Goal: Communication & Community: Answer question/provide support

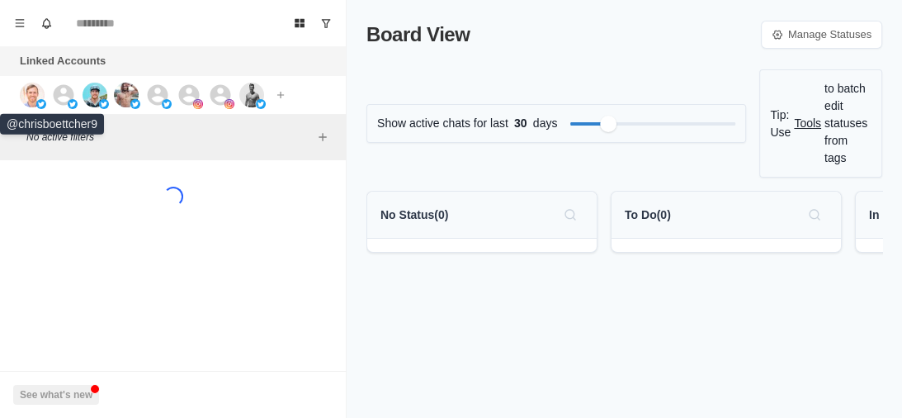
click at [36, 92] on img at bounding box center [32, 95] width 25 height 25
click at [87, 99] on img at bounding box center [95, 95] width 25 height 25
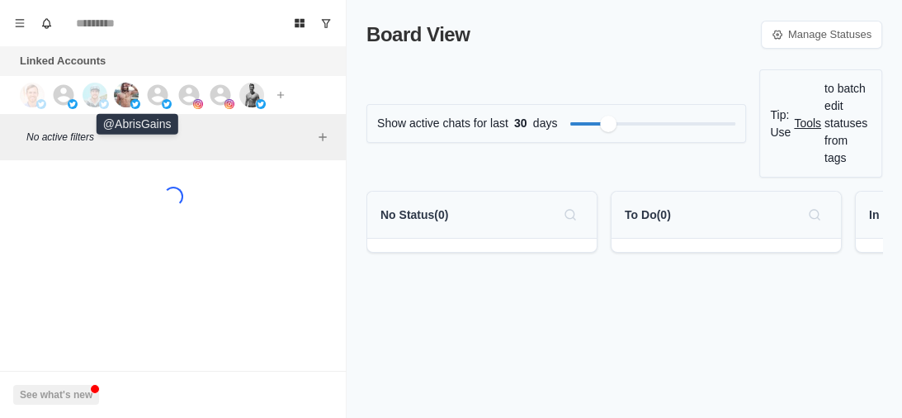
click at [124, 97] on img at bounding box center [126, 95] width 25 height 25
click at [160, 89] on icon at bounding box center [157, 95] width 25 height 25
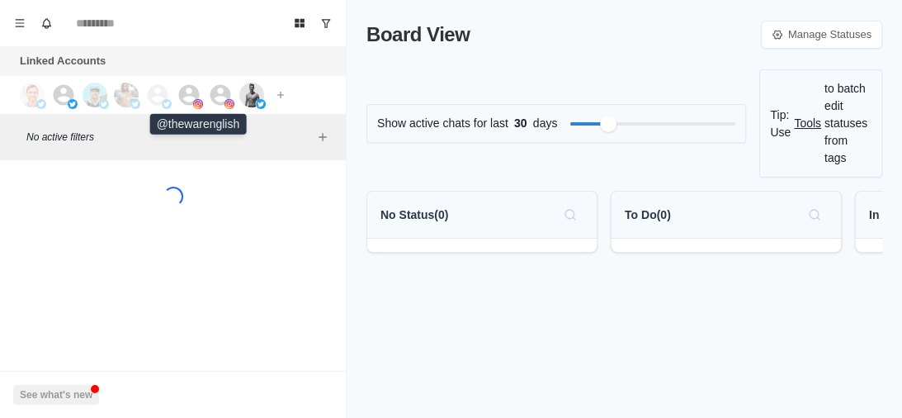
click at [188, 89] on icon at bounding box center [189, 95] width 25 height 25
click at [210, 89] on icon at bounding box center [220, 95] width 25 height 25
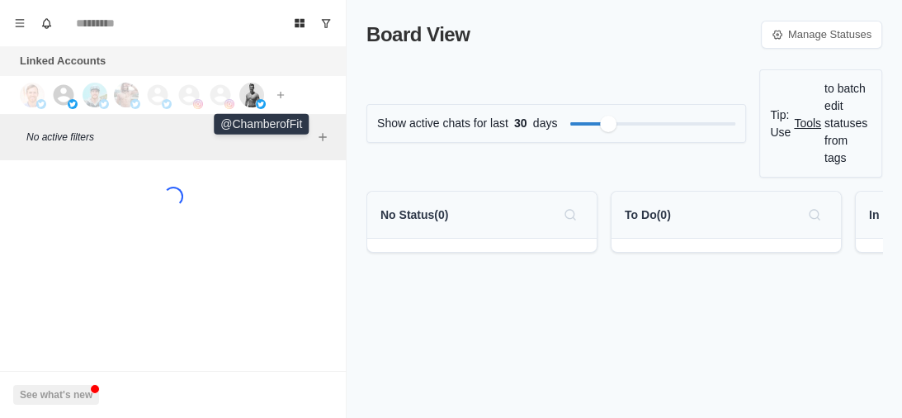
click at [248, 88] on img at bounding box center [251, 95] width 25 height 25
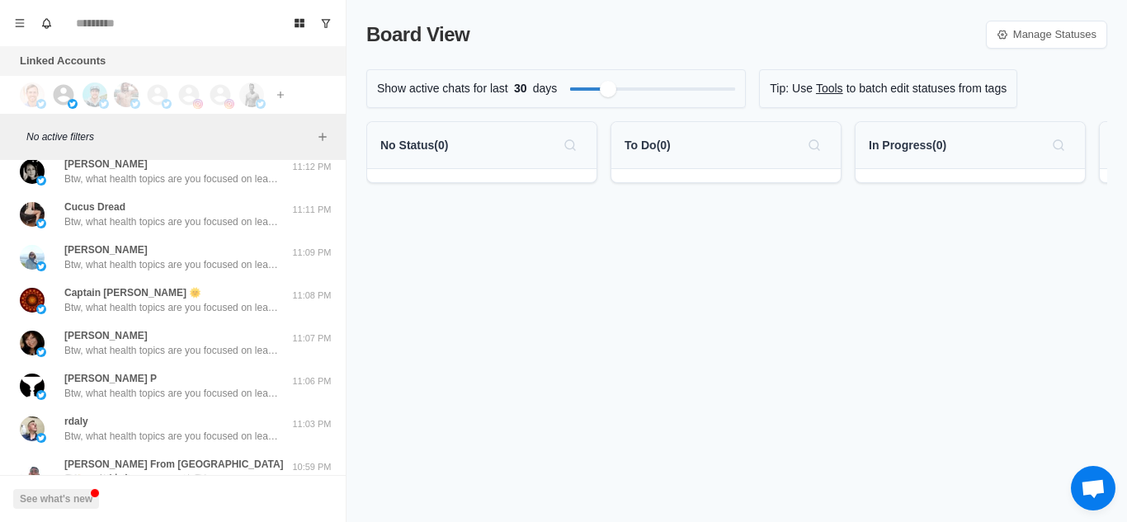
scroll to position [648, 0]
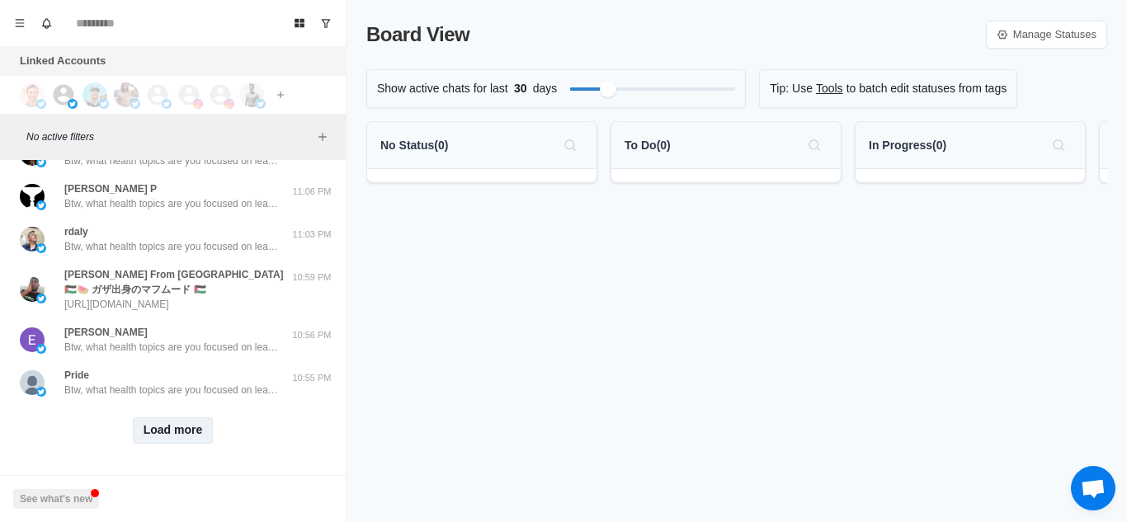
click at [154, 417] on button "Load more" at bounding box center [173, 431] width 81 height 26
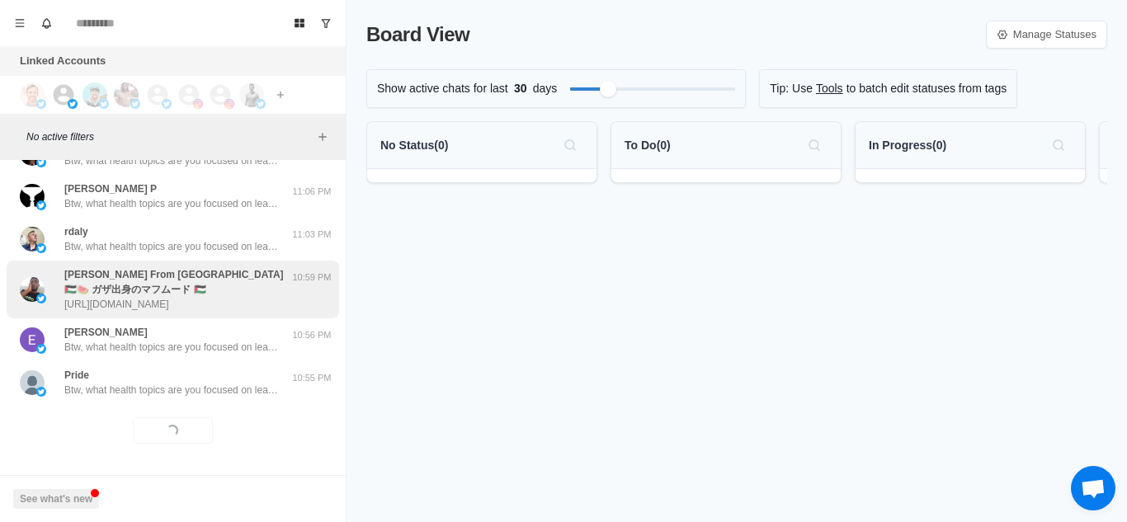
click at [169, 297] on p "https://twitter.com/mahmoudfrompal/status/1957454956090241268" at bounding box center [116, 304] width 105 height 15
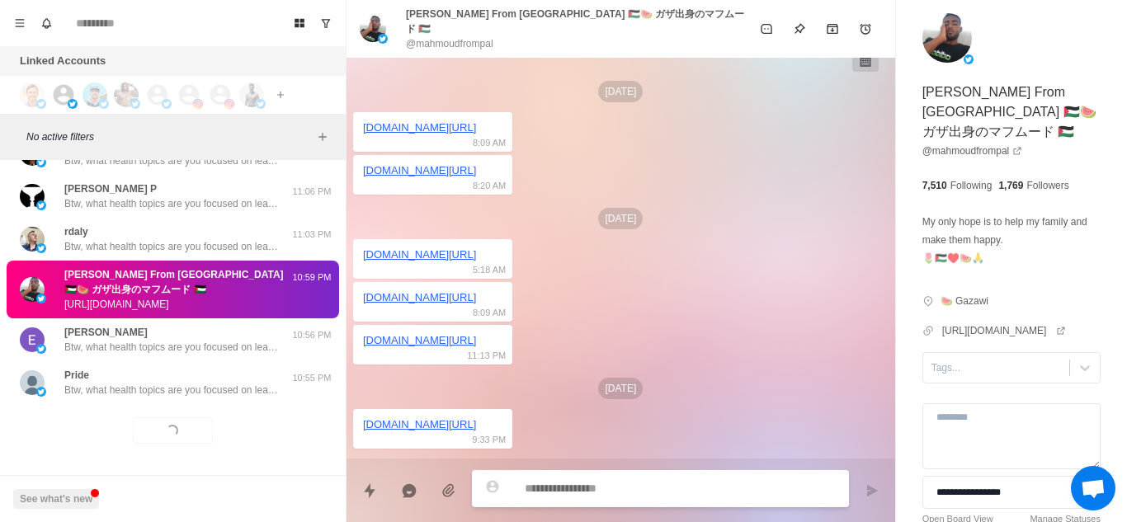
scroll to position [1449, 0]
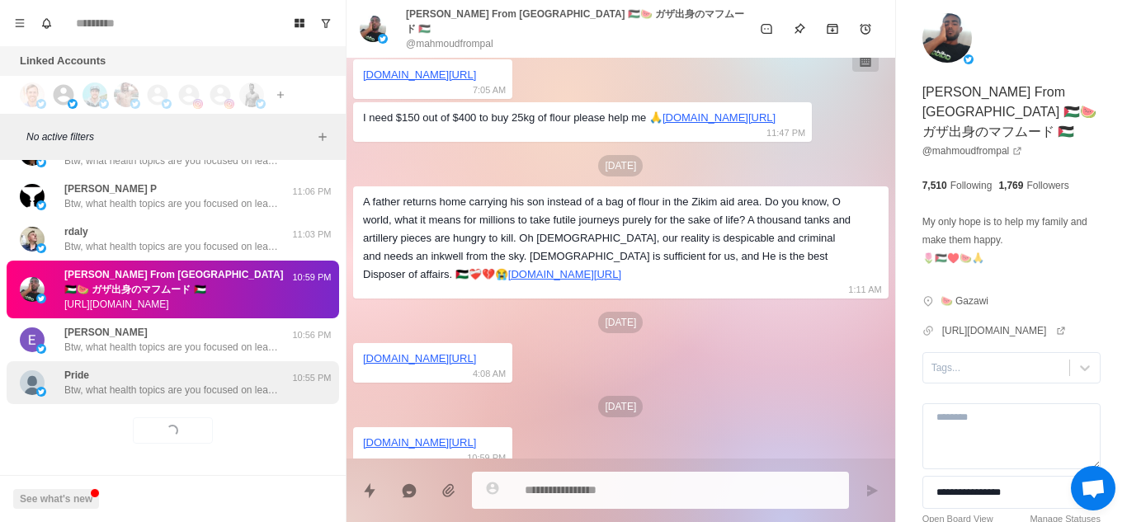
click at [175, 386] on div "Pride Btw, what health topics are you focused on learning about currently? Weig…" at bounding box center [173, 382] width 333 height 43
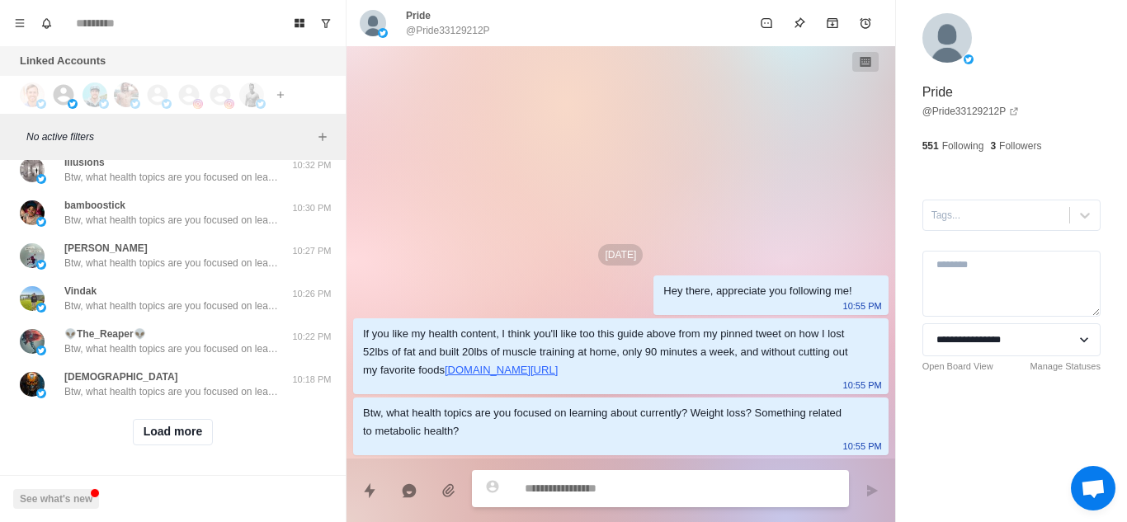
scroll to position [1521, 0]
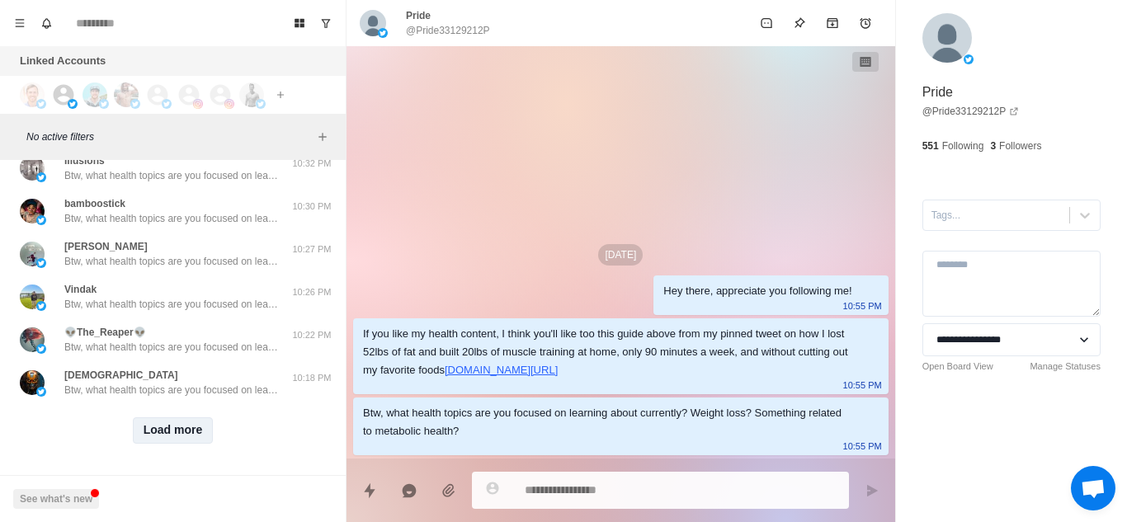
click at [144, 417] on button "Load more" at bounding box center [173, 431] width 81 height 26
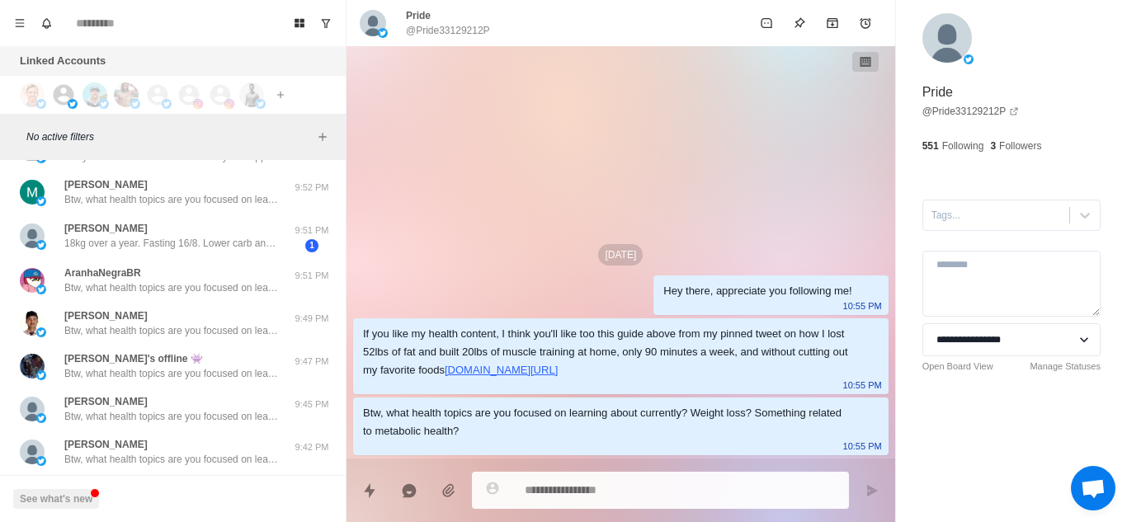
scroll to position [2383, 0]
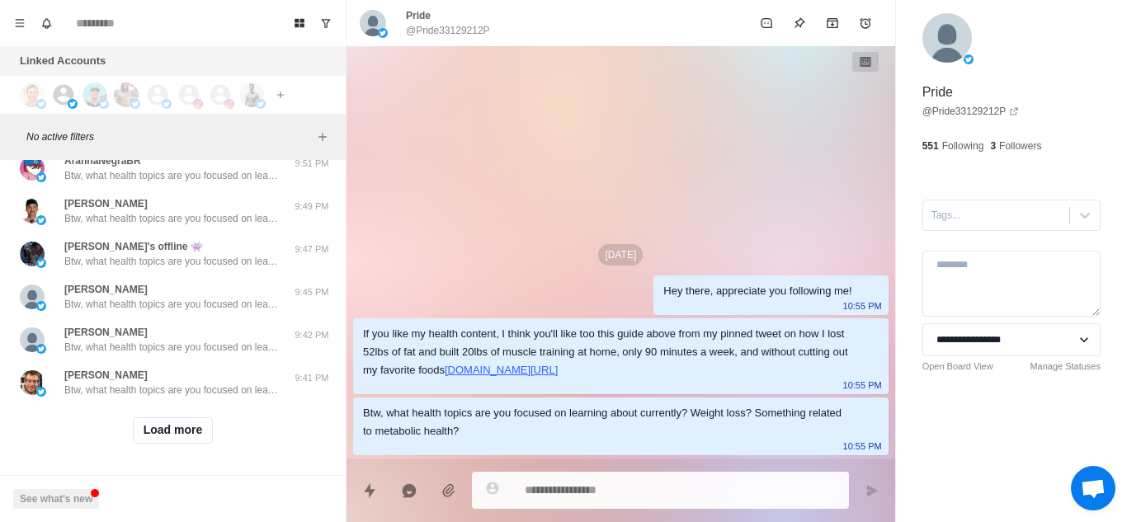
click at [190, 417] on button "Load more" at bounding box center [173, 431] width 81 height 26
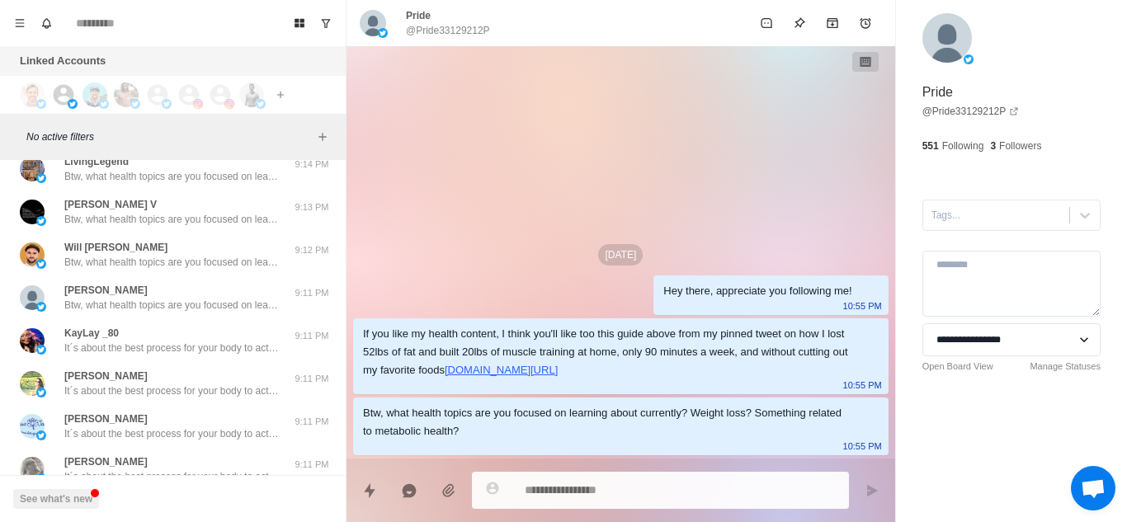
scroll to position [3259, 0]
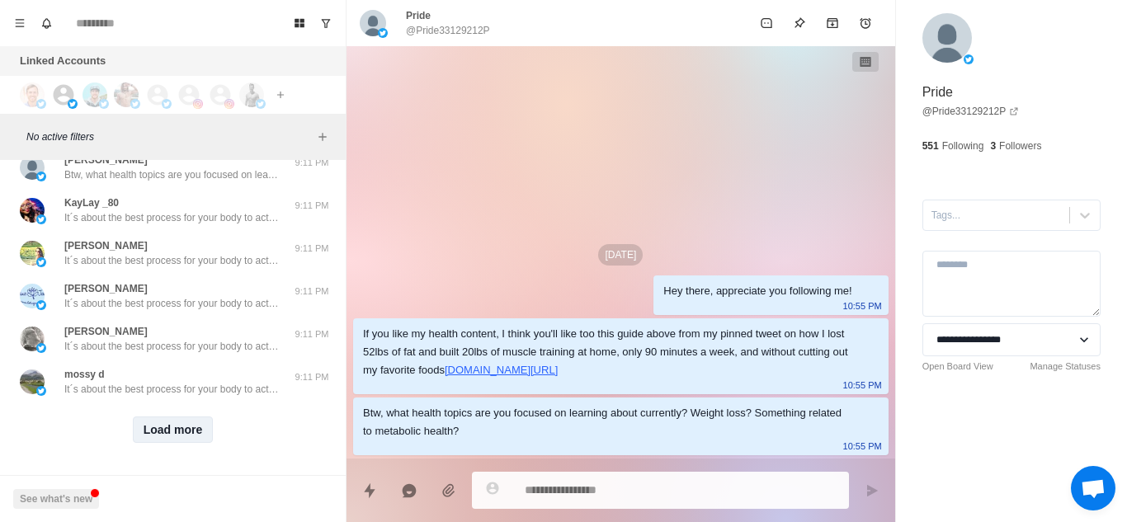
click at [170, 417] on button "Load more" at bounding box center [173, 430] width 81 height 26
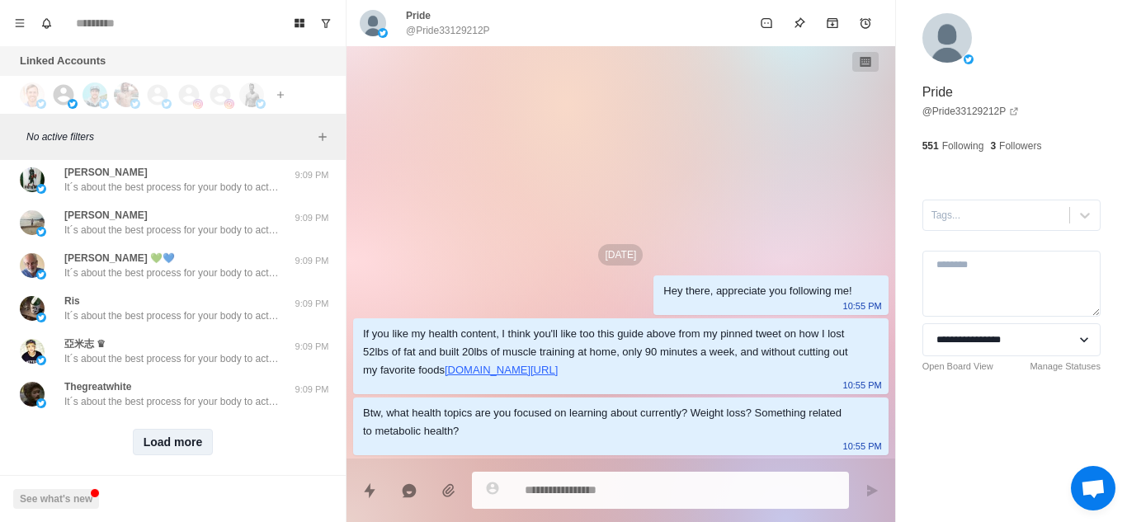
scroll to position [4108, 0]
click at [170, 417] on button "Load more" at bounding box center [173, 441] width 81 height 26
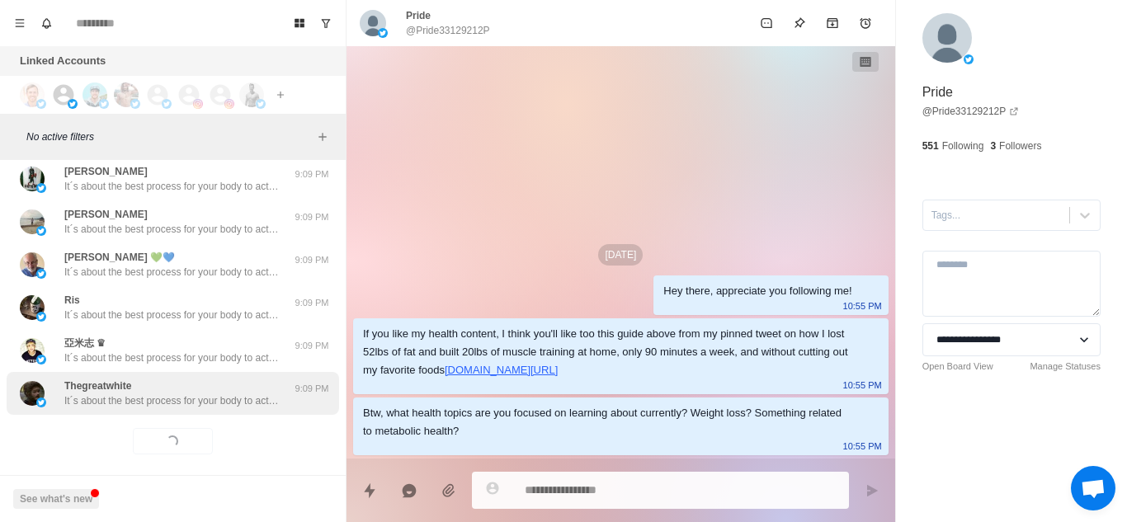
click at [228, 398] on p "It´s about the best process for your body to actually burn fat (it´s not just c…" at bounding box center [171, 401] width 215 height 15
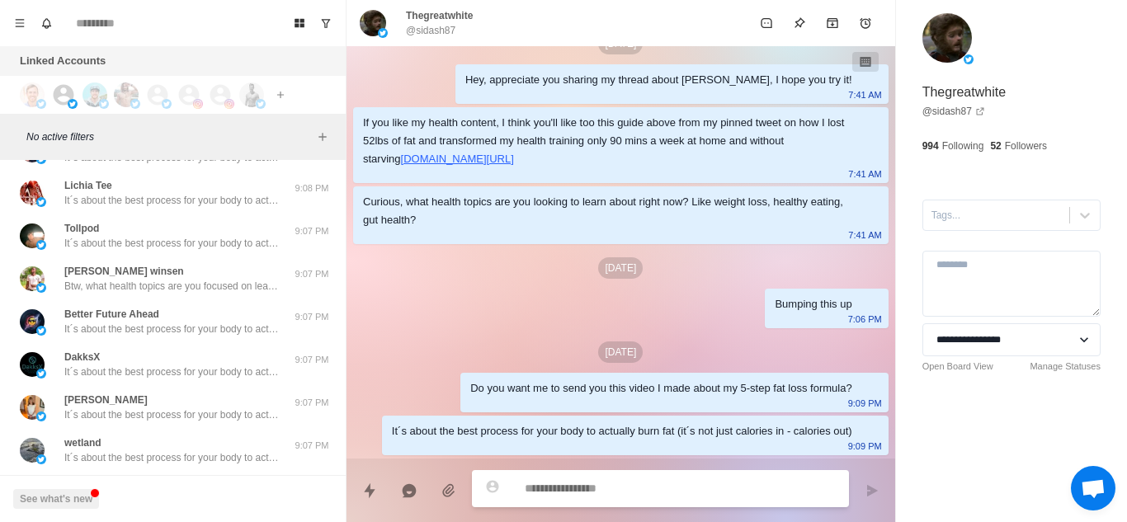
scroll to position [4992, 0]
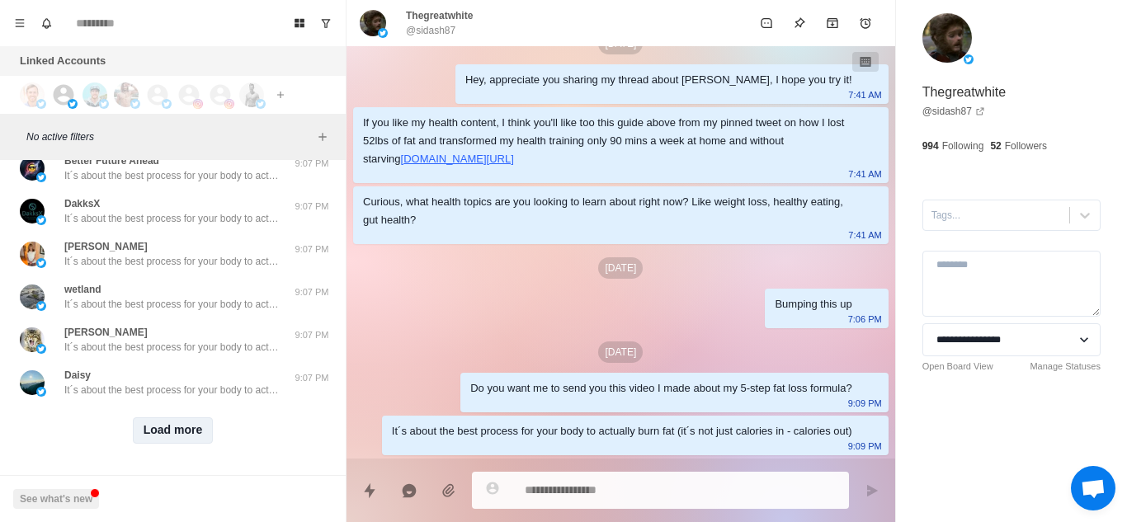
click at [166, 417] on button "Load more" at bounding box center [173, 431] width 81 height 26
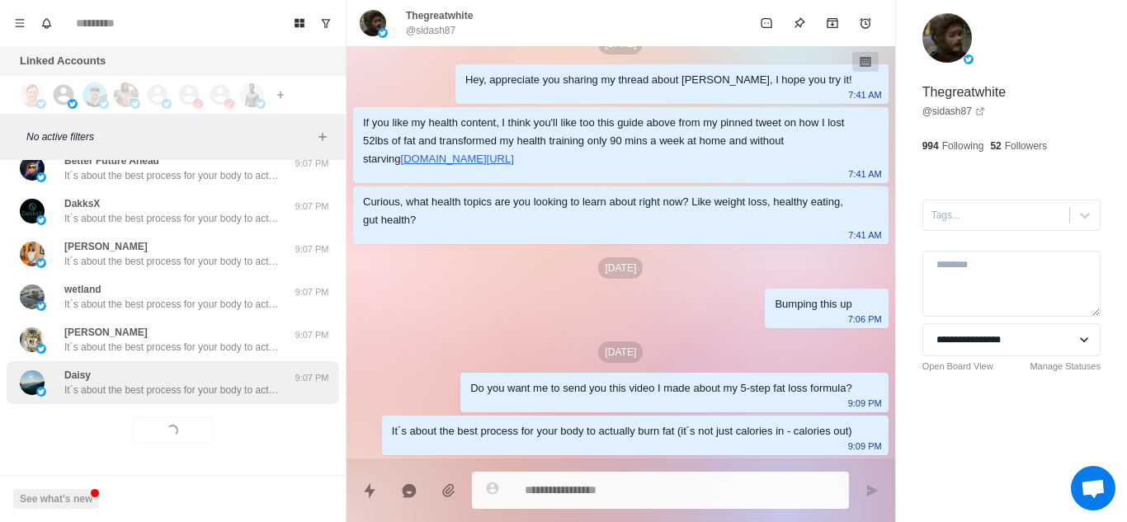
click at [276, 383] on p "It´s about the best process for your body to actually burn fat (it´s not just c…" at bounding box center [171, 390] width 215 height 15
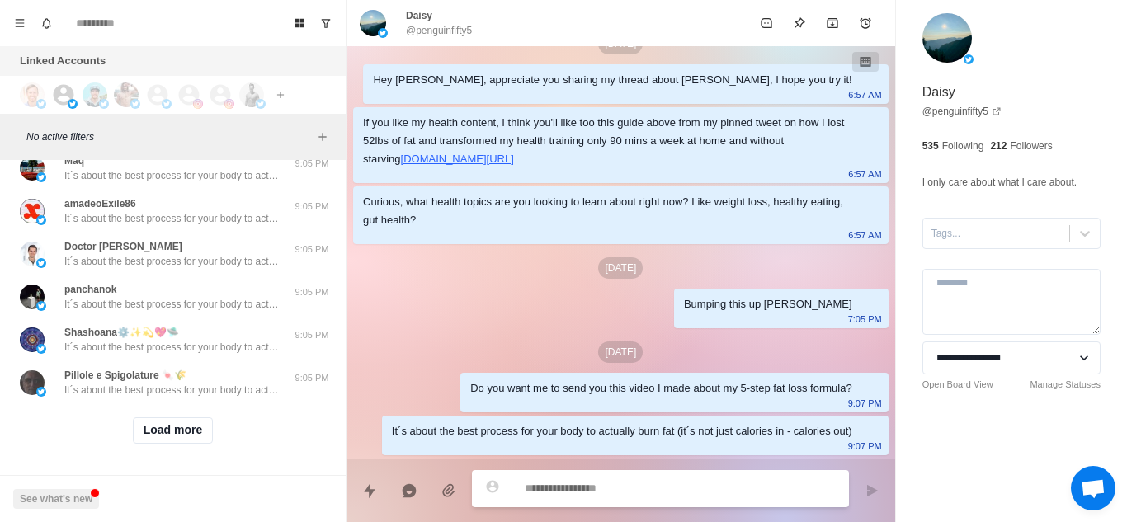
scroll to position [5850, 0]
click at [167, 417] on button "Load more" at bounding box center [173, 431] width 81 height 26
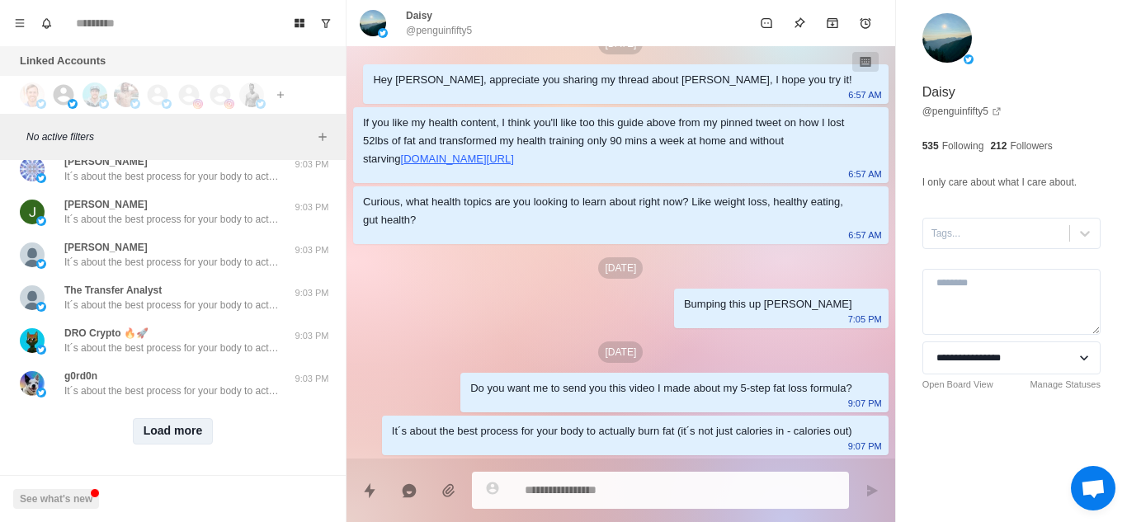
scroll to position [6702, 0]
click at [167, 417] on button "Load more" at bounding box center [173, 431] width 81 height 26
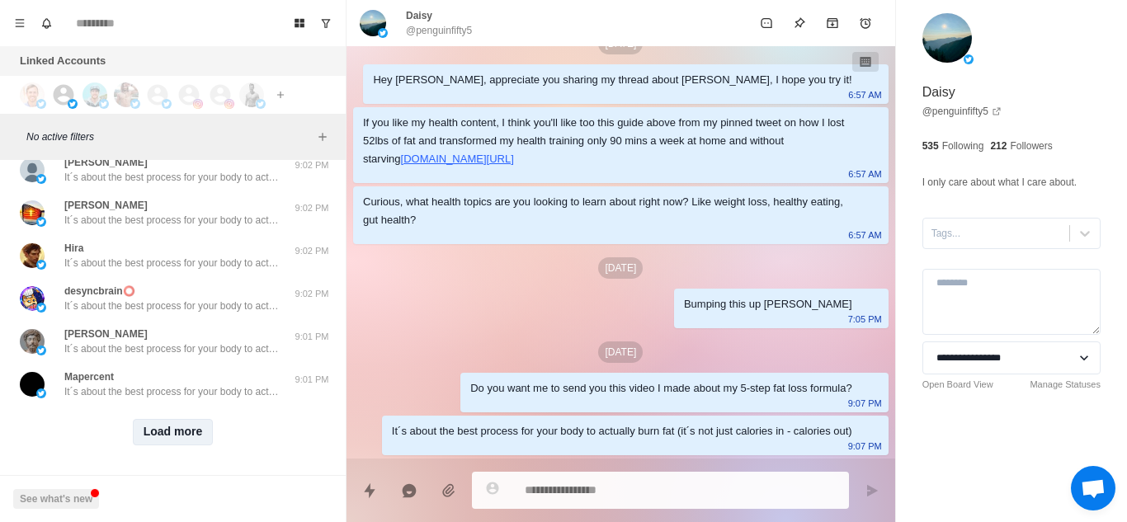
scroll to position [7555, 0]
click at [171, 417] on button "Load more" at bounding box center [173, 431] width 81 height 26
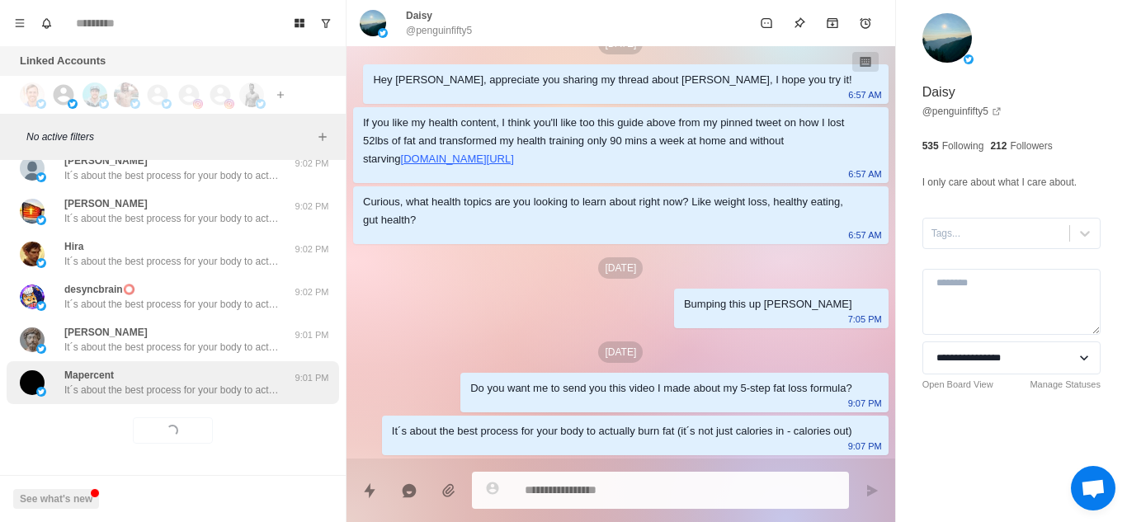
click at [254, 364] on div "Mapercent It´s about the best process for your body to actually burn fat (it´s …" at bounding box center [173, 382] width 333 height 43
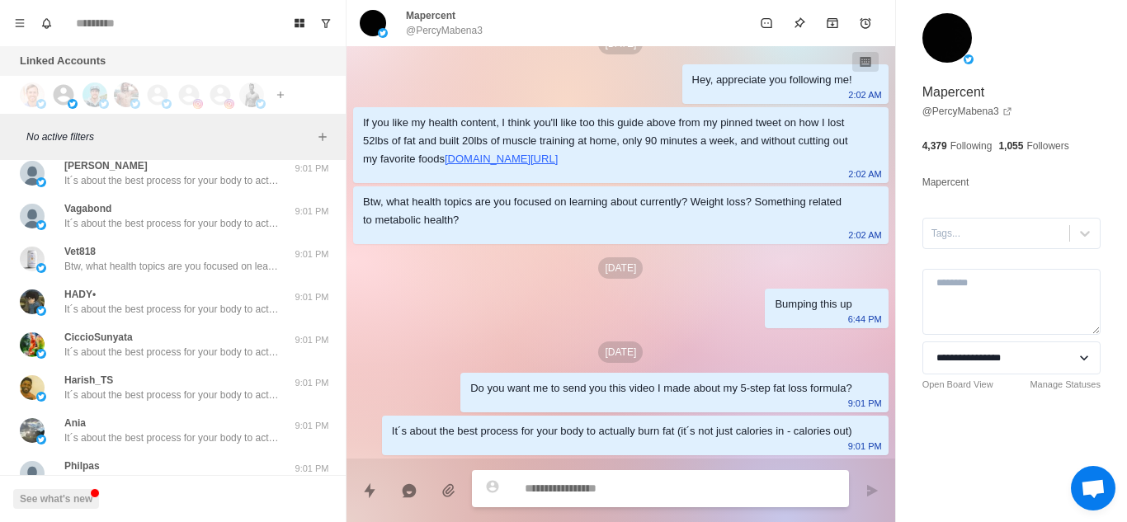
scroll to position [7854, 0]
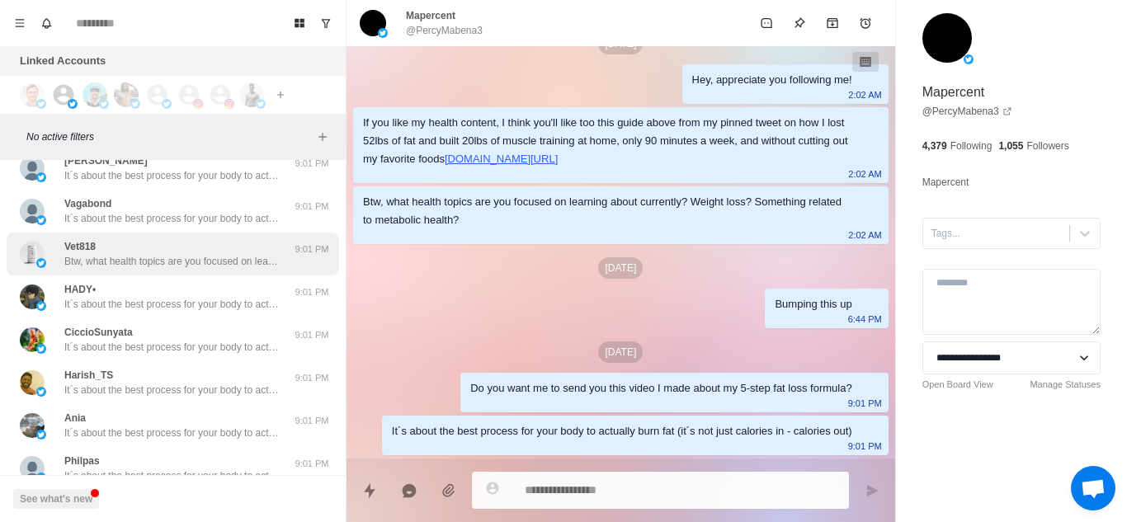
click at [209, 257] on p "Btw, what health topics are you focused on learning about currently? Weight los…" at bounding box center [171, 261] width 215 height 15
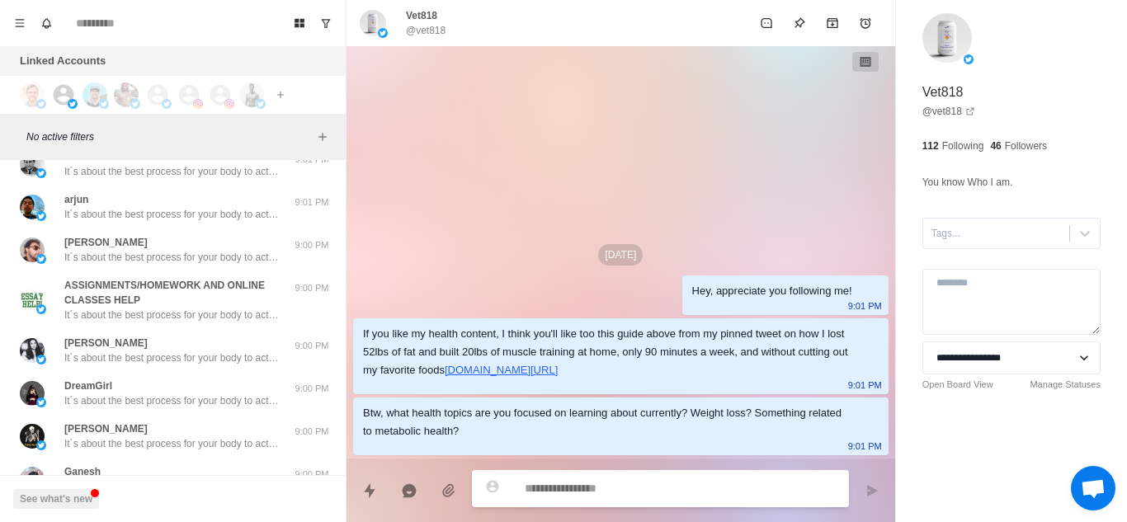
scroll to position [8439, 0]
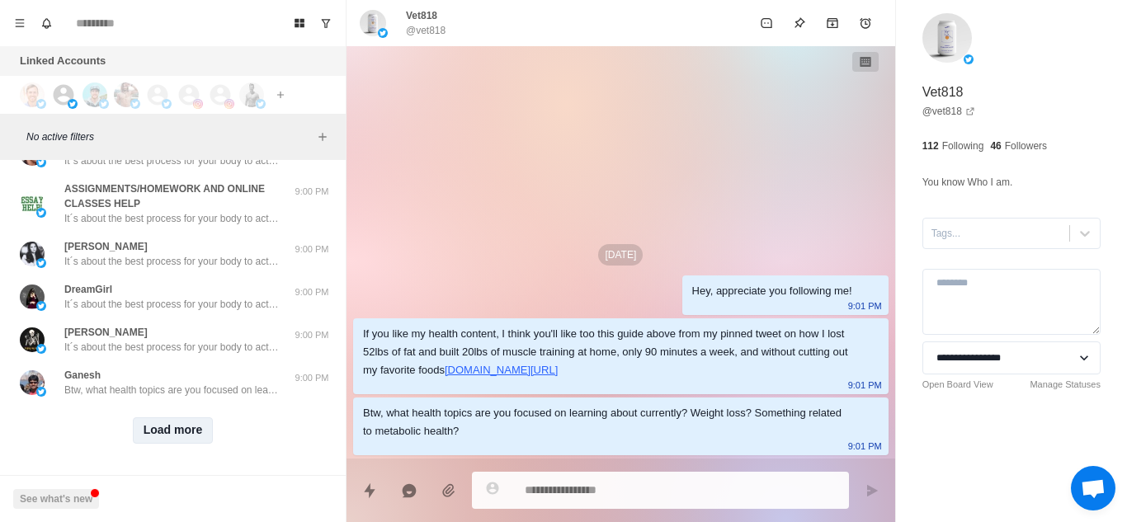
click at [167, 417] on button "Load more" at bounding box center [173, 431] width 81 height 26
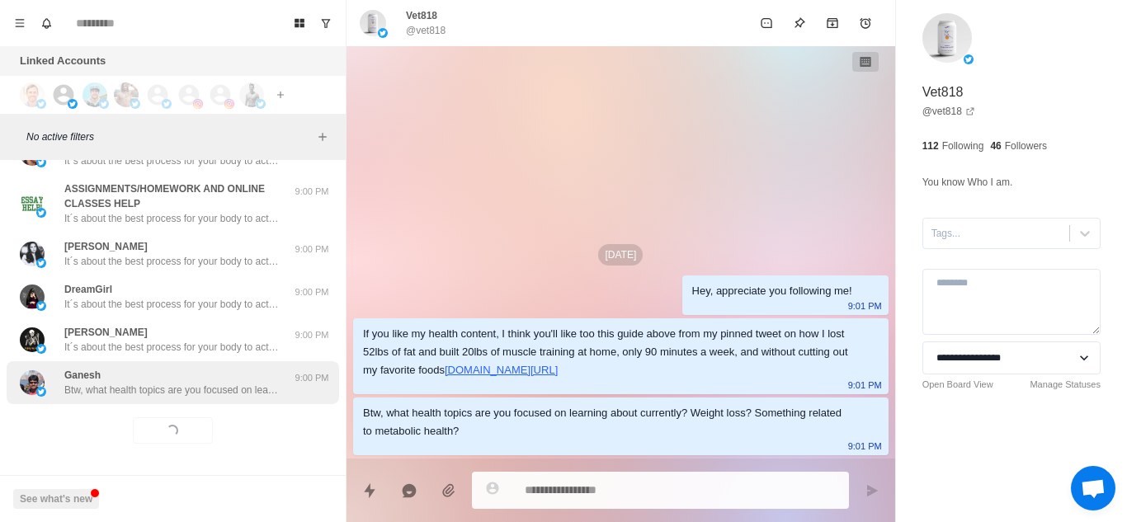
click at [230, 386] on div "Ganesh Btw, what health topics are you focused on learning about currently? Wei…" at bounding box center [173, 382] width 333 height 43
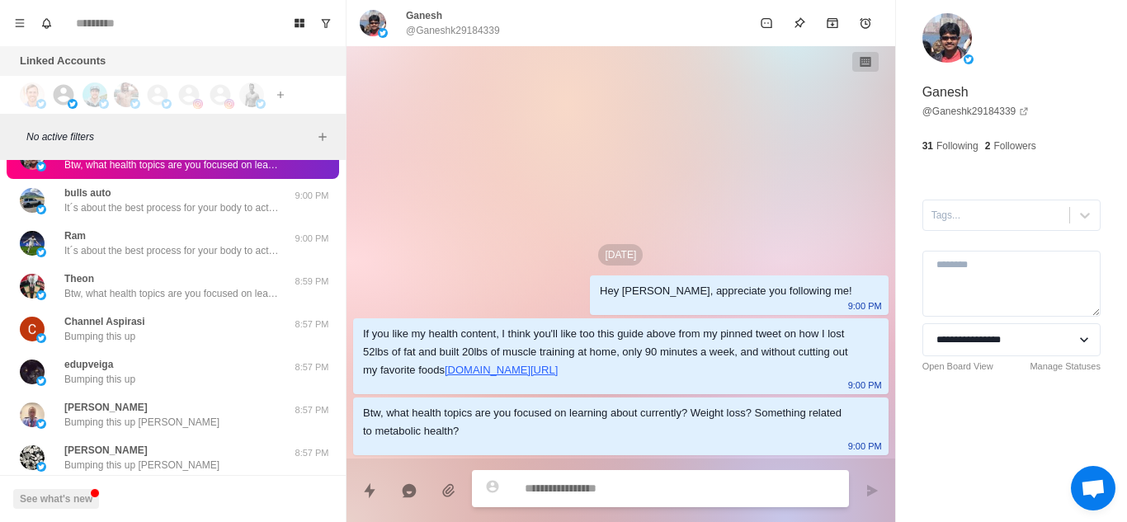
scroll to position [8739, 0]
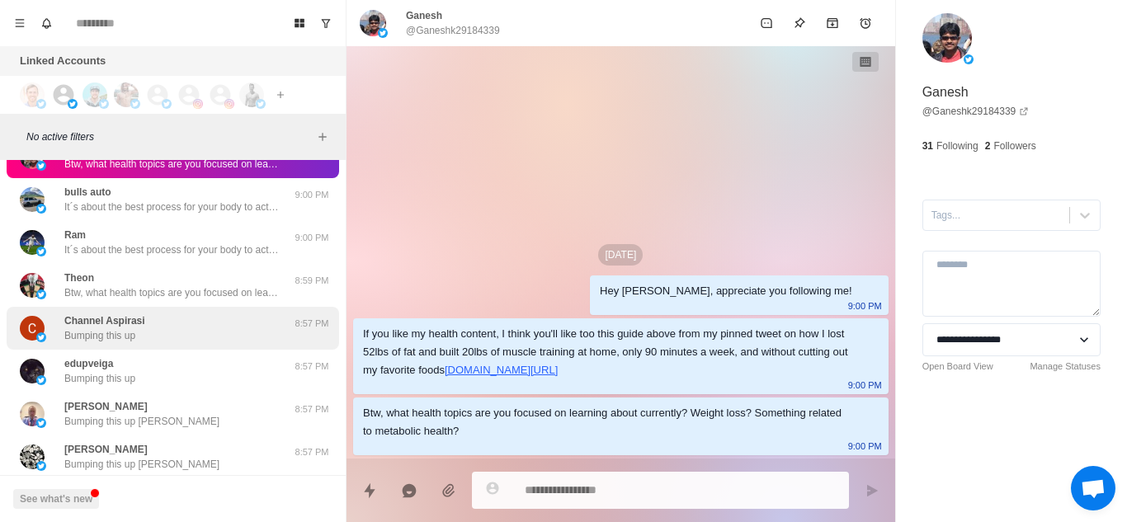
click at [222, 330] on div "Channel Aspirasi Bumping this up" at bounding box center [155, 329] width 271 height 30
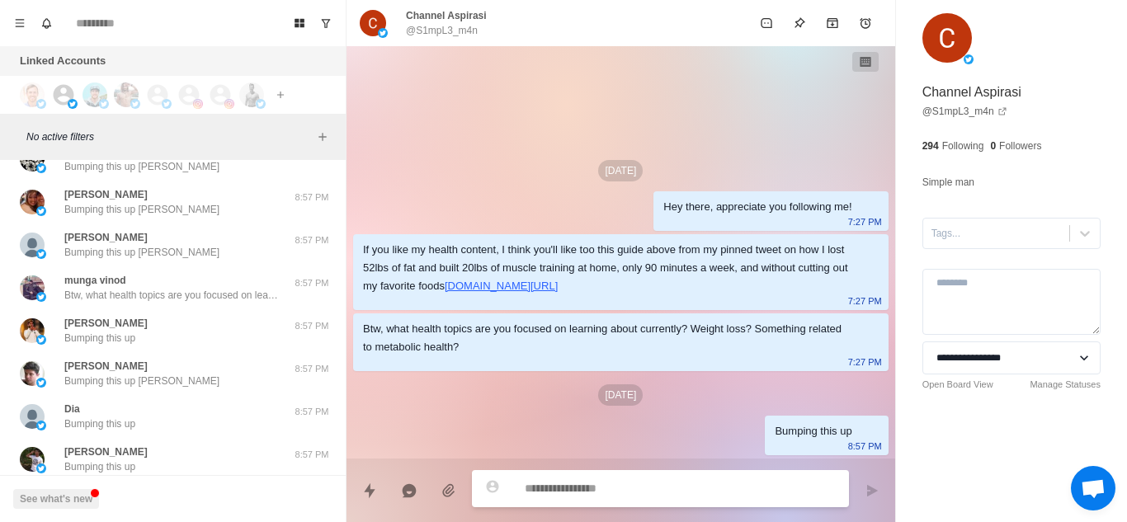
scroll to position [9114, 0]
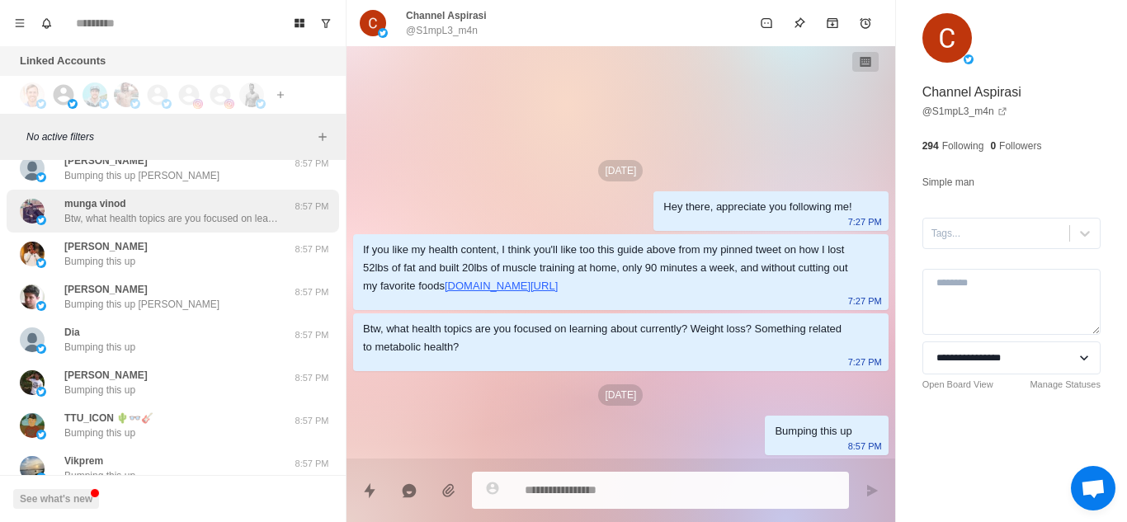
click at [224, 206] on div "munga vinod Btw, what health topics are you focused on learning about currently…" at bounding box center [171, 211] width 215 height 30
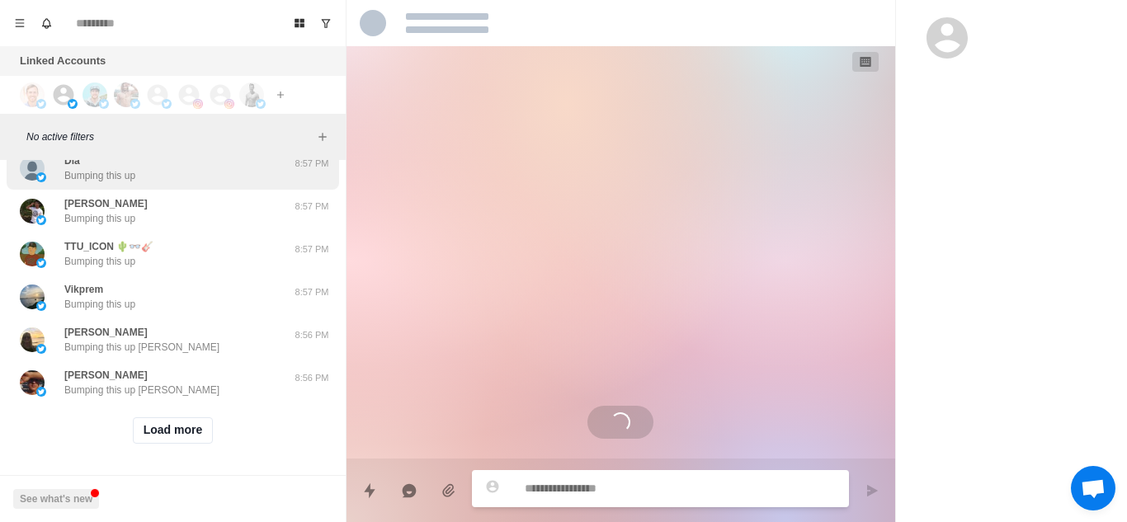
scroll to position [9298, 0]
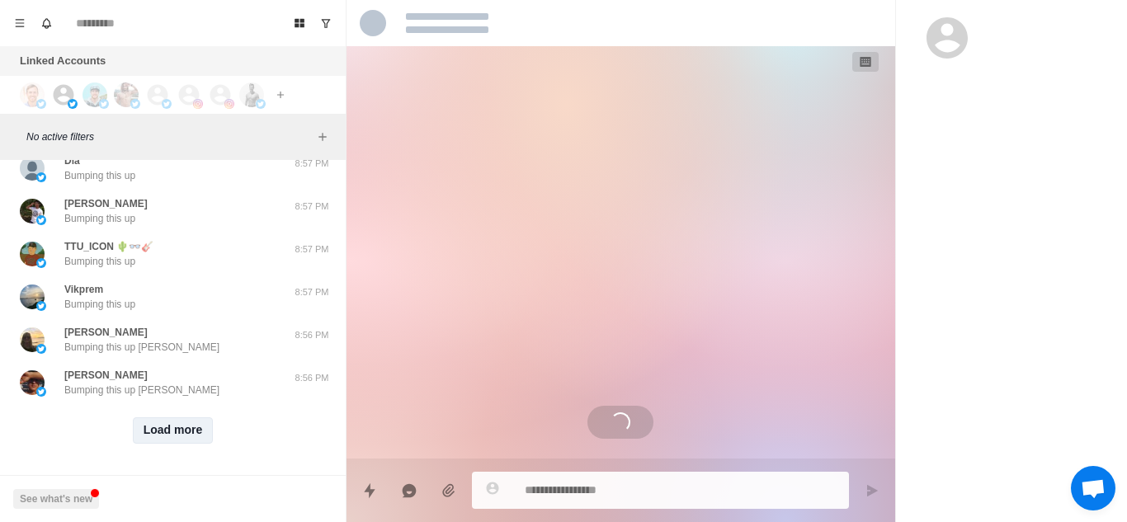
click at [173, 417] on button "Load more" at bounding box center [173, 431] width 81 height 26
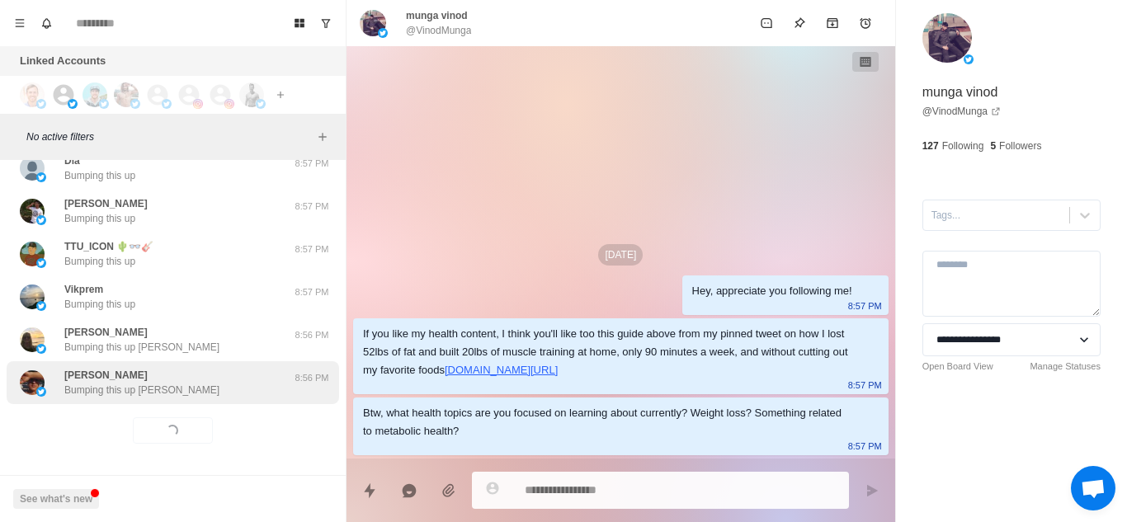
click at [173, 383] on p "Bumping this up Rodrigo" at bounding box center [141, 390] width 155 height 15
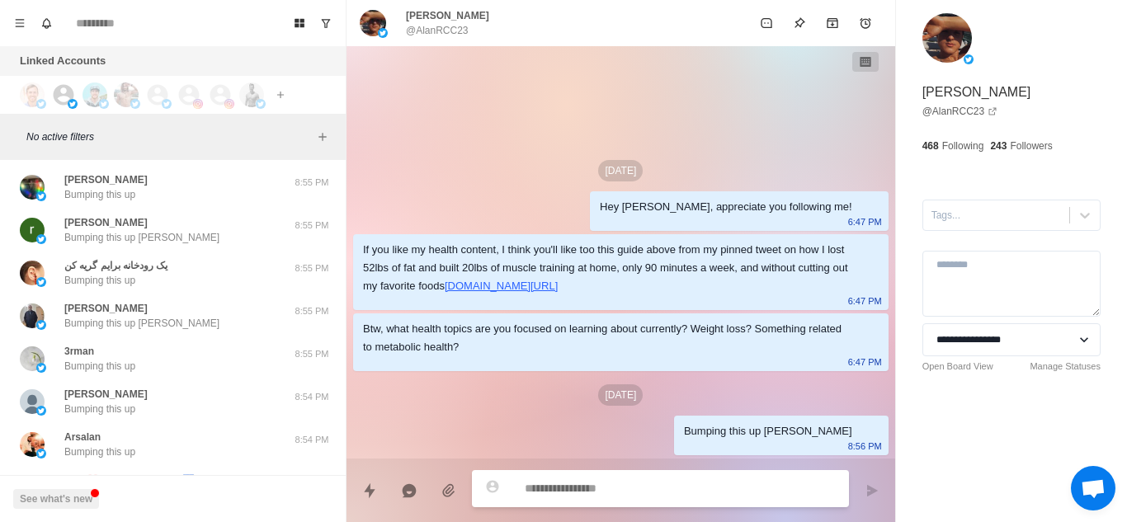
scroll to position [10156, 0]
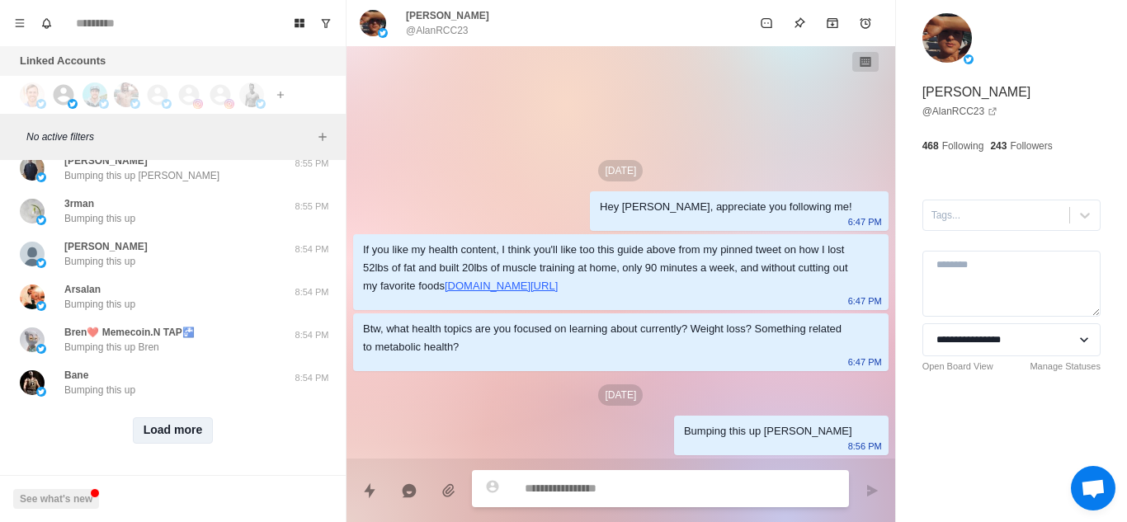
click at [169, 417] on button "Load more" at bounding box center [173, 431] width 81 height 26
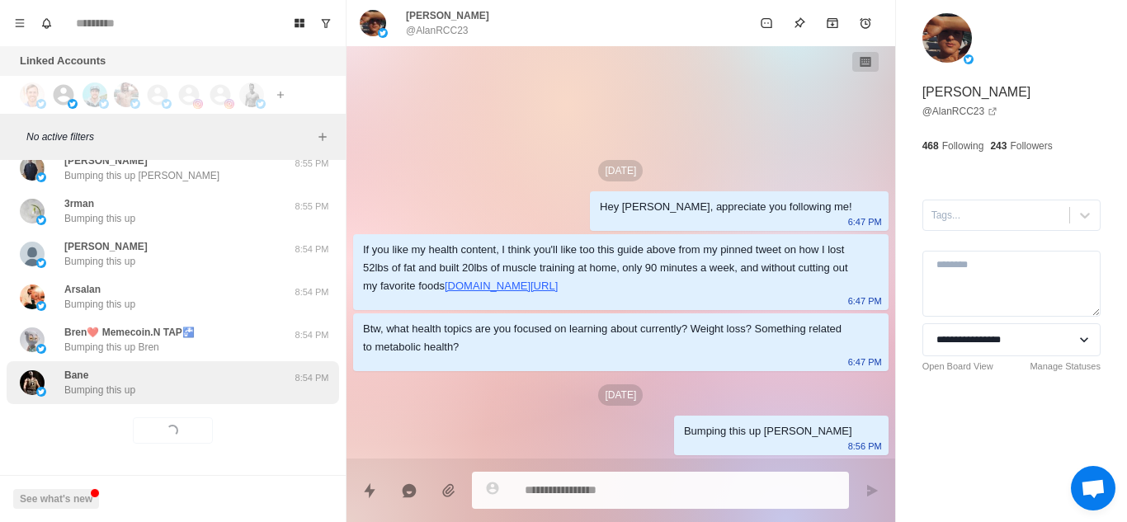
click at [205, 390] on div "Bane Bumping this up 8:54 PM" at bounding box center [173, 382] width 333 height 43
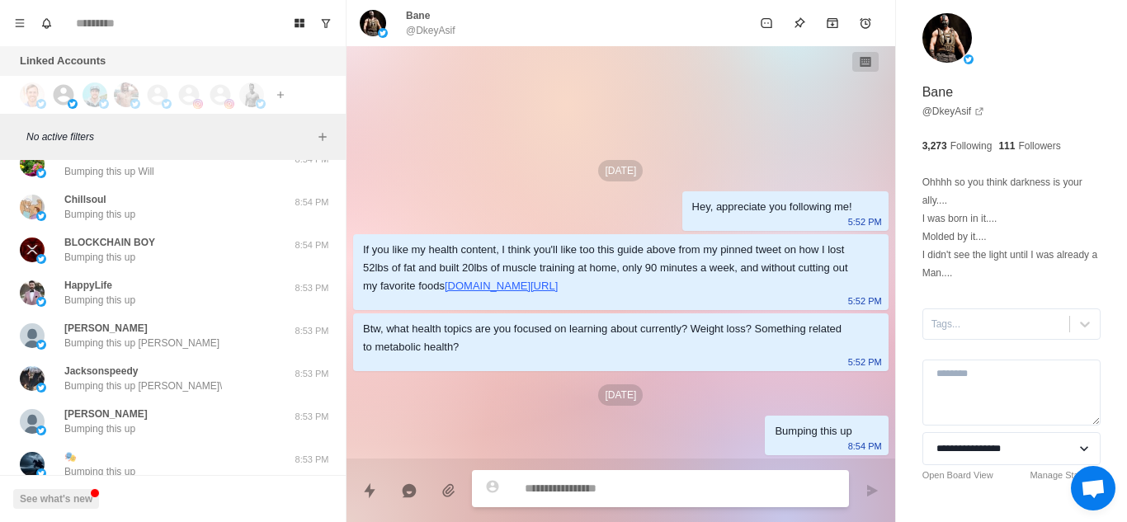
scroll to position [11014, 0]
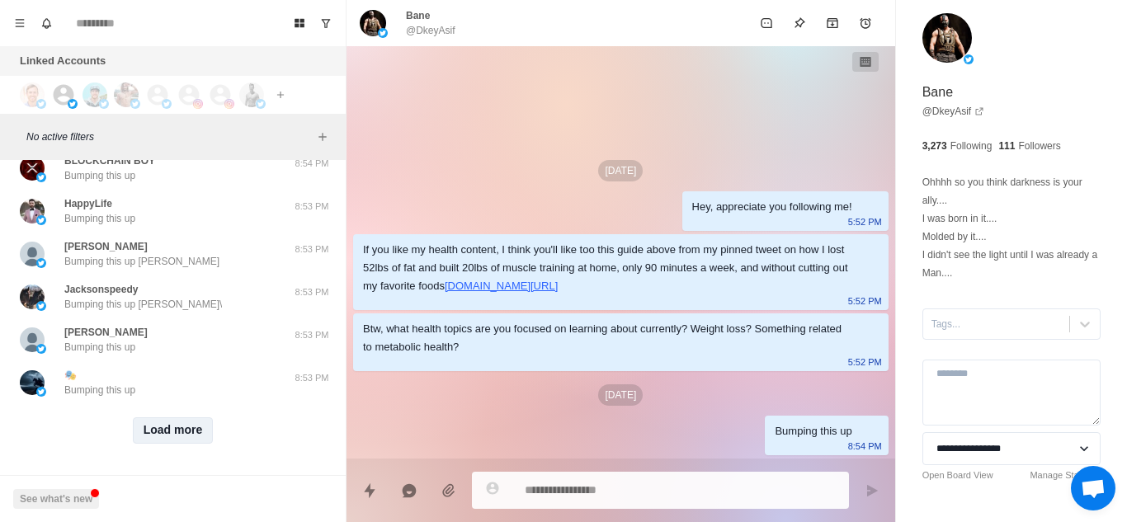
click at [167, 417] on button "Load more" at bounding box center [173, 431] width 81 height 26
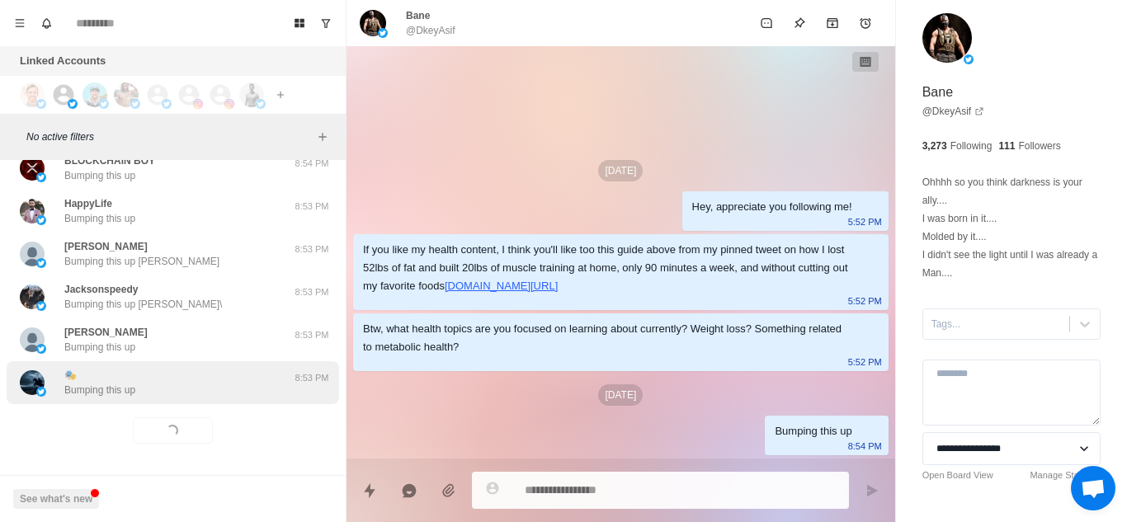
click at [278, 371] on div "🎭 Bumping this up" at bounding box center [155, 383] width 271 height 30
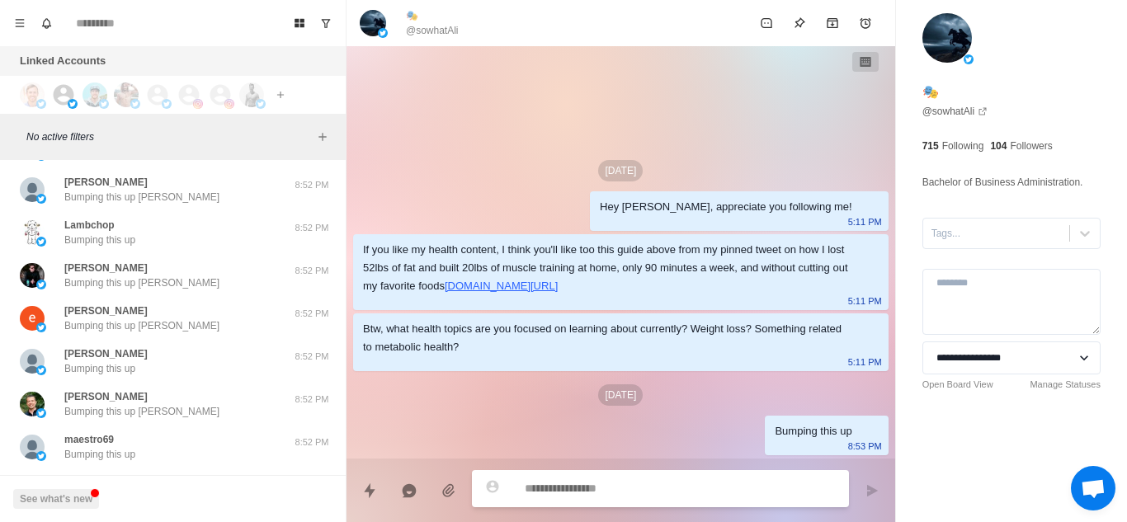
scroll to position [11872, 0]
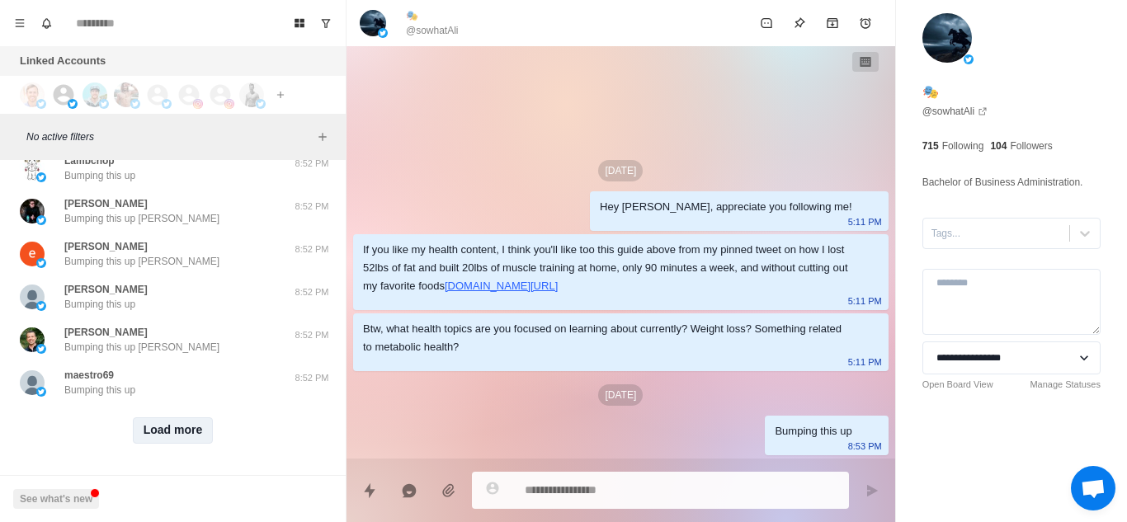
click at [172, 417] on button "Load more" at bounding box center [173, 431] width 81 height 26
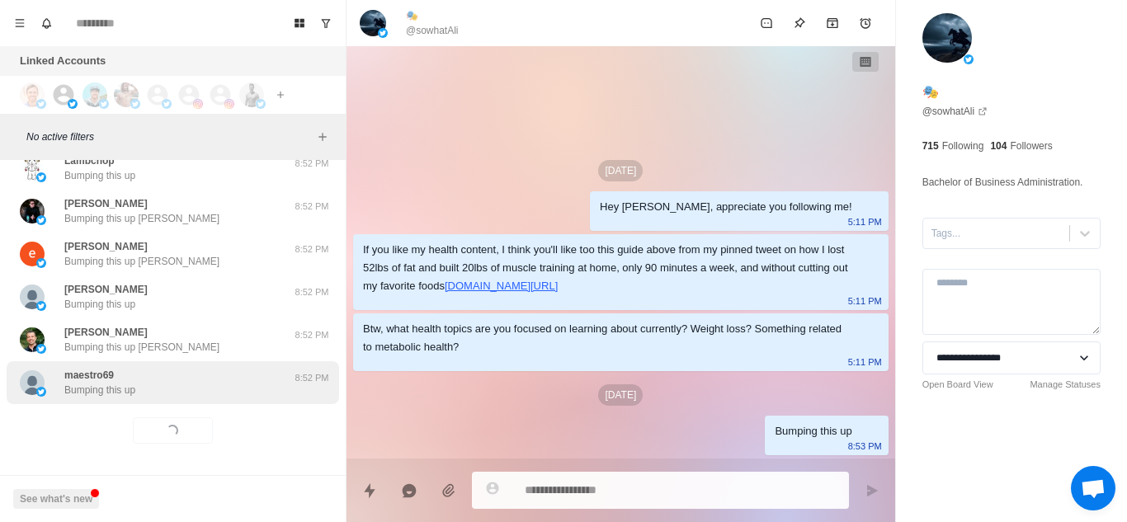
click at [246, 368] on div "maestro69 Bumping this up" at bounding box center [155, 383] width 271 height 30
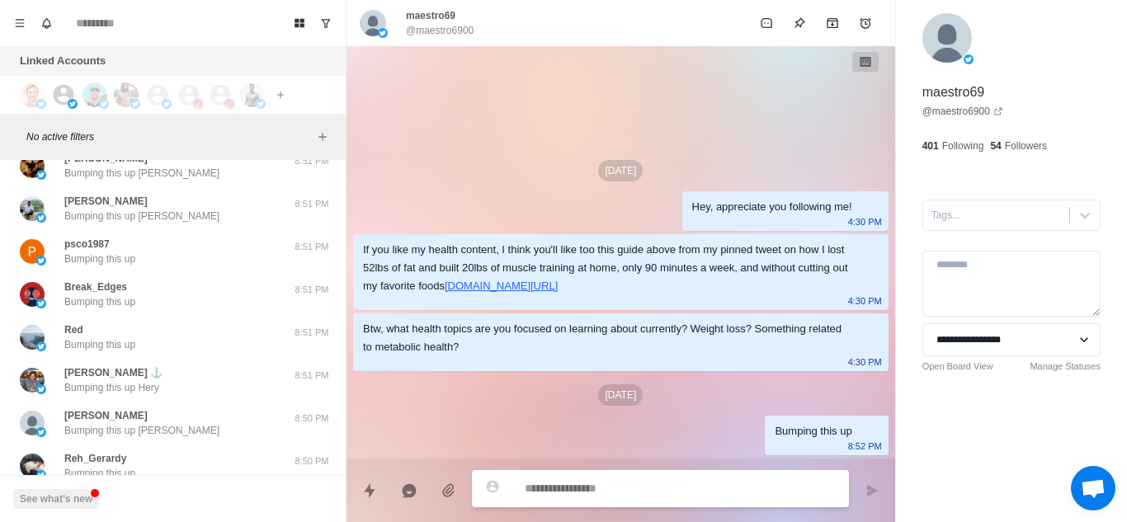
scroll to position [12731, 0]
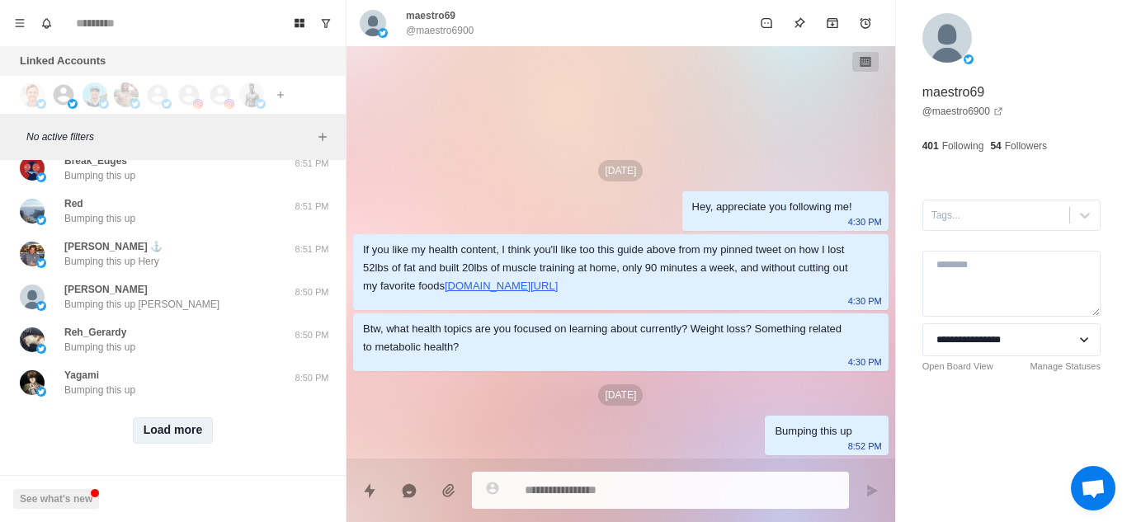
click at [185, 417] on button "Load more" at bounding box center [173, 431] width 81 height 26
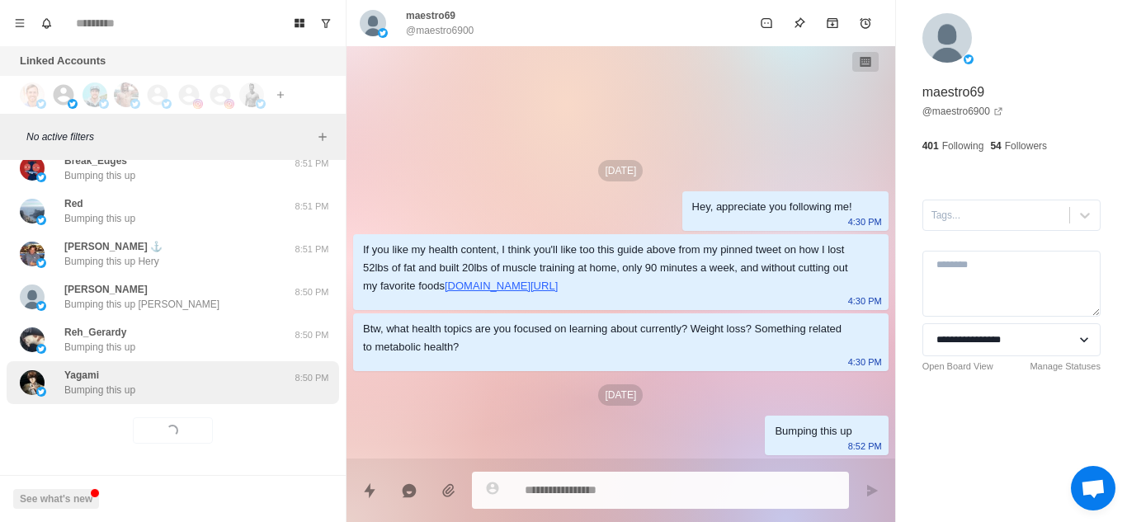
click at [258, 368] on div "Yagami Bumping this up" at bounding box center [155, 383] width 271 height 30
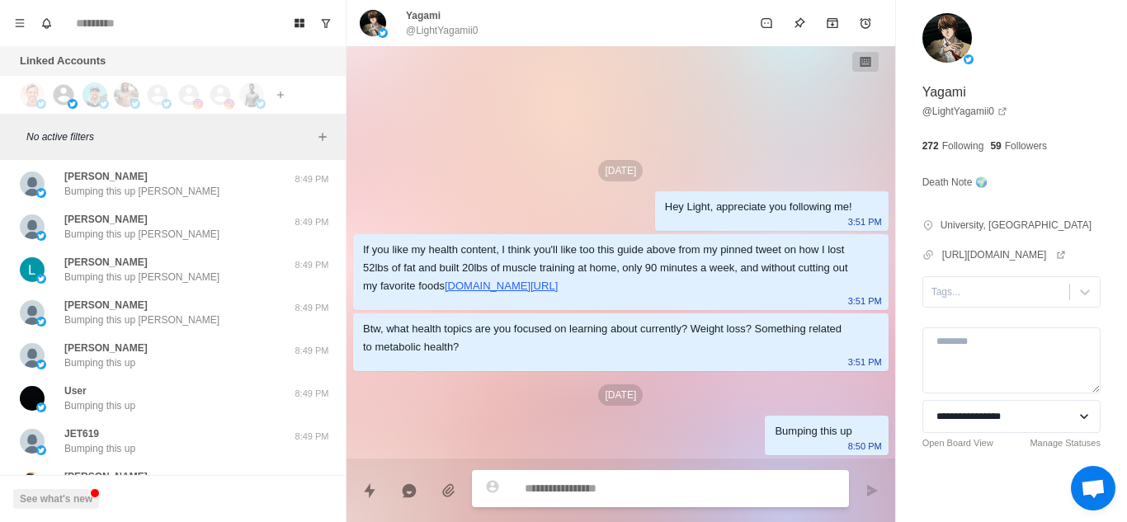
scroll to position [13604, 0]
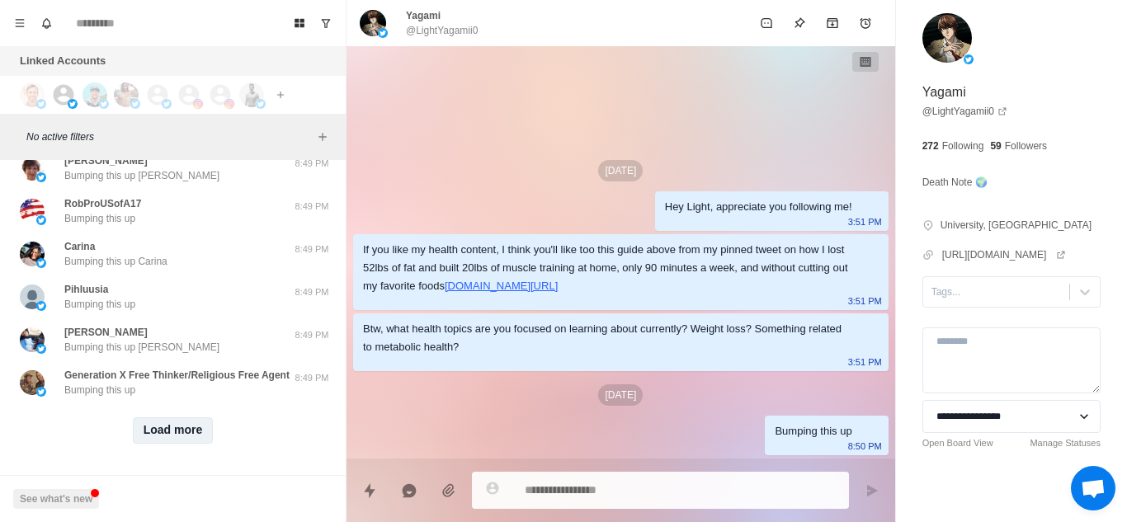
click at [149, 417] on button "Load more" at bounding box center [173, 431] width 81 height 26
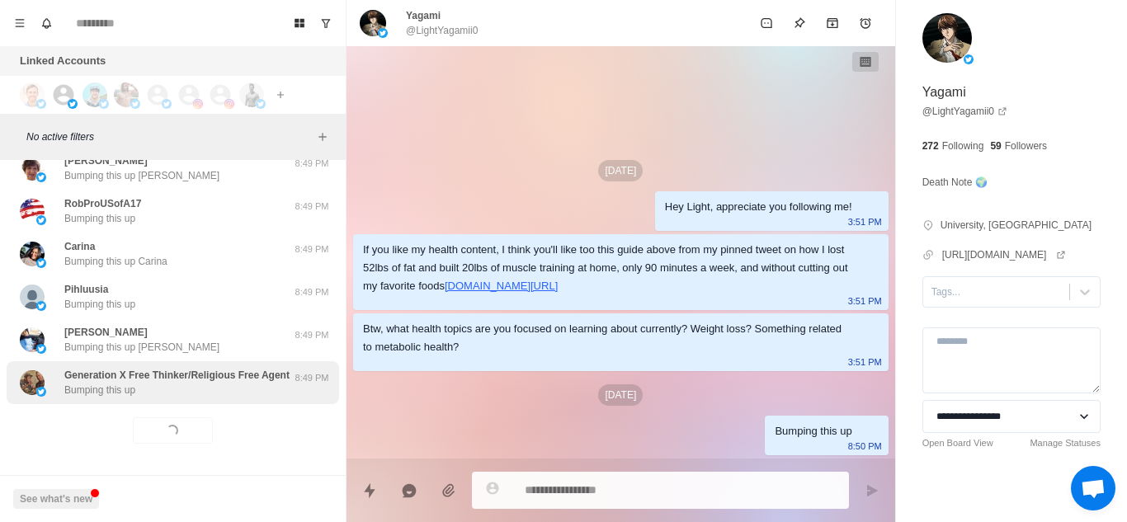
click at [212, 380] on div "Generation X Free Thinker/Religious Free Agent Bumping this up" at bounding box center [176, 383] width 225 height 30
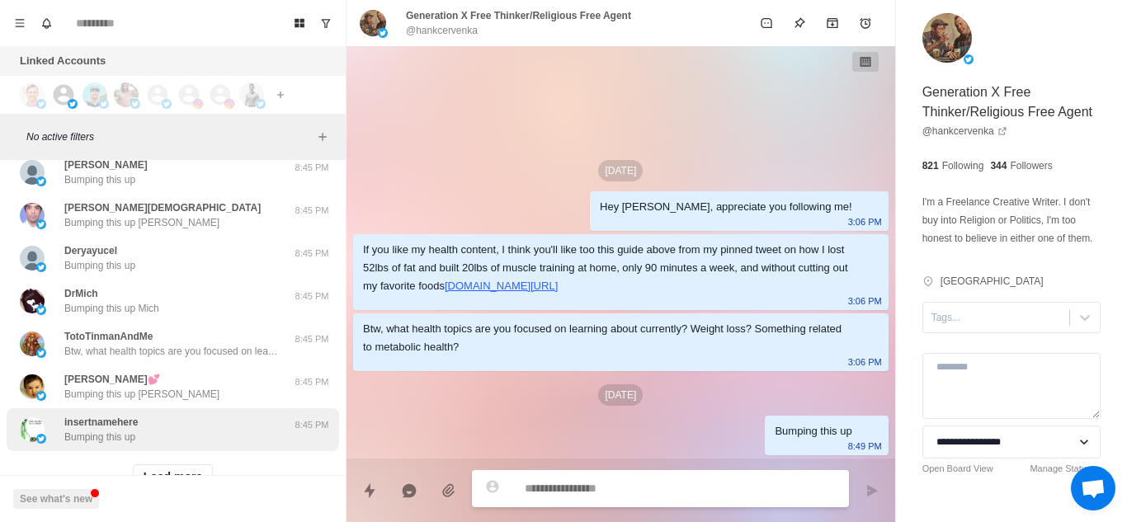
scroll to position [14462, 0]
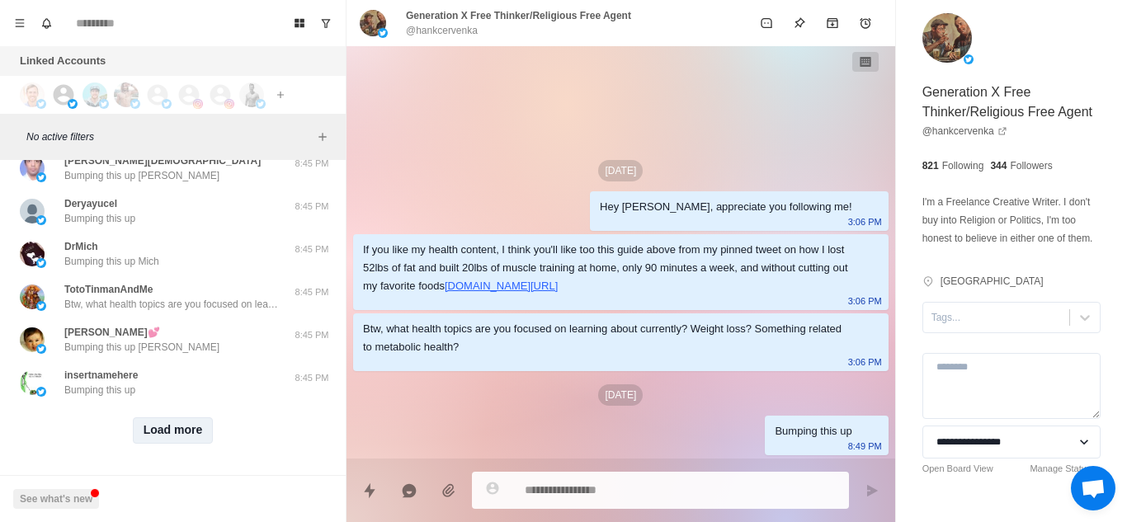
click at [171, 417] on button "Load more" at bounding box center [173, 431] width 81 height 26
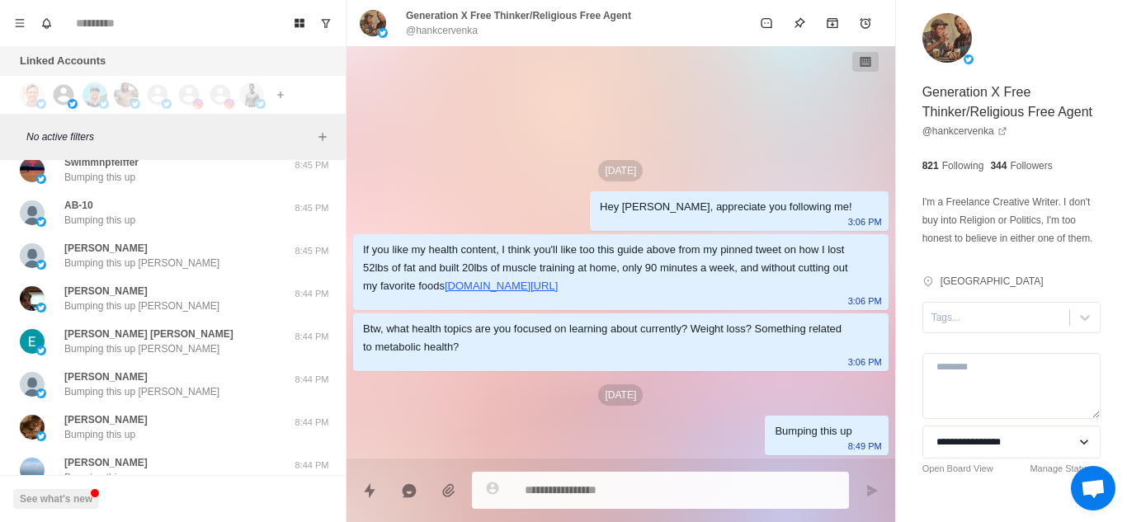
scroll to position [15320, 0]
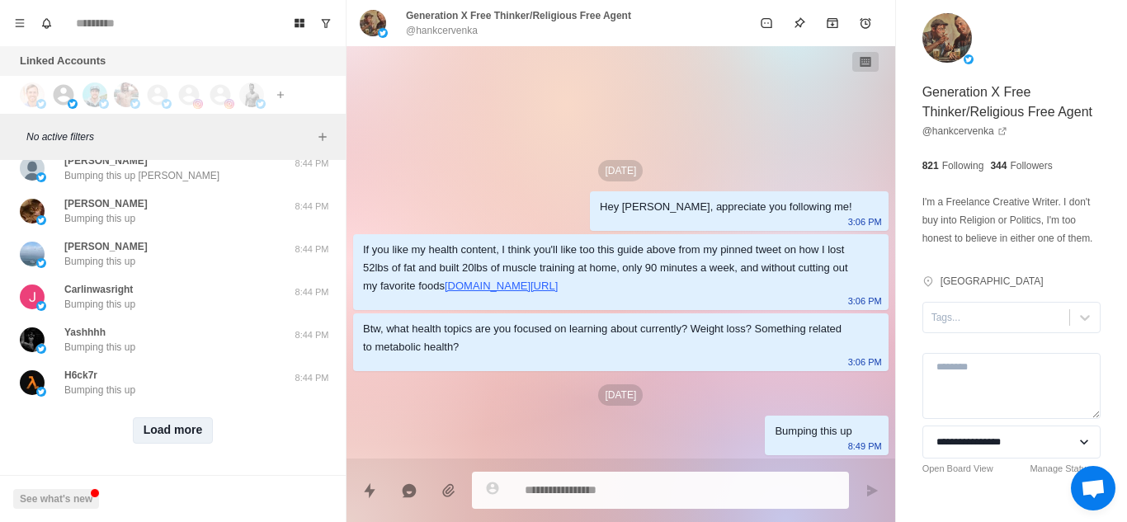
click at [171, 417] on button "Load more" at bounding box center [173, 431] width 81 height 26
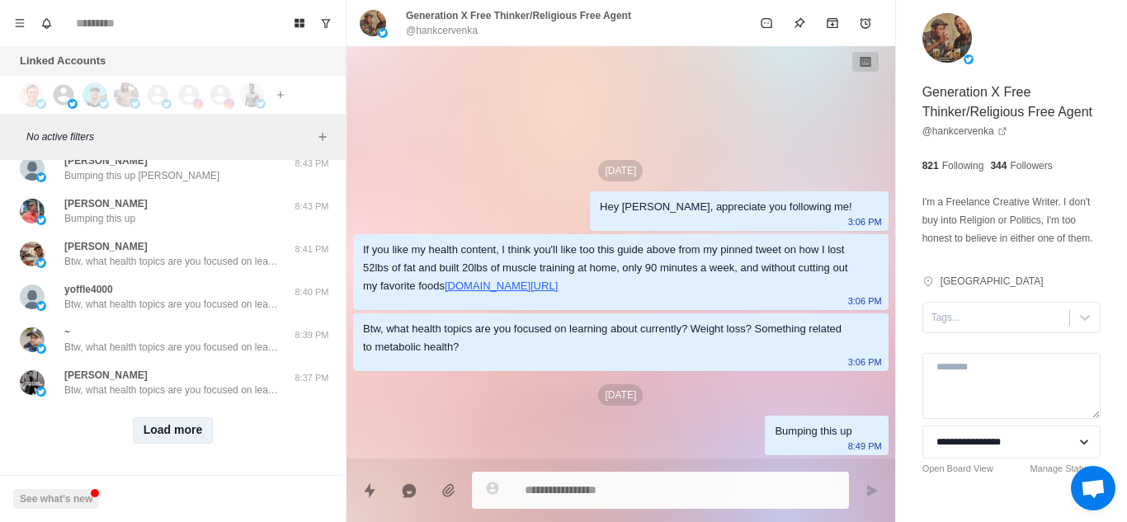
scroll to position [16171, 0]
click at [171, 417] on button "Load more" at bounding box center [173, 431] width 81 height 26
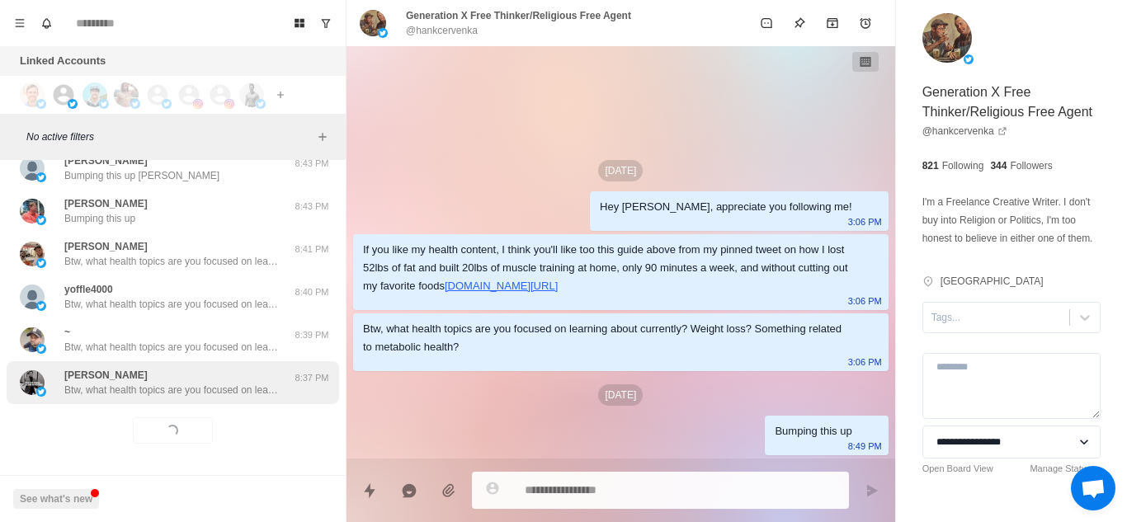
click at [201, 383] on p "Btw, what health topics are you focused on learning about currently? Weight los…" at bounding box center [171, 390] width 215 height 15
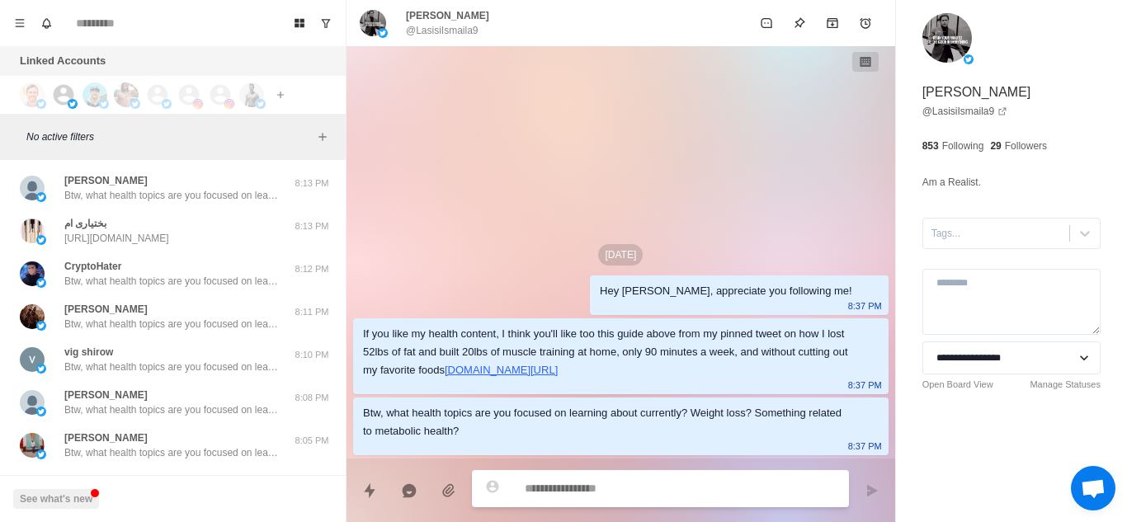
scroll to position [17037, 0]
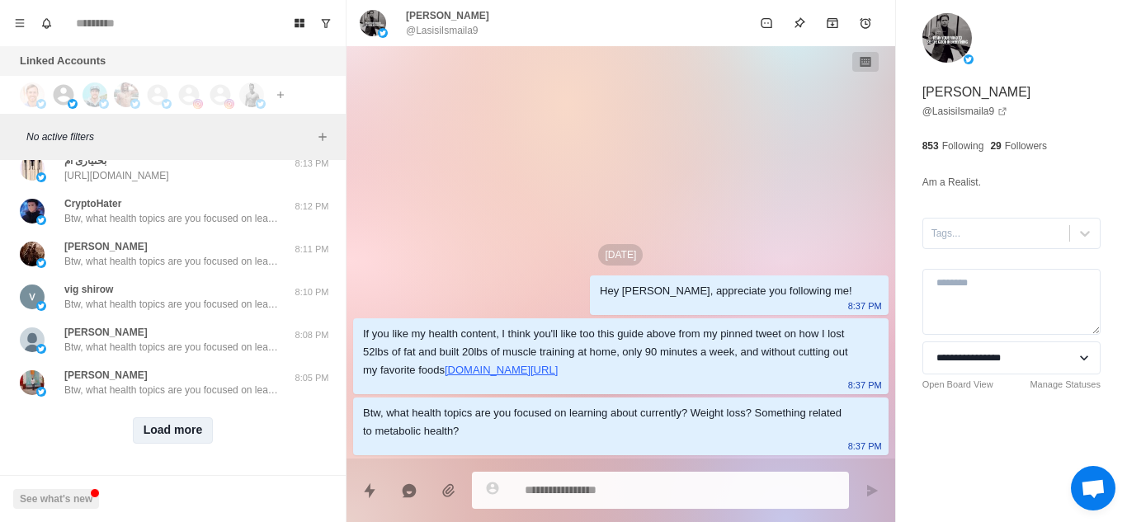
click at [168, 417] on button "Load more" at bounding box center [173, 431] width 81 height 26
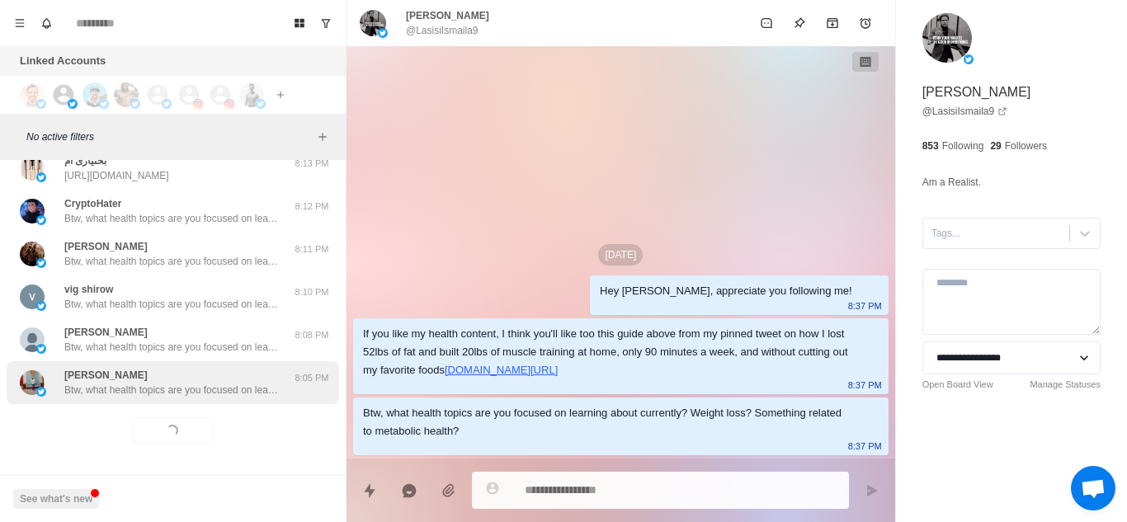
click at [177, 383] on p "Btw, what health topics are you focused on learning about currently? Weight los…" at bounding box center [171, 390] width 215 height 15
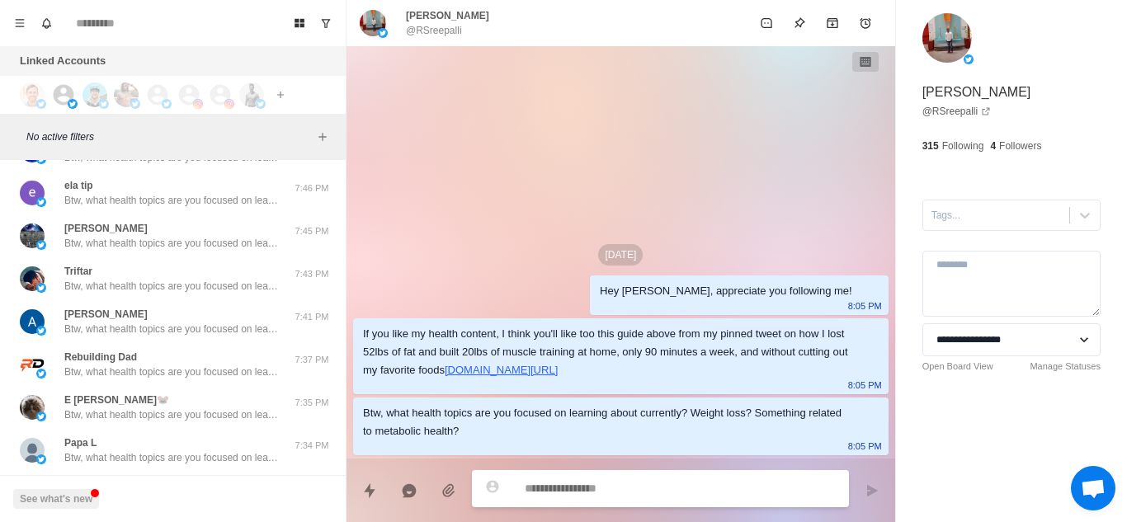
scroll to position [17895, 0]
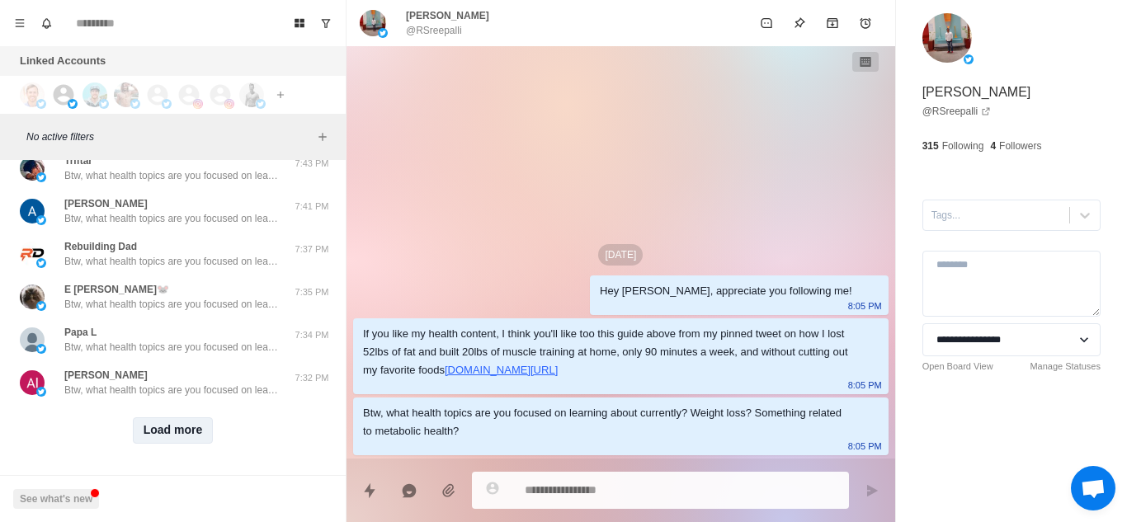
click at [167, 417] on button "Load more" at bounding box center [173, 431] width 81 height 26
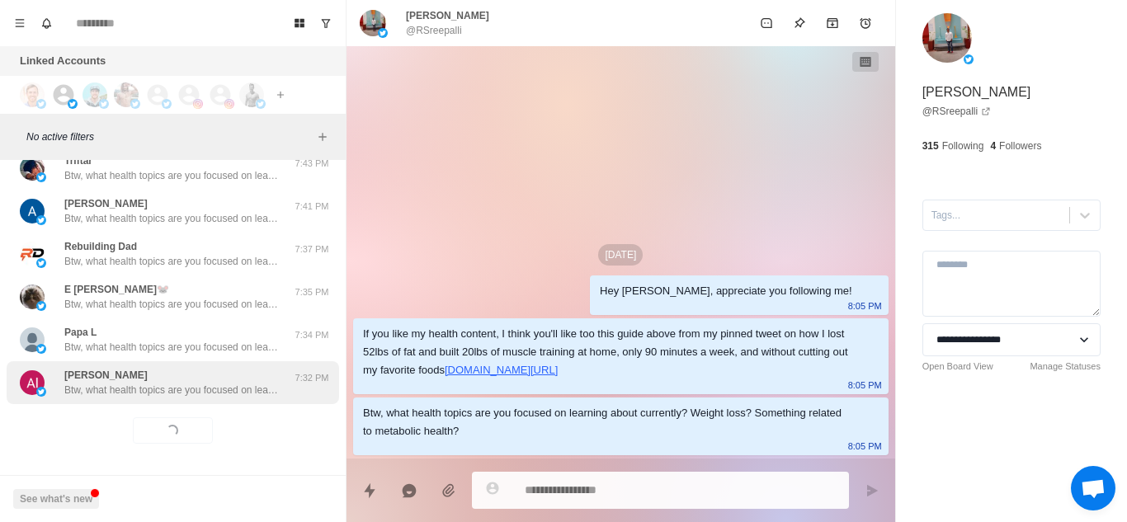
click at [234, 383] on p "Btw, what health topics are you focused on learning about currently? Weight los…" at bounding box center [171, 390] width 215 height 15
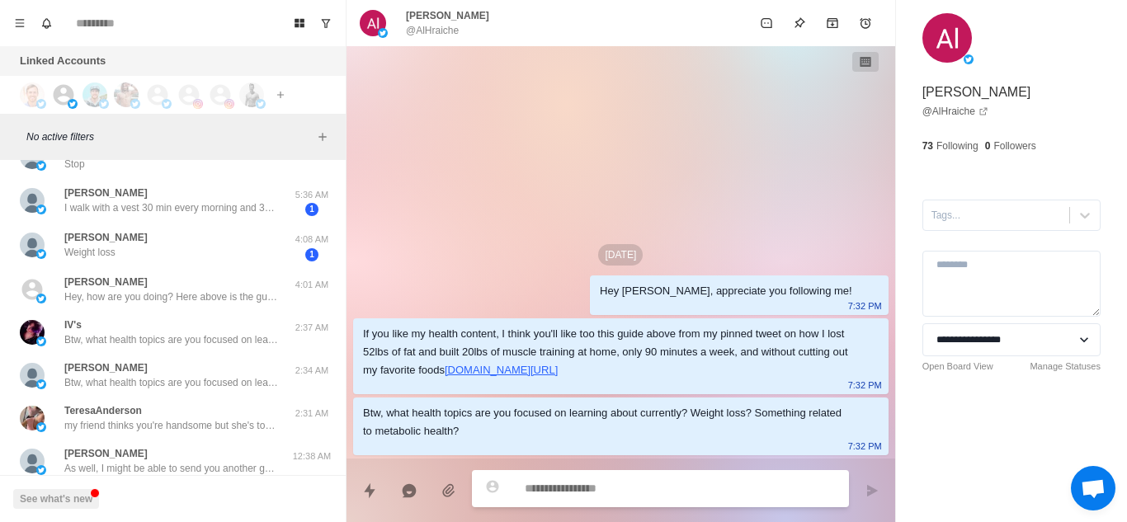
scroll to position [18671, 0]
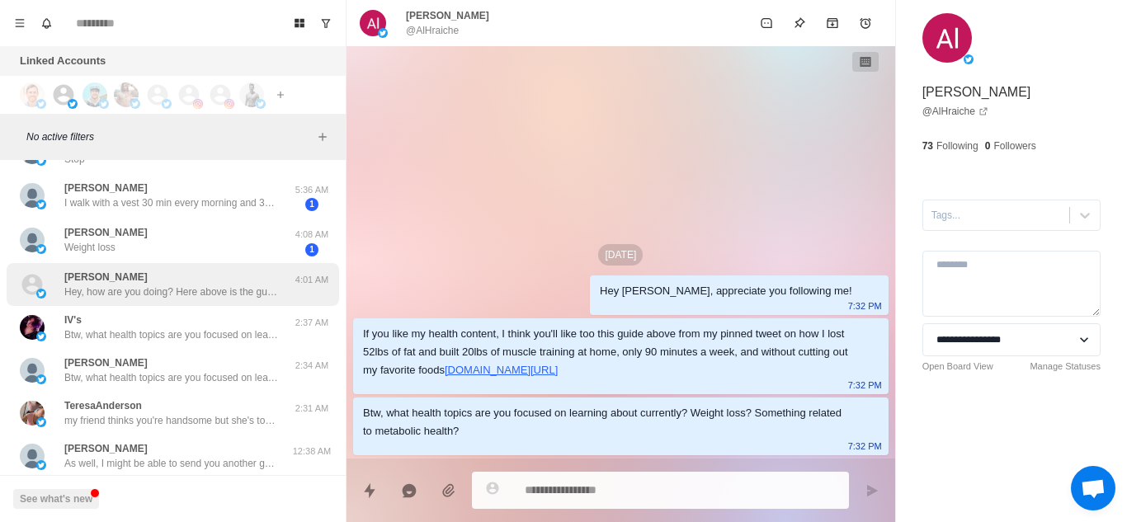
click at [234, 274] on div "Manuel Puente Hey, how are you doing? Here above is the guide from my pinned tw…" at bounding box center [171, 285] width 215 height 30
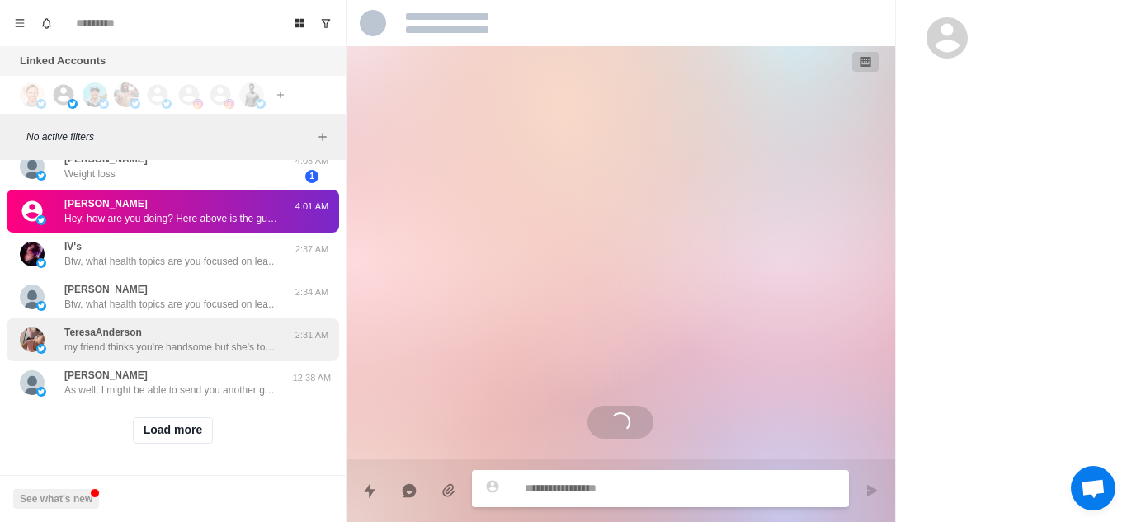
scroll to position [18751, 0]
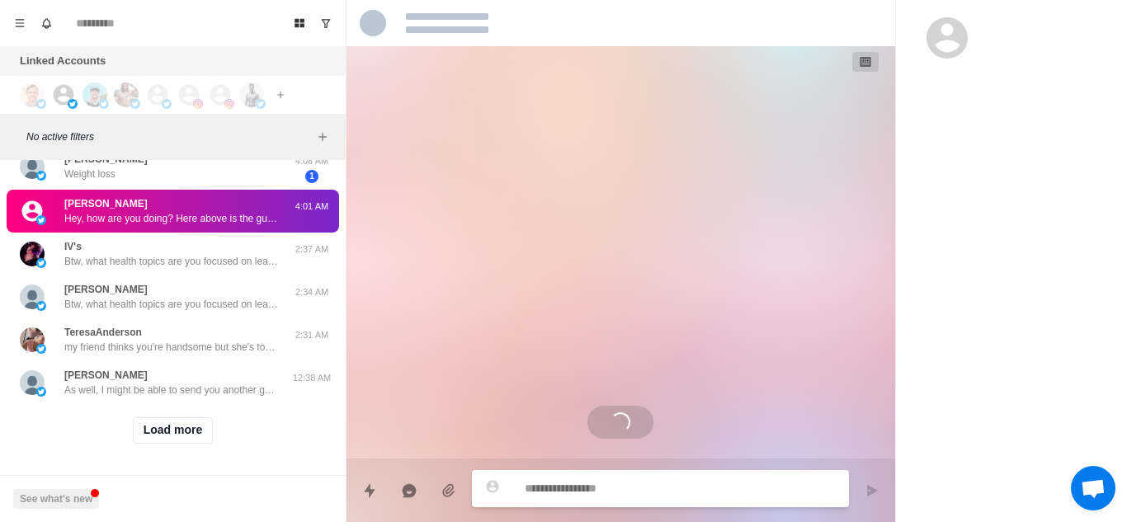
click at [168, 410] on div "Load more" at bounding box center [173, 430] width 333 height 53
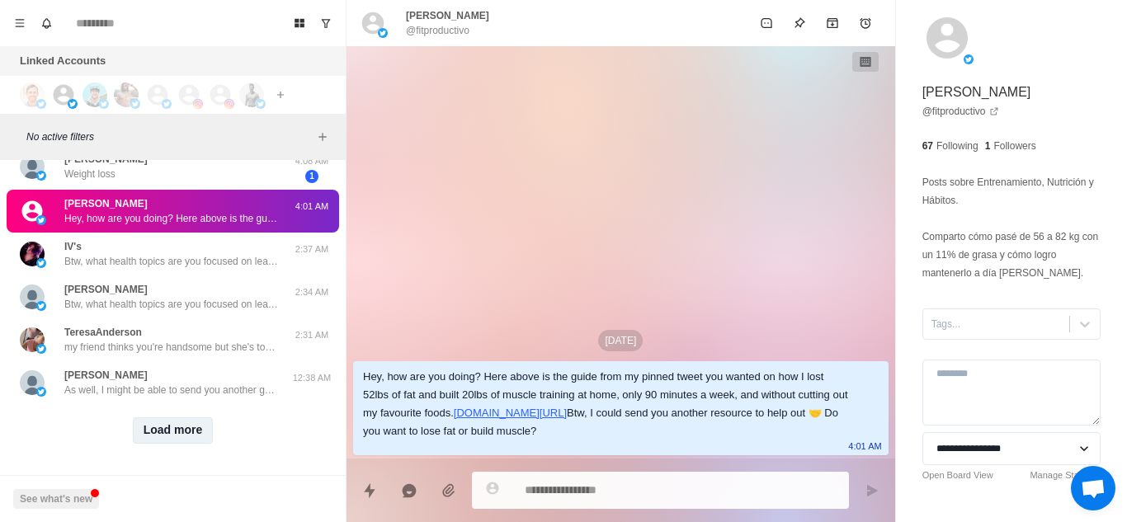
click at [168, 417] on button "Load more" at bounding box center [173, 431] width 81 height 26
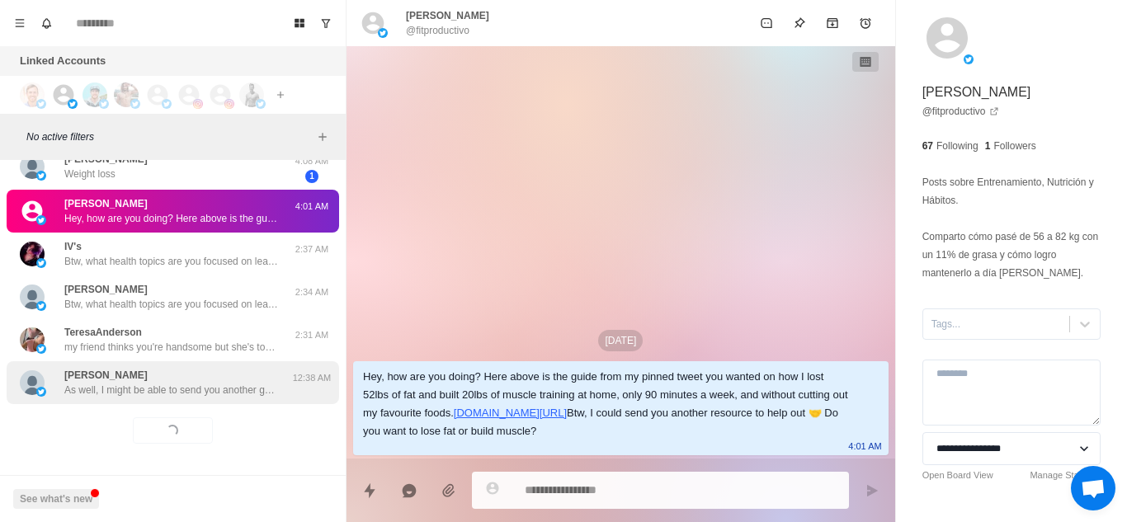
click at [164, 391] on p "As well, I might be able to send you another guide to help out 🤝 Are you lookin…" at bounding box center [171, 390] width 215 height 15
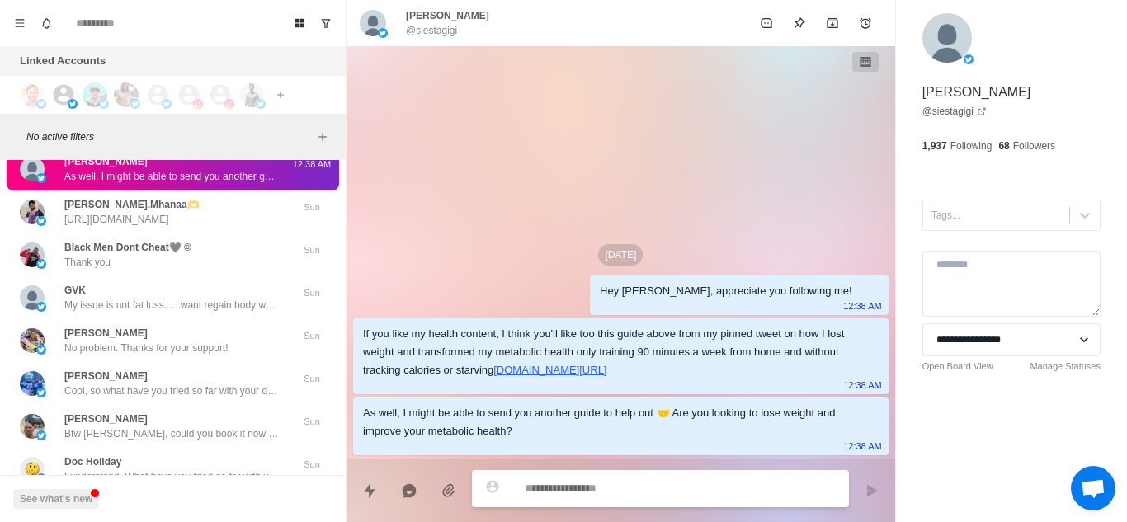
scroll to position [18959, 0]
click at [164, 391] on p "Cool, so what have you tried so far with your diet and training to lose weight?" at bounding box center [171, 390] width 215 height 15
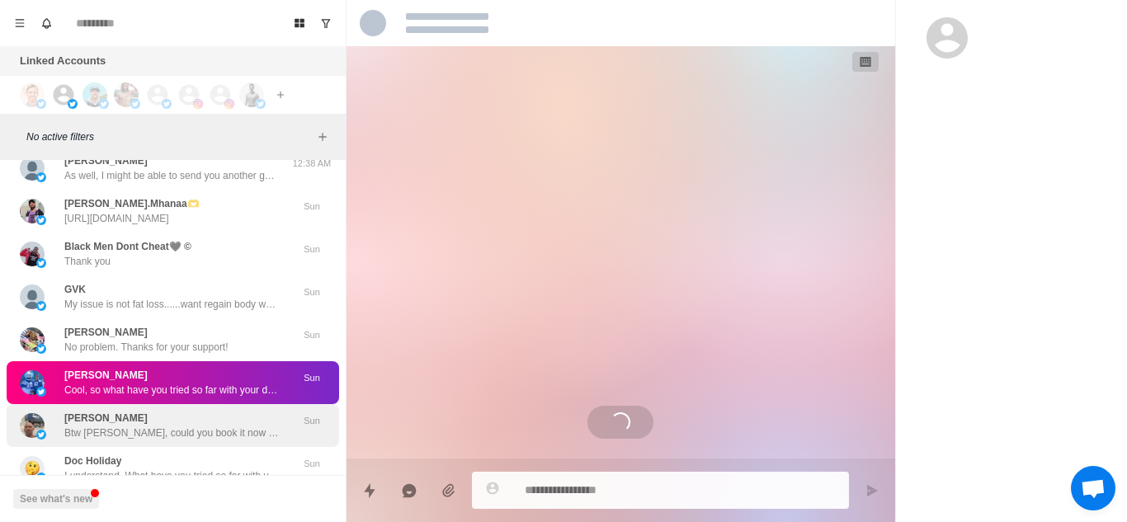
click at [165, 417] on p "Btw Tom, could you book it now so I can prepare some stuff beforehand? Should o…" at bounding box center [171, 433] width 215 height 15
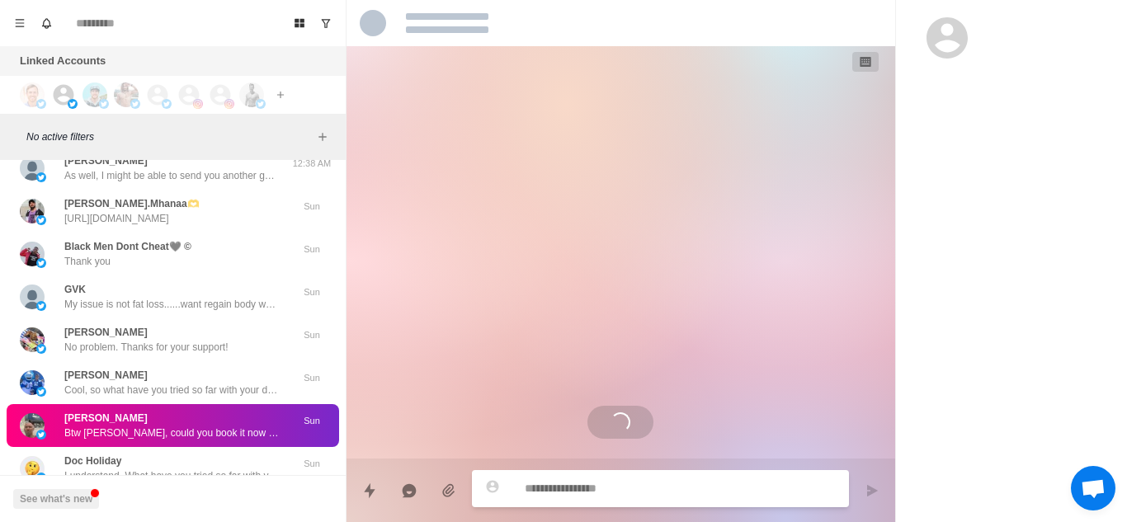
type textarea "*"
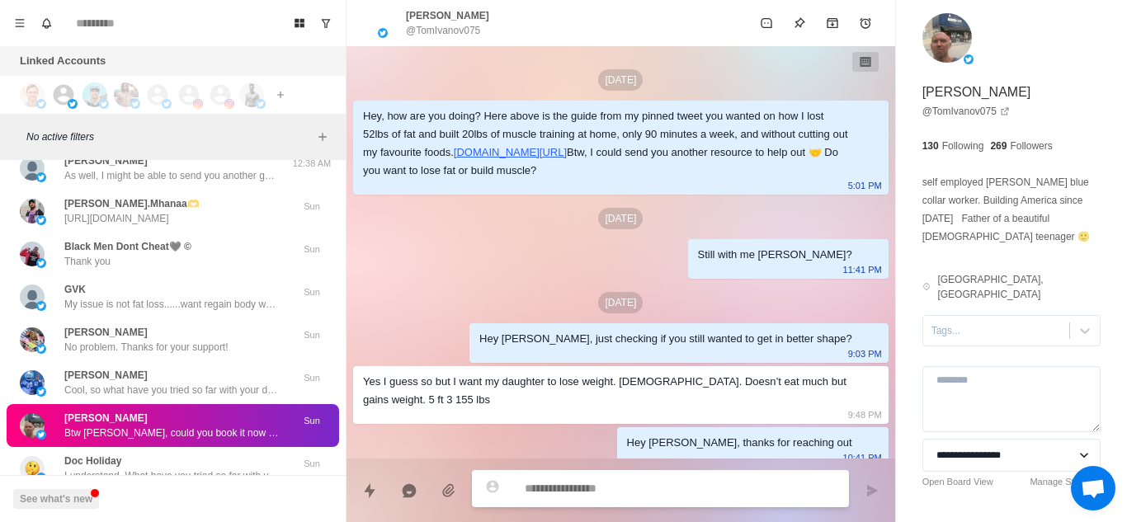
scroll to position [1636, 0]
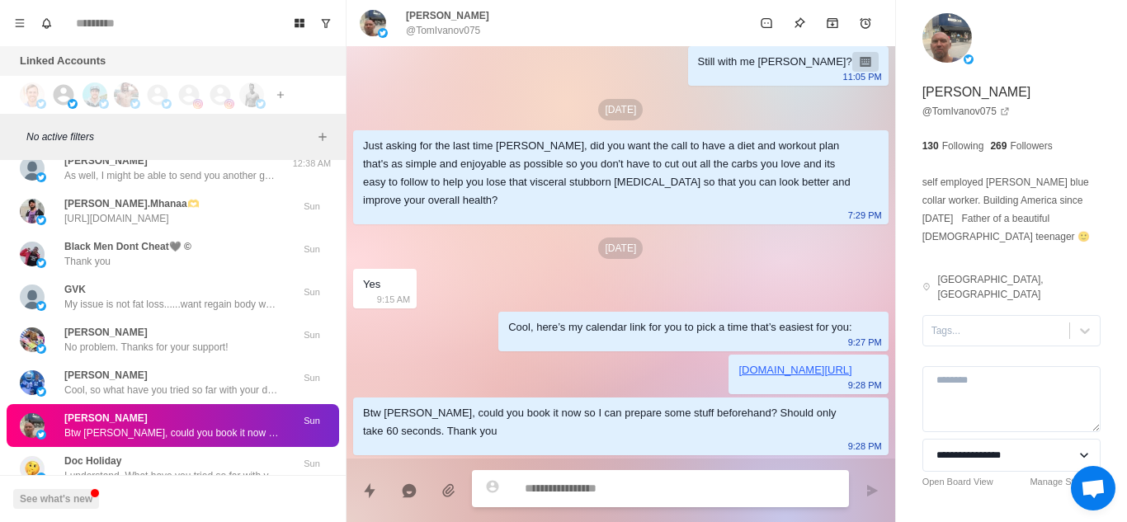
type textarea "**********"
type textarea "*"
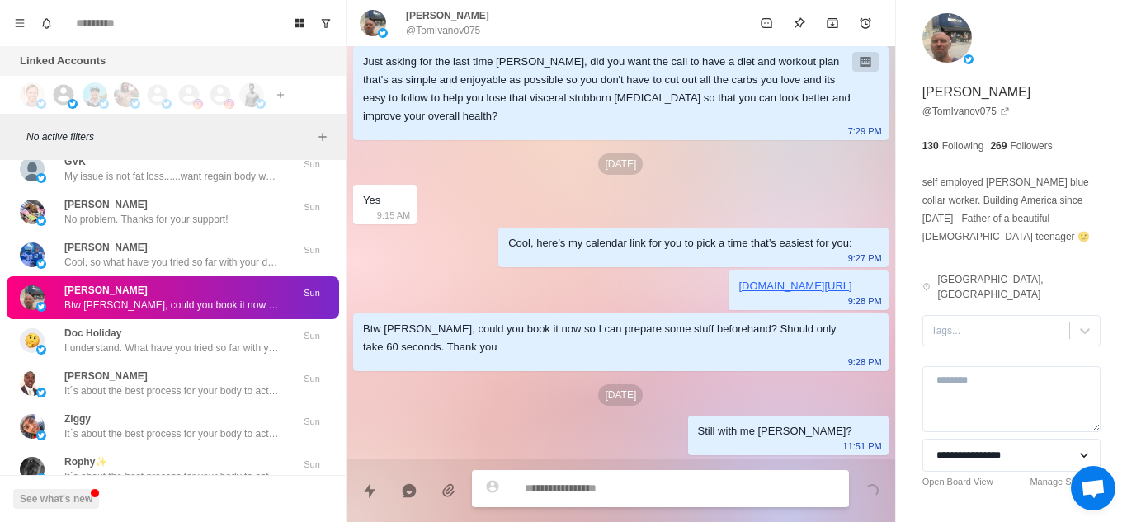
scroll to position [19088, 0]
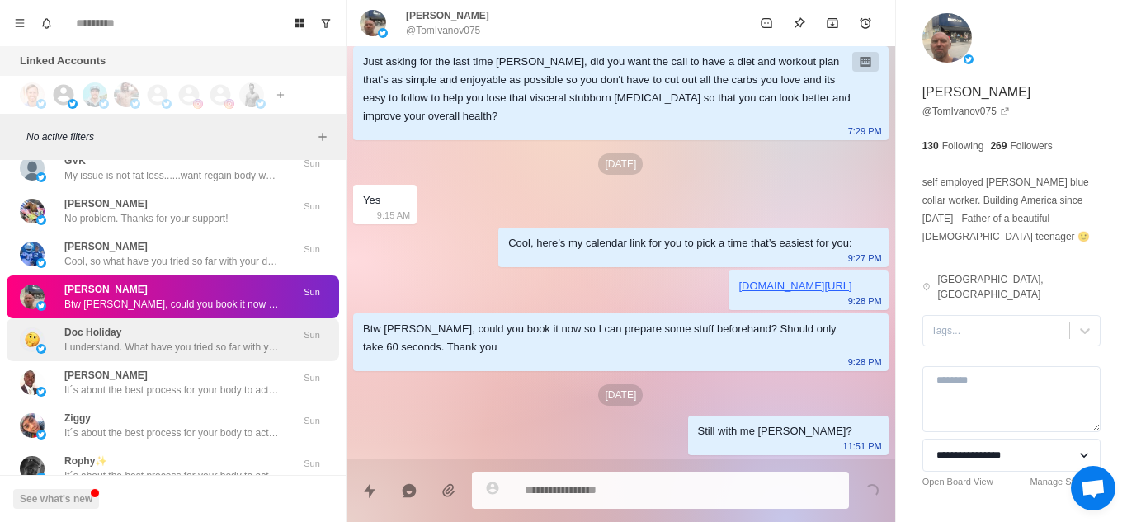
click at [167, 356] on div "Doc Holiday I understand. What have you tried so far with your diet and trainin…" at bounding box center [173, 340] width 333 height 43
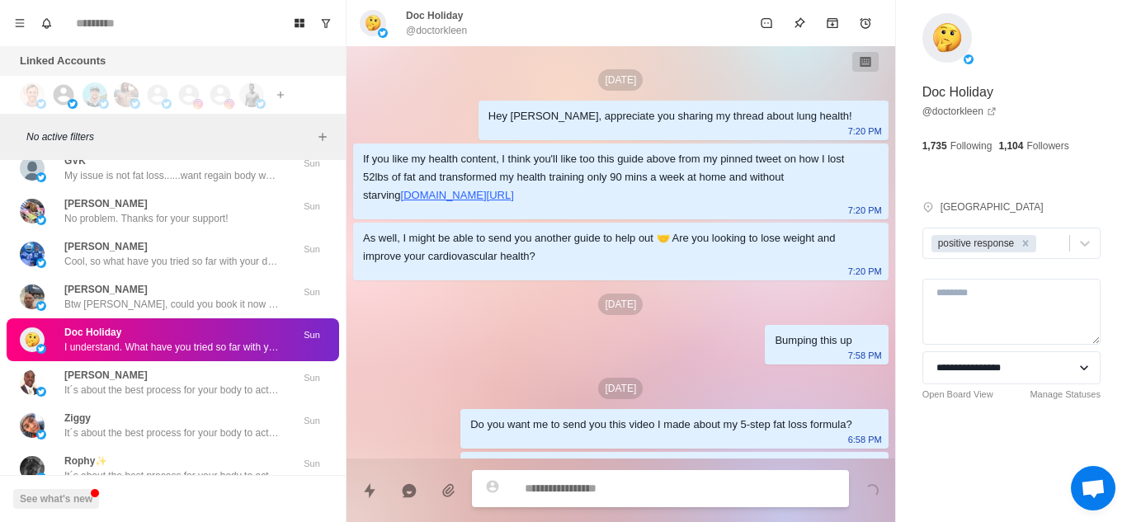
scroll to position [243, 0]
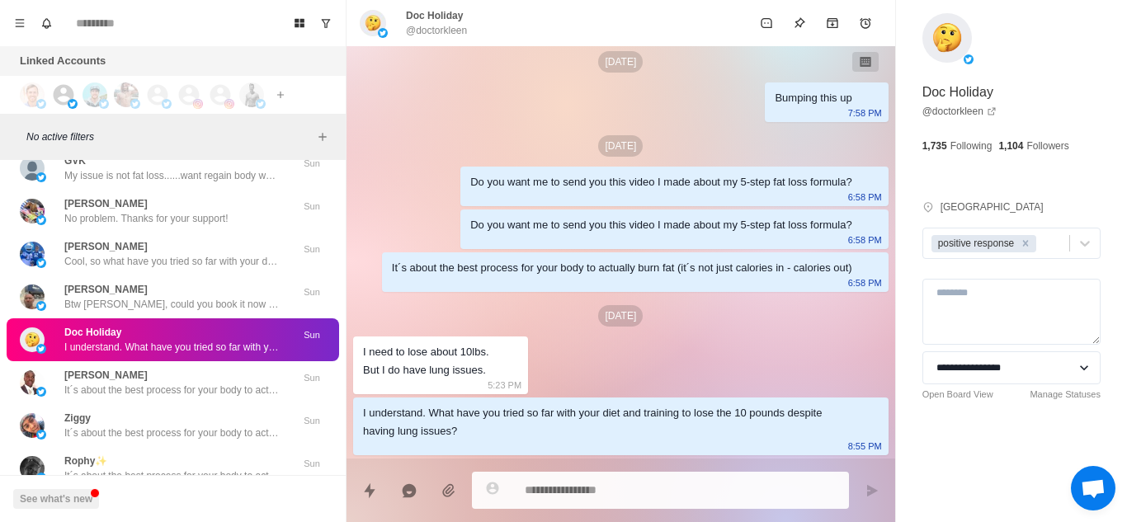
click at [643, 417] on textarea at bounding box center [680, 491] width 311 height 24
click at [643, 417] on textarea at bounding box center [680, 489] width 311 height 24
type textarea "*"
type textarea "**********"
type textarea "*"
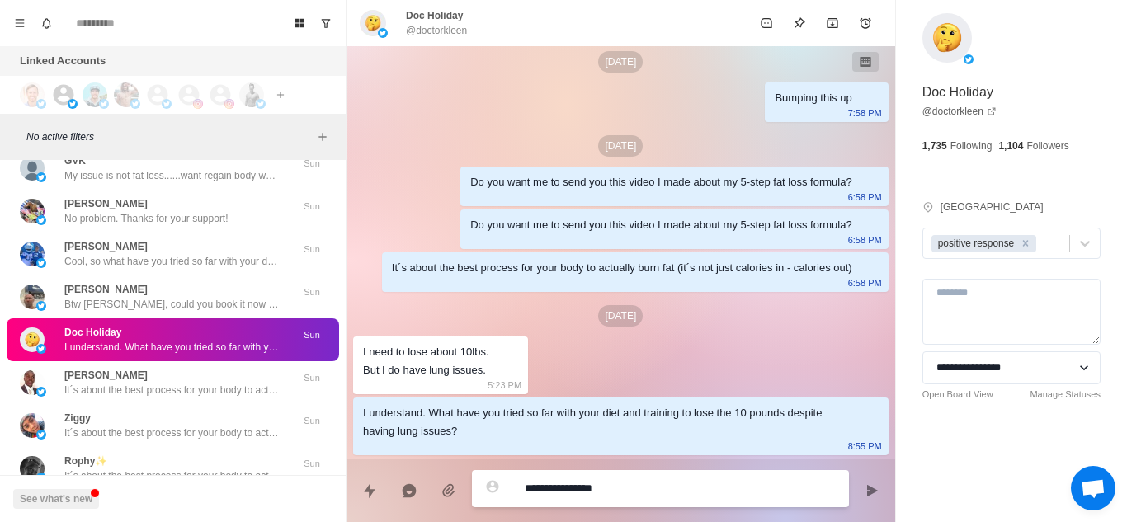
type textarea "**********"
type textarea "*"
type textarea "**********"
type textarea "*"
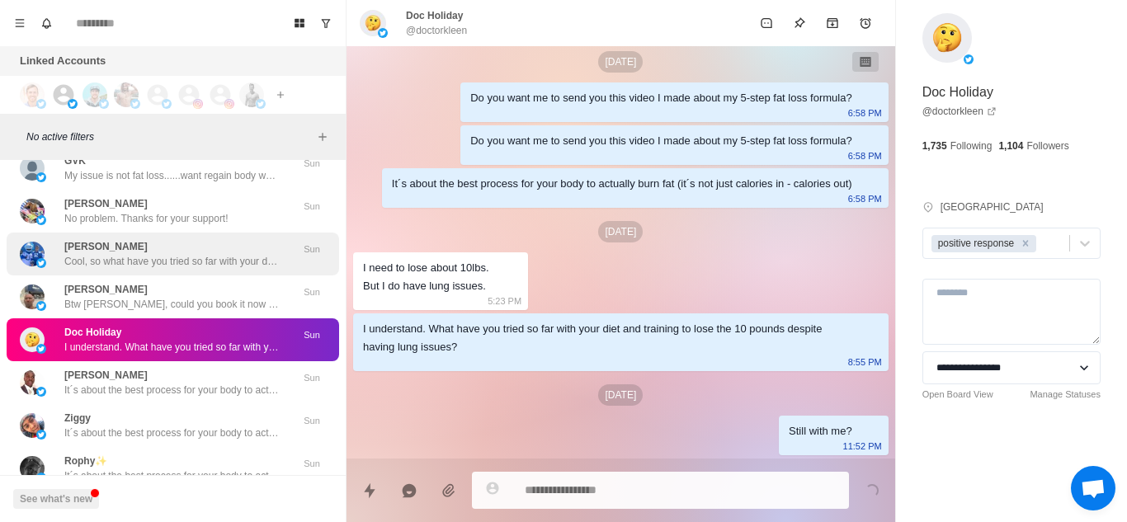
click at [200, 267] on p "Cool, so what have you tried so far with your diet and training to lose weight?" at bounding box center [171, 261] width 215 height 15
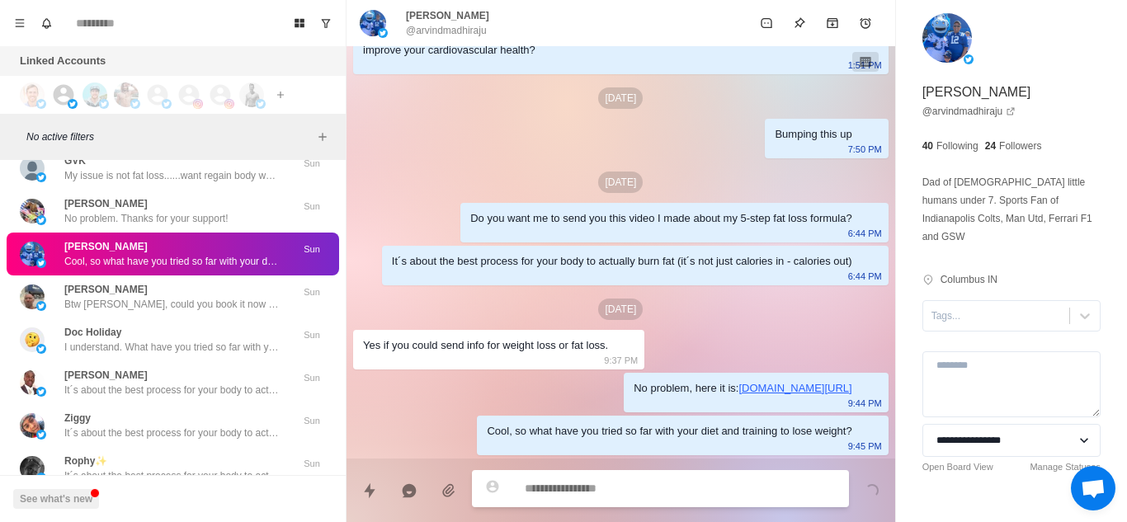
scroll to position [206, 0]
type textarea "*"
type textarea "**********"
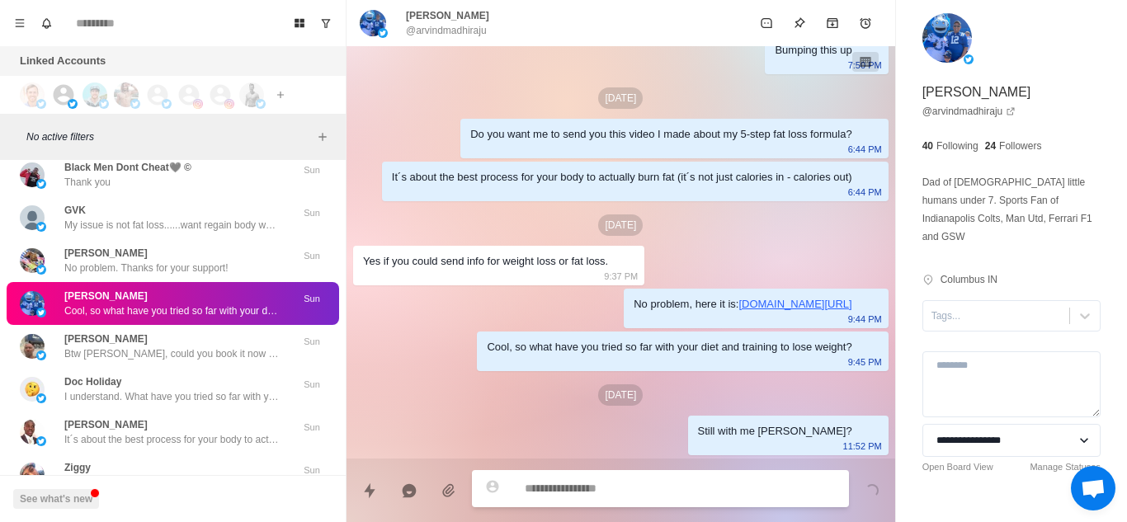
scroll to position [19038, 0]
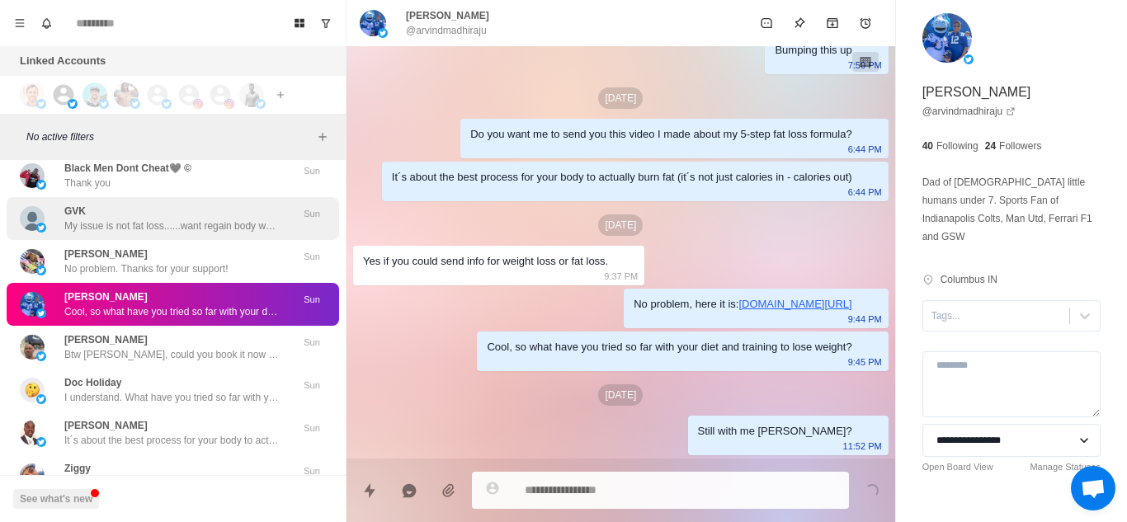
click at [216, 215] on div "GVK My issue is not fat loss......want regain body weight lost &amp; not improv…" at bounding box center [171, 219] width 215 height 30
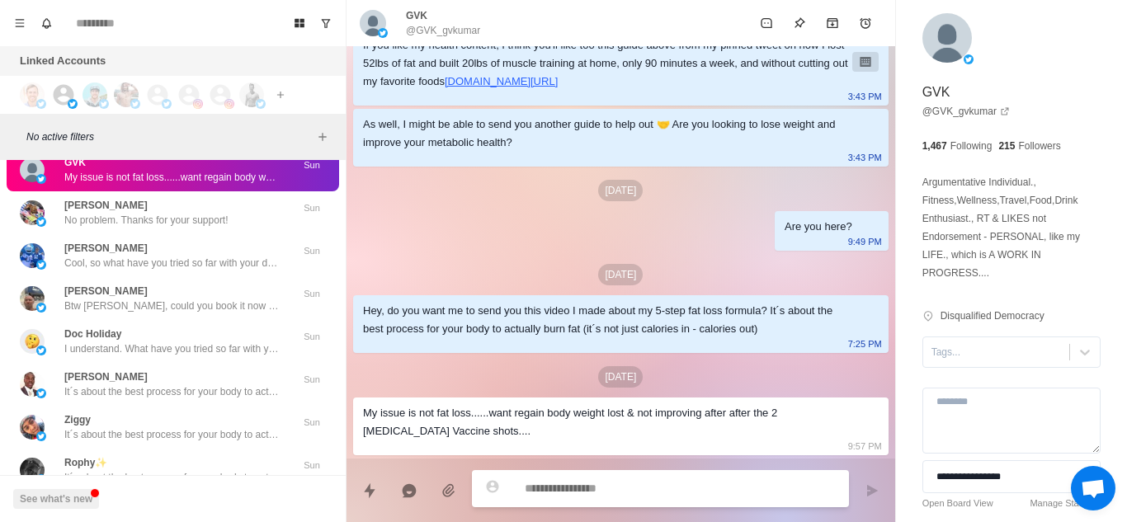
scroll to position [19087, 0]
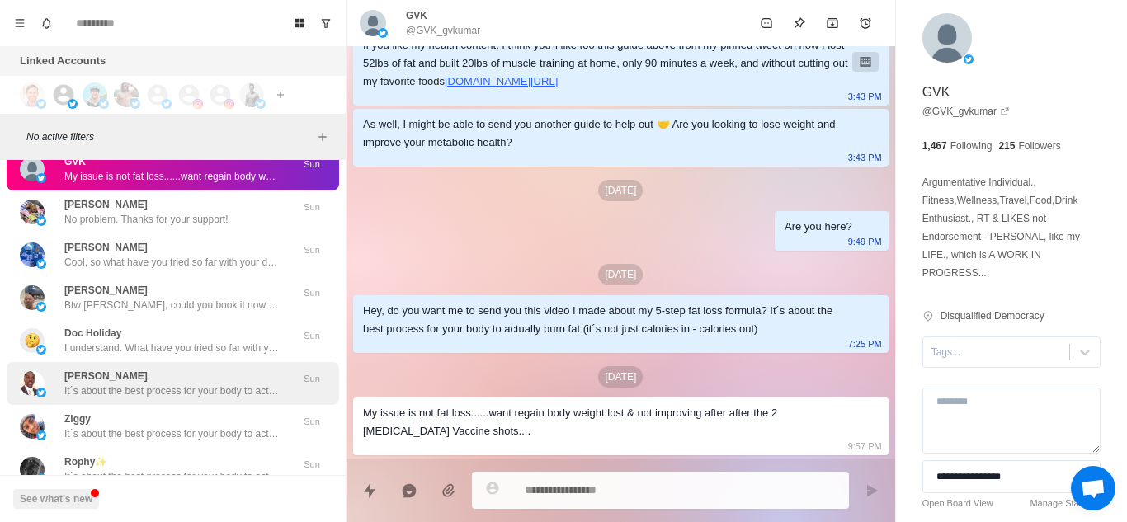
click at [177, 392] on p "It´s about the best process for your body to actually burn fat (it´s not just c…" at bounding box center [171, 391] width 215 height 15
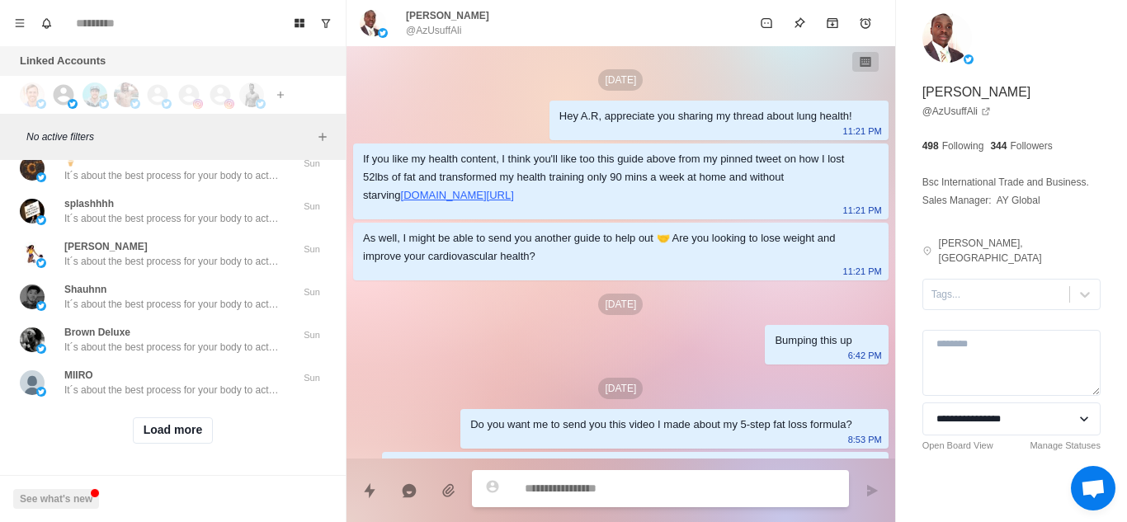
scroll to position [36, 0]
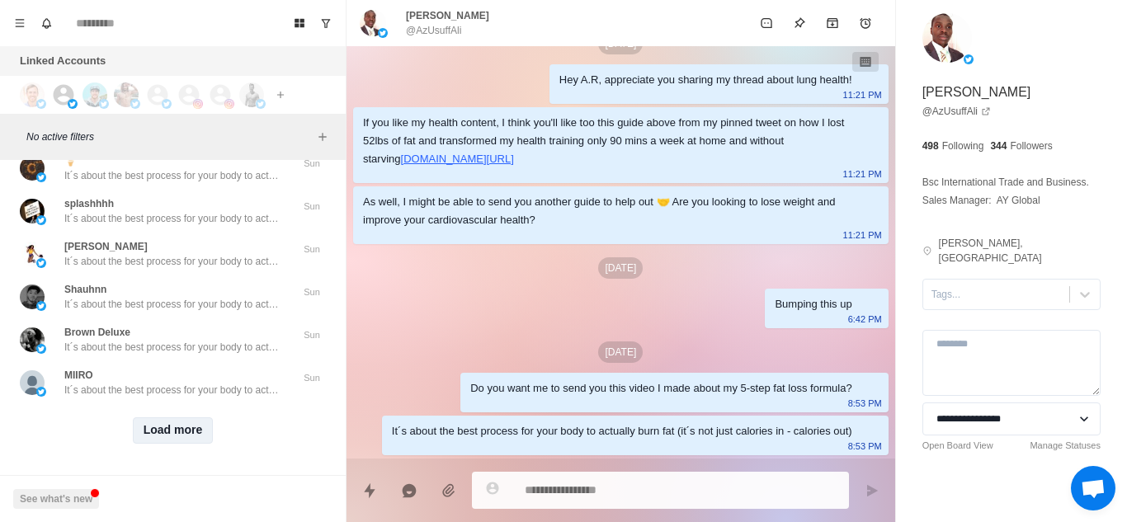
click at [169, 417] on button "Load more" at bounding box center [173, 431] width 81 height 26
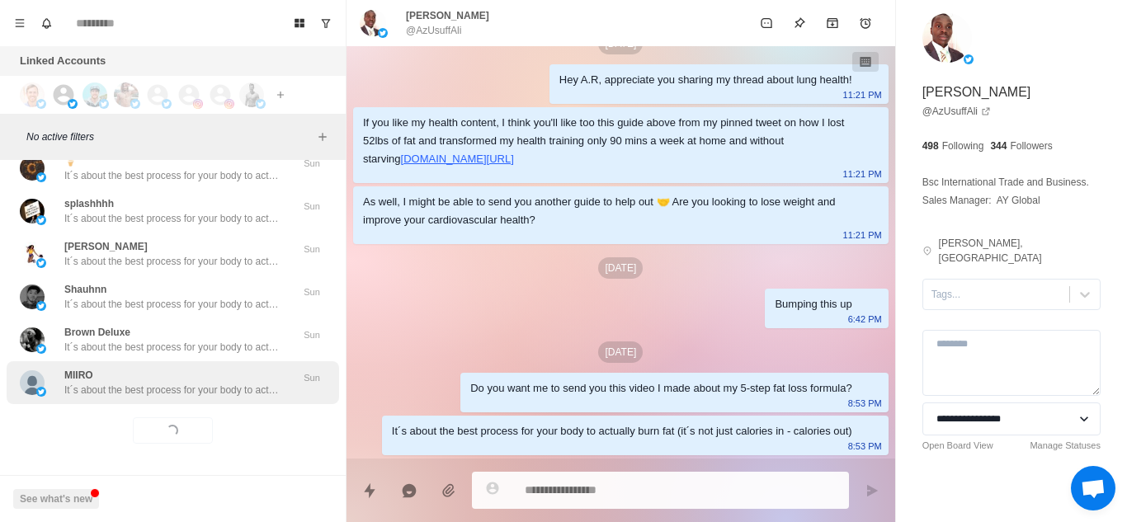
click at [246, 383] on p "It´s about the best process for your body to actually burn fat (it´s not just c…" at bounding box center [171, 390] width 215 height 15
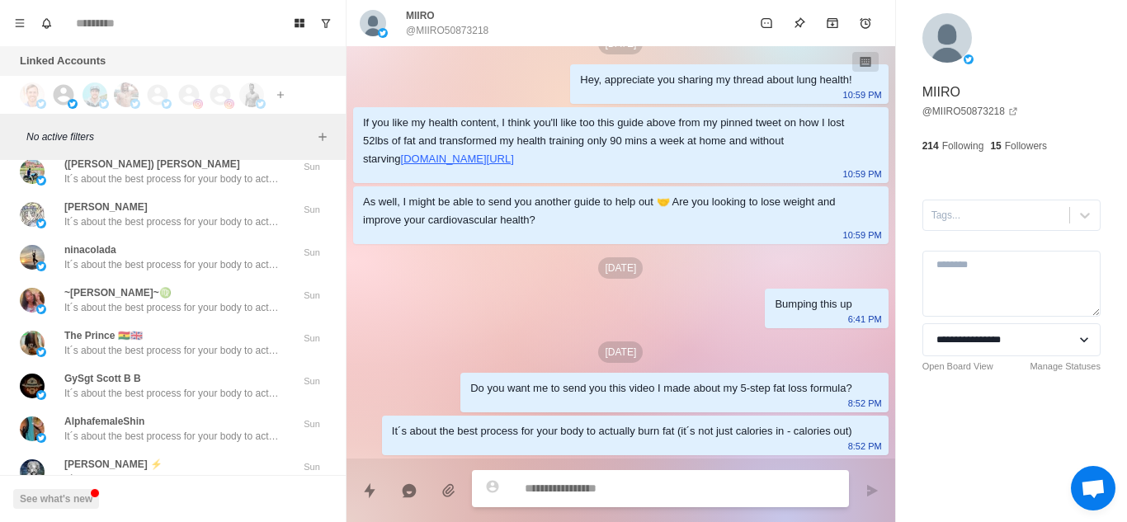
scroll to position [20474, 0]
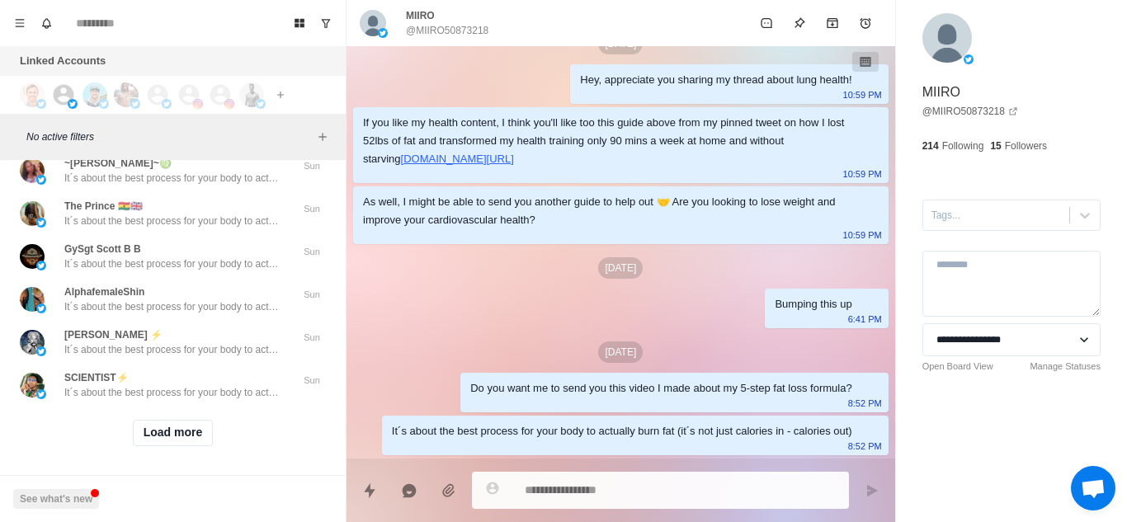
click at [185, 407] on div "Load more" at bounding box center [173, 433] width 333 height 53
click at [176, 417] on button "Load more" at bounding box center [173, 433] width 81 height 26
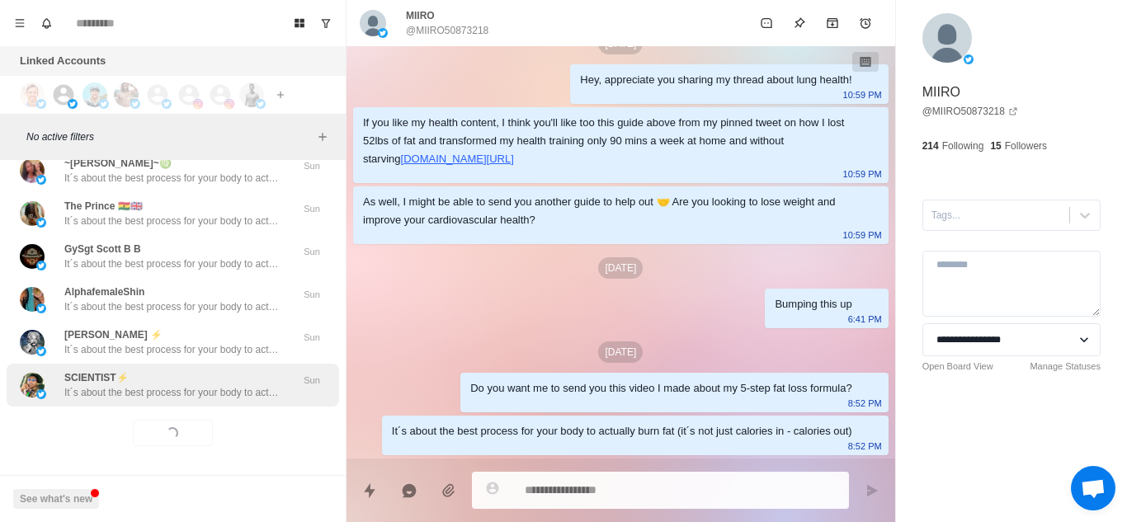
click at [234, 385] on p "It´s about the best process for your body to actually burn fat (it´s not just c…" at bounding box center [171, 392] width 215 height 15
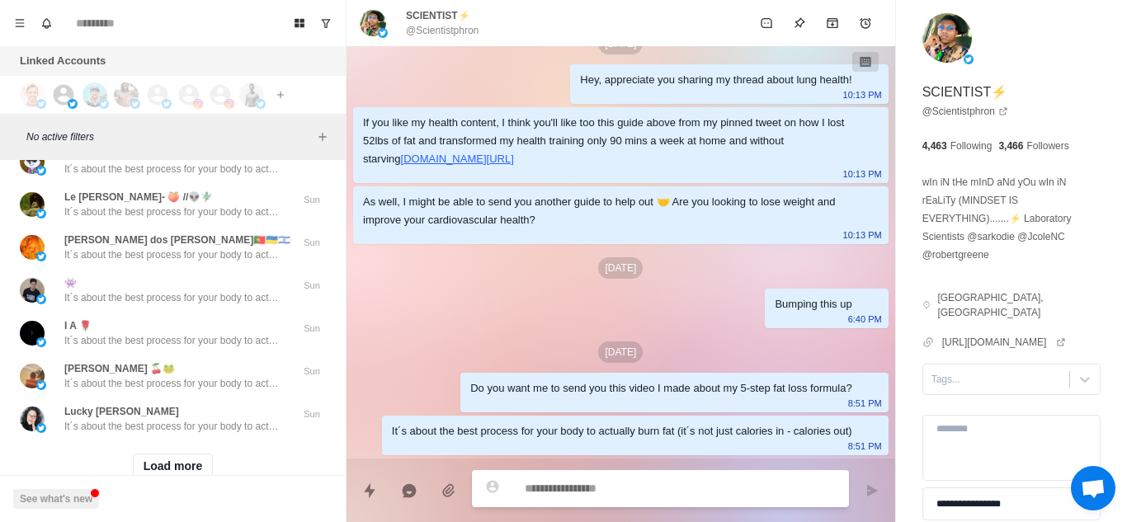
scroll to position [21332, 0]
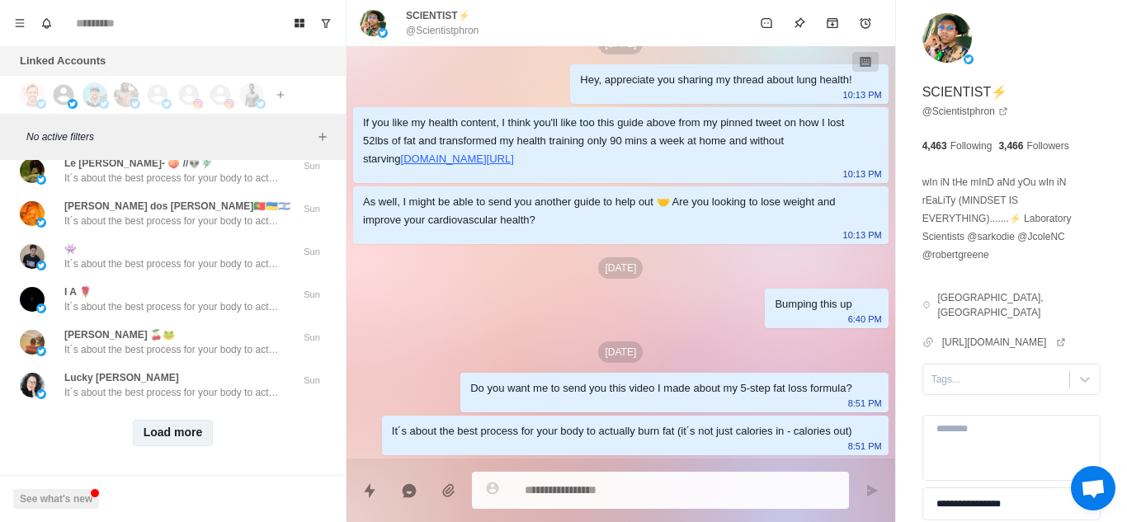
click at [165, 417] on button "Load more" at bounding box center [173, 433] width 81 height 26
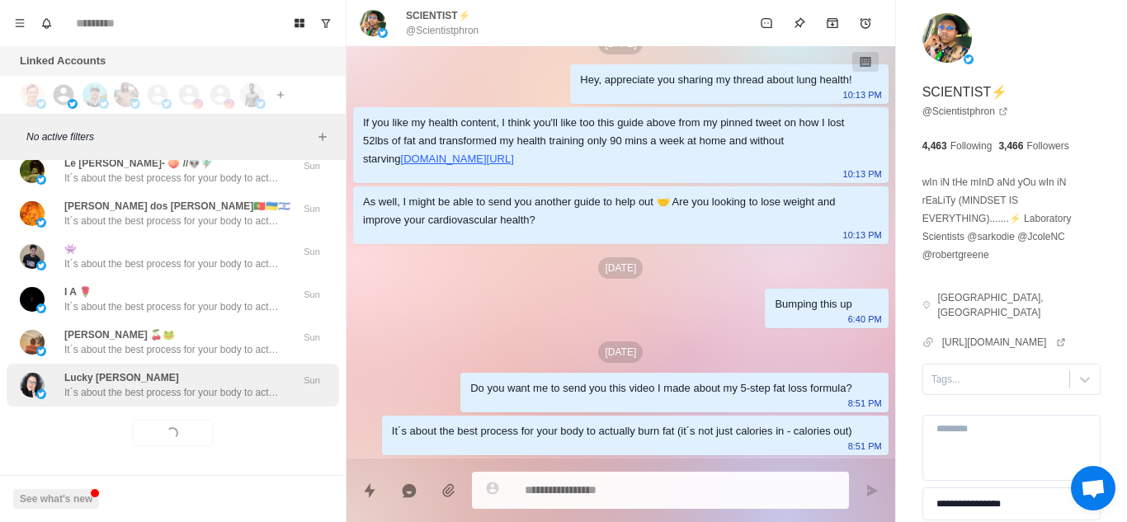
click at [240, 371] on div "Lucky Guillén It´s about the best process for your body to actually burn fat (i…" at bounding box center [171, 386] width 215 height 30
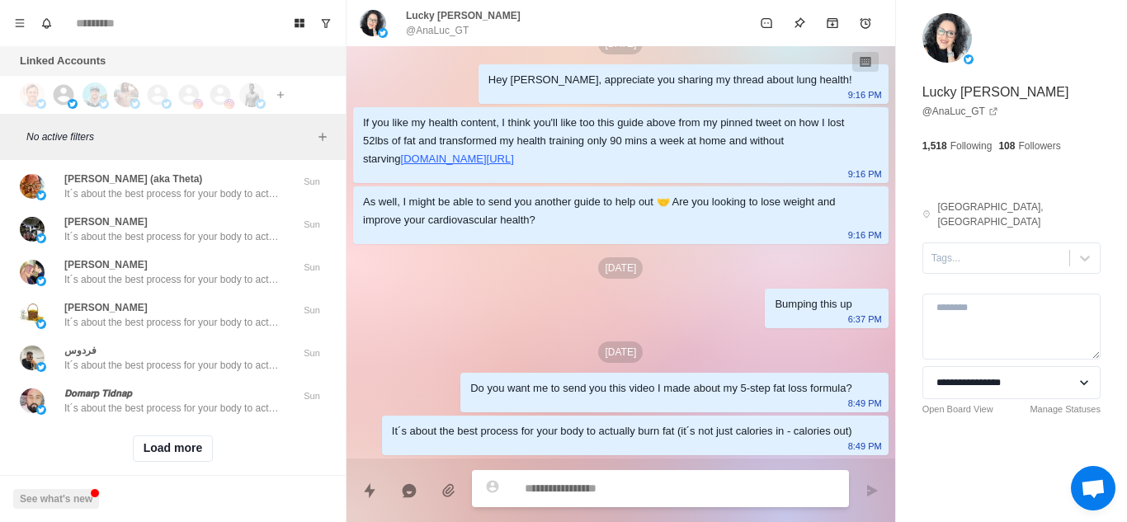
scroll to position [22190, 0]
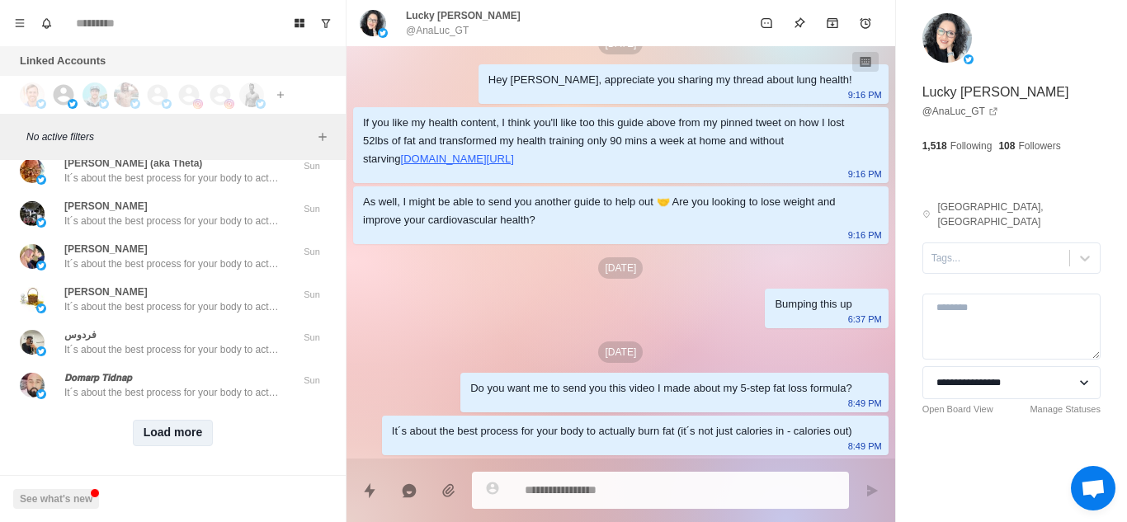
click at [182, 417] on button "Load more" at bounding box center [173, 433] width 81 height 26
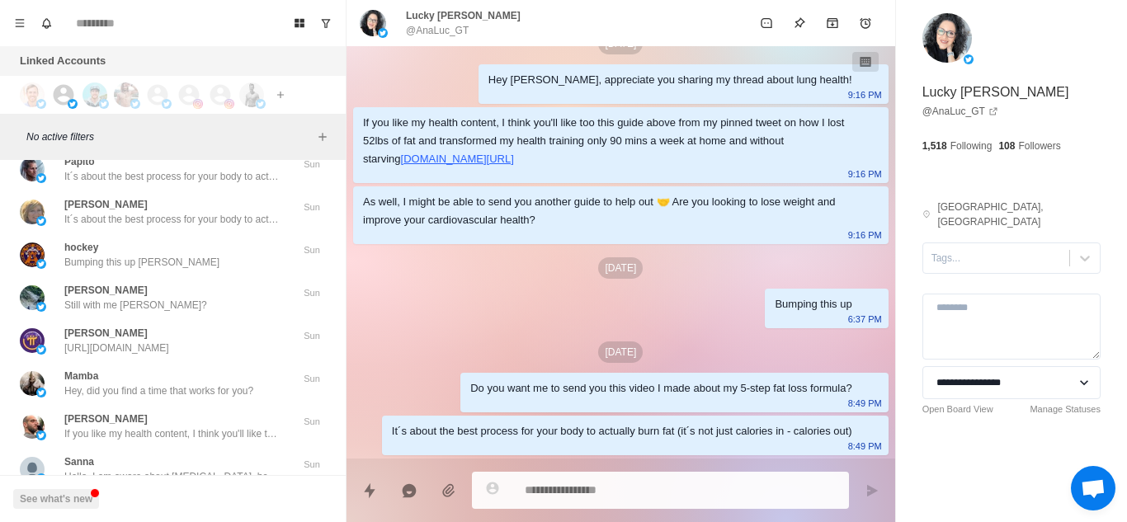
scroll to position [22914, 0]
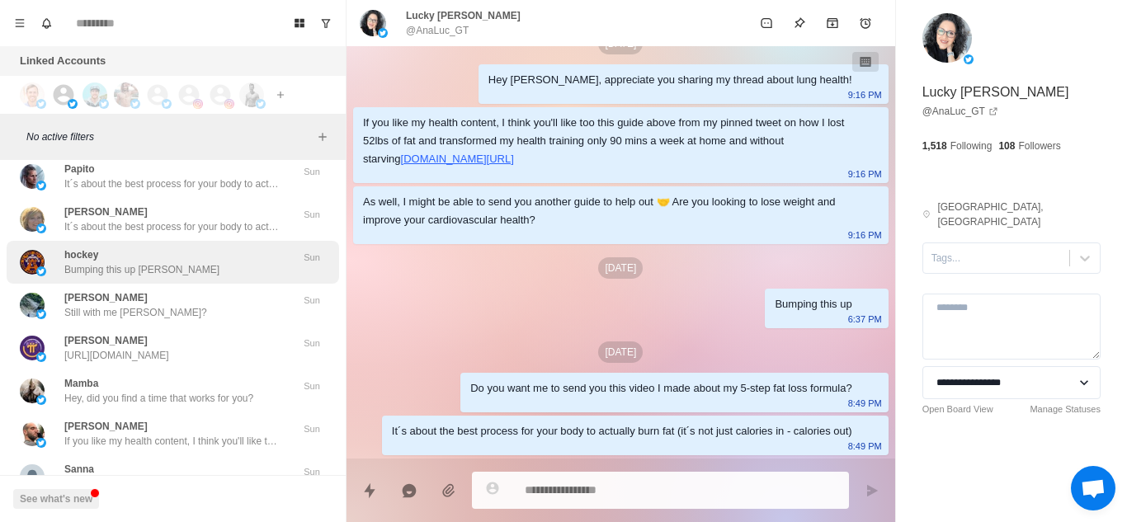
click at [172, 249] on div "hockey Bumping this up Ryan" at bounding box center [155, 263] width 271 height 30
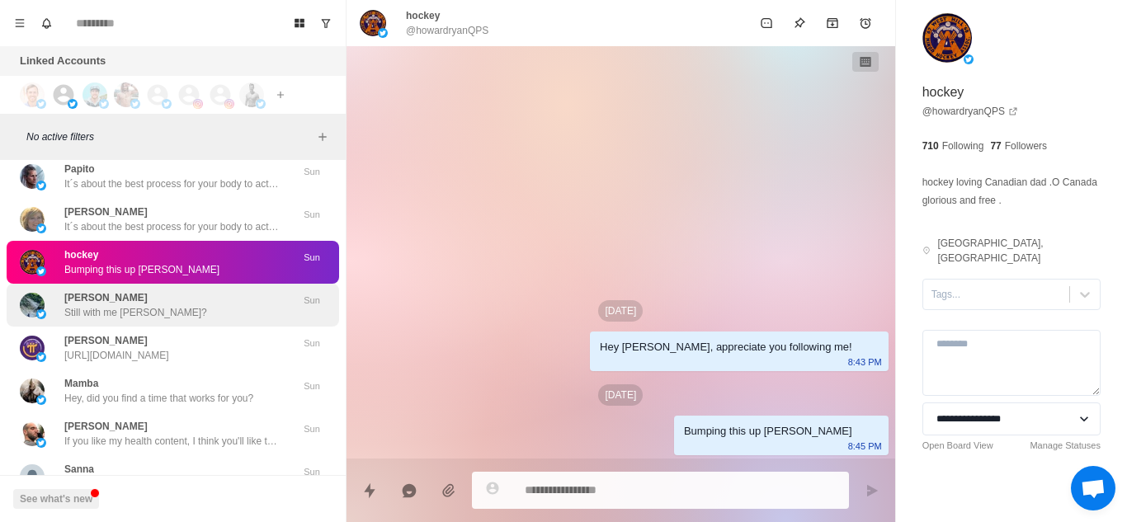
scroll to position [22925, 0]
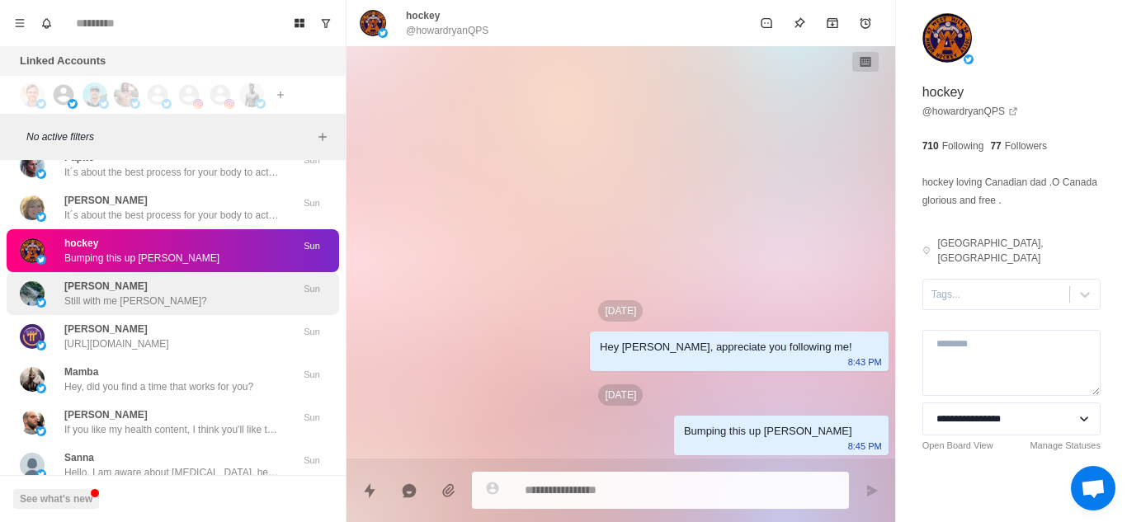
click at [170, 284] on div "Imelda Still with me Imelda?" at bounding box center [155, 294] width 271 height 30
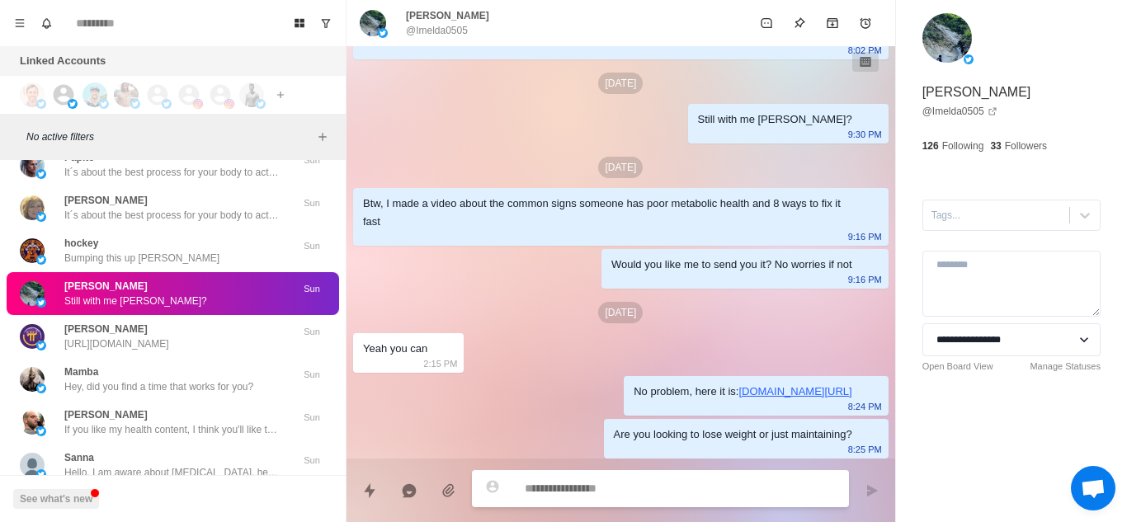
scroll to position [538, 0]
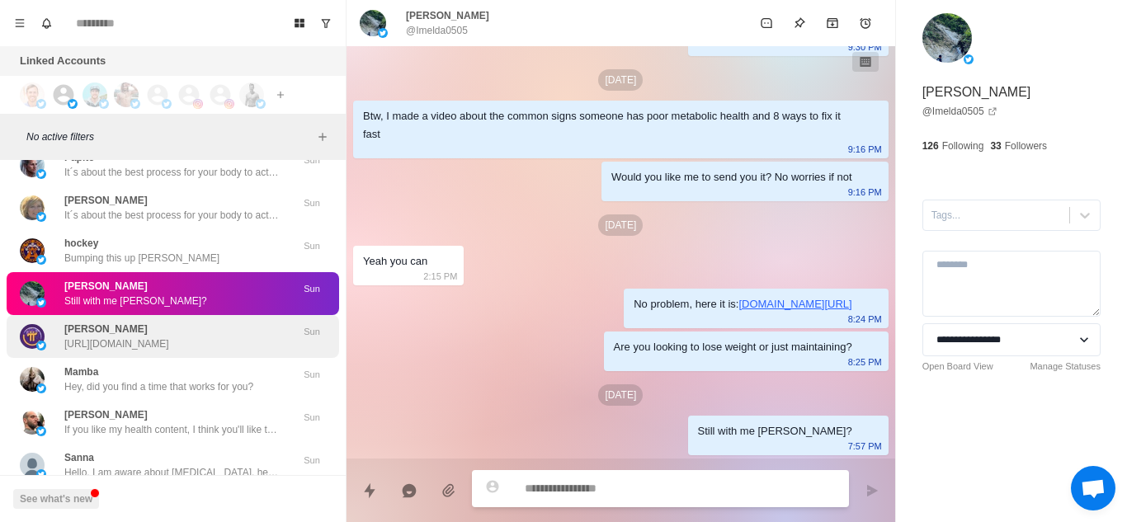
click at [139, 337] on p "https://twitter.com/quantlana/status/1957026427347353707" at bounding box center [116, 344] width 105 height 15
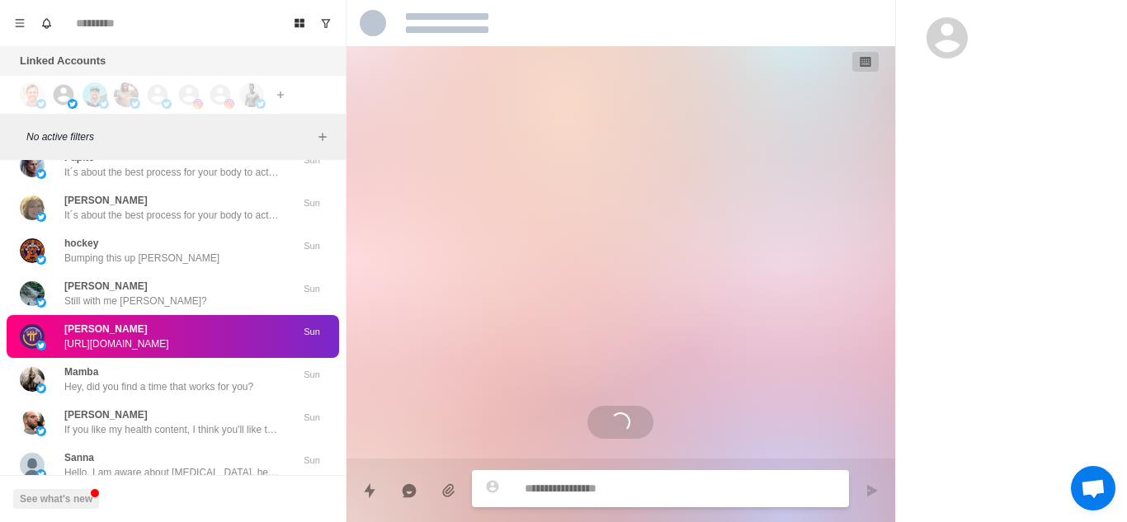
scroll to position [0, 0]
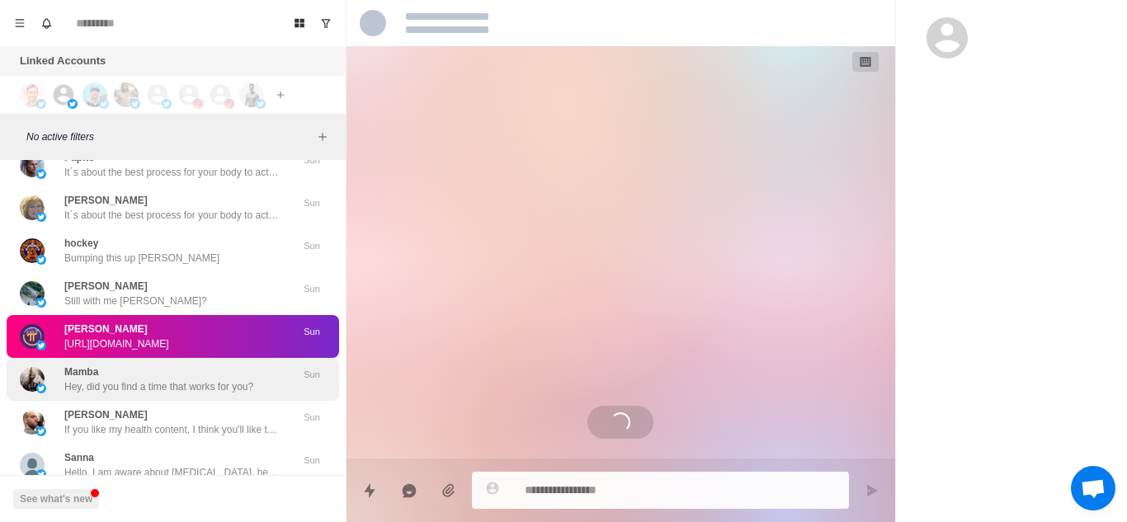
click at [162, 380] on p "Hey, did you find a time that works for you?" at bounding box center [158, 387] width 189 height 15
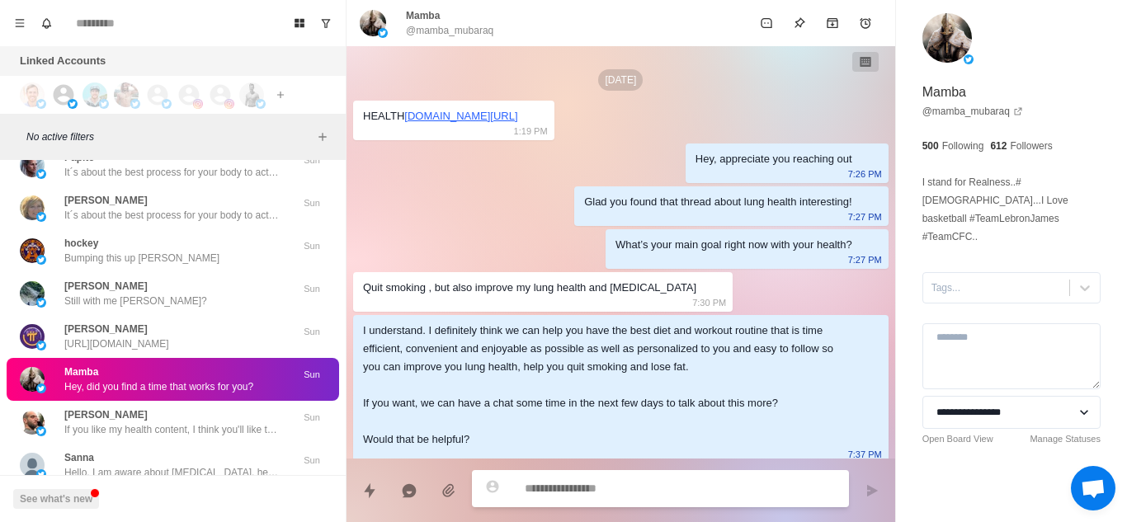
scroll to position [571, 0]
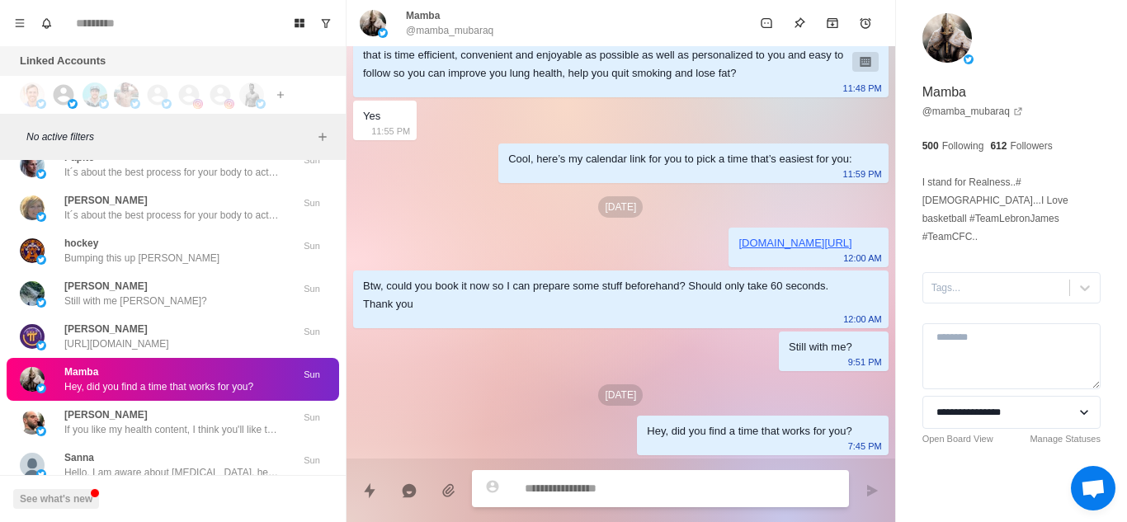
type textarea "*"
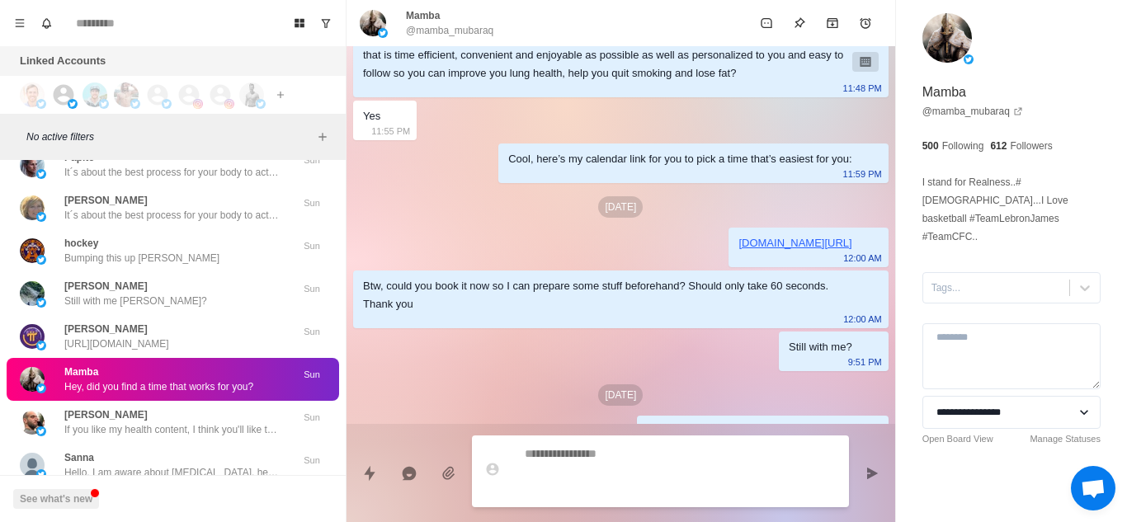
type textarea "**********"
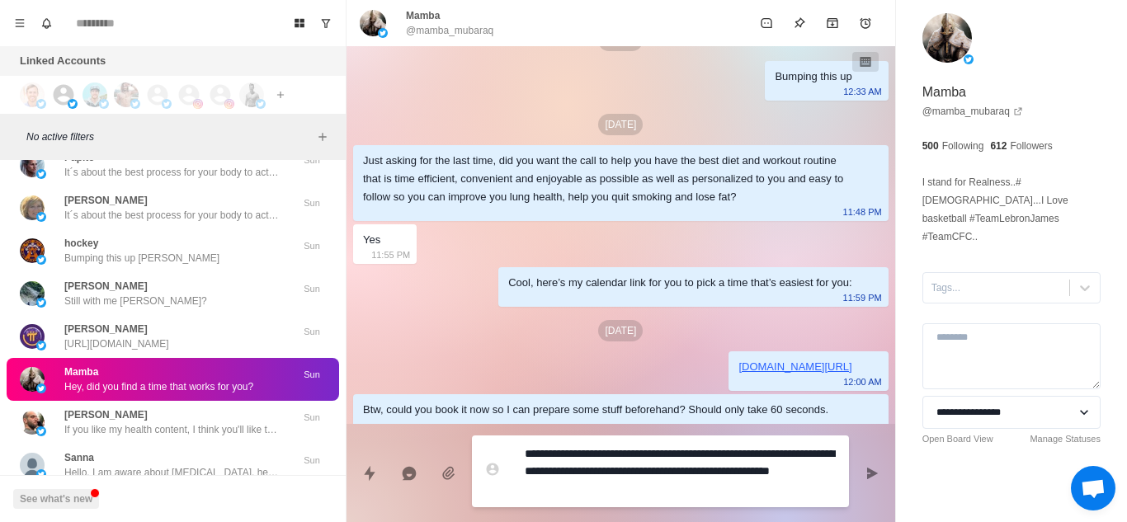
scroll to position [434, 0]
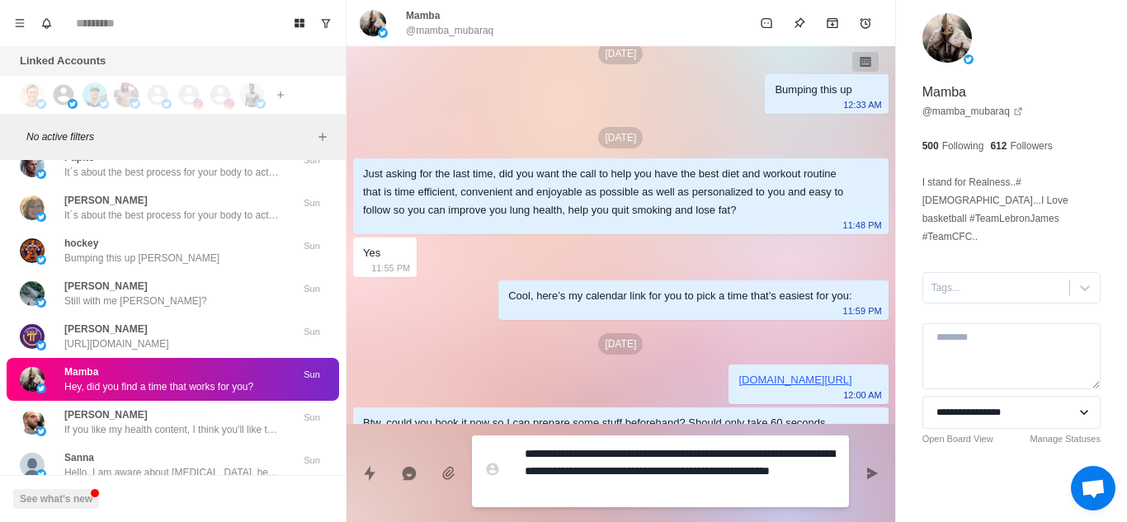
drag, startPoint x: 640, startPoint y: 493, endPoint x: 585, endPoint y: 480, distance: 56.0
click at [585, 417] on textarea "**********" at bounding box center [680, 471] width 311 height 59
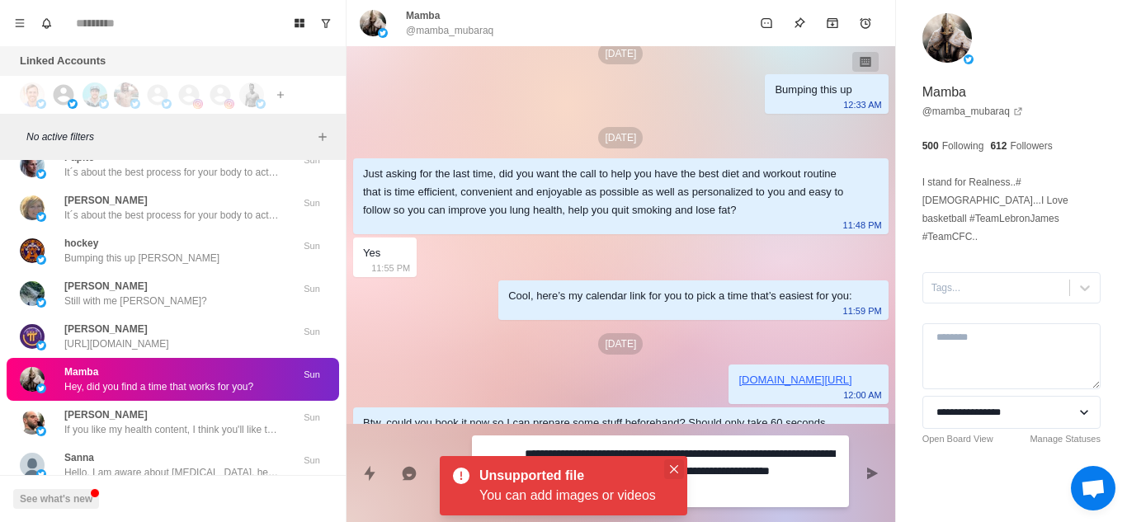
click at [675, 417] on icon "Close" at bounding box center [674, 469] width 8 height 8
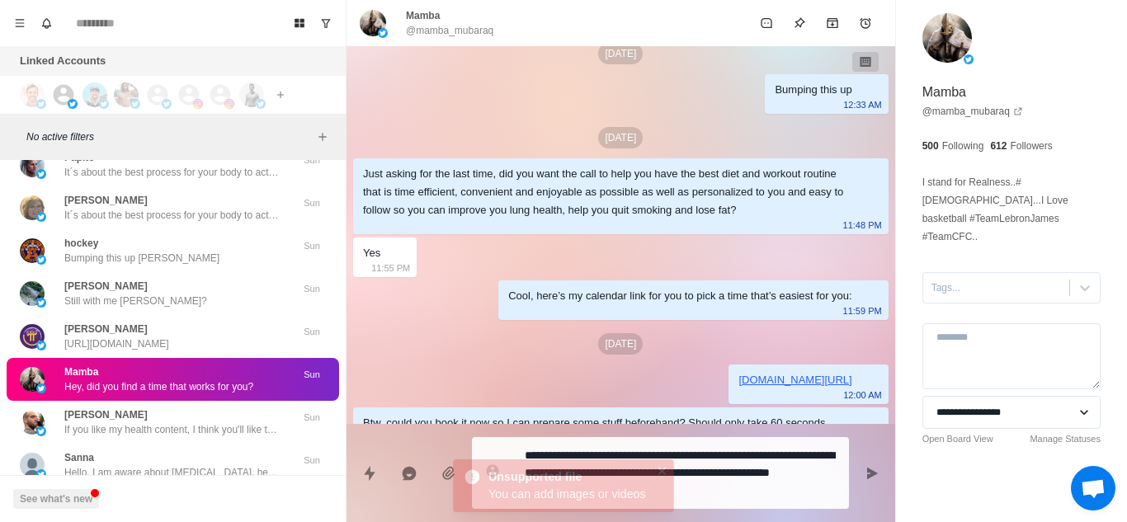
click at [704, 417] on textarea "**********" at bounding box center [680, 473] width 311 height 59
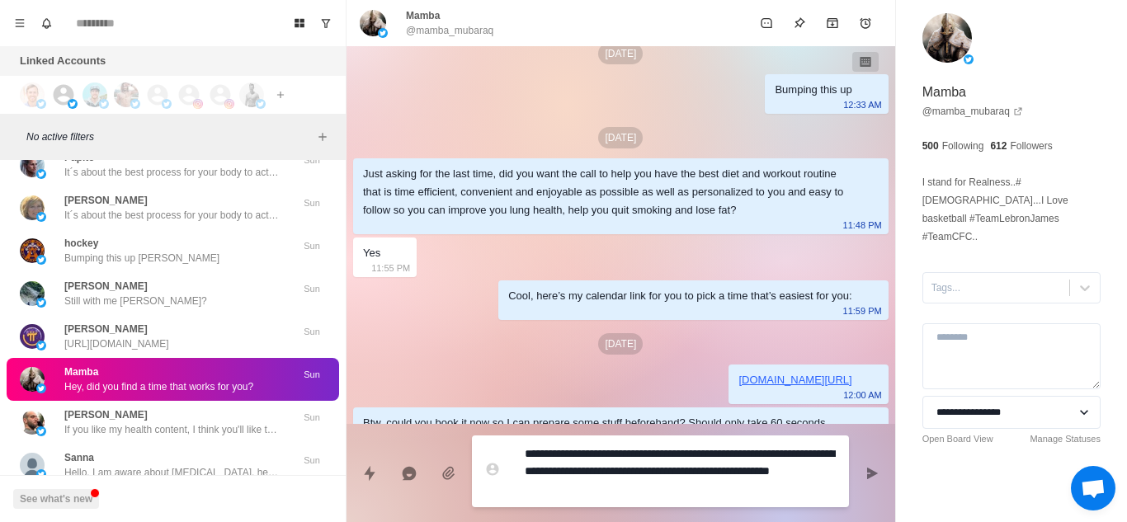
type textarea "*"
drag, startPoint x: 656, startPoint y: 480, endPoint x: 503, endPoint y: 469, distance: 153.9
click at [503, 417] on div "**********" at bounding box center [660, 472] width 377 height 72
type textarea "**********"
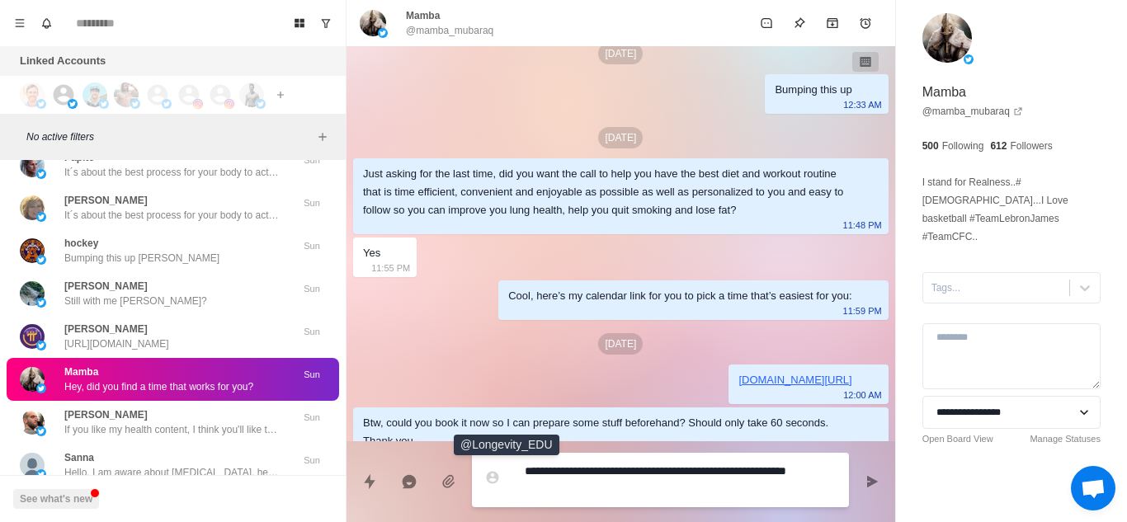
type textarea "*"
type textarea "**********"
type textarea "*"
type textarea "**********"
type textarea "*"
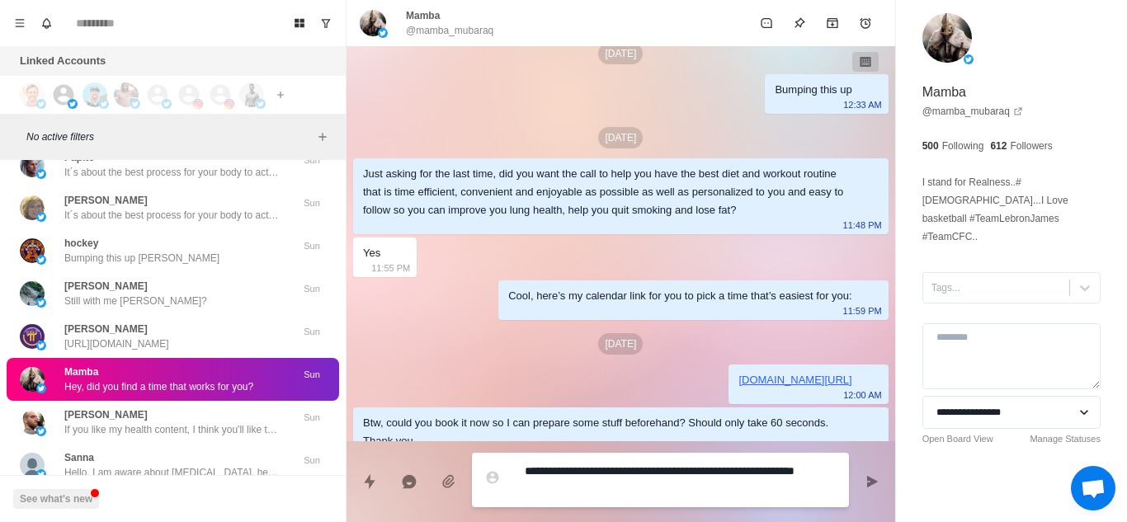
type textarea "**********"
type textarea "*"
type textarea "**********"
type textarea "*"
type textarea "**********"
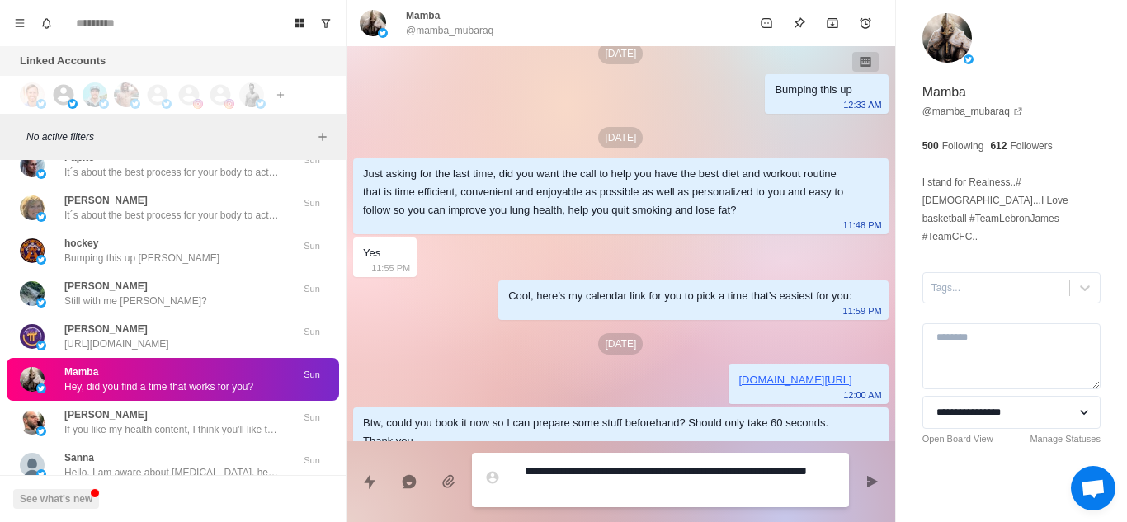
type textarea "*"
type textarea "**********"
type textarea "*"
type textarea "**********"
type textarea "*"
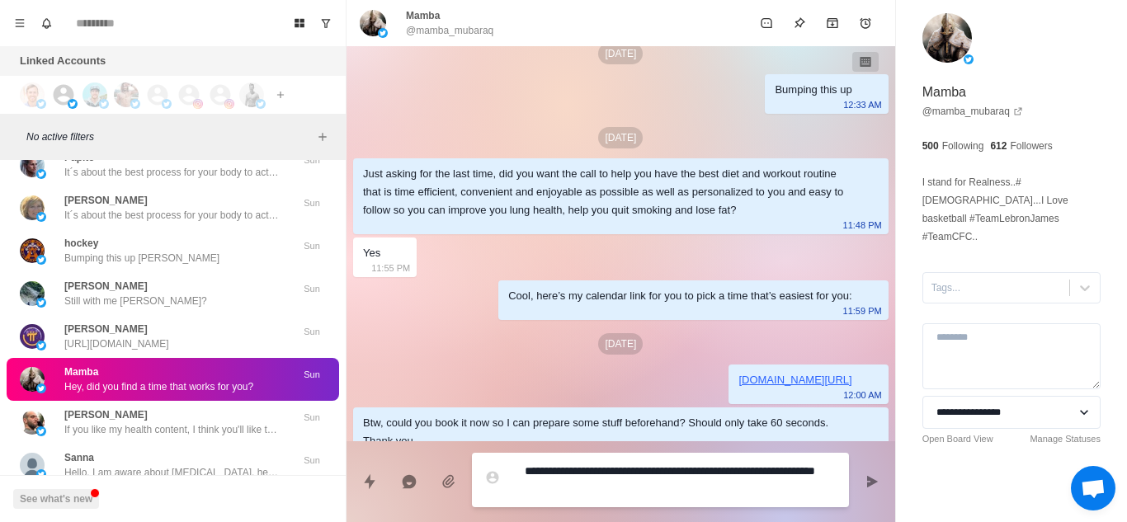
type textarea "**********"
type textarea "*"
type textarea "**********"
type textarea "*"
type textarea "**********"
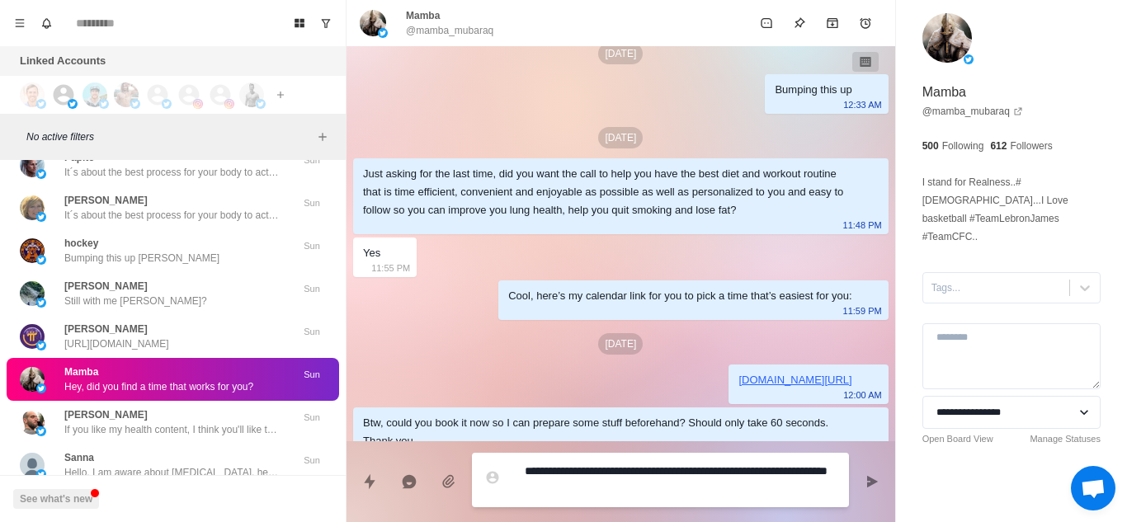
type textarea "*"
type textarea "**********"
type textarea "*"
type textarea "**********"
type textarea "*"
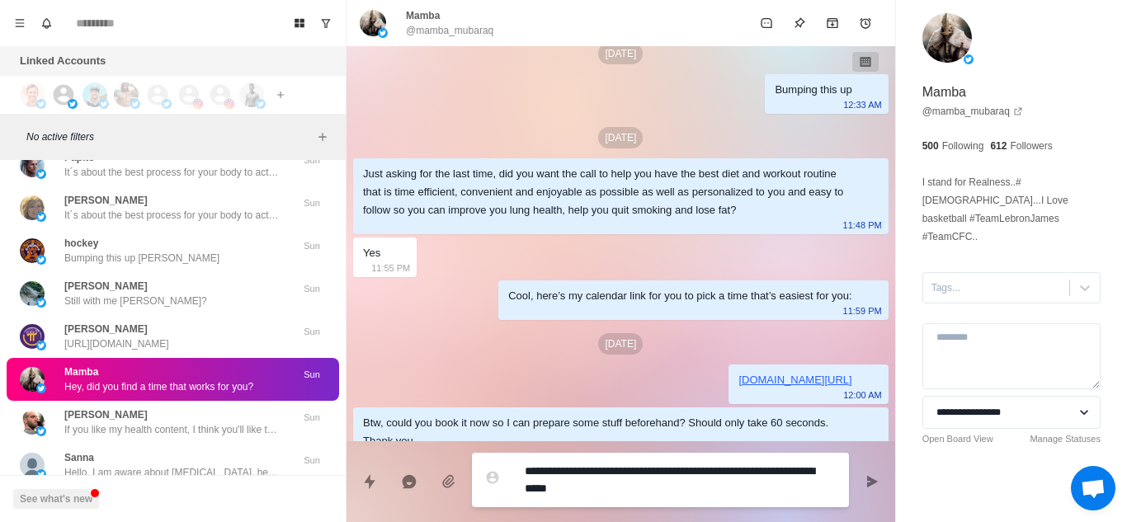
type textarea "**********"
type textarea "*"
type textarea "**********"
type textarea "*"
type textarea "**********"
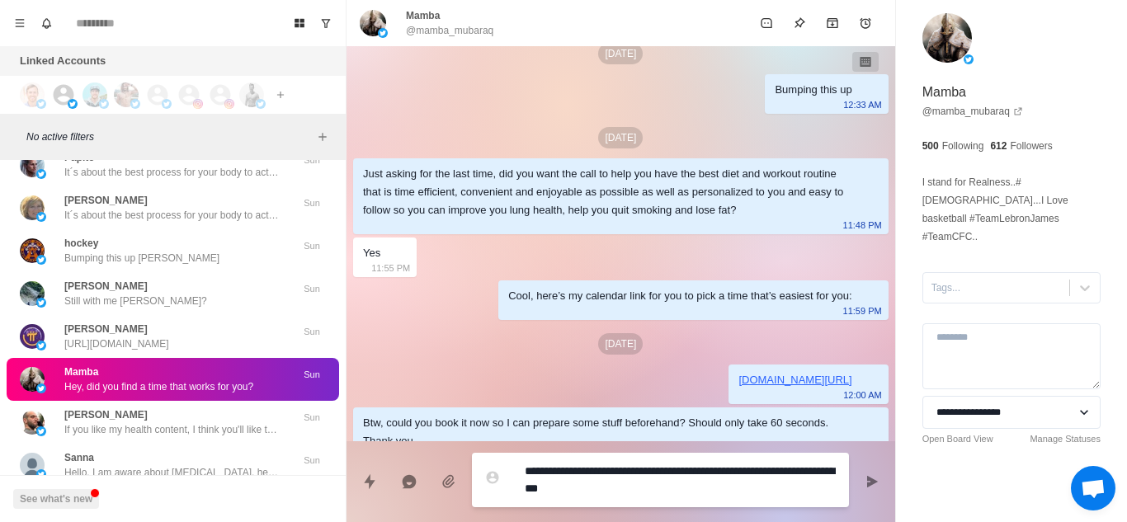
type textarea "*"
type textarea "**********"
type textarea "*"
type textarea "**********"
type textarea "*"
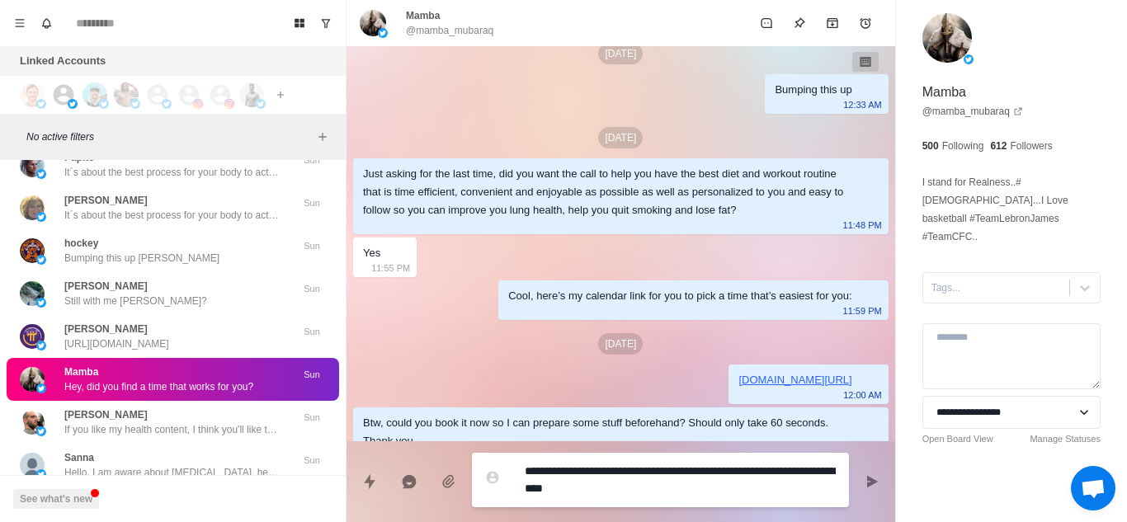
type textarea "**********"
type textarea "*"
type textarea "**********"
type textarea "*"
type textarea "**********"
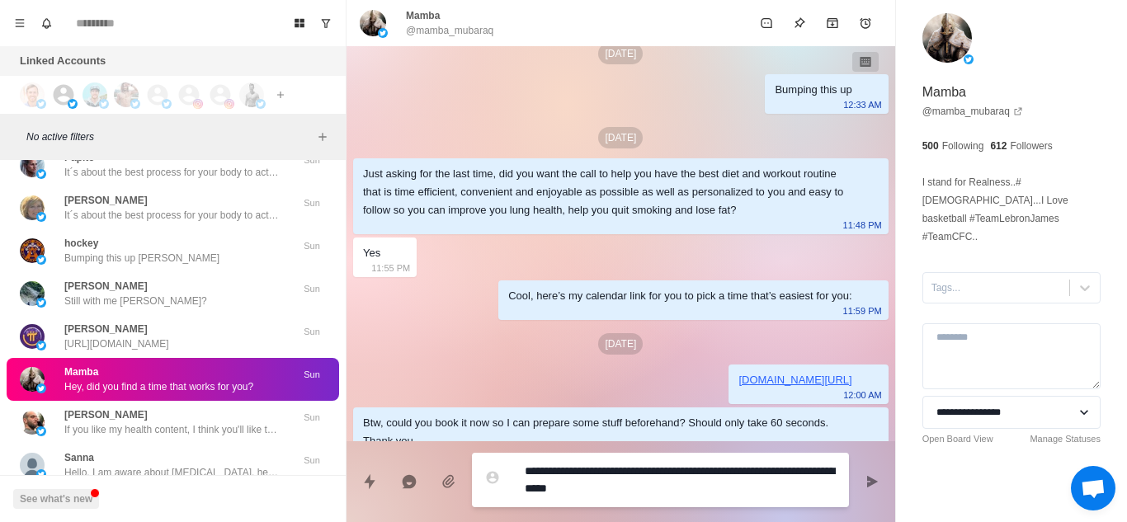
type textarea "*"
type textarea "**********"
type textarea "*"
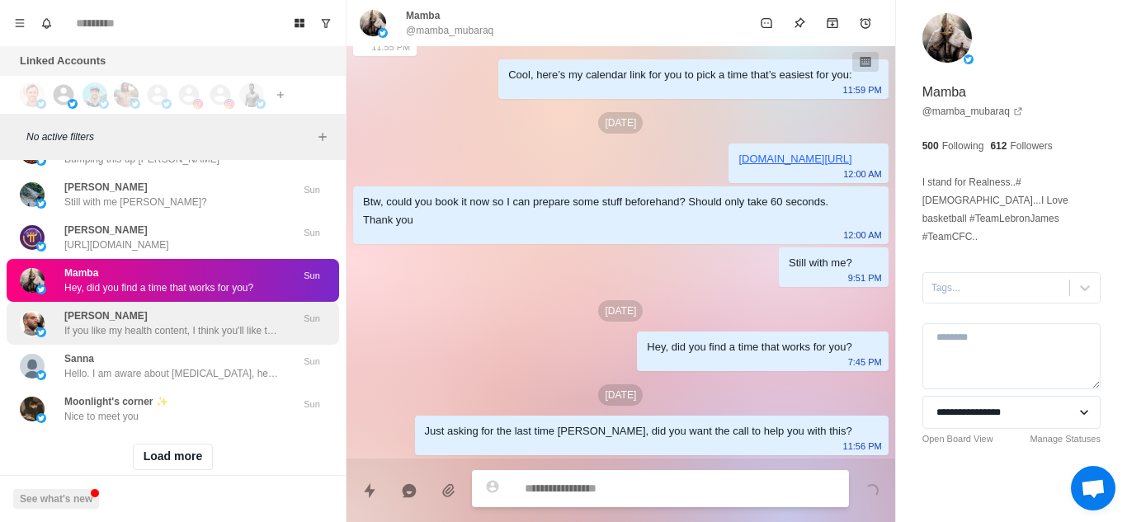
scroll to position [23030, 0]
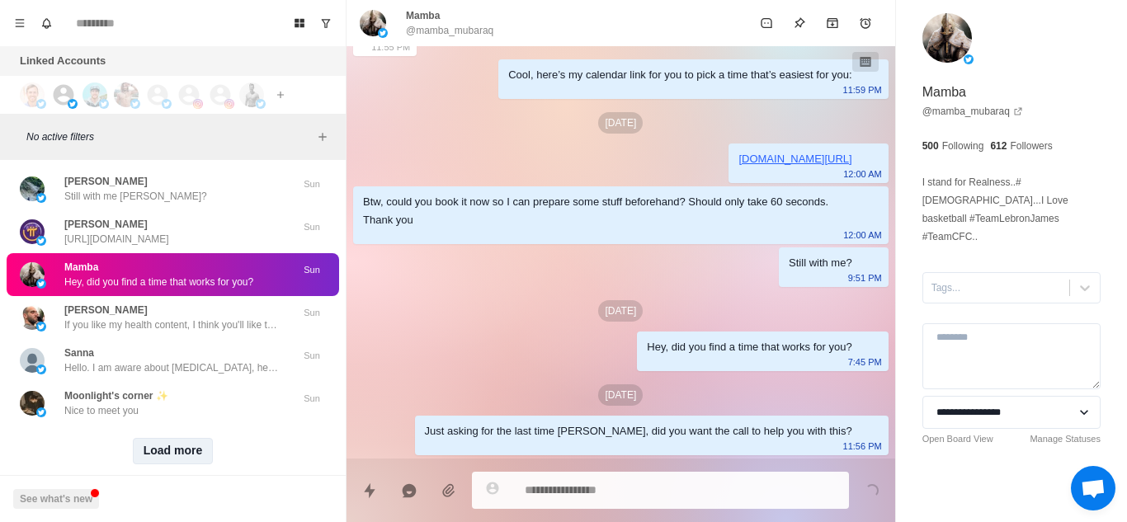
click at [162, 417] on button "Load more" at bounding box center [173, 451] width 81 height 26
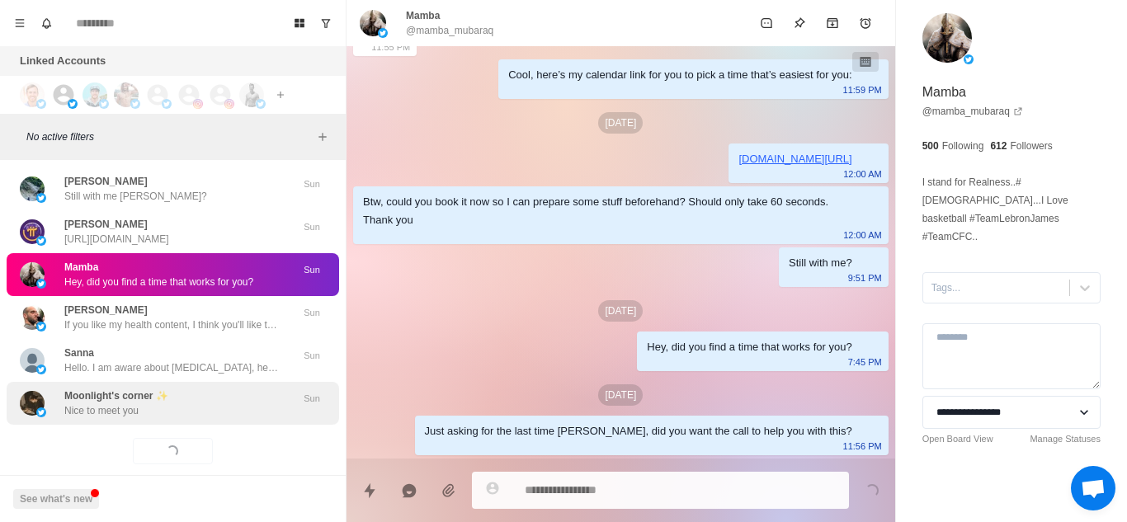
click at [223, 394] on div "Moonlight's corner ✨ Nice to meet you" at bounding box center [155, 404] width 271 height 30
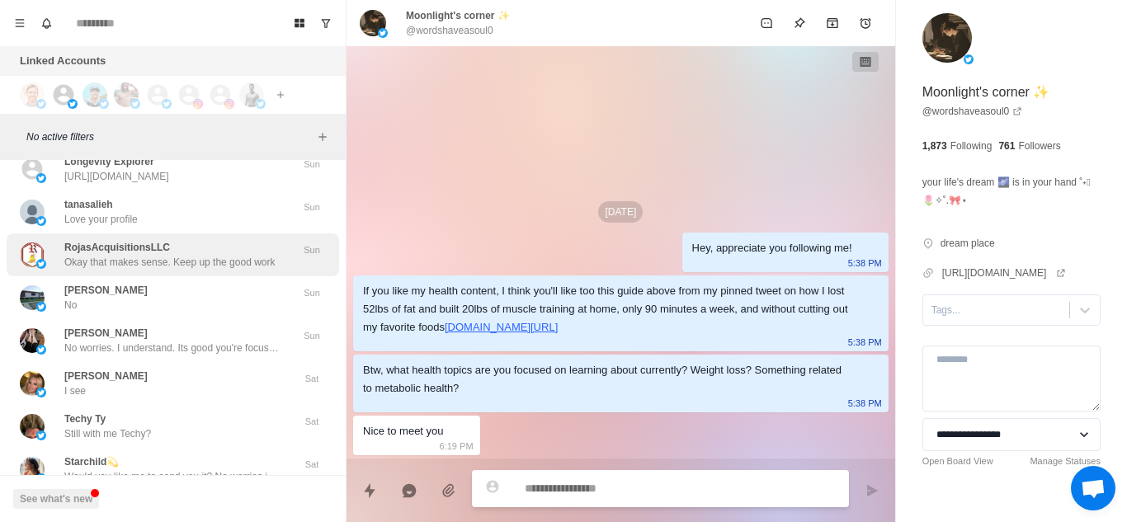
scroll to position [23493, 0]
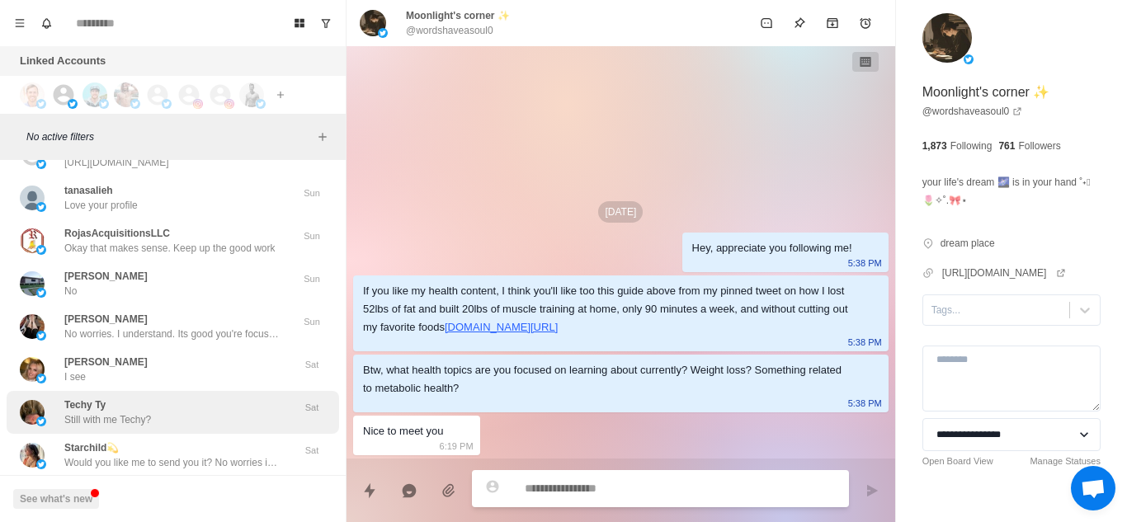
click at [182, 400] on div "Techy Ty Still with me Techy?" at bounding box center [155, 413] width 271 height 30
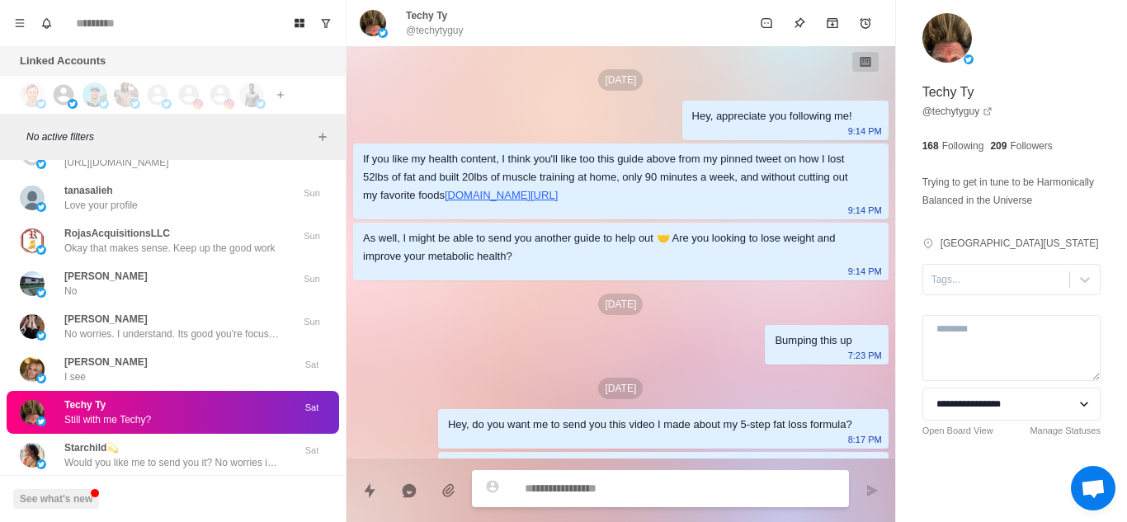
scroll to position [1334, 0]
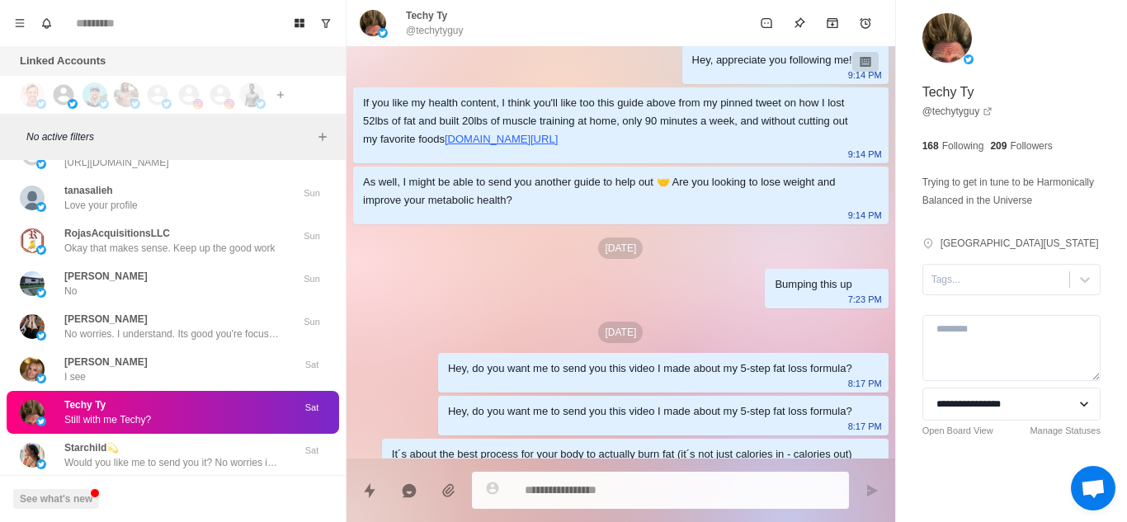
click at [507, 252] on div "Aug 6" at bounding box center [621, 248] width 536 height 21
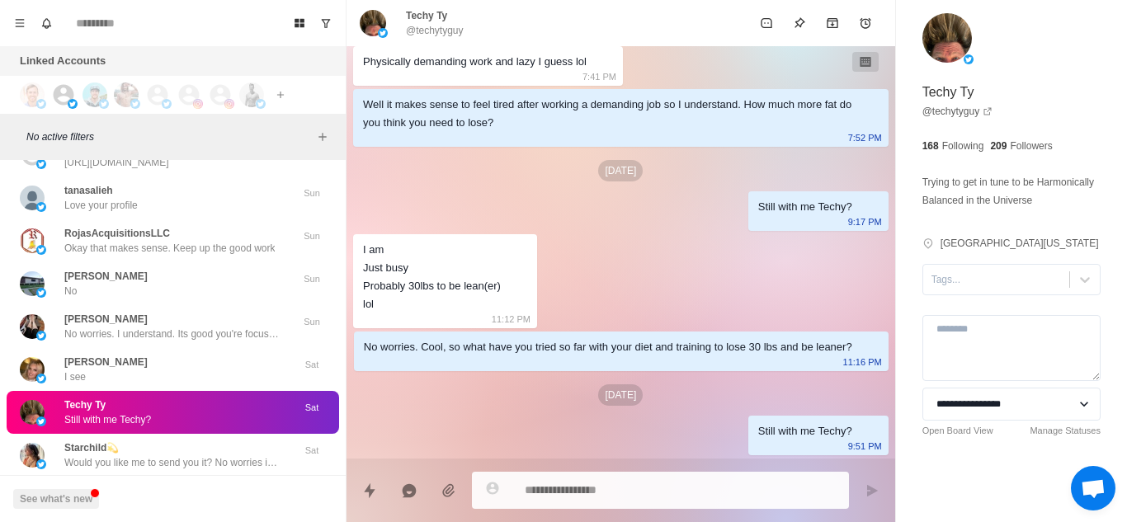
type textarea "*"
click at [581, 417] on textarea at bounding box center [680, 489] width 311 height 24
paste textarea "**********"
type textarea "**********"
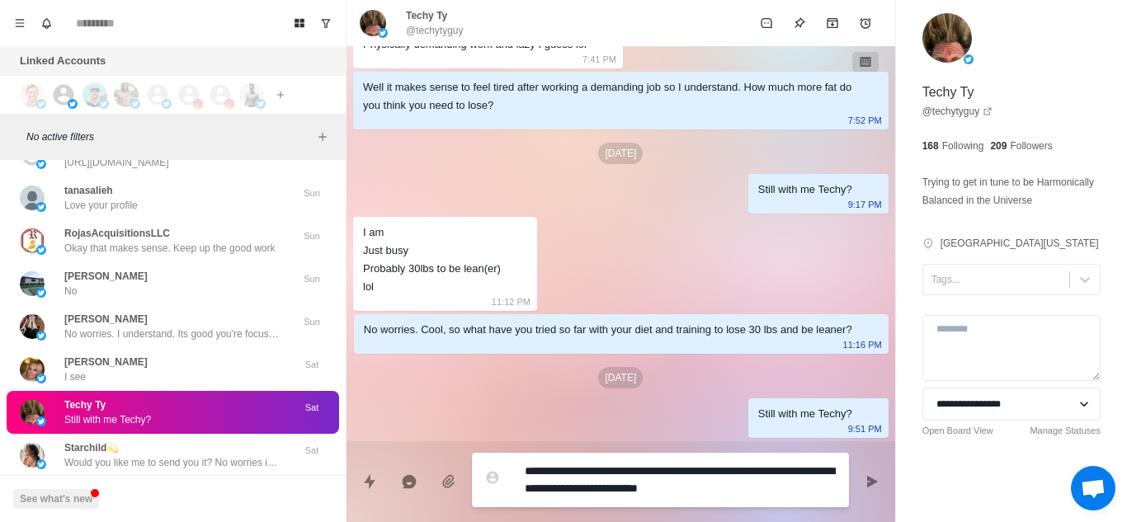
type textarea "*"
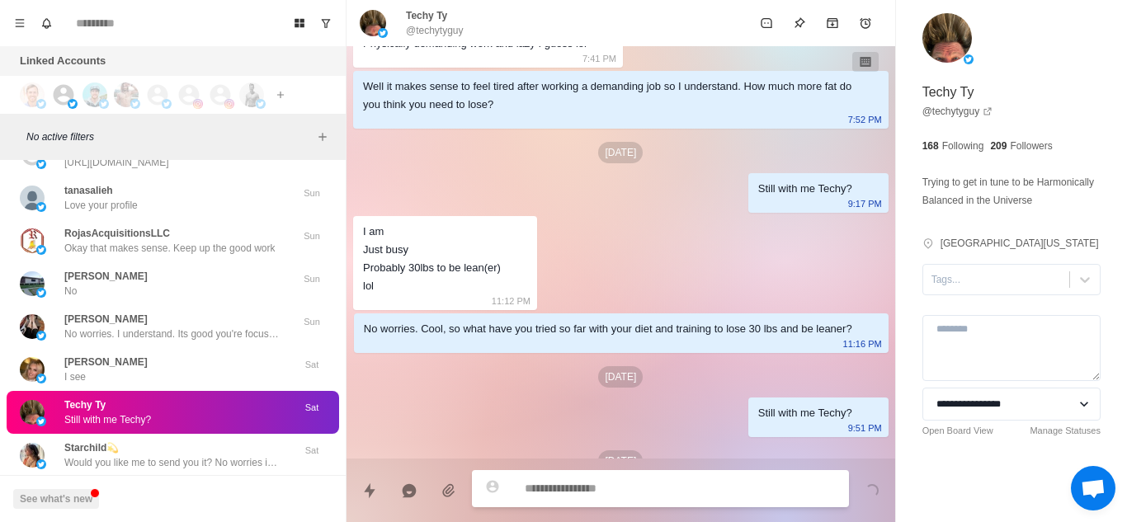
scroll to position [1436, 0]
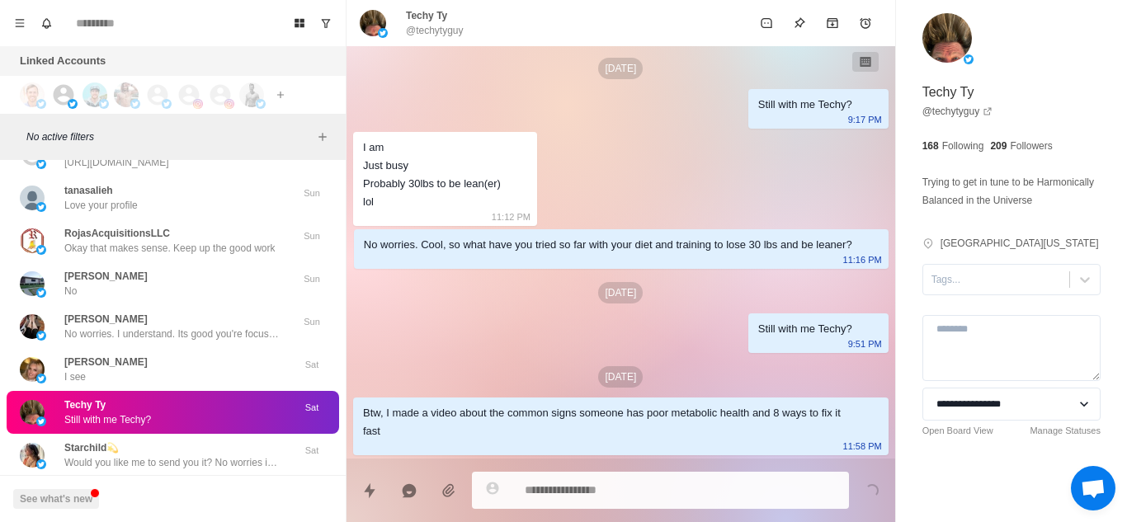
type textarea "*"
paste textarea "**********"
type textarea "**********"
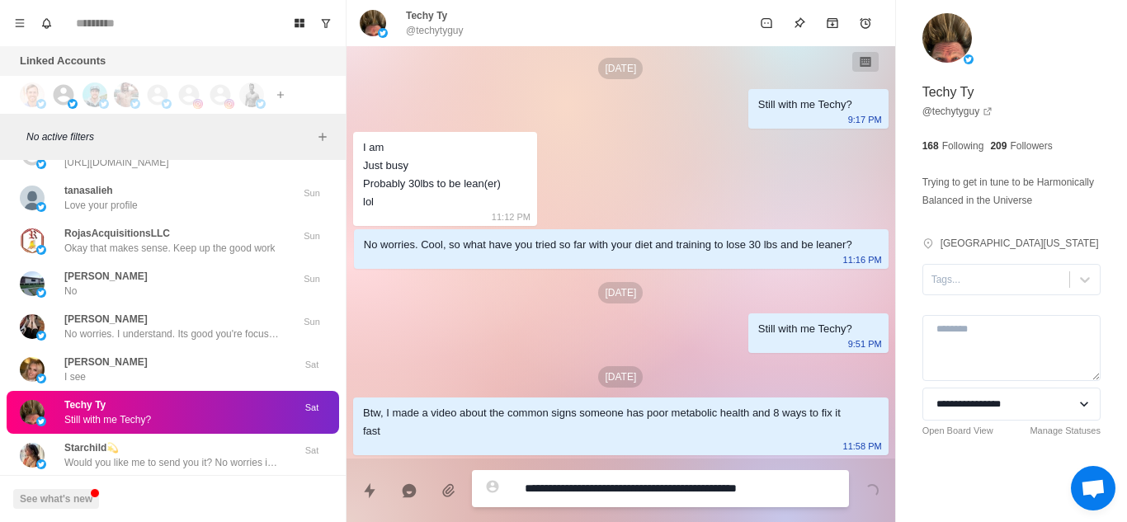
type textarea "*"
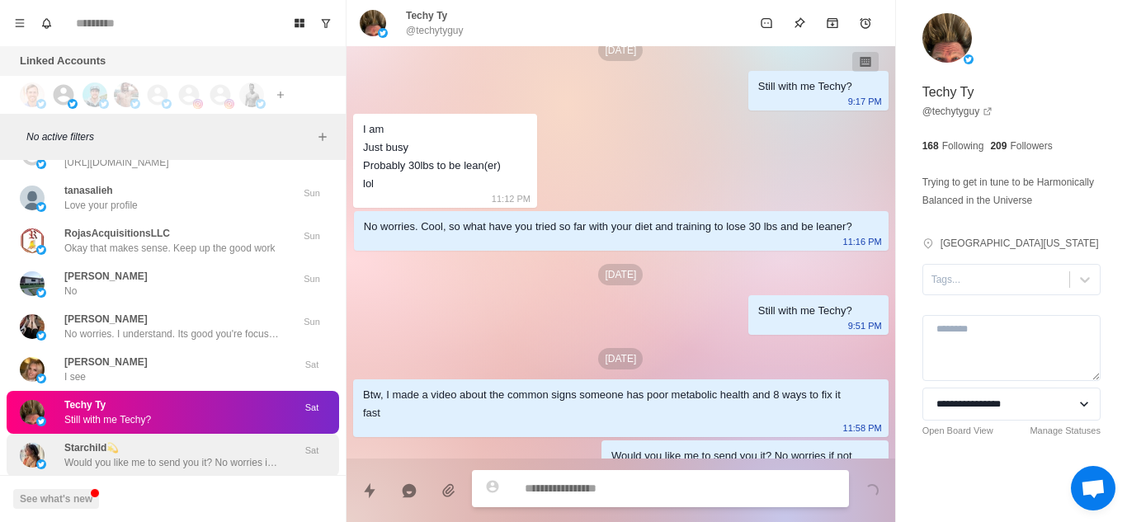
scroll to position [1479, 0]
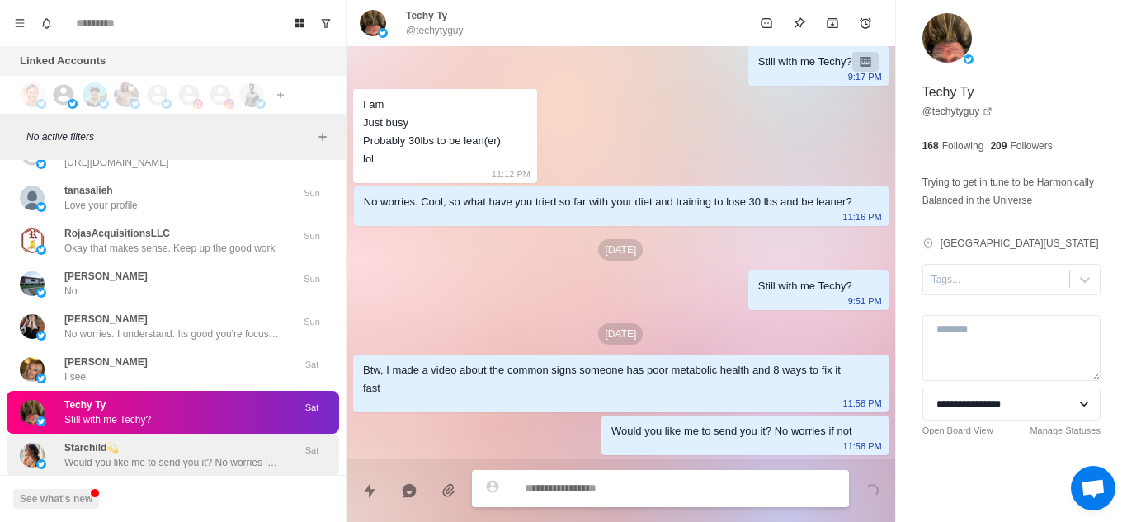
click at [177, 417] on div "Starchild💫 Would you like me to send you it? No worries if not Sat" at bounding box center [173, 455] width 333 height 43
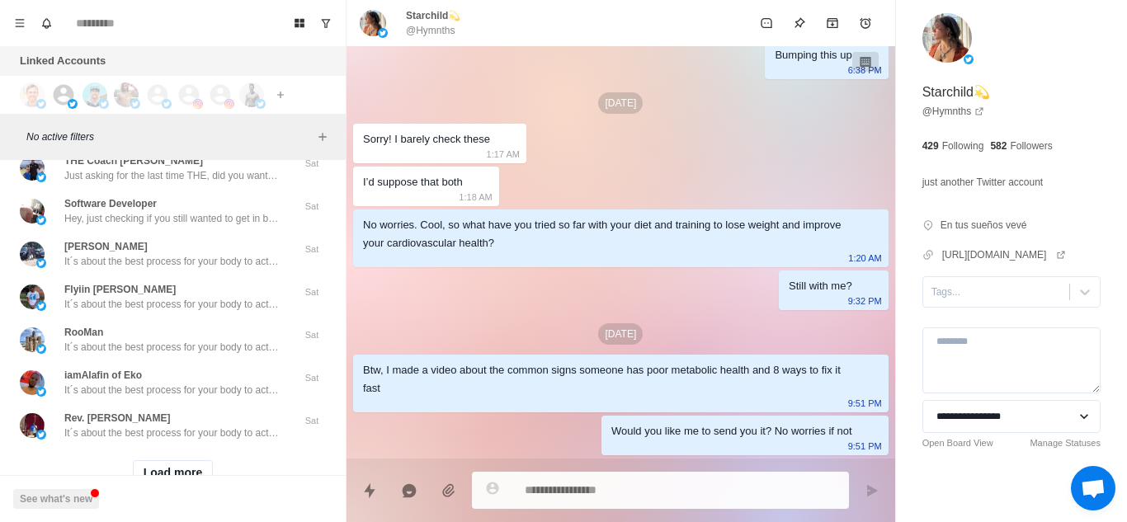
scroll to position [23870, 0]
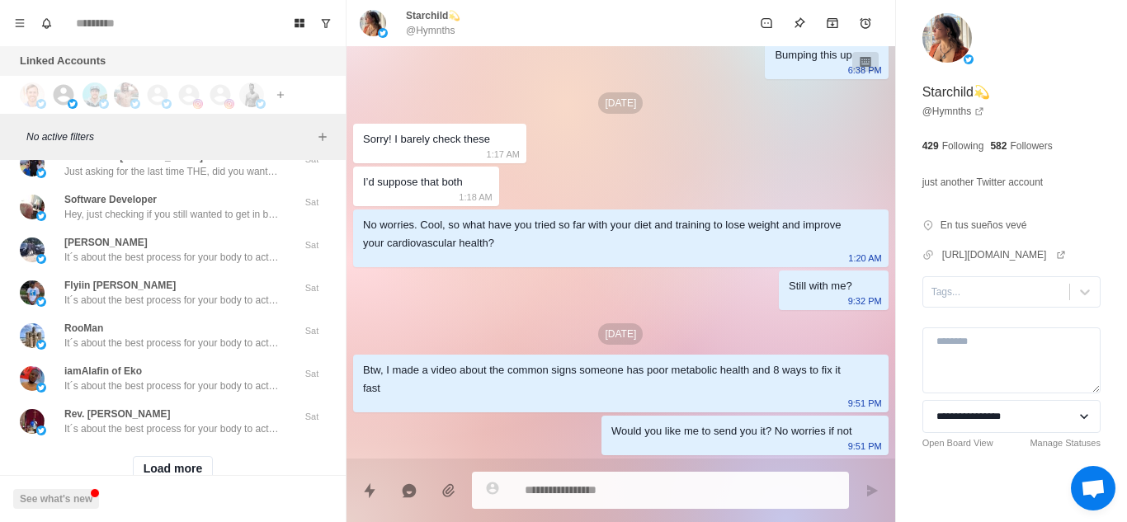
click at [177, 417] on button "Load more" at bounding box center [173, 469] width 81 height 26
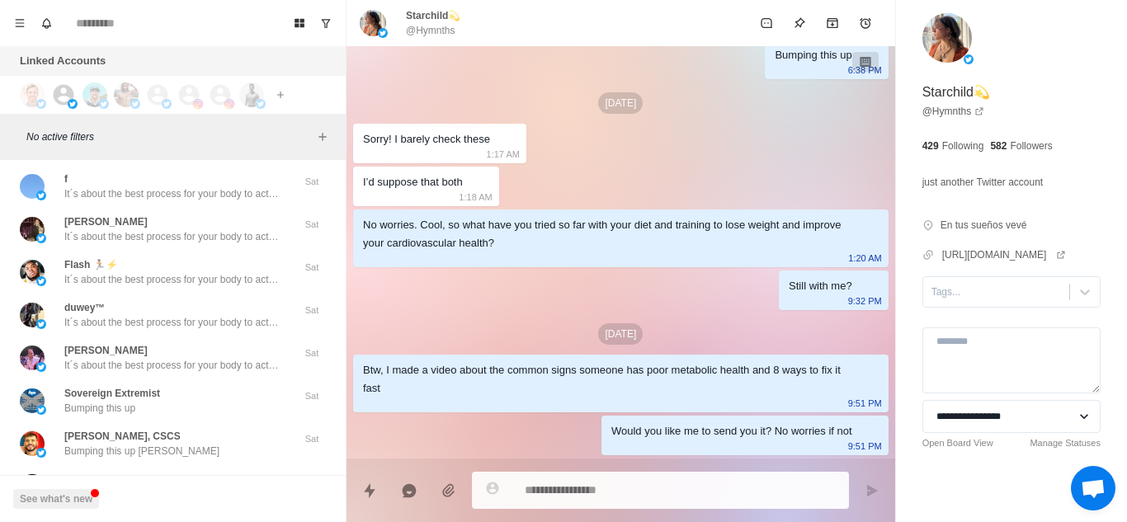
scroll to position [24367, 0]
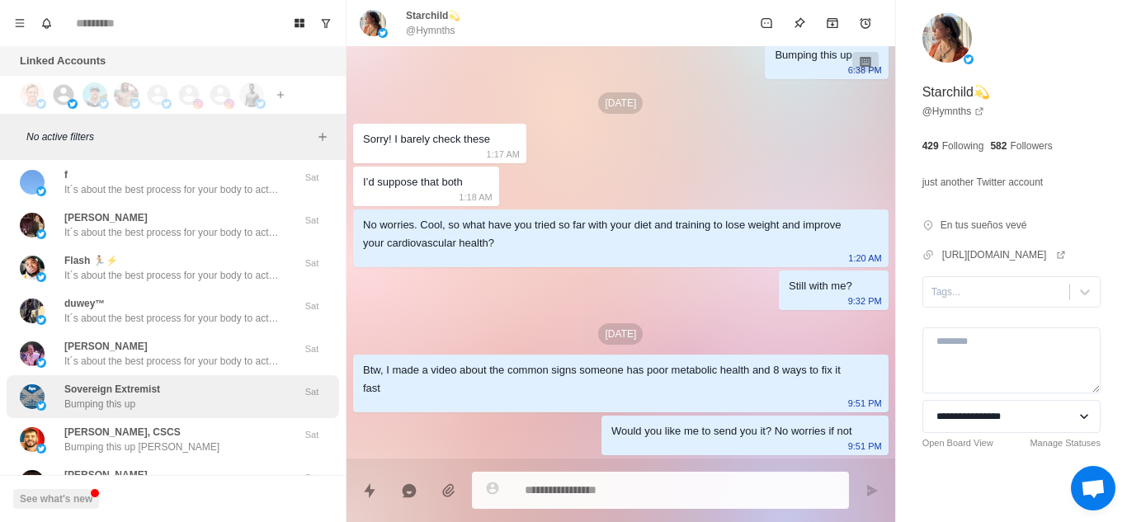
click at [165, 384] on div "Sovereign Extremist Bumping this up" at bounding box center [155, 397] width 271 height 30
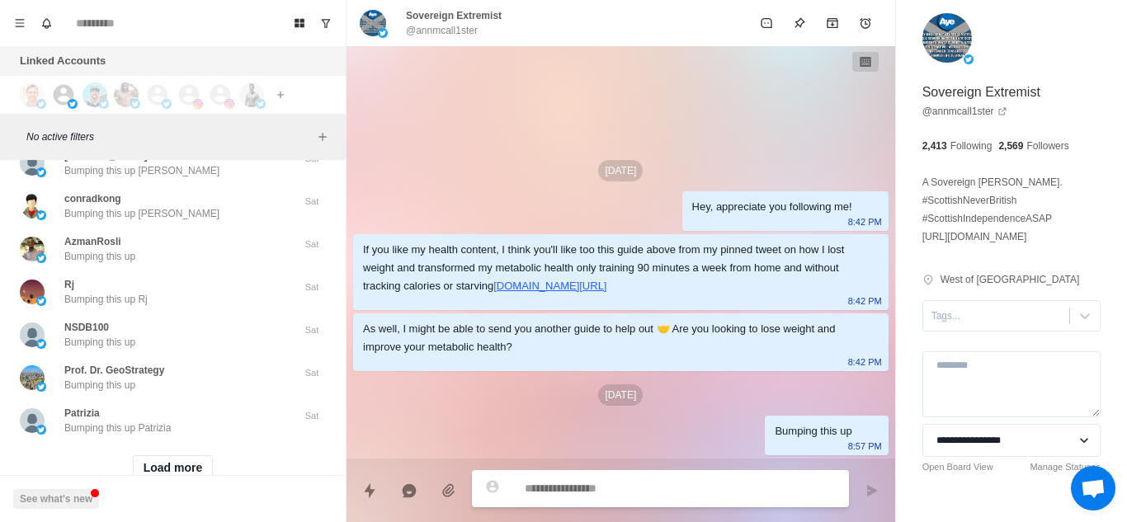
scroll to position [24765, 0]
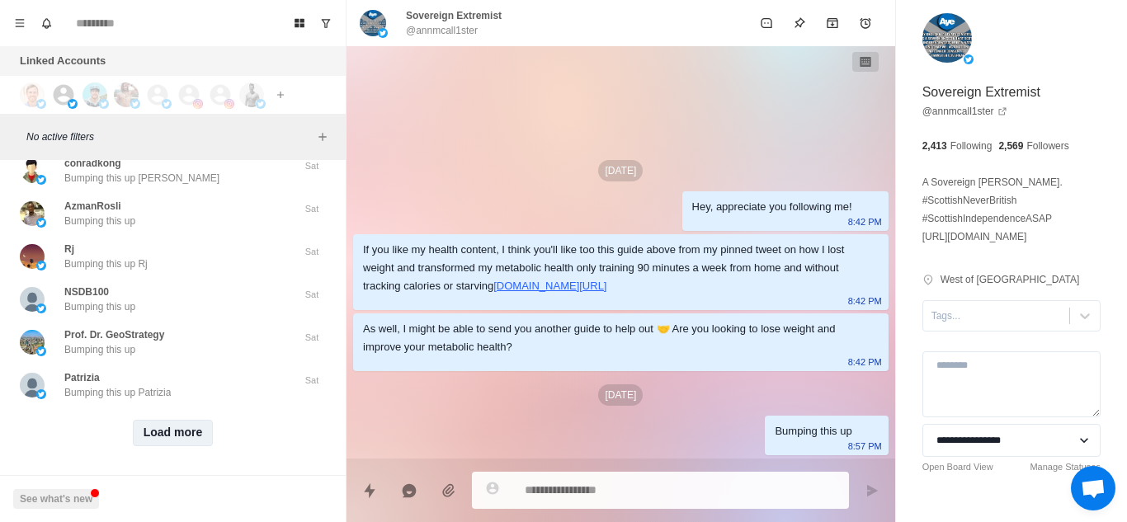
click at [172, 417] on button "Load more" at bounding box center [173, 433] width 81 height 26
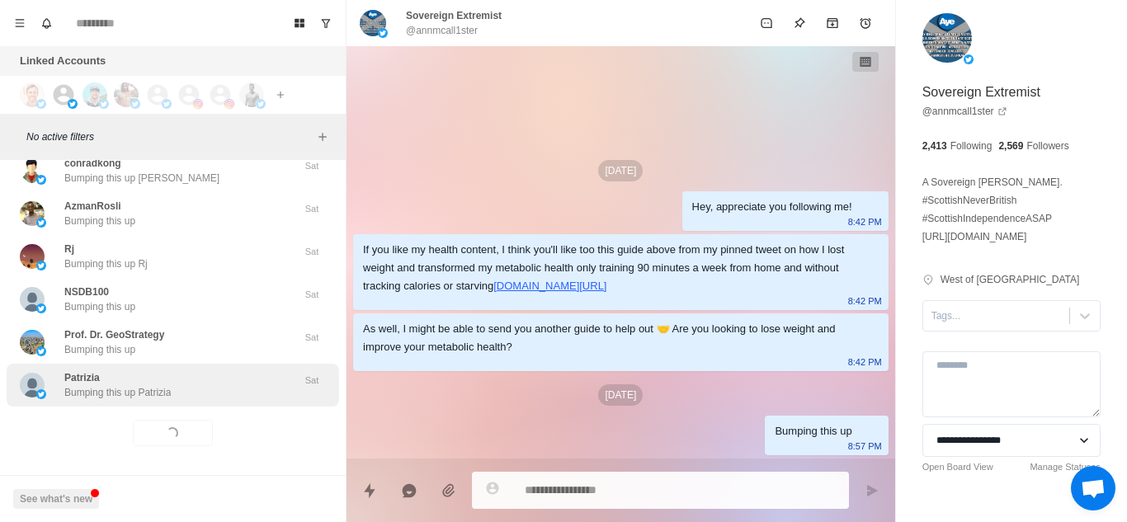
click at [173, 384] on div "Patrizia Bumping this up Patrizia" at bounding box center [155, 386] width 271 height 30
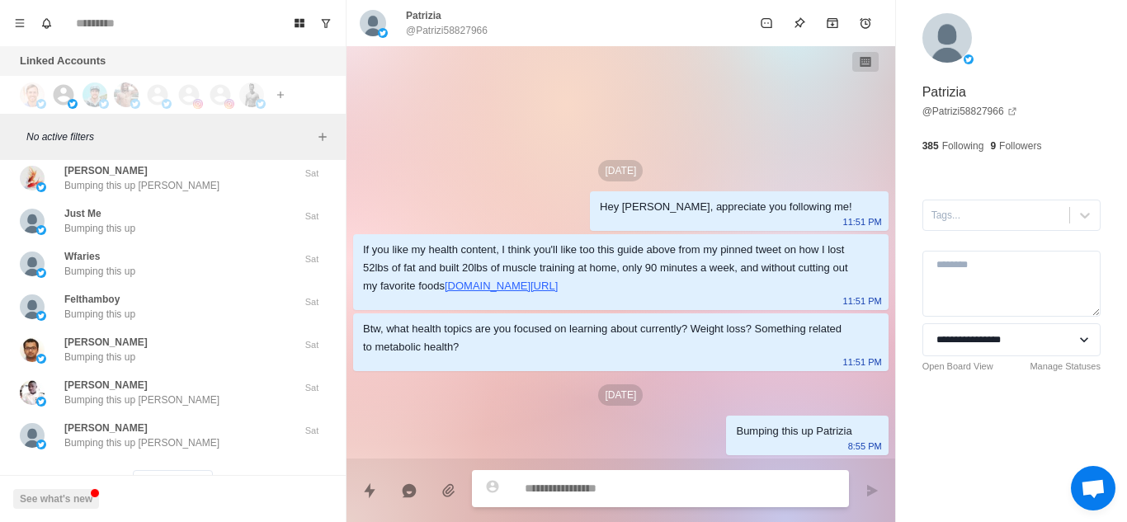
scroll to position [25623, 0]
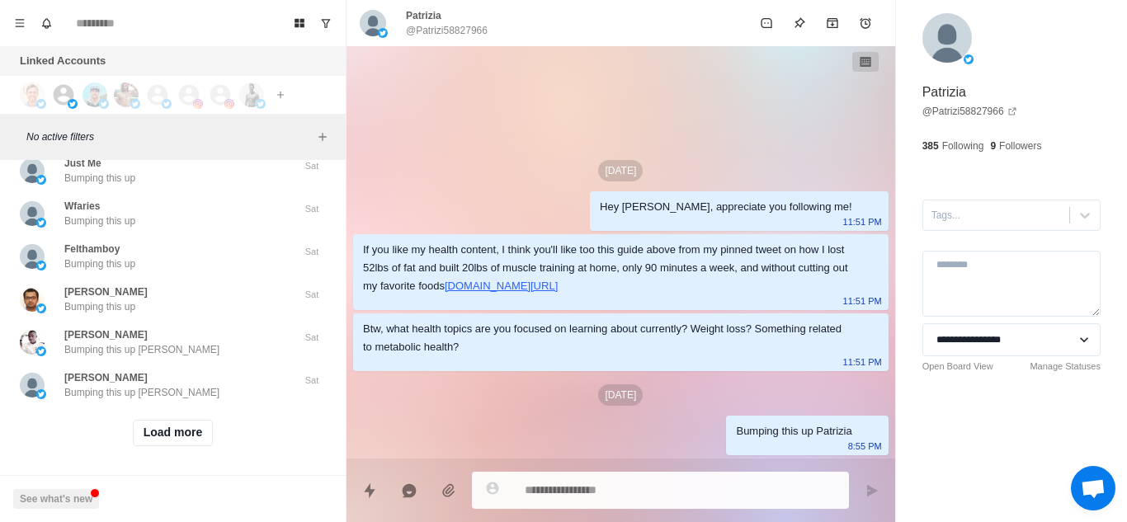
click at [168, 407] on div "Load more" at bounding box center [173, 433] width 333 height 53
click at [169, 417] on button "Load more" at bounding box center [173, 433] width 81 height 26
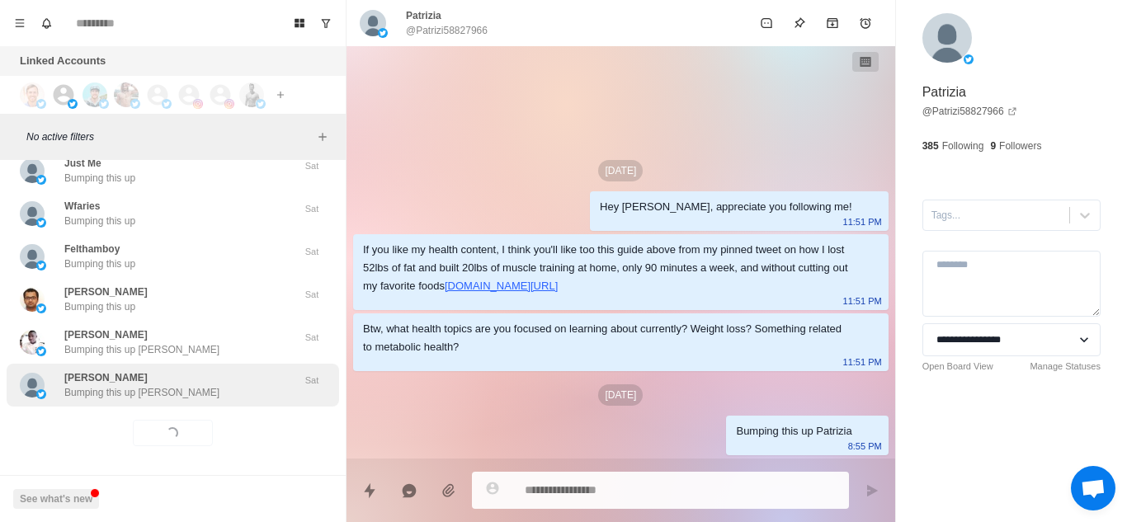
click at [213, 380] on div "Derek Journeay Bumping this up Derek" at bounding box center [155, 386] width 271 height 30
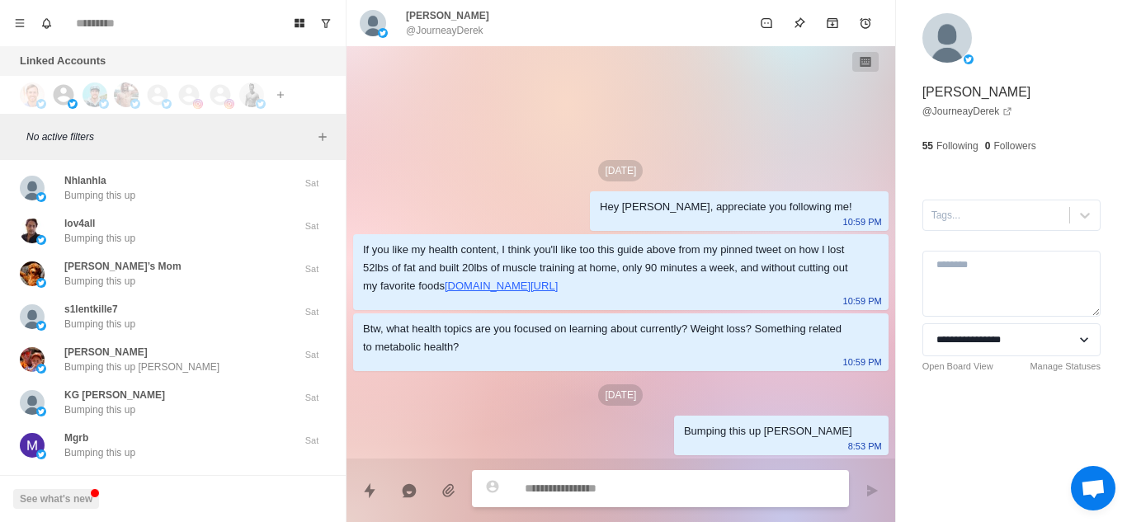
scroll to position [26481, 0]
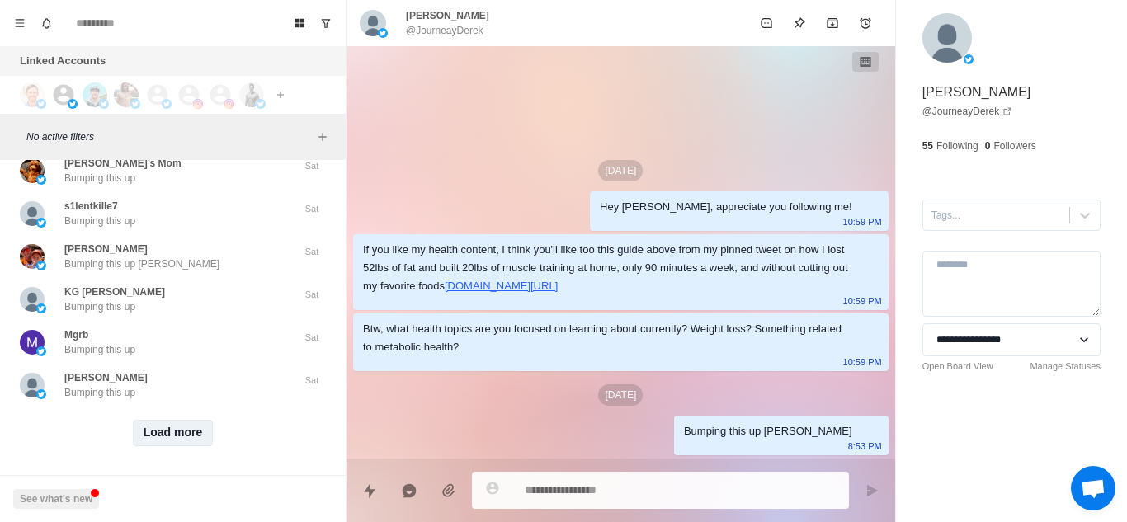
click at [180, 417] on button "Load more" at bounding box center [173, 433] width 81 height 26
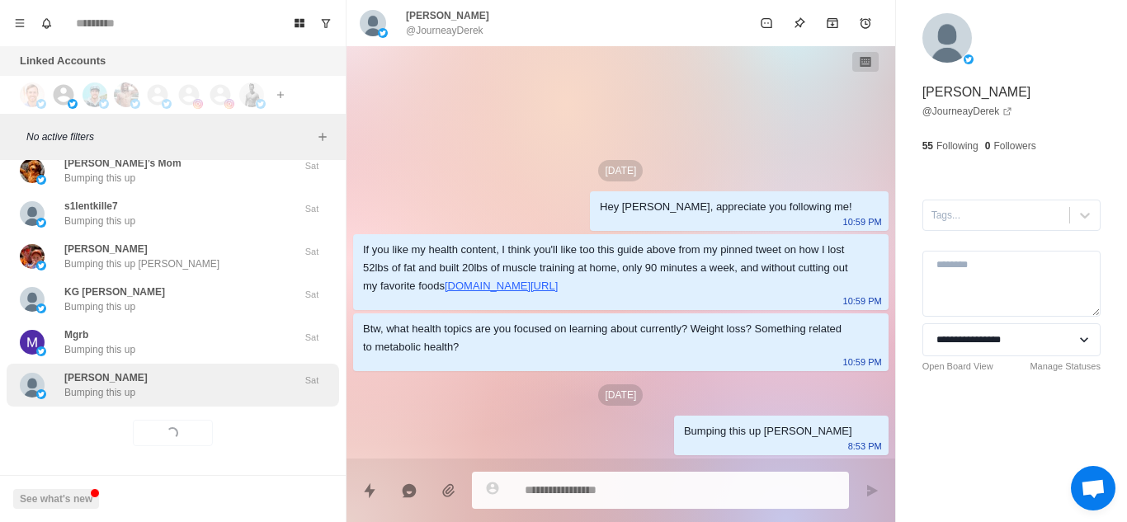
click at [231, 383] on div "Harshit Bumping this up" at bounding box center [155, 386] width 271 height 30
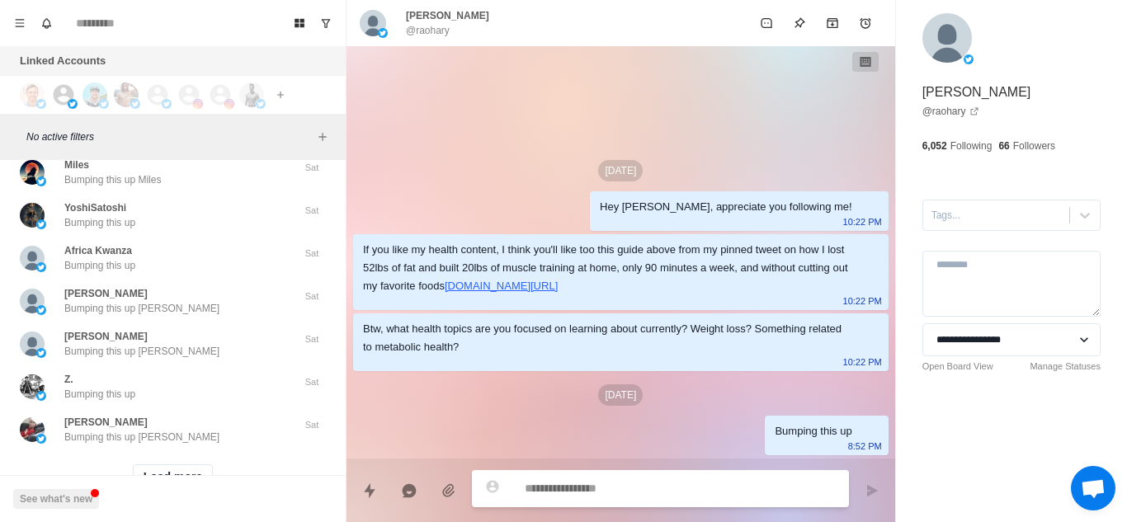
scroll to position [27339, 0]
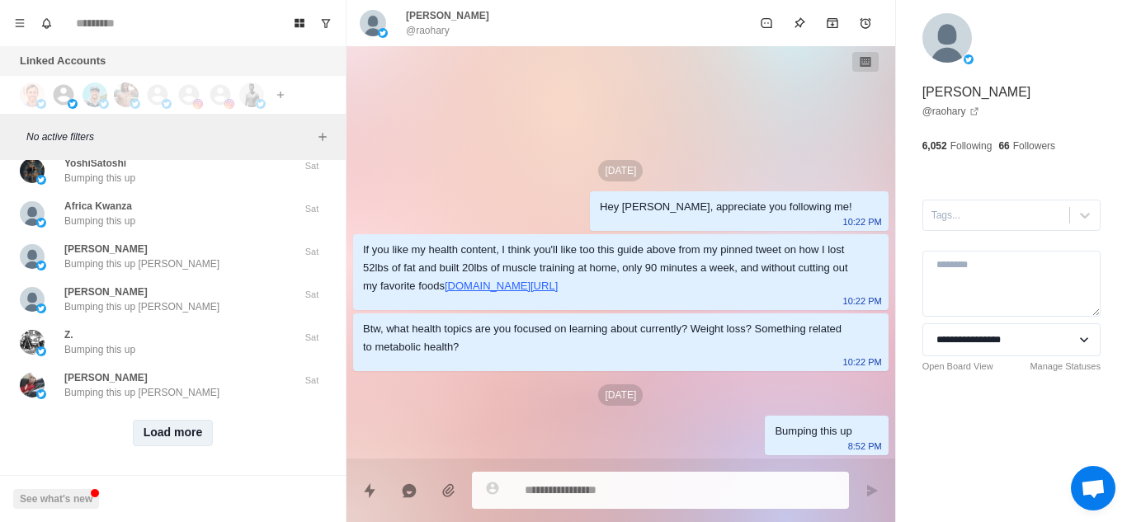
click at [172, 417] on button "Load more" at bounding box center [173, 433] width 81 height 26
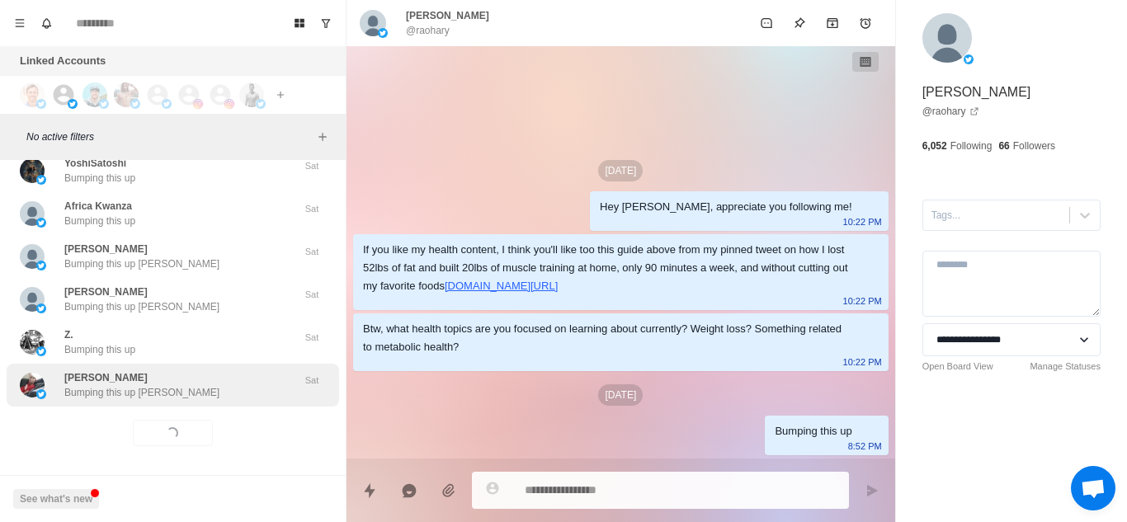
click at [253, 371] on div "Stewart Switzer Bumping this up Stewart" at bounding box center [155, 386] width 271 height 30
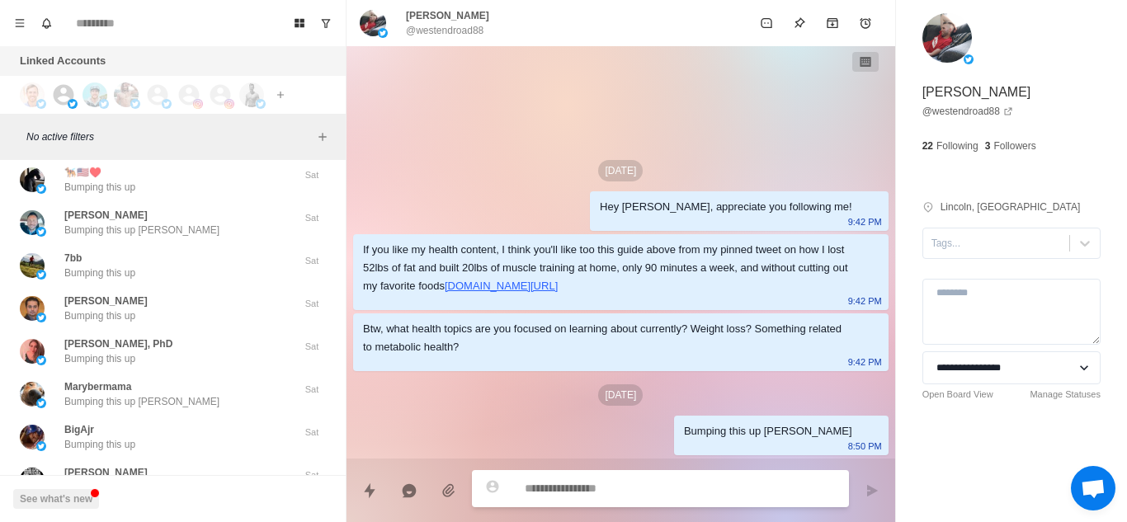
scroll to position [28198, 0]
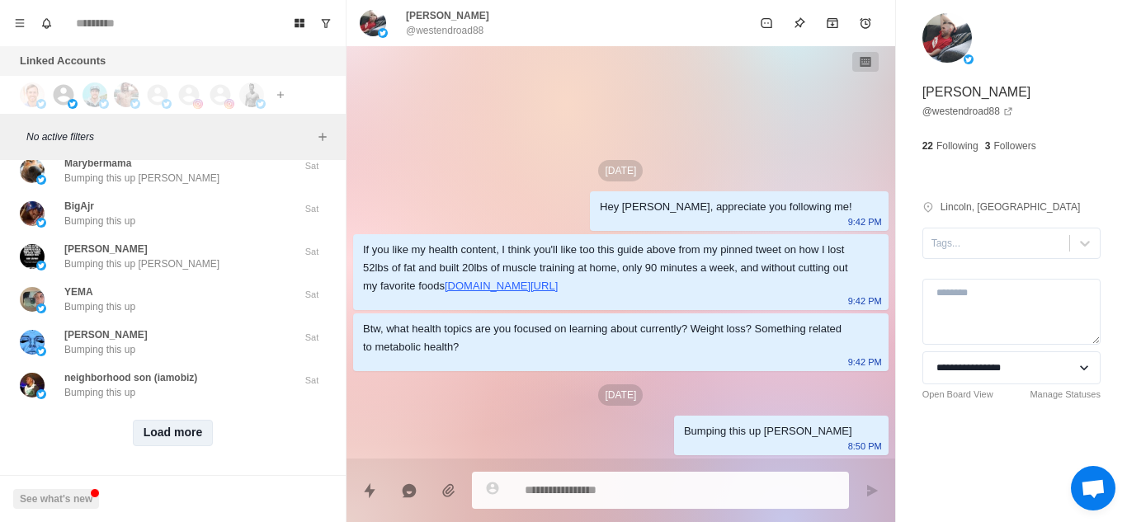
click at [181, 417] on button "Load more" at bounding box center [173, 433] width 81 height 26
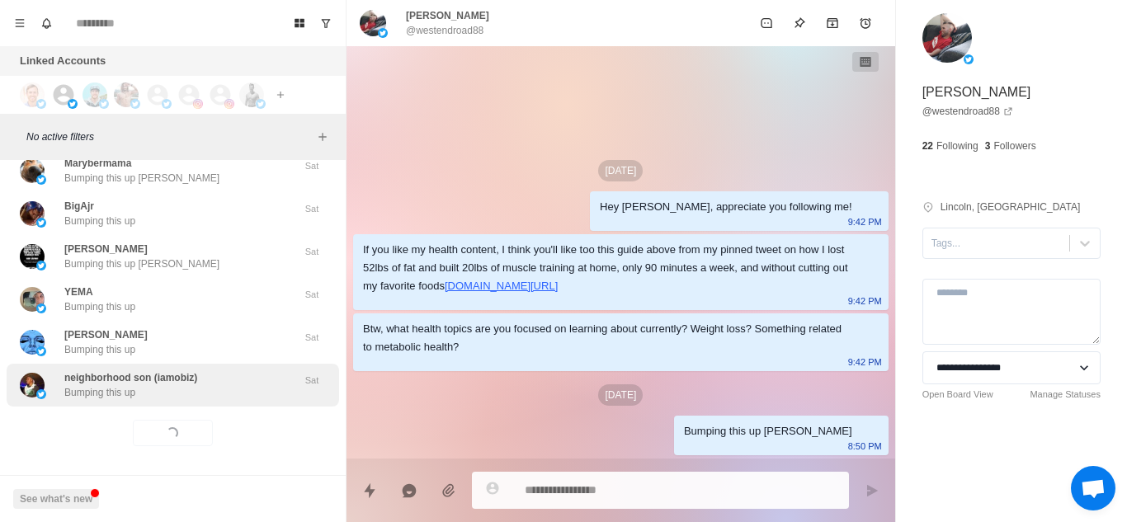
click at [237, 371] on div "neighborhood son (iamobiz) Bumping this up" at bounding box center [155, 386] width 271 height 30
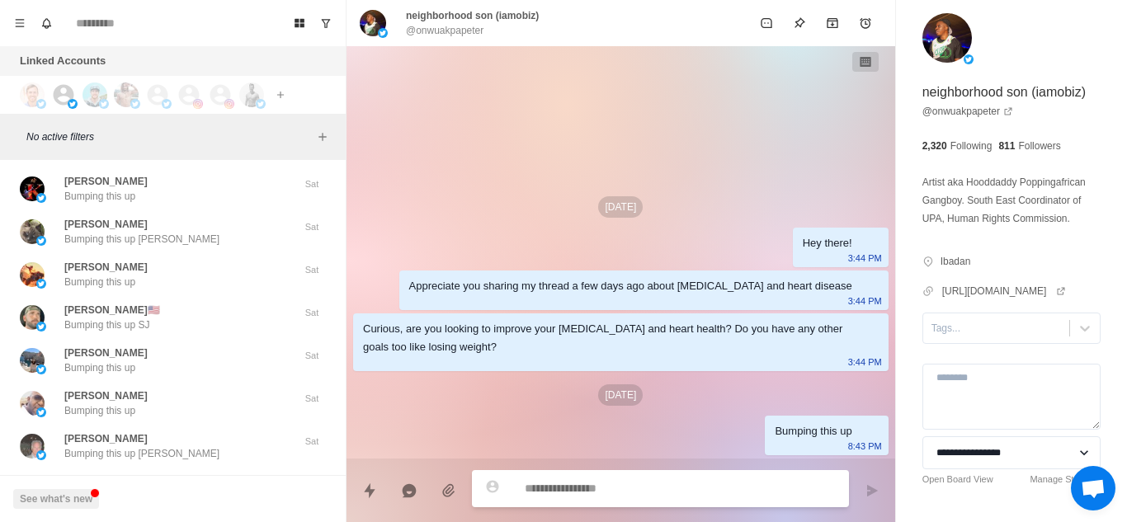
scroll to position [29056, 0]
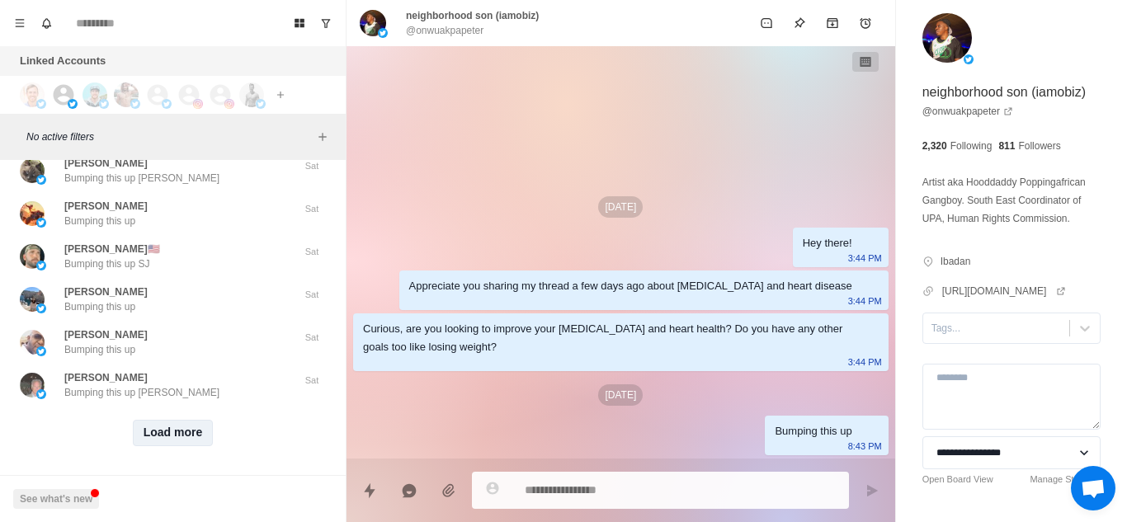
click at [180, 417] on button "Load more" at bounding box center [173, 433] width 81 height 26
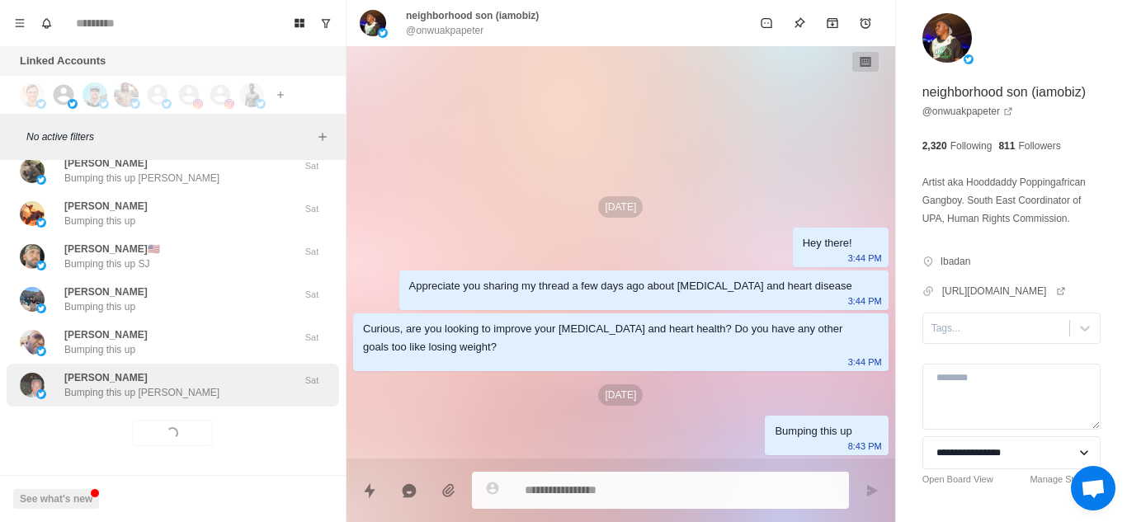
click at [264, 372] on div "Edward Sonnino Bumping this up Edward" at bounding box center [155, 386] width 271 height 30
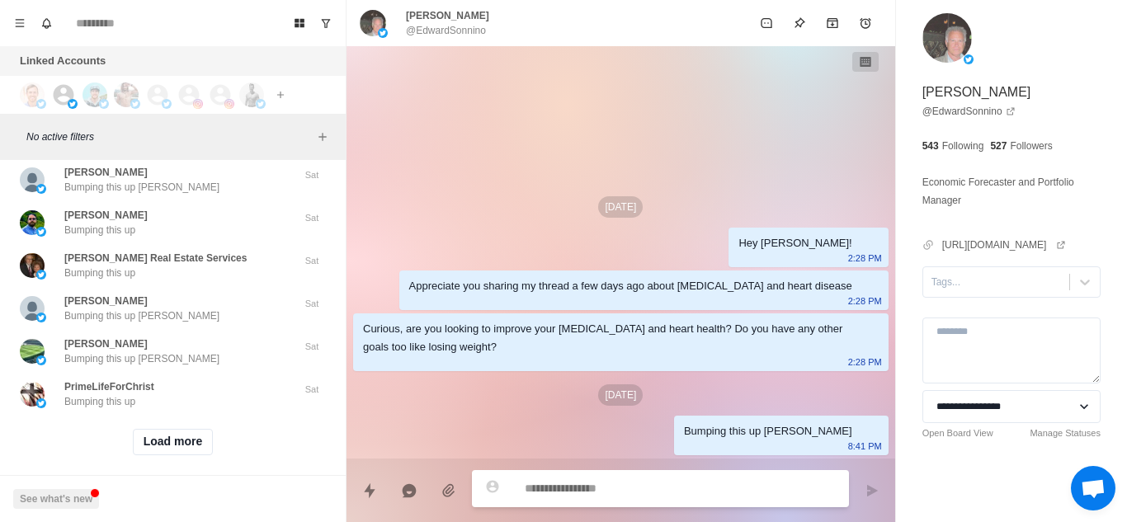
scroll to position [29914, 0]
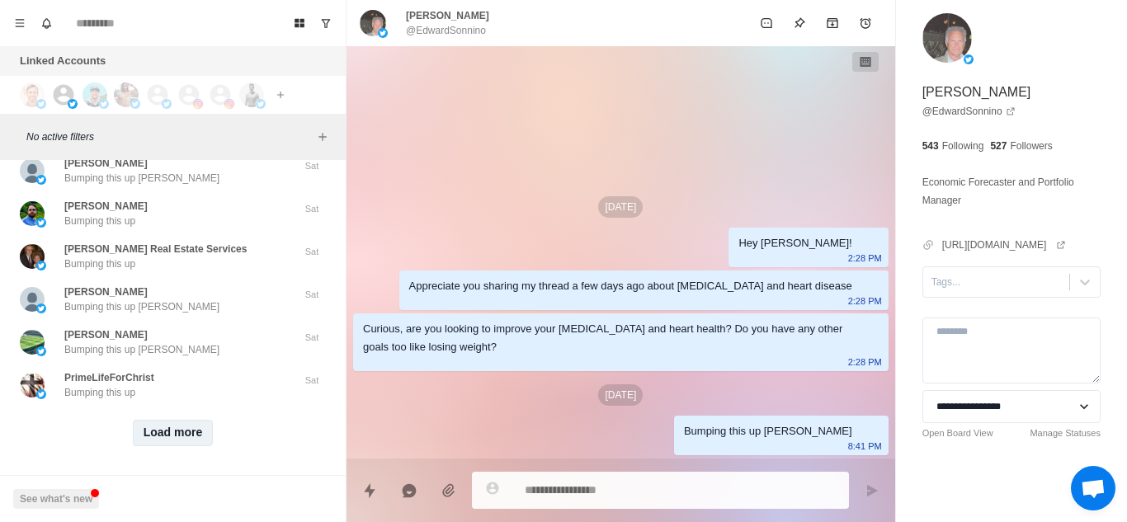
click at [161, 417] on button "Load more" at bounding box center [173, 433] width 81 height 26
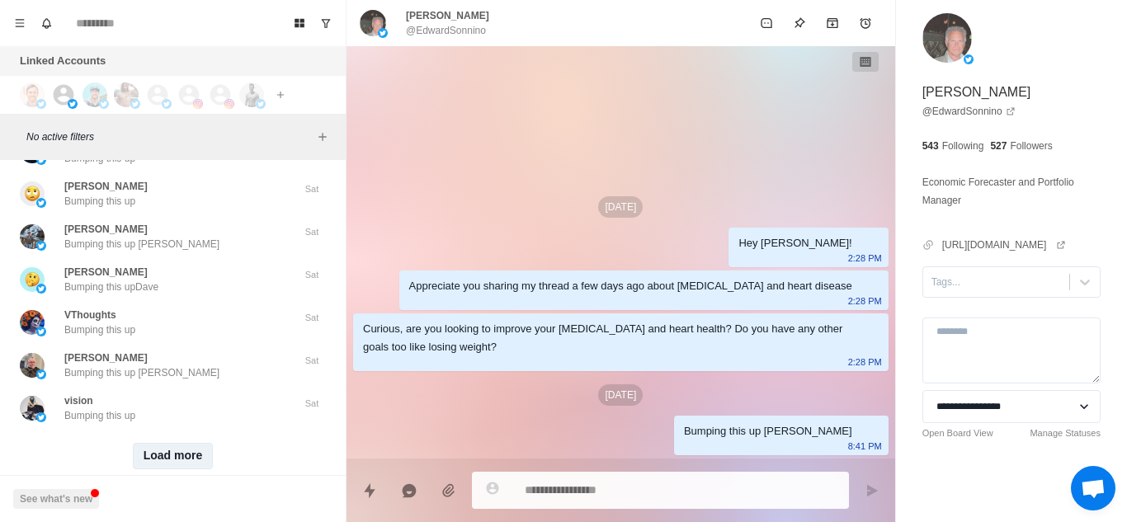
scroll to position [30772, 0]
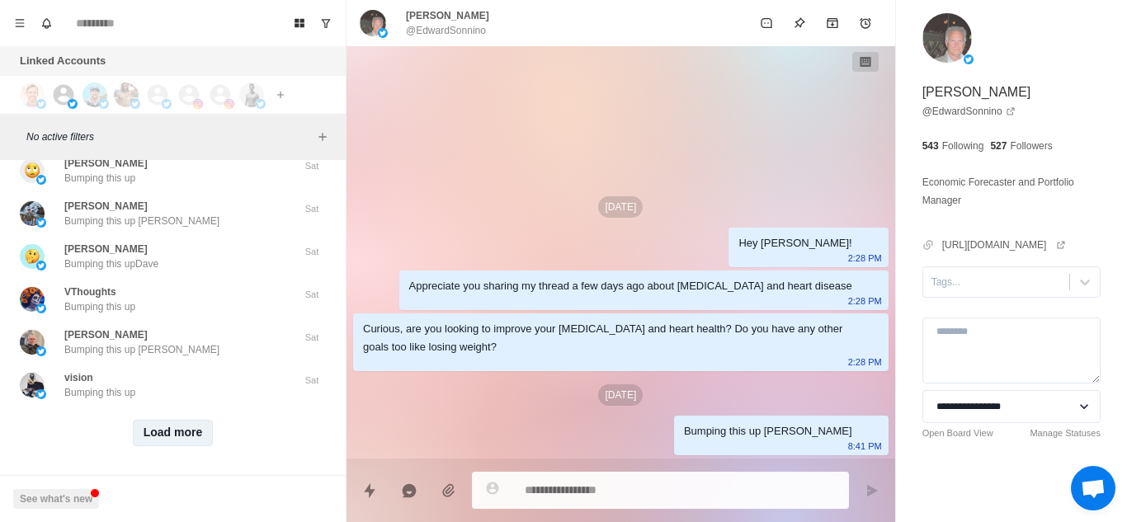
click at [161, 417] on button "Load more" at bounding box center [173, 433] width 81 height 26
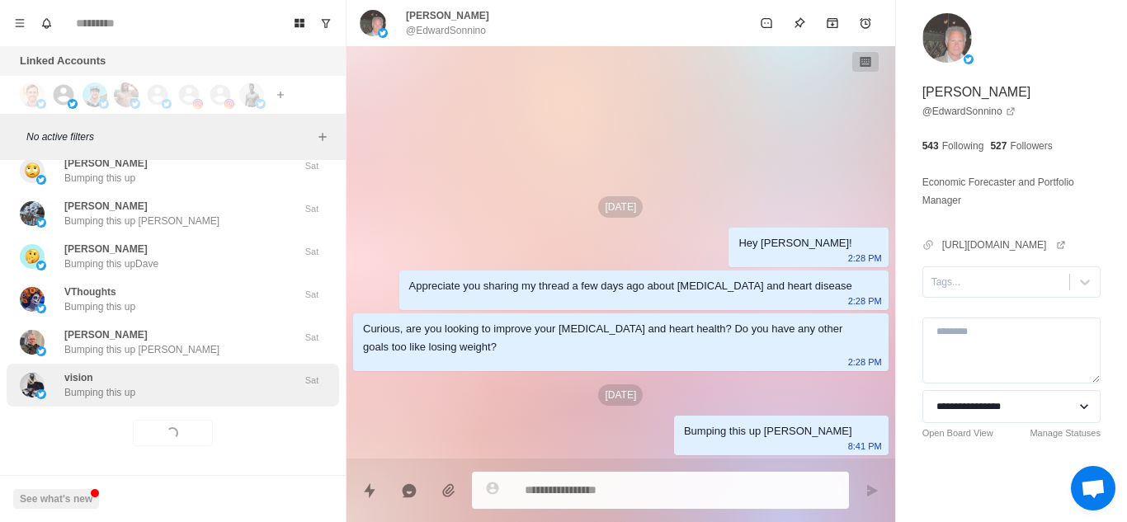
click at [204, 386] on div "vision Bumping this up Sat" at bounding box center [173, 385] width 333 height 43
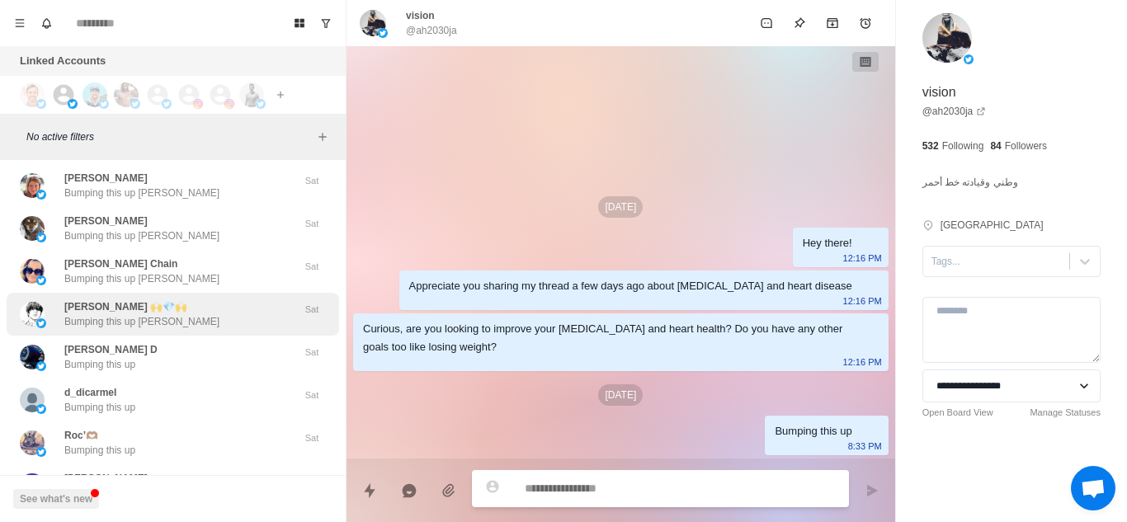
scroll to position [31630, 0]
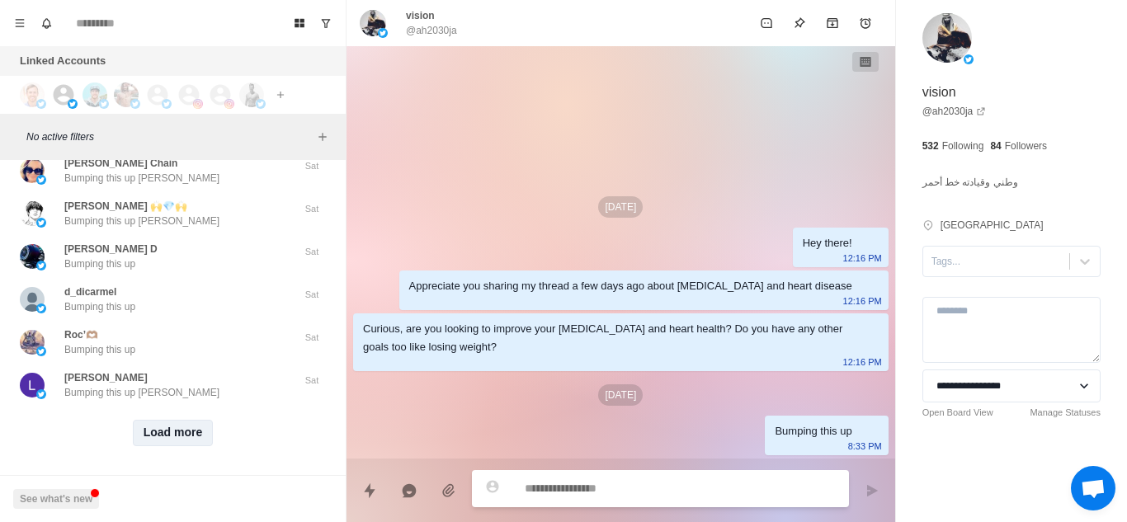
click at [170, 417] on button "Load more" at bounding box center [173, 433] width 81 height 26
click at [189, 407] on div "Loading... Load more" at bounding box center [173, 433] width 333 height 53
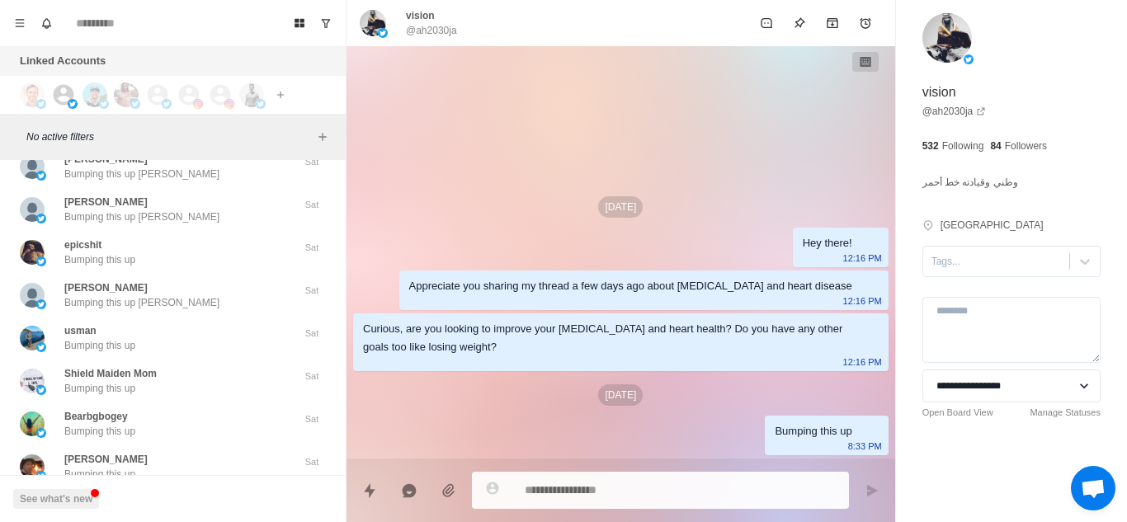
scroll to position [32489, 0]
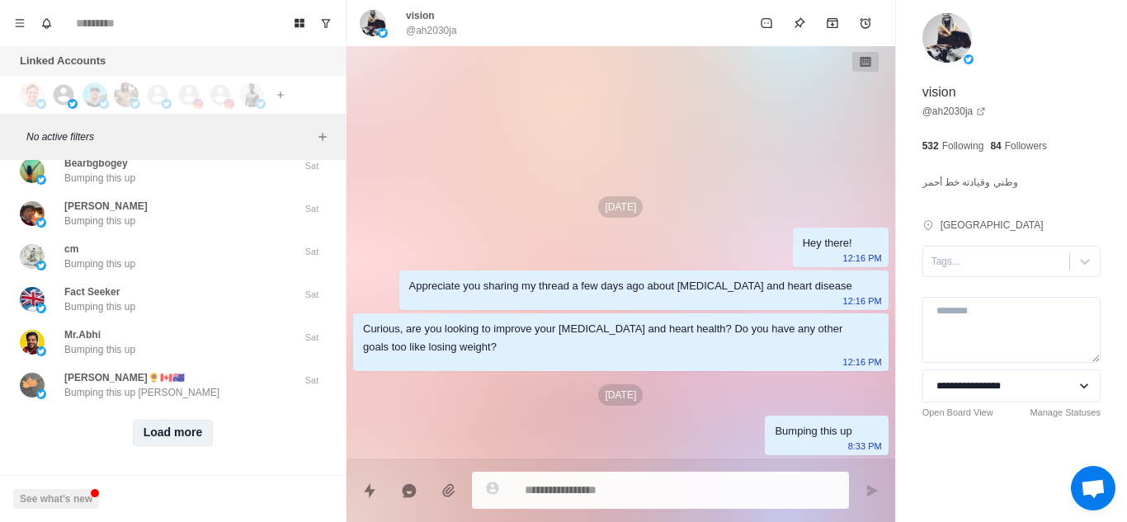
click at [170, 417] on button "Load more" at bounding box center [173, 433] width 81 height 26
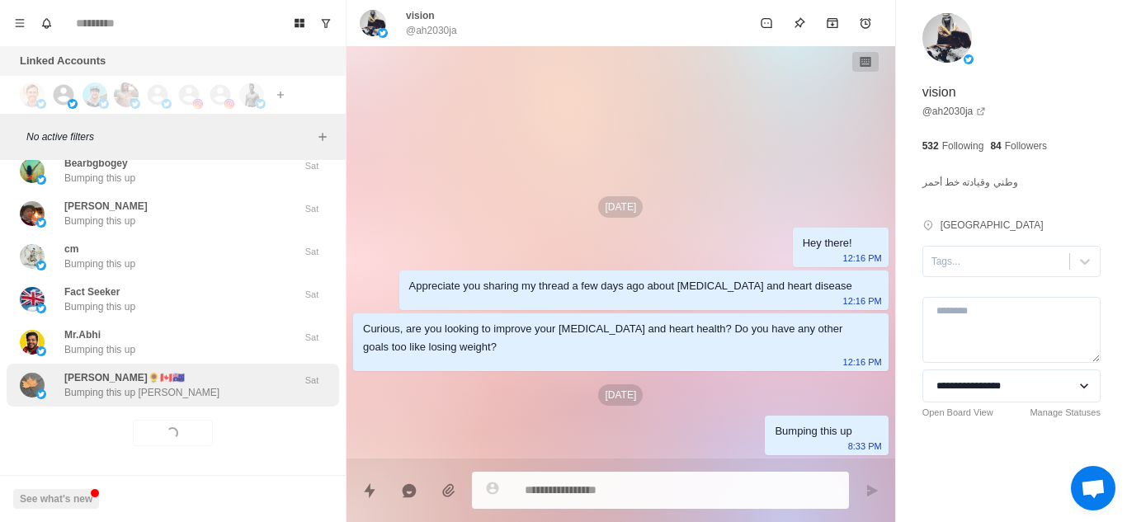
click at [264, 371] on div "Michelle🌻🇨🇦🇦🇺 Bumping this up Michelle" at bounding box center [155, 386] width 271 height 30
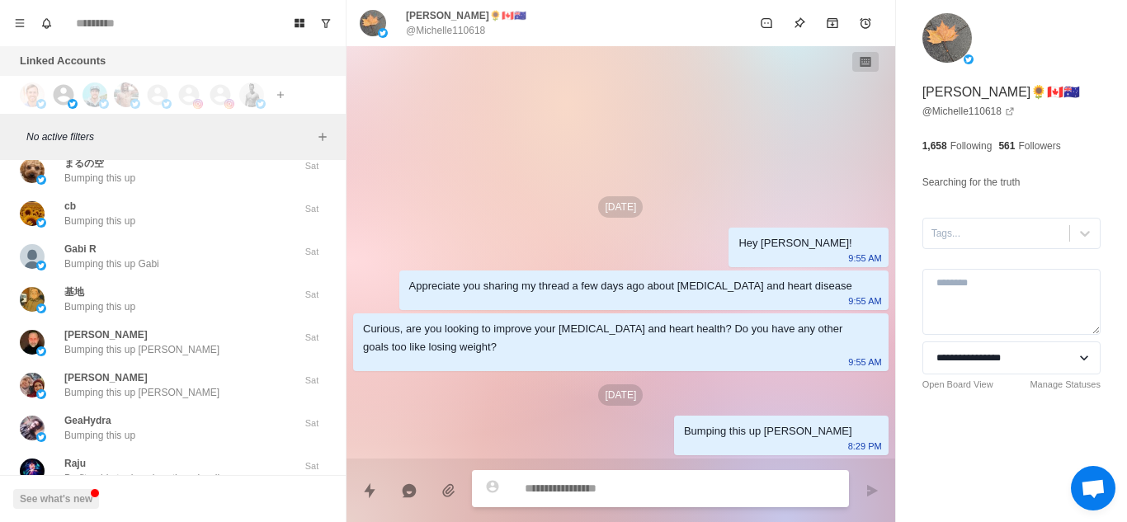
scroll to position [33347, 0]
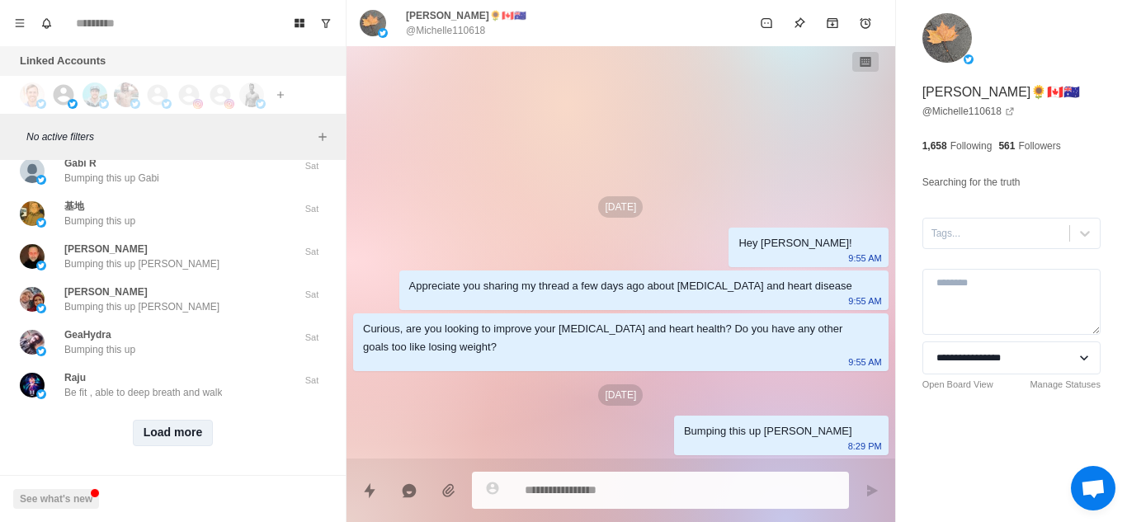
click at [177, 417] on button "Load more" at bounding box center [173, 433] width 81 height 26
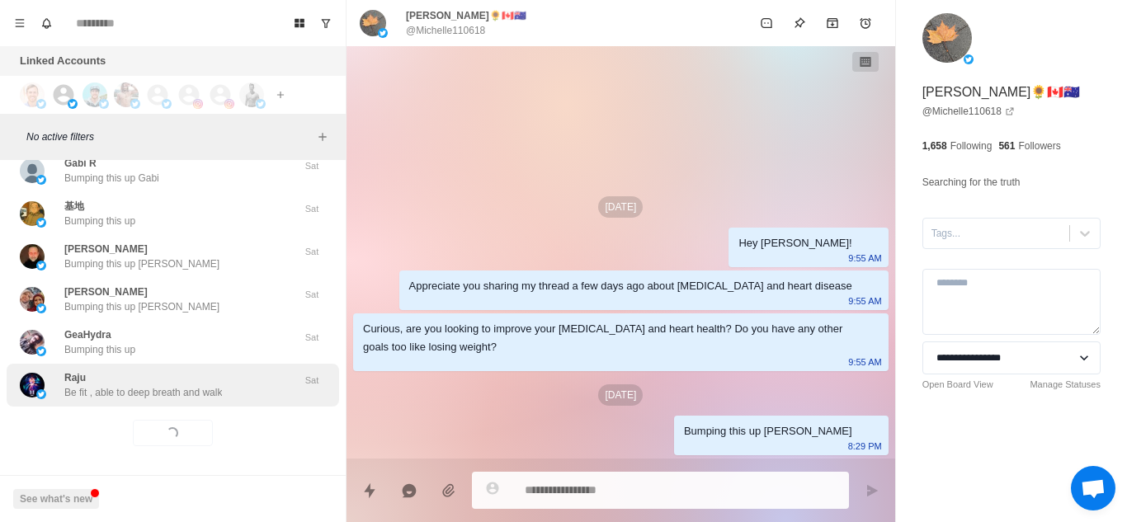
click at [230, 371] on div "Raju Be fit , able to deep breath and walk" at bounding box center [155, 386] width 271 height 30
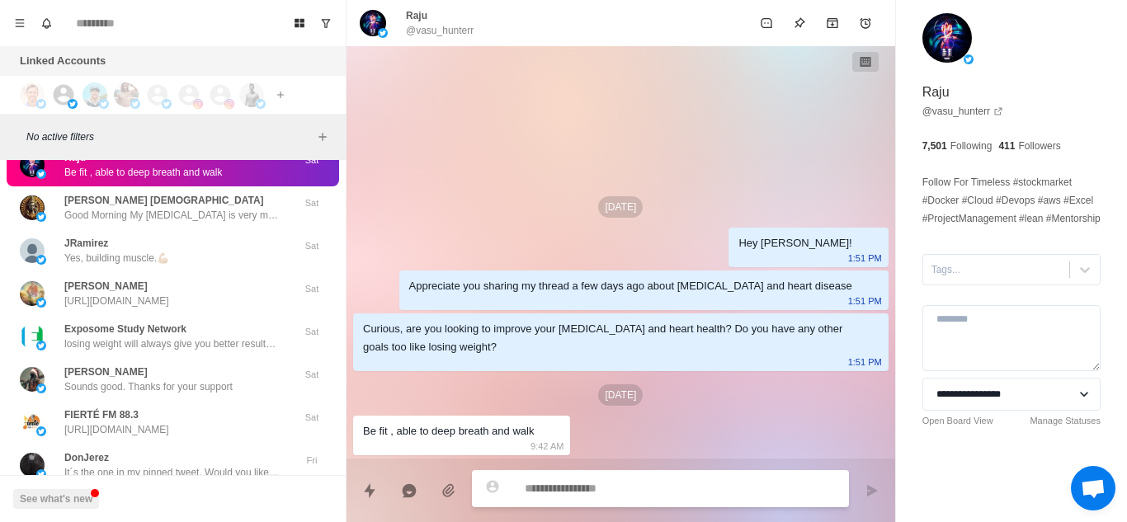
scroll to position [33571, 0]
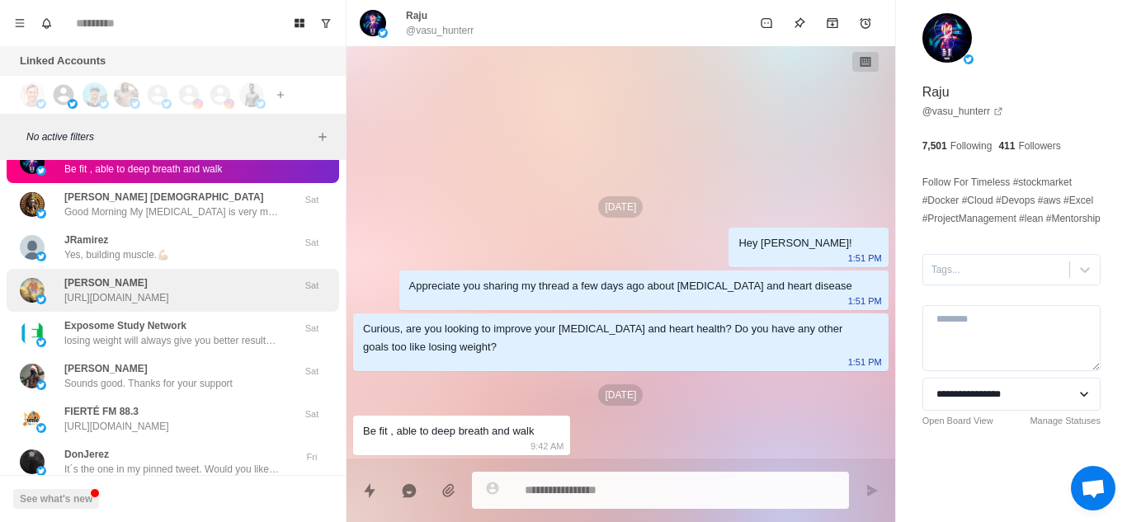
click at [169, 290] on p "https://twitter.com/mentalities_/status/1956340182242021453" at bounding box center [116, 297] width 105 height 15
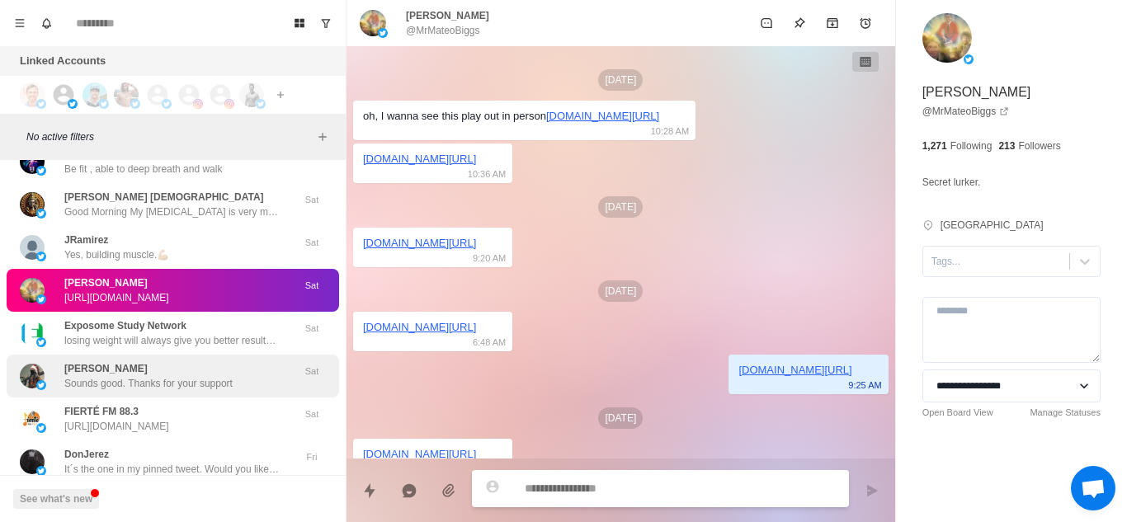
scroll to position [3020, 0]
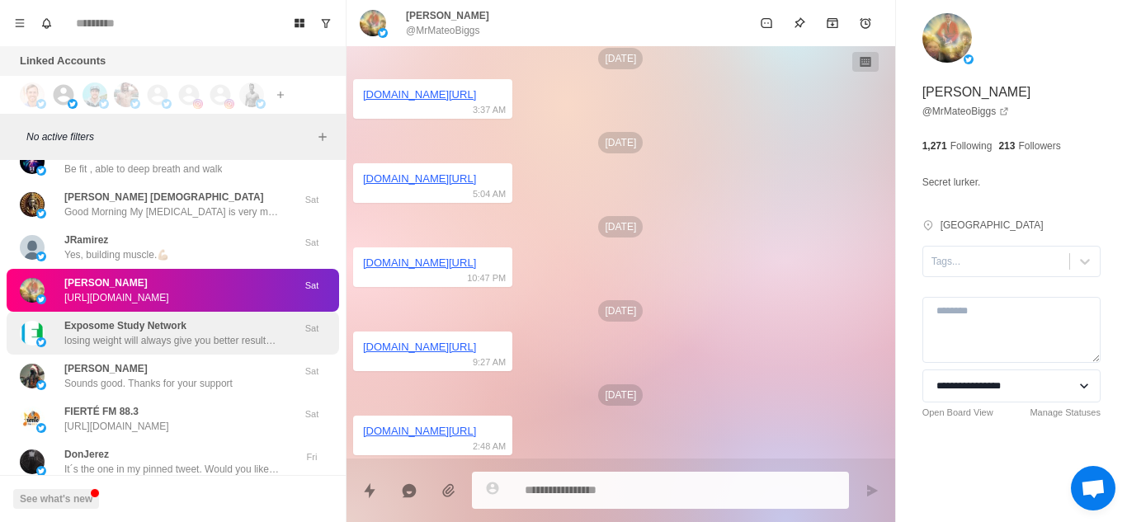
click at [206, 333] on p "losing weight will always give you better results across the board" at bounding box center [171, 340] width 215 height 15
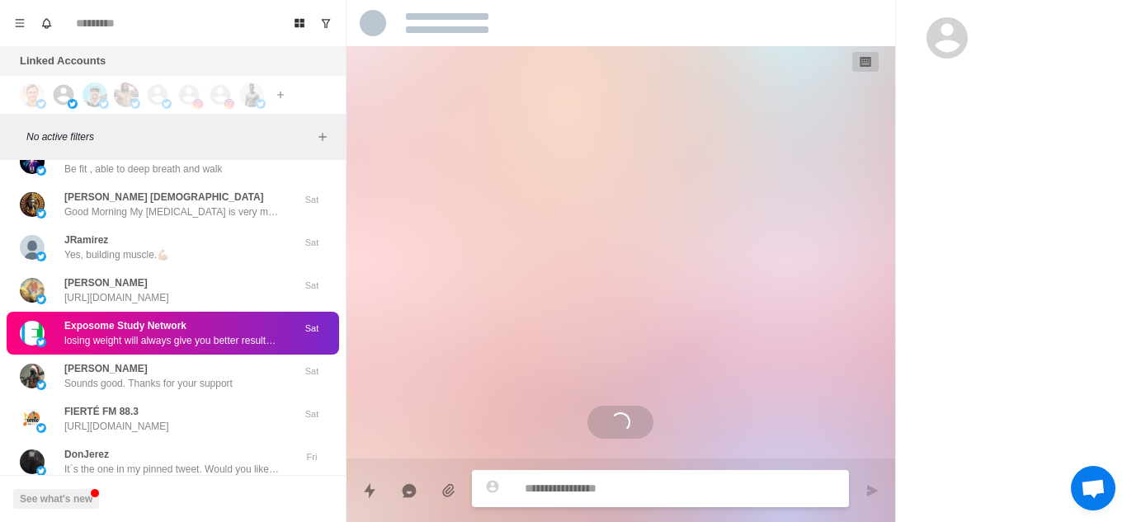
scroll to position [0, 0]
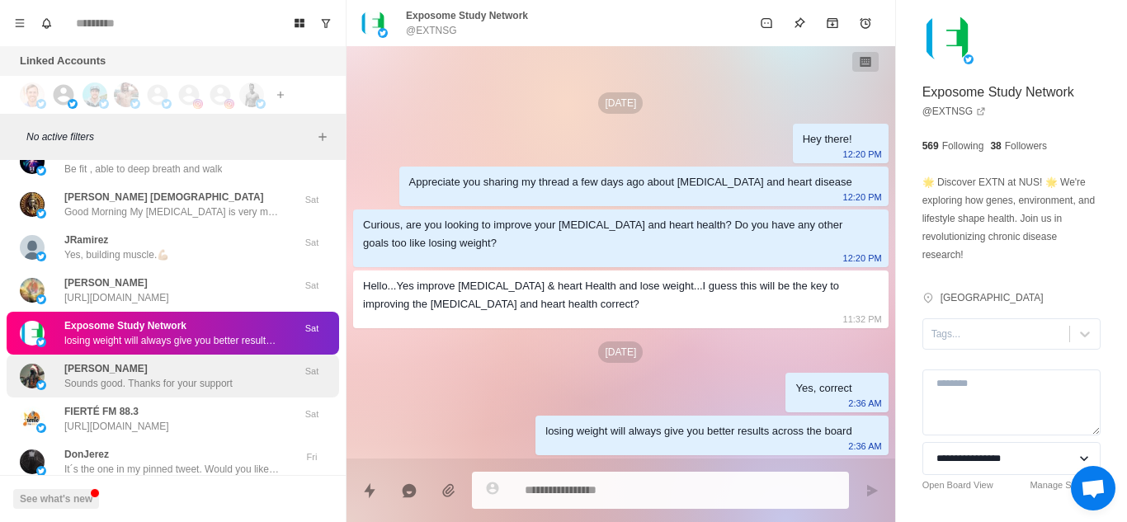
click at [196, 361] on div "Cherokee Lee Sounds good. Thanks for your support" at bounding box center [148, 376] width 168 height 30
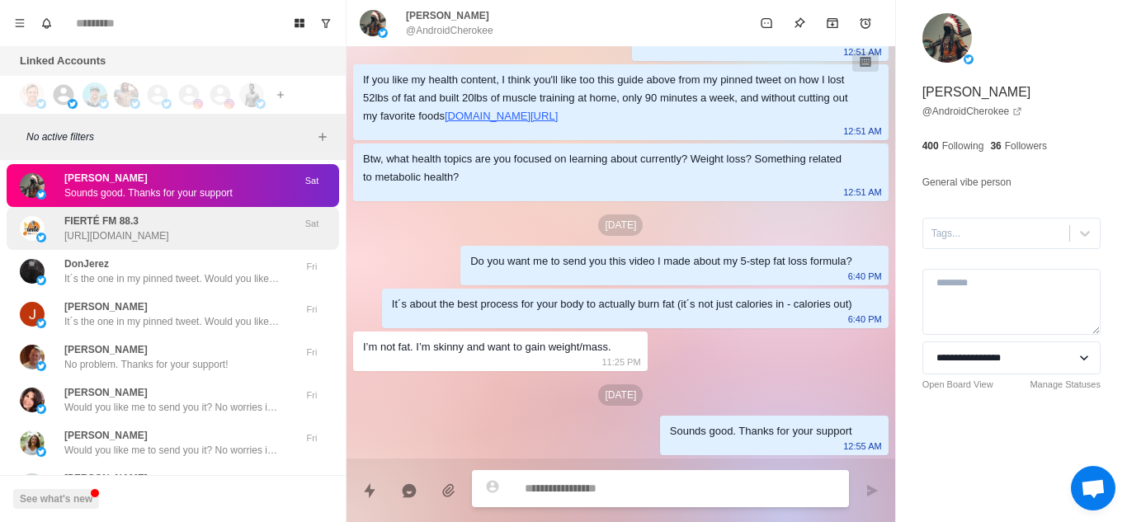
scroll to position [33767, 0]
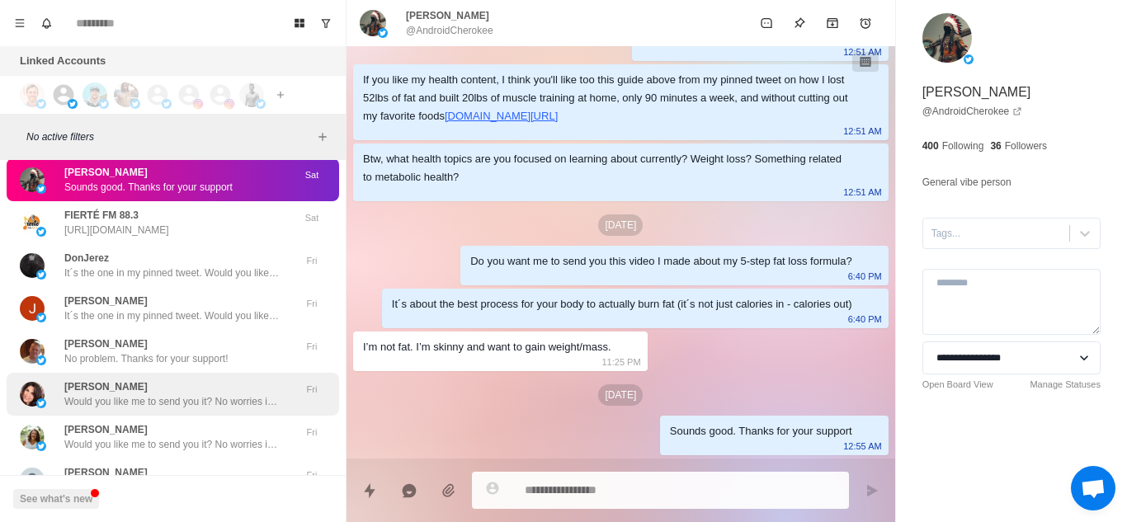
click at [186, 394] on p "Would you like me to send you it? No worries if not" at bounding box center [171, 401] width 215 height 15
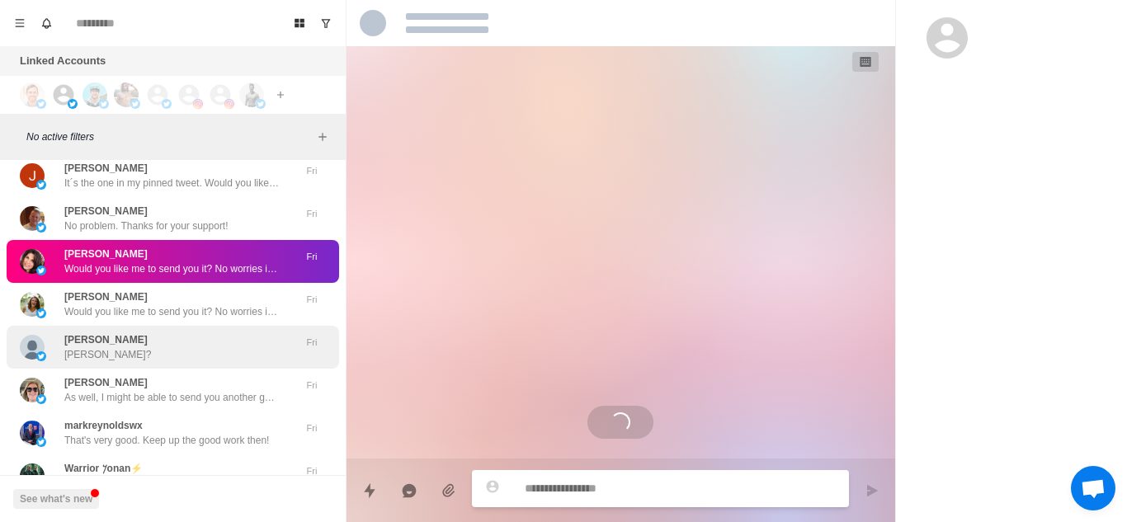
scroll to position [182, 0]
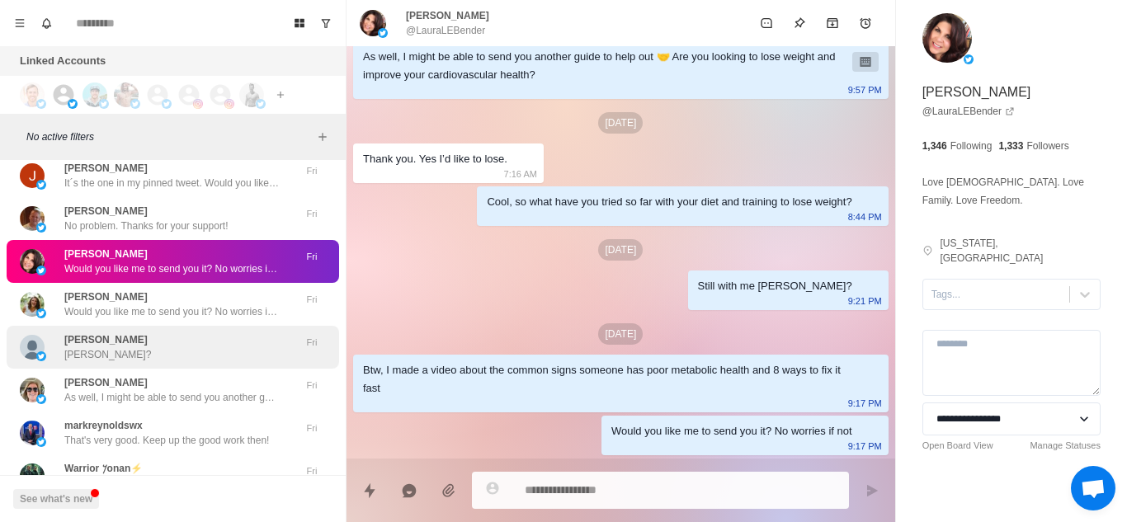
click at [178, 346] on div "michelle dalton michelle?" at bounding box center [155, 348] width 271 height 30
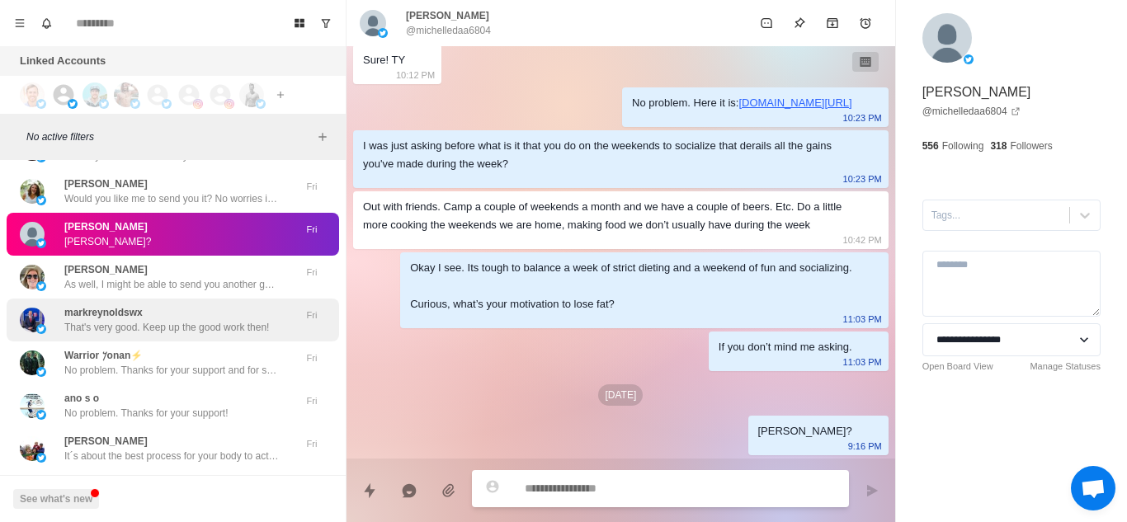
scroll to position [34014, 0]
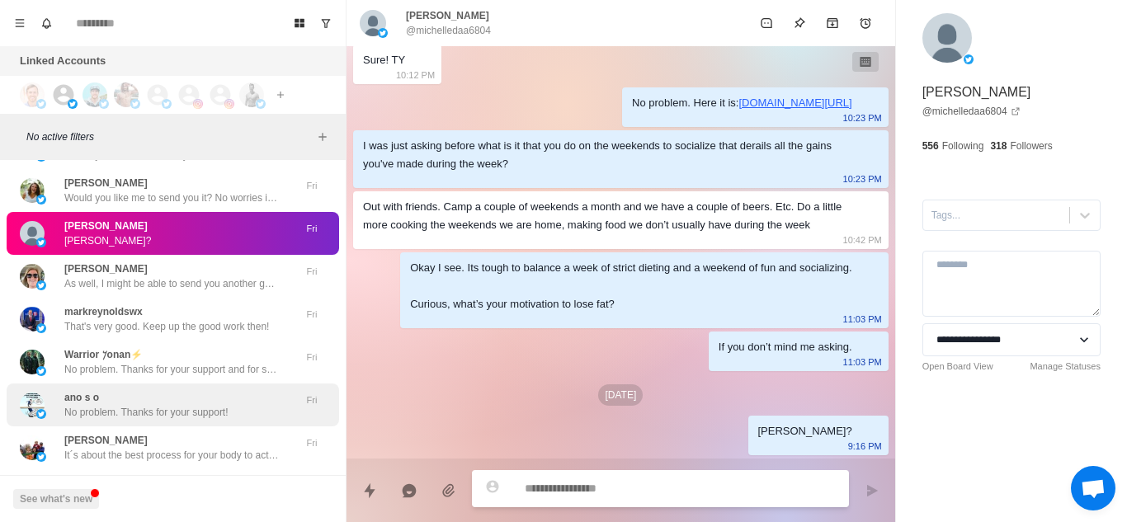
click at [153, 390] on div "ano s o No problem. Thanks for your support!" at bounding box center [146, 405] width 164 height 30
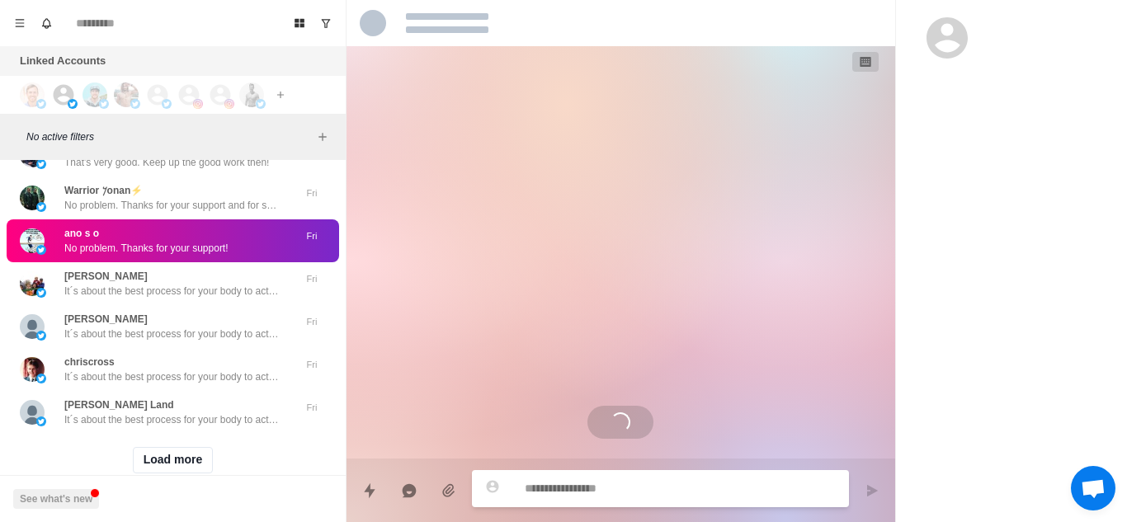
scroll to position [34179, 0]
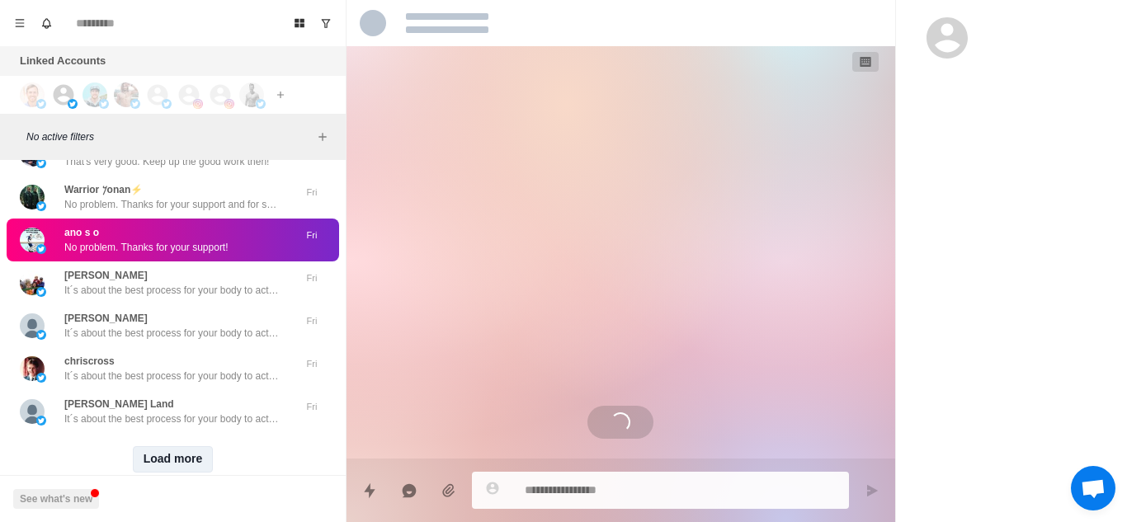
click at [157, 417] on button "Load more" at bounding box center [173, 459] width 81 height 26
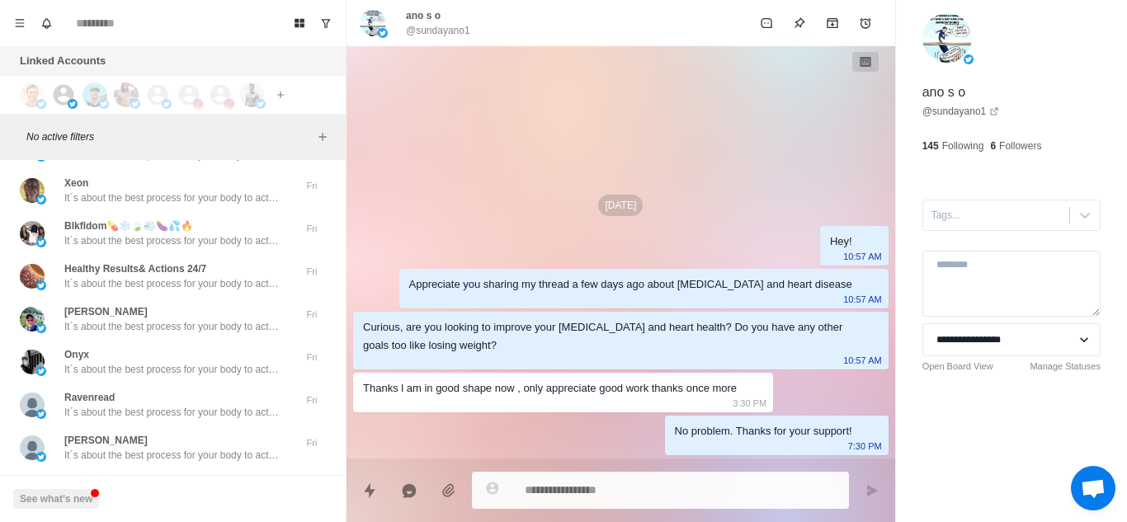
scroll to position [35063, 0]
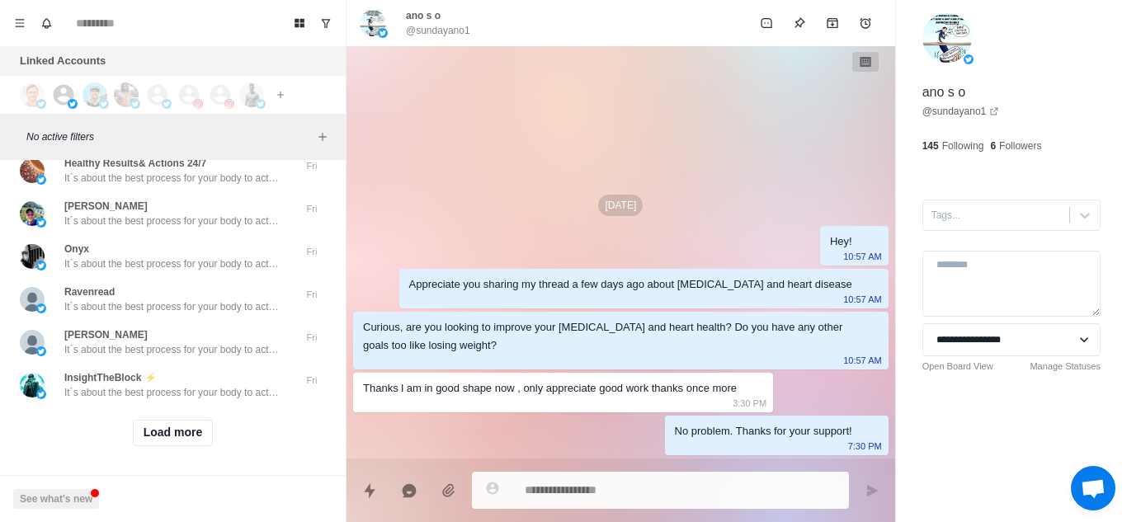
click at [168, 417] on button "Load more" at bounding box center [173, 433] width 81 height 26
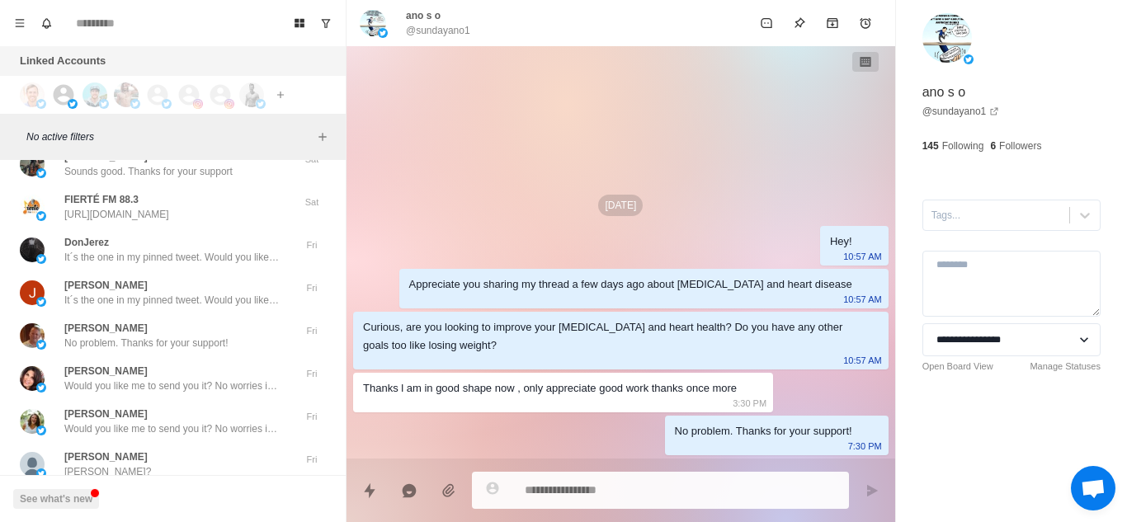
type textarea "*"
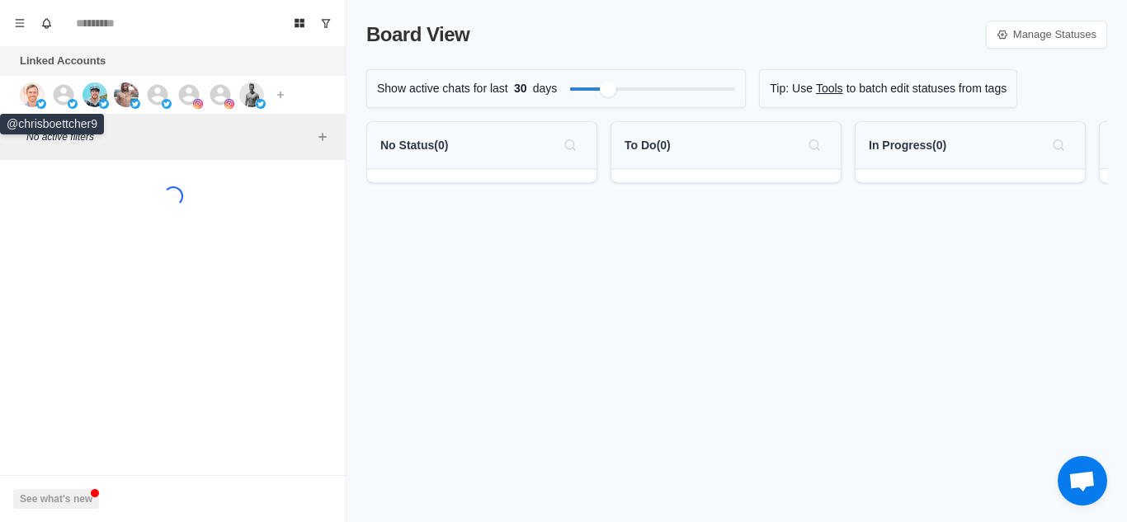
click at [38, 90] on img at bounding box center [32, 95] width 25 height 25
click at [55, 93] on icon at bounding box center [64, 94] width 21 height 21
click at [92, 92] on img at bounding box center [95, 95] width 25 height 25
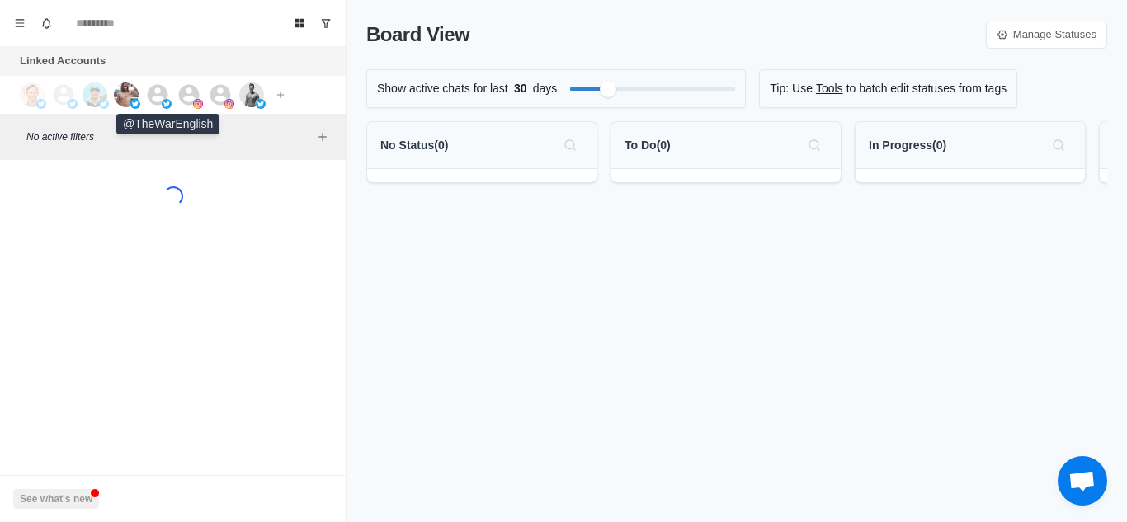
click at [150, 97] on icon at bounding box center [158, 94] width 21 height 21
click at [183, 97] on icon at bounding box center [189, 94] width 21 height 21
click at [222, 94] on icon at bounding box center [220, 94] width 21 height 21
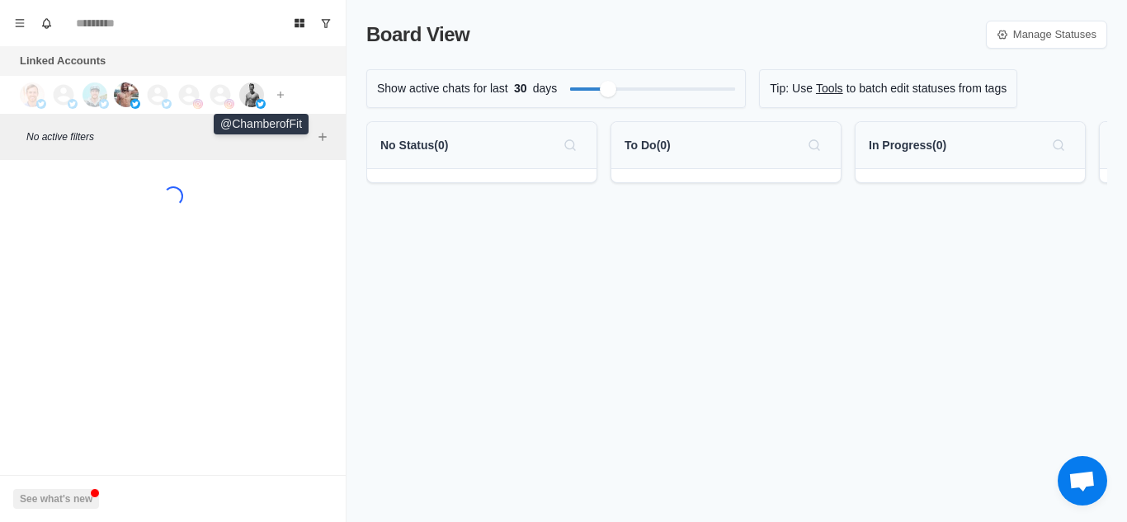
click at [246, 93] on img at bounding box center [251, 95] width 25 height 25
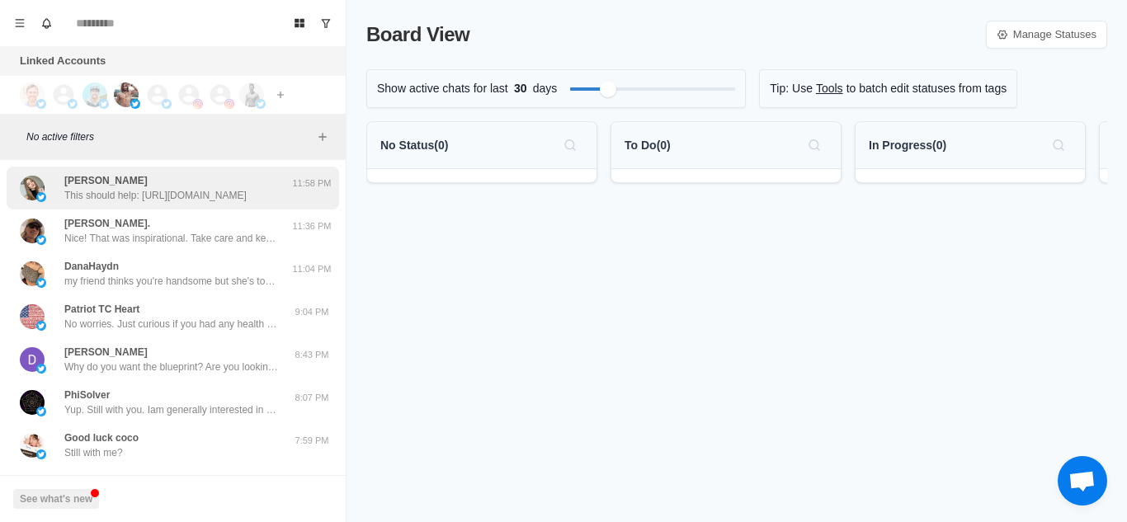
click at [170, 178] on div "[PERSON_NAME] This should help: [URL][DOMAIN_NAME]" at bounding box center [155, 188] width 182 height 30
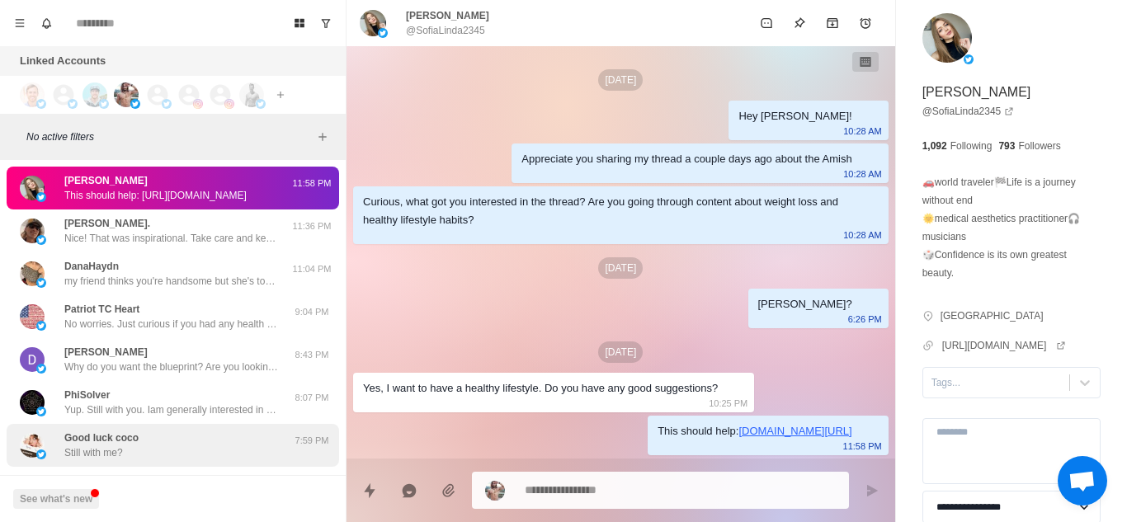
click at [133, 445] on p "Good luck coco" at bounding box center [101, 438] width 74 height 15
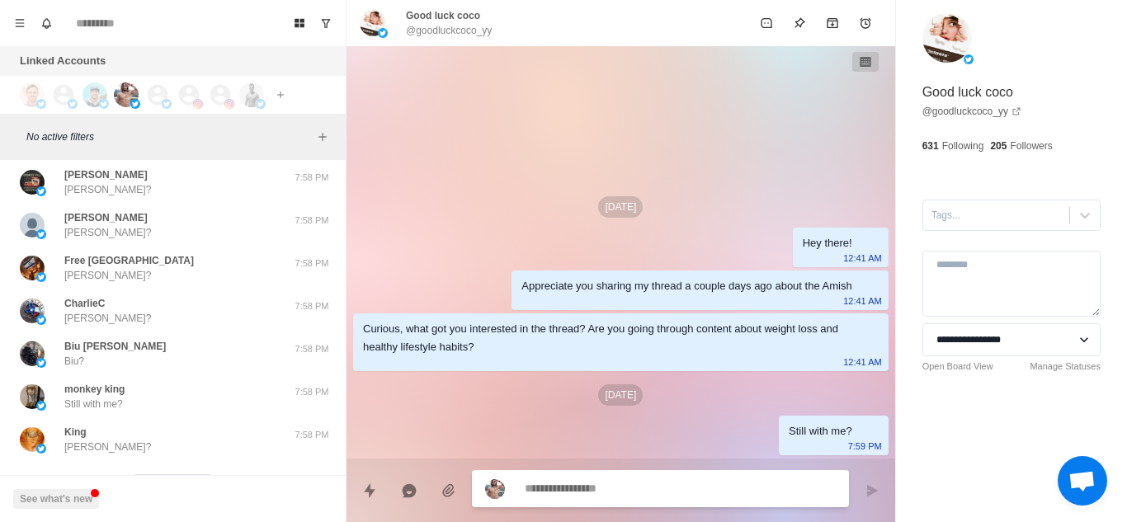
scroll to position [633, 0]
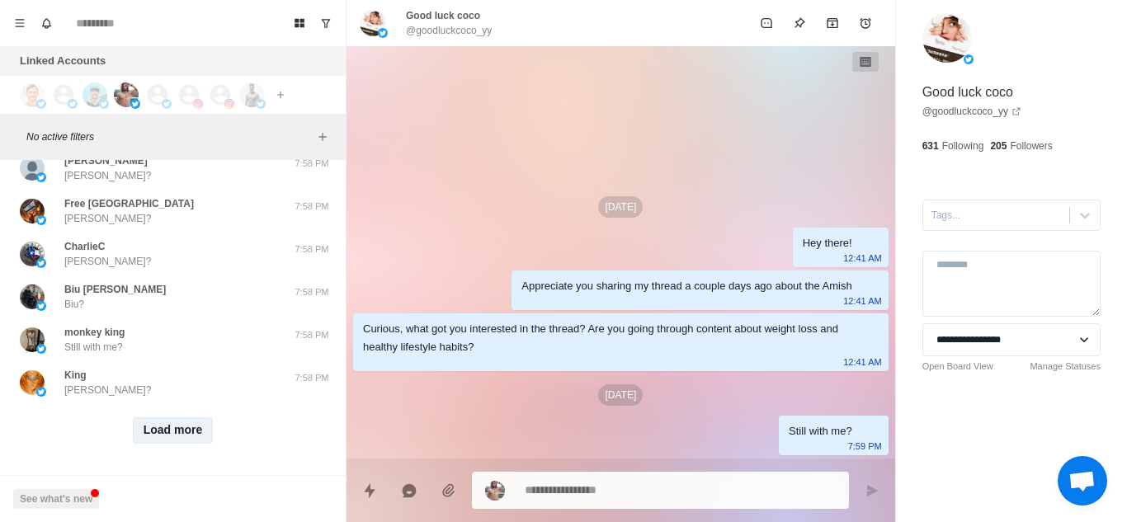
click at [185, 418] on button "Load more" at bounding box center [173, 431] width 81 height 26
click at [232, 404] on div "Loading... Load more" at bounding box center [173, 430] width 333 height 53
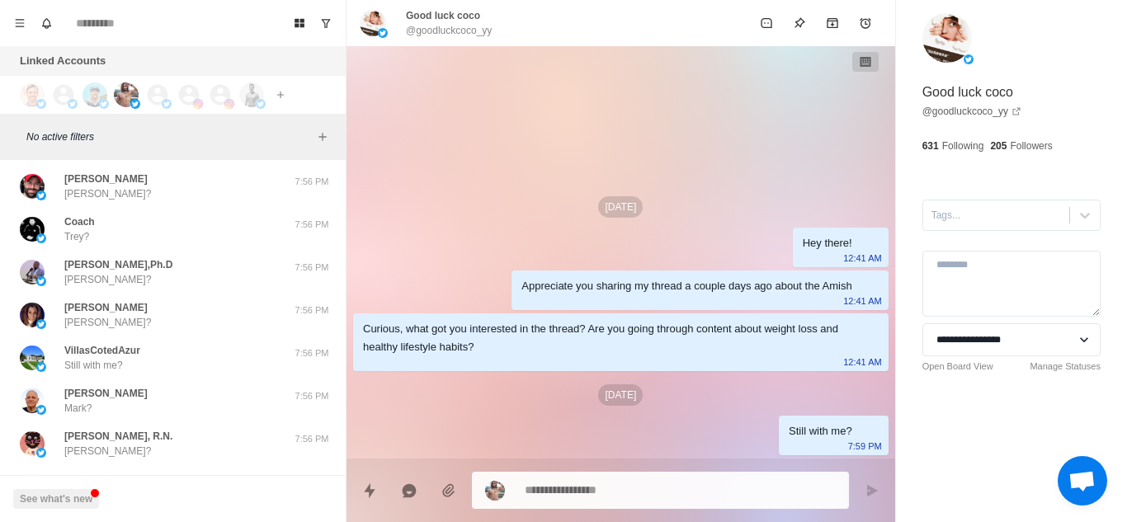
scroll to position [1491, 0]
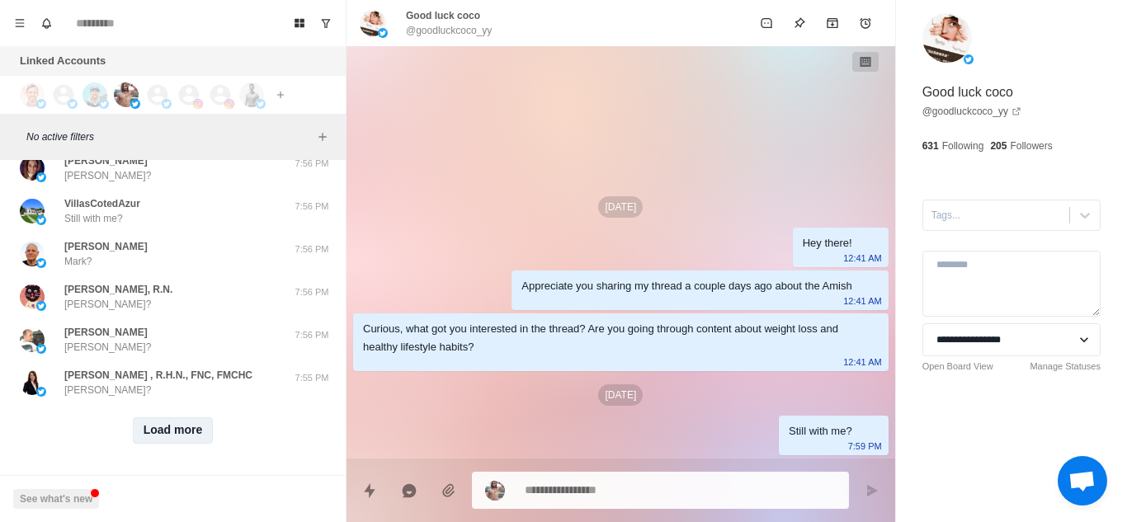
click at [153, 422] on button "Load more" at bounding box center [173, 431] width 81 height 26
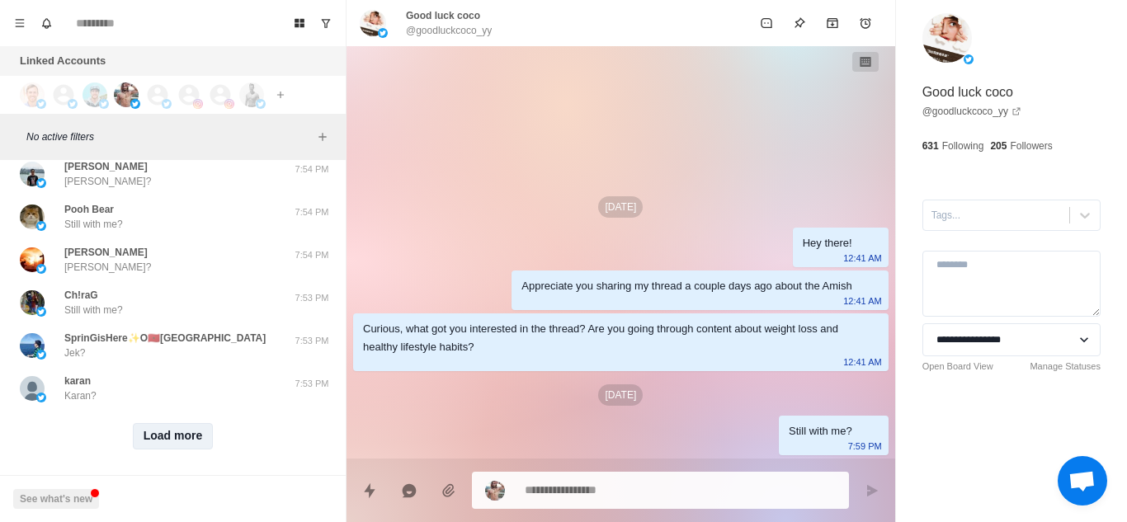
scroll to position [2349, 0]
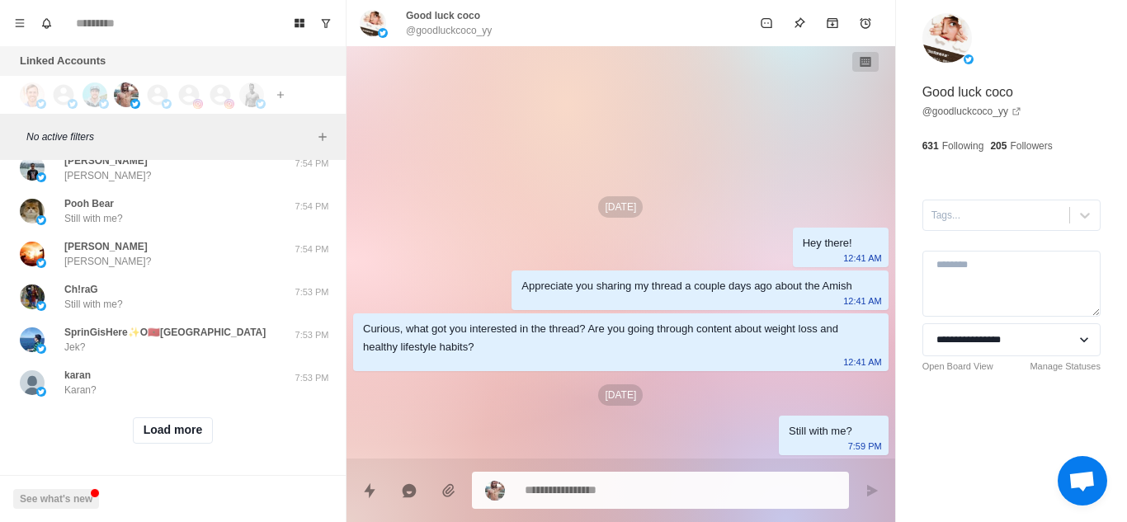
click at [179, 433] on div "Load more" at bounding box center [173, 430] width 333 height 53
click at [184, 418] on button "Load more" at bounding box center [173, 431] width 81 height 26
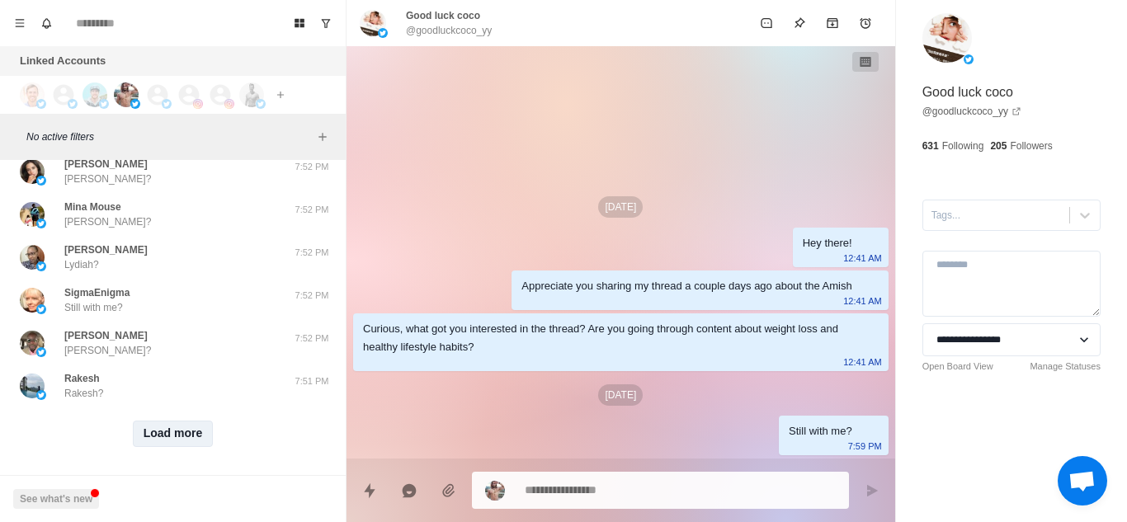
scroll to position [3208, 0]
click at [184, 423] on button "Load more" at bounding box center [173, 433] width 81 height 26
click at [226, 408] on div "Loading... Load more" at bounding box center [173, 433] width 333 height 53
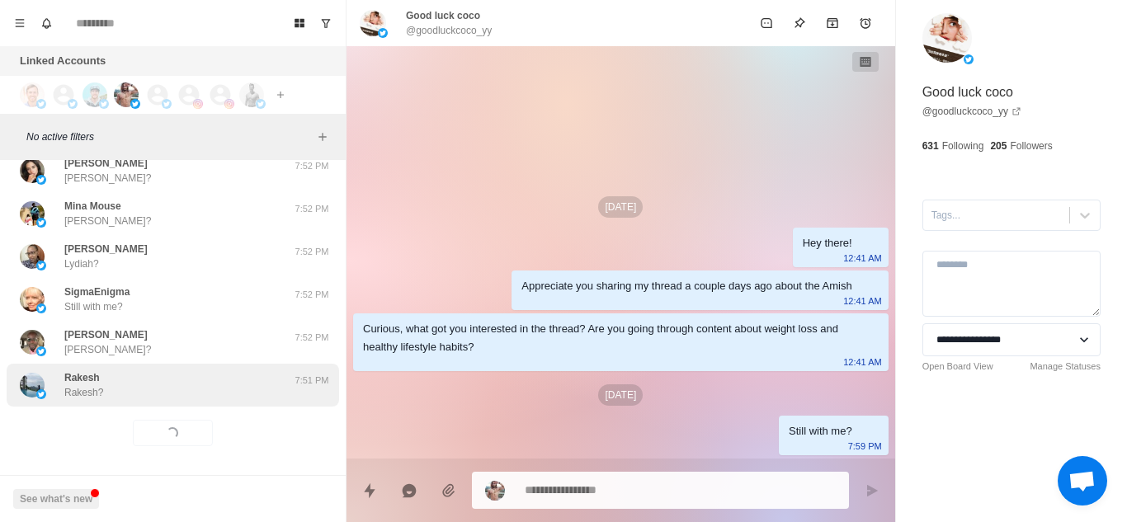
click at [240, 399] on div "[PERSON_NAME] [PERSON_NAME]?" at bounding box center [155, 386] width 271 height 30
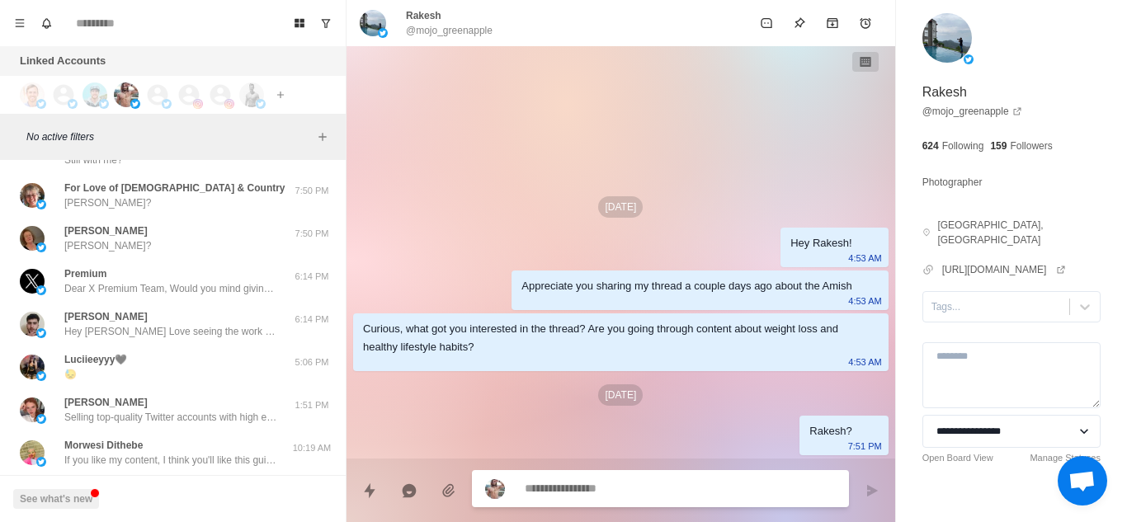
scroll to position [4110, 0]
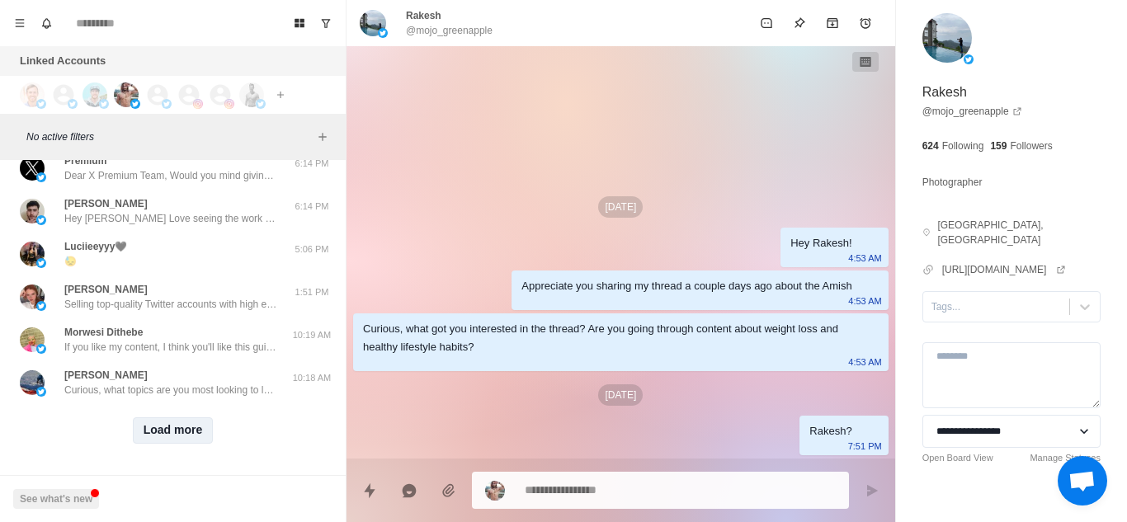
click at [160, 422] on button "Load more" at bounding box center [173, 431] width 81 height 26
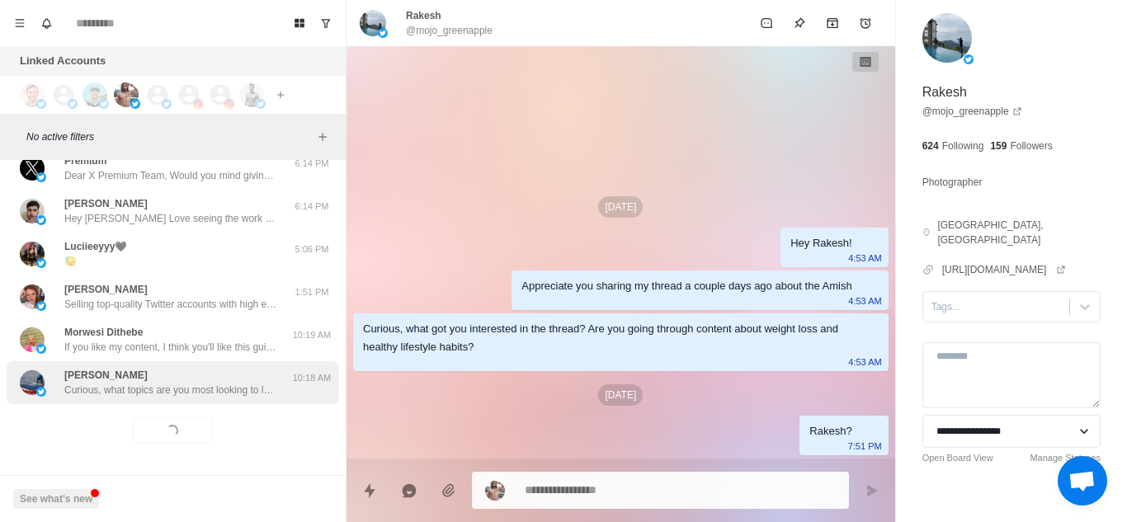
click at [203, 383] on p "Curious, what topics are you most looking to learn about right now? Weight loss…" at bounding box center [171, 390] width 215 height 15
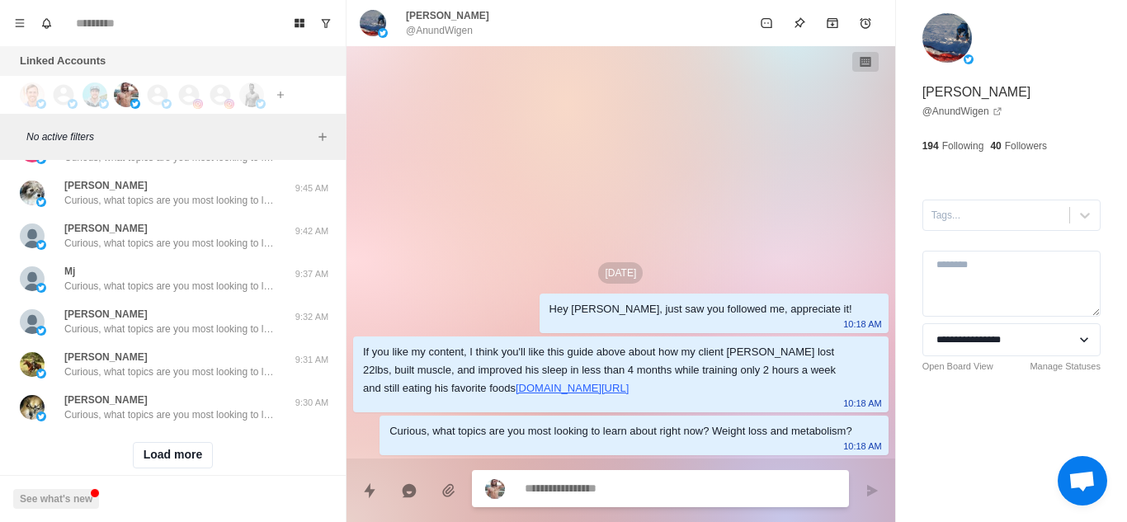
scroll to position [4969, 0]
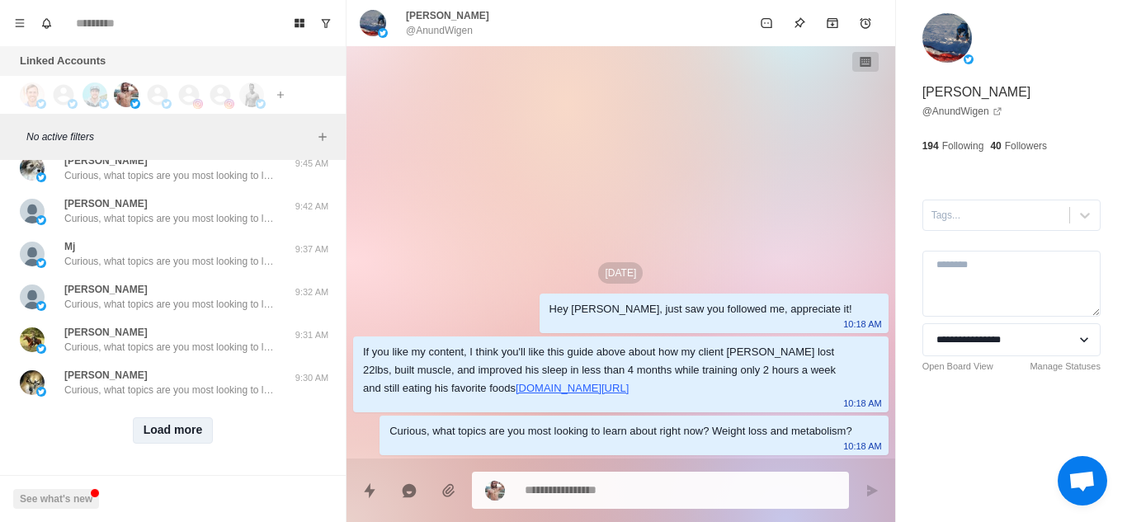
click at [172, 418] on button "Load more" at bounding box center [173, 431] width 81 height 26
click at [208, 404] on div "Loading... Load more" at bounding box center [173, 430] width 333 height 53
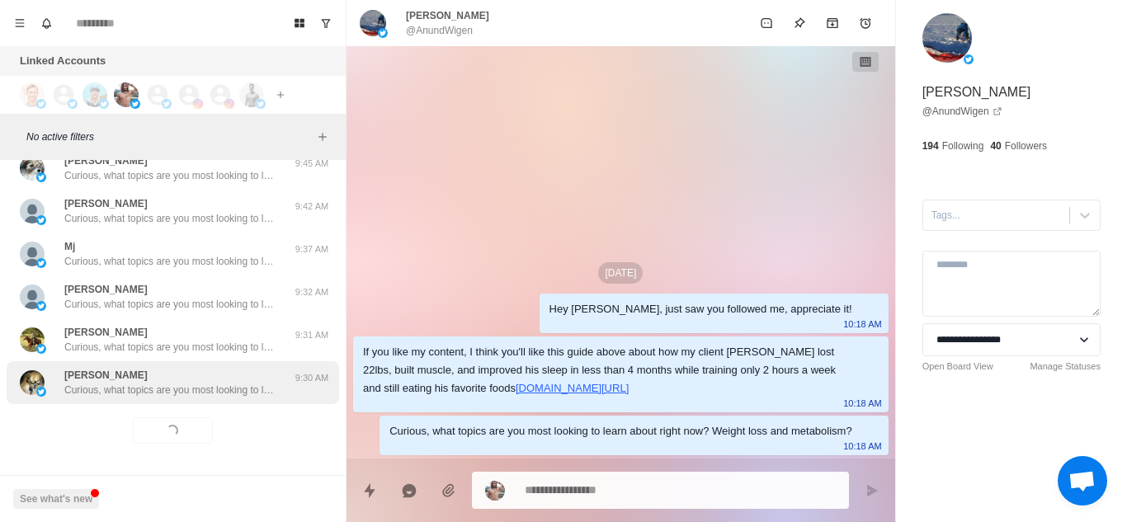
click at [218, 368] on div "[PERSON_NAME] Curious, what topics are you most looking to learn about right no…" at bounding box center [171, 383] width 215 height 30
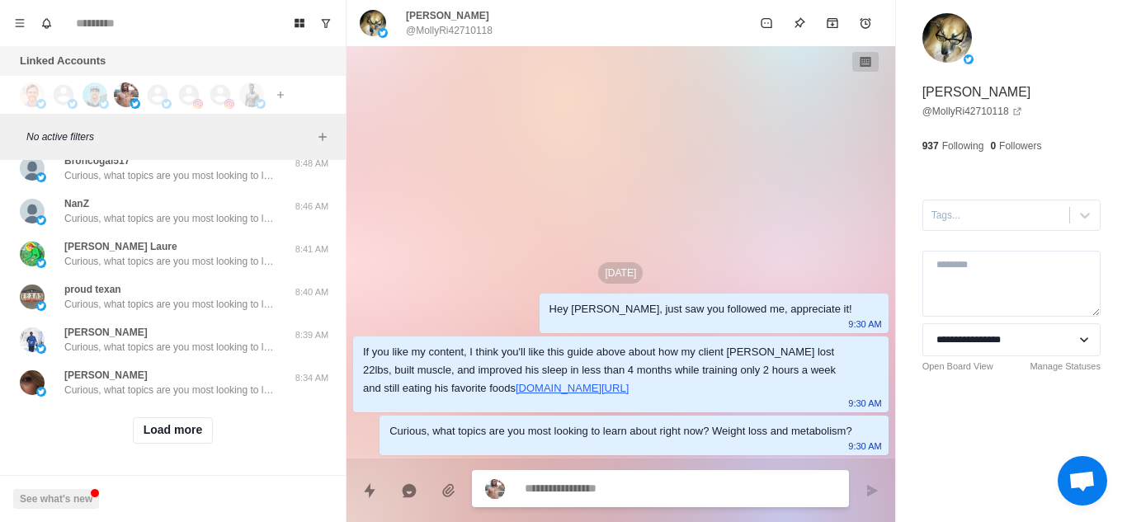
scroll to position [5827, 0]
click at [172, 418] on button "Load more" at bounding box center [173, 431] width 81 height 26
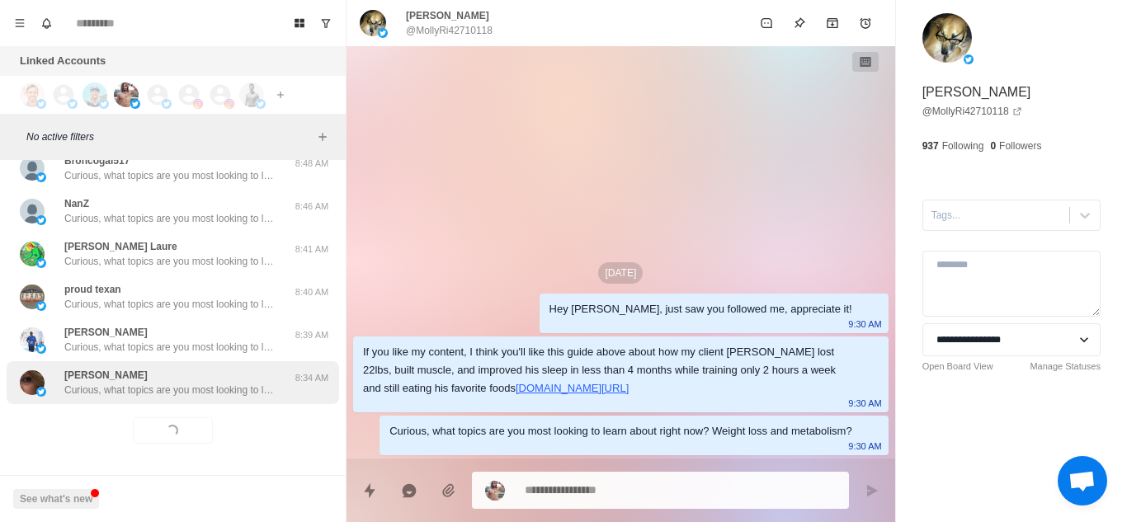
click at [252, 386] on div "[PERSON_NAME], what topics are you most looking to learn about right now? Weigh…" at bounding box center [173, 382] width 333 height 43
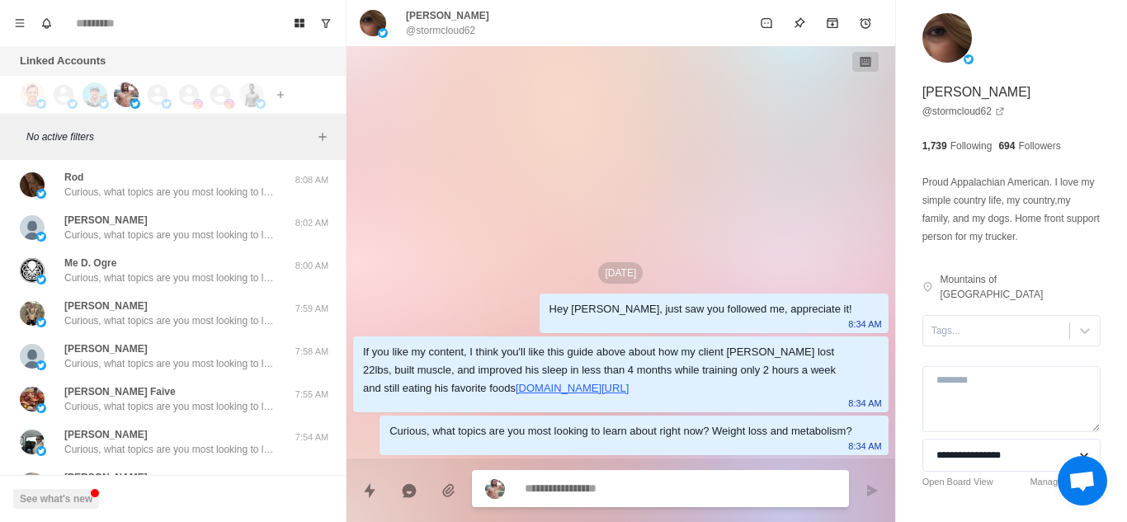
scroll to position [6685, 0]
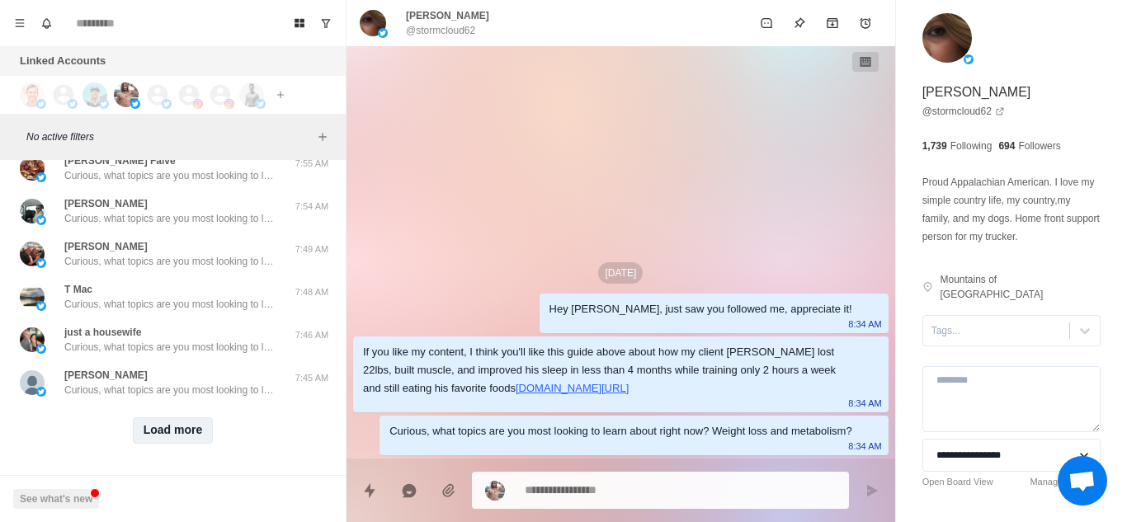
click at [168, 418] on button "Load more" at bounding box center [173, 431] width 81 height 26
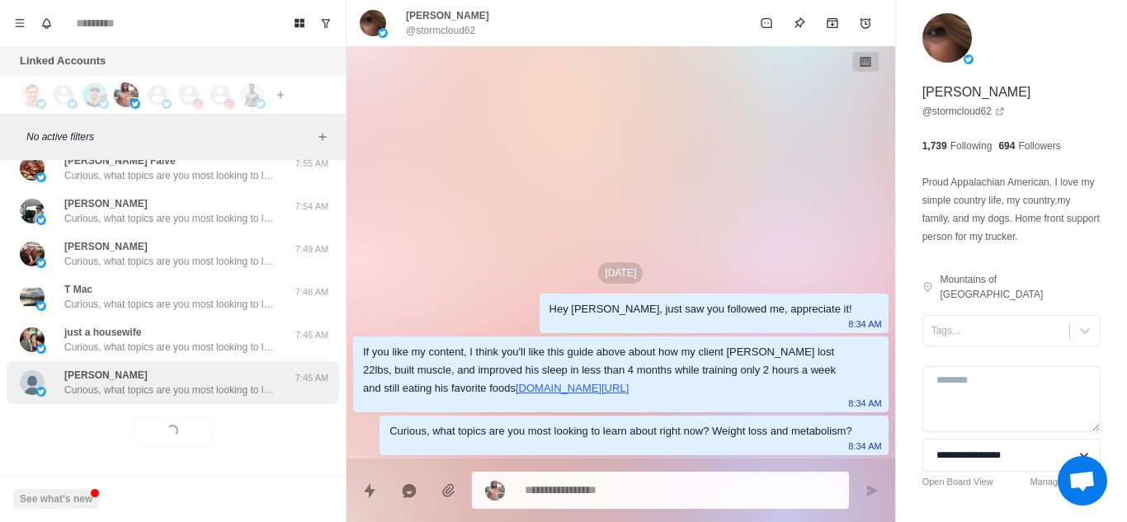
click at [224, 383] on p "Curious, what topics are you most looking to learn about right now? Weight loss…" at bounding box center [171, 390] width 215 height 15
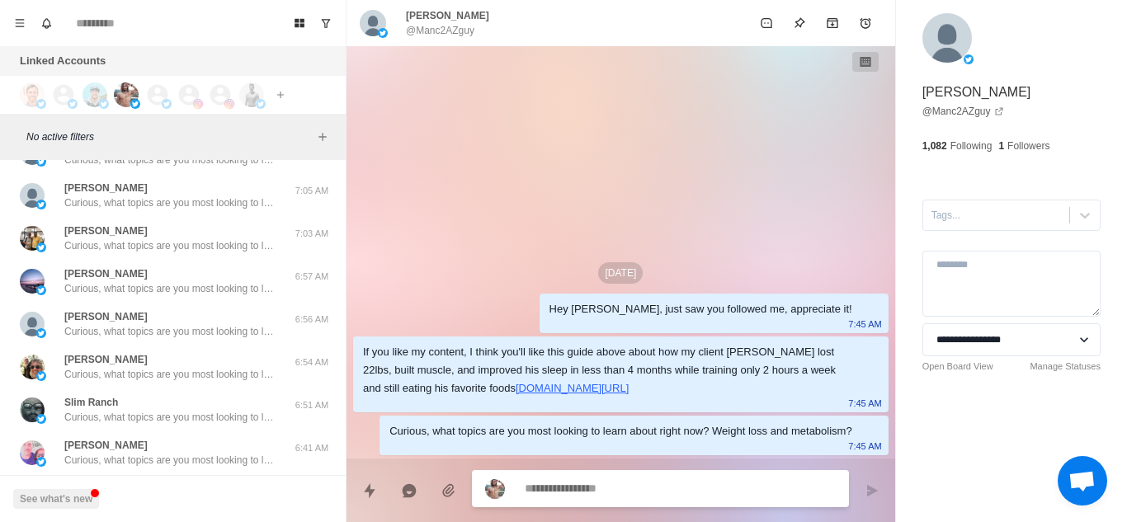
scroll to position [7543, 0]
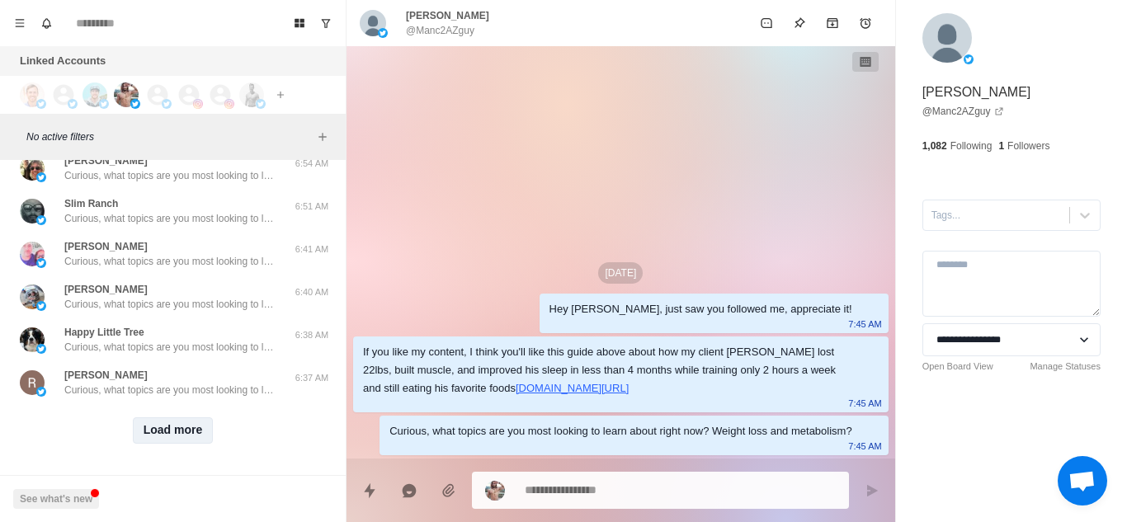
click at [148, 418] on button "Load more" at bounding box center [173, 431] width 81 height 26
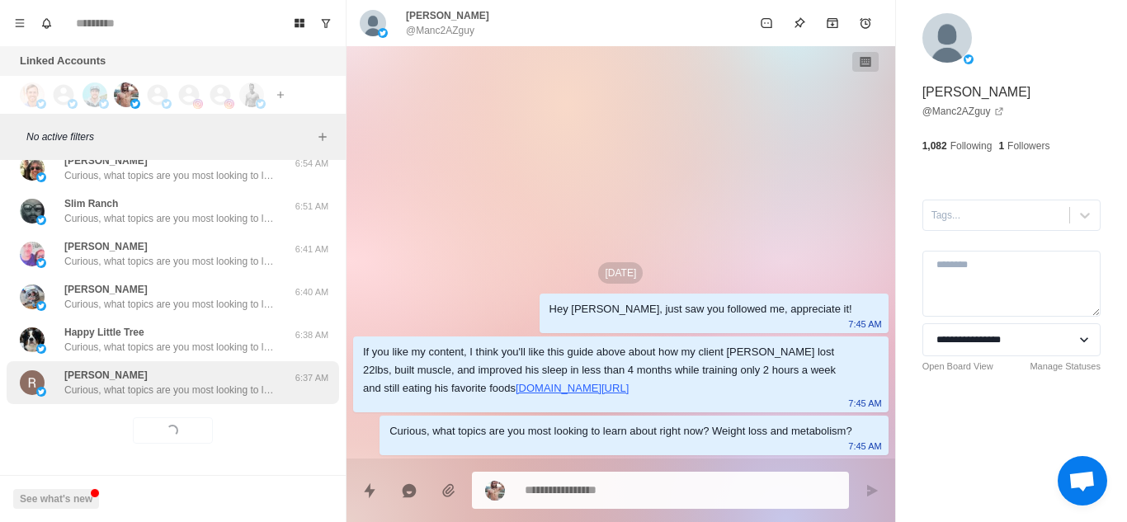
click at [262, 383] on p "Curious, what topics are you most looking to learn about right now? Weight loss…" at bounding box center [171, 390] width 215 height 15
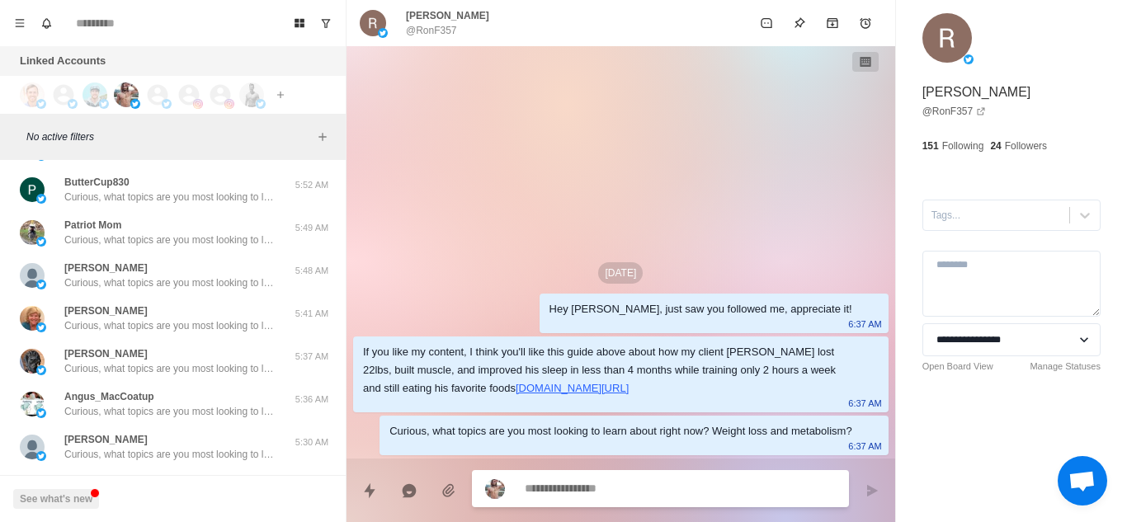
scroll to position [8402, 0]
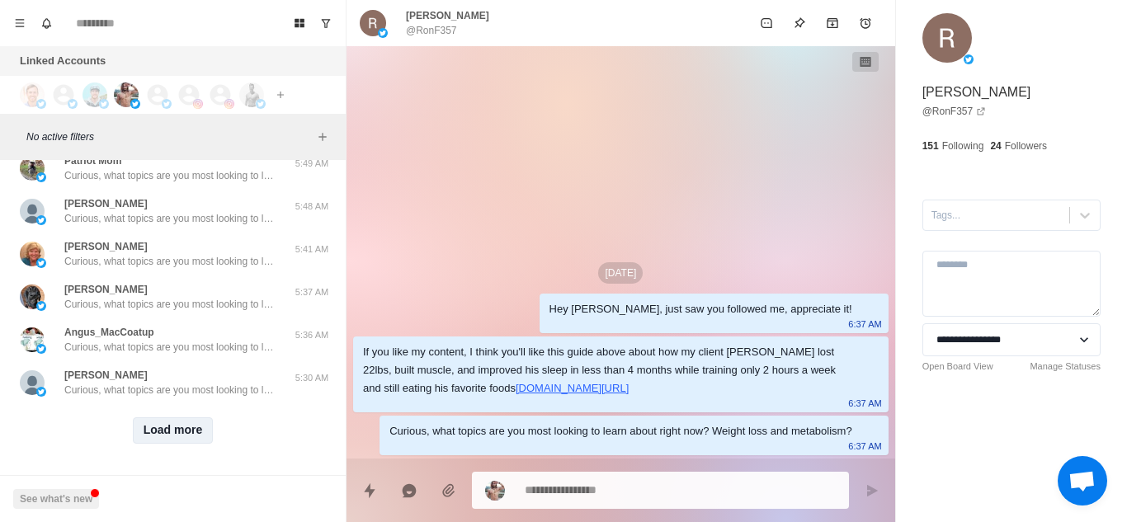
click at [141, 423] on button "Load more" at bounding box center [173, 431] width 81 height 26
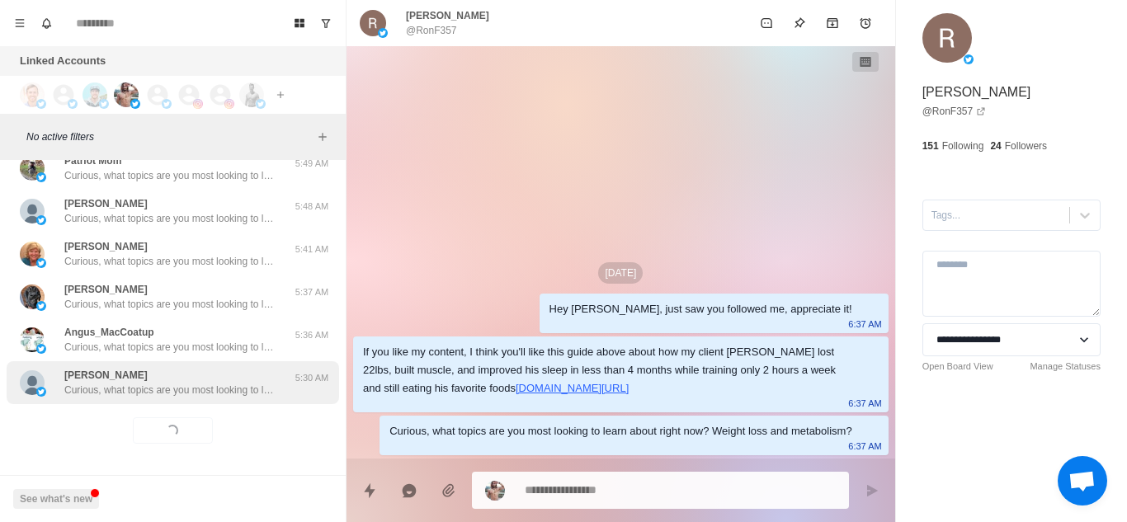
click at [239, 390] on div "[PERSON_NAME] Curious, what topics are you most looking to learn about right no…" at bounding box center [173, 382] width 333 height 43
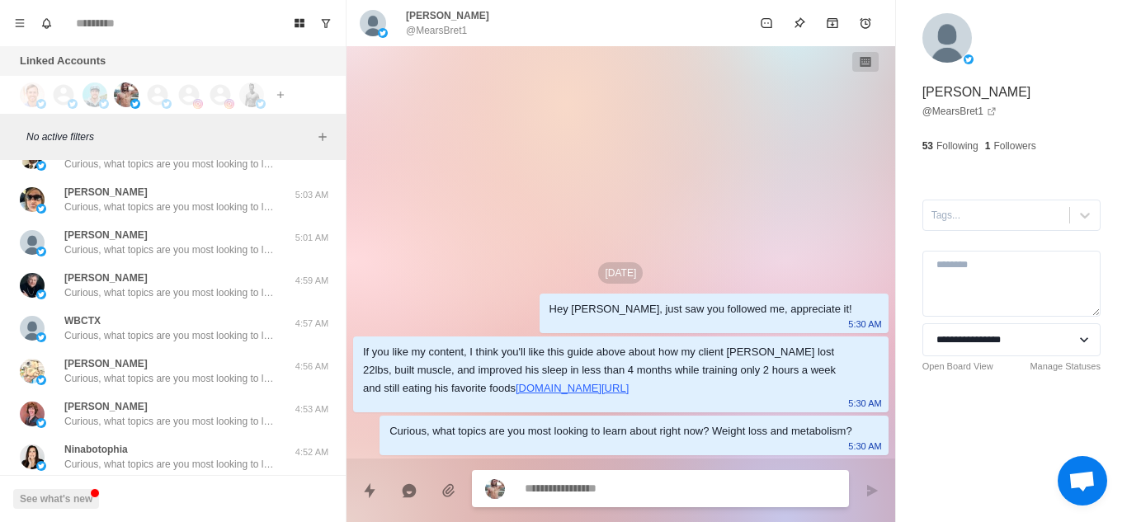
scroll to position [9260, 0]
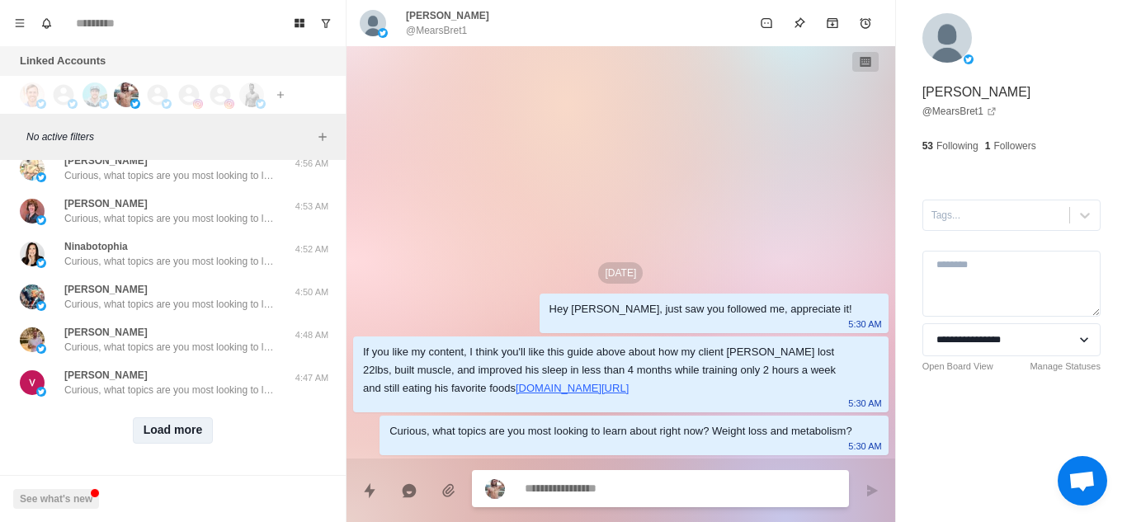
click at [192, 418] on button "Load more" at bounding box center [173, 431] width 81 height 26
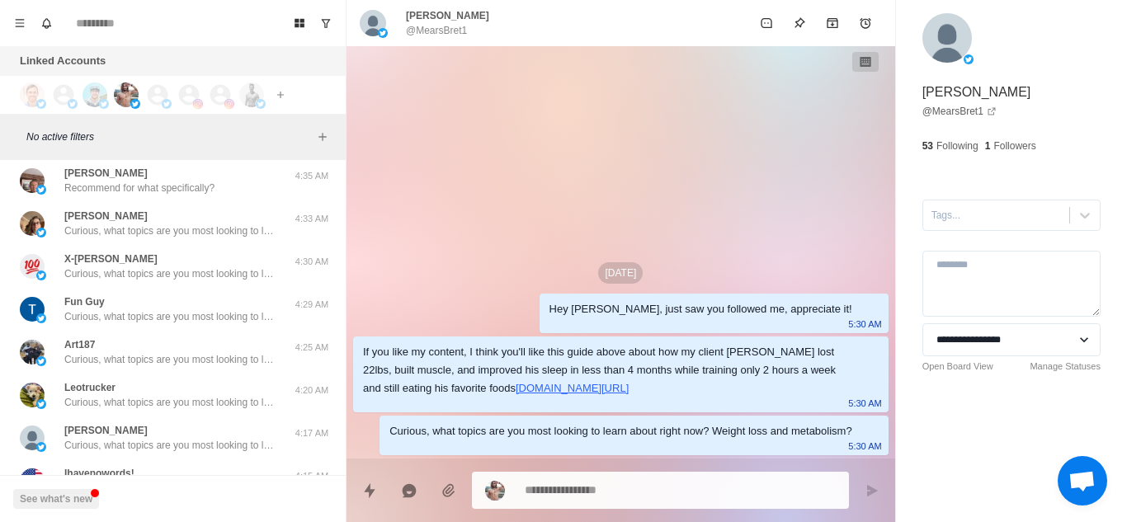
scroll to position [9666, 0]
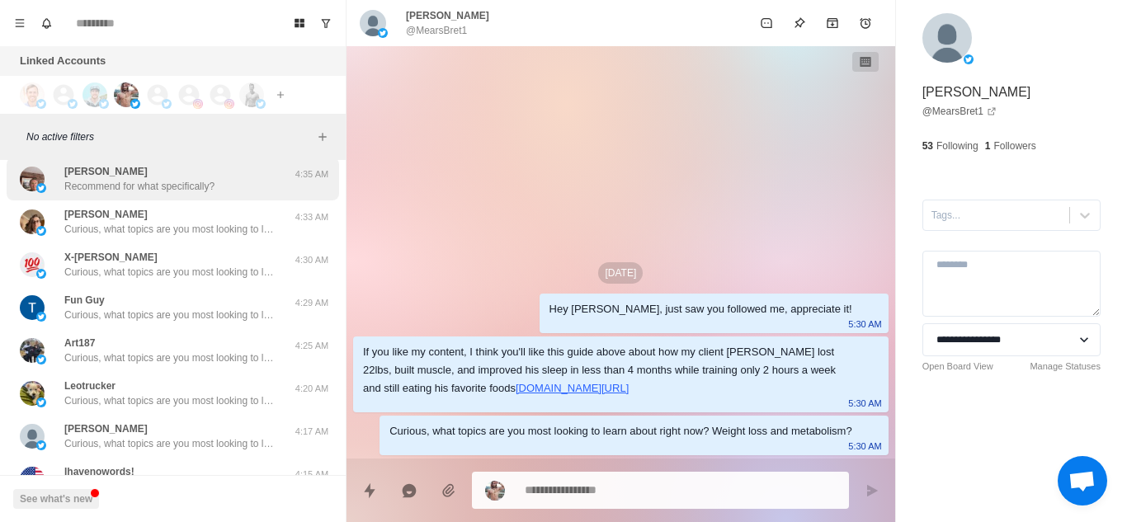
click at [168, 187] on p "Recommend for what specifically?" at bounding box center [139, 186] width 150 height 15
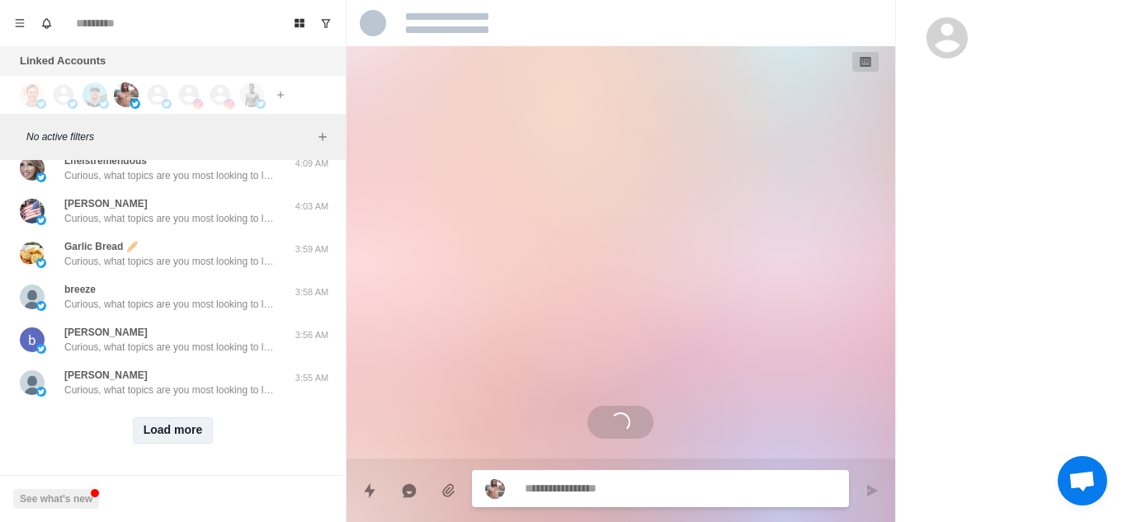
scroll to position [812, 0]
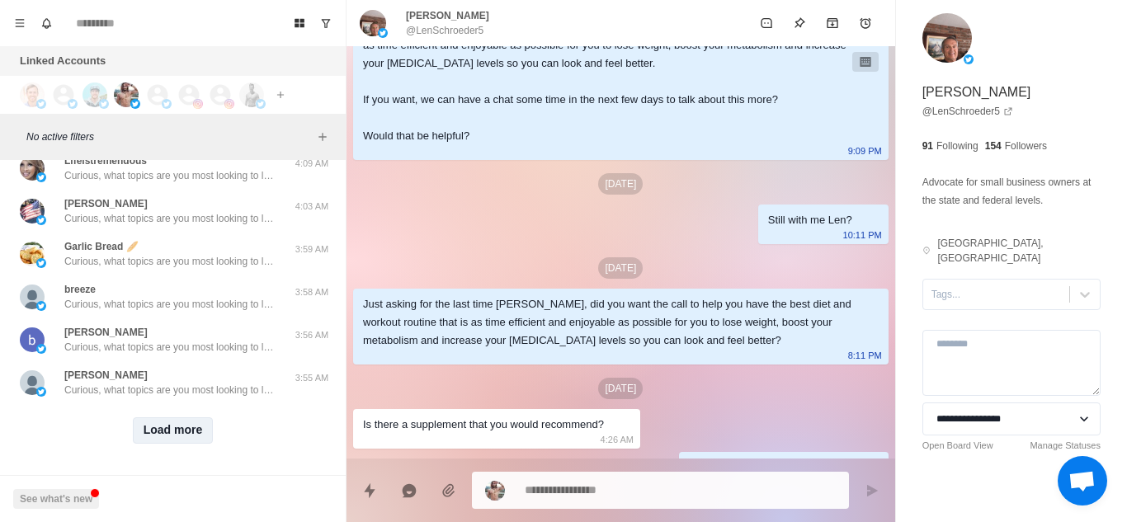
click at [172, 418] on button "Load more" at bounding box center [173, 431] width 81 height 26
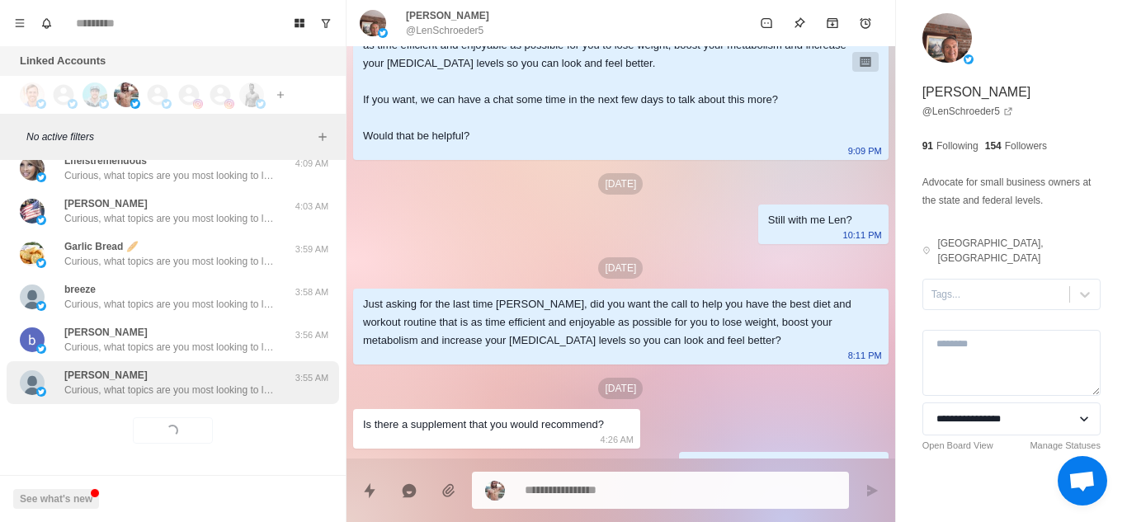
click at [229, 386] on div "[PERSON_NAME] Curious, what topics are you most looking to learn about right no…" at bounding box center [173, 382] width 333 height 43
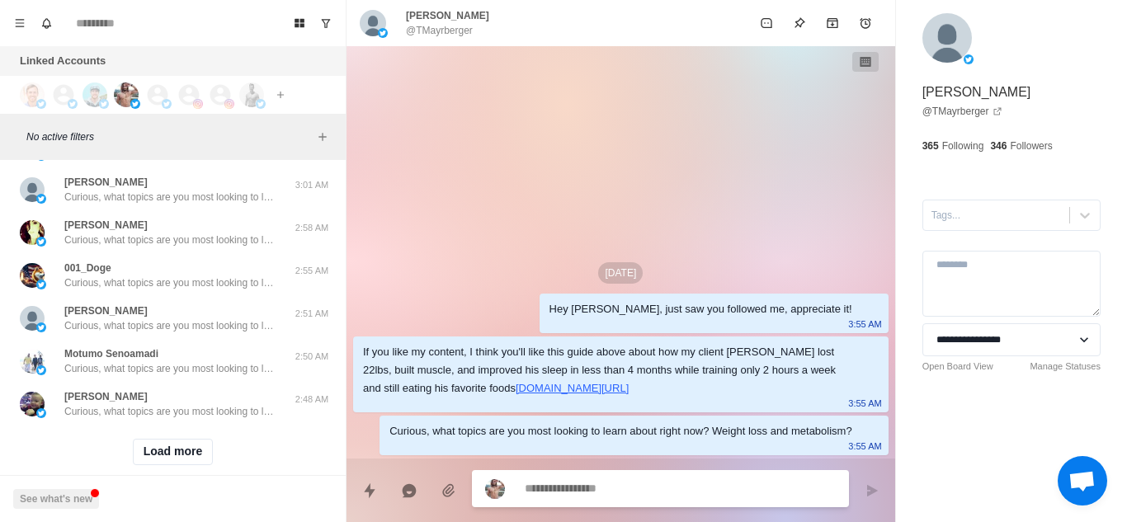
scroll to position [10943, 0]
click at [175, 449] on button "Load more" at bounding box center [173, 451] width 81 height 26
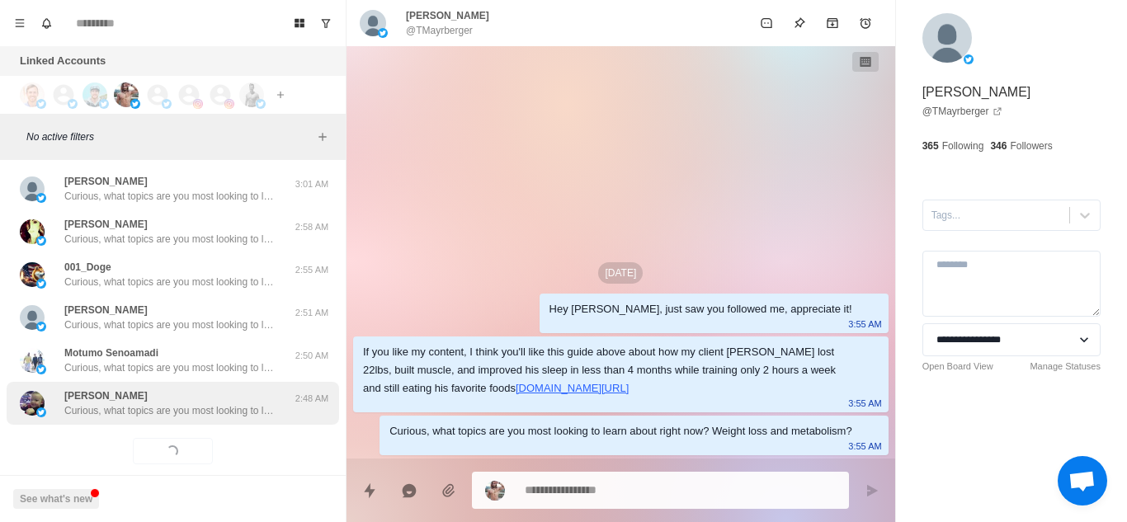
click at [262, 416] on p "Curious, what topics are you most looking to learn about right now? Weight loss…" at bounding box center [171, 411] width 215 height 15
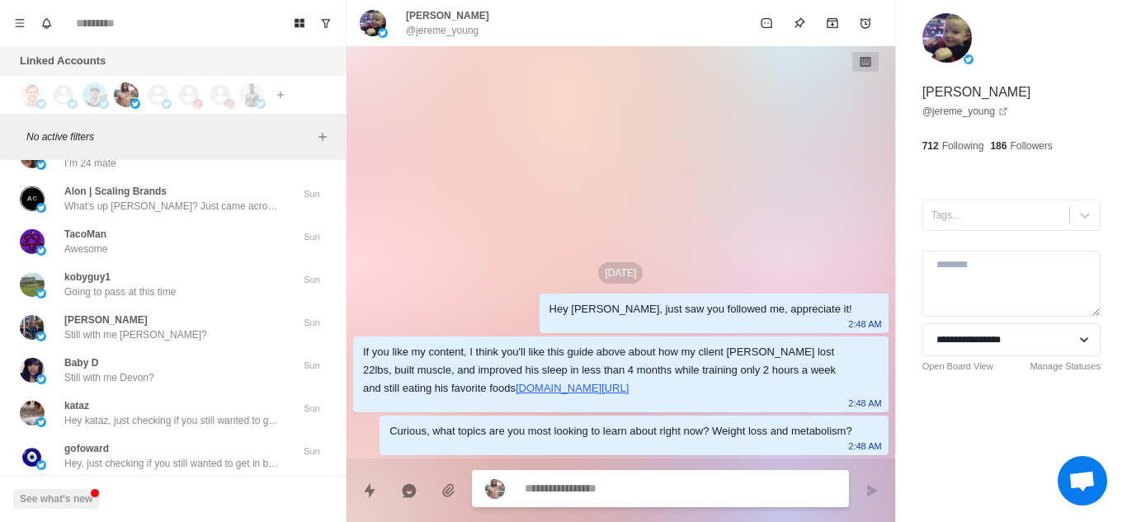
scroll to position [11510, 0]
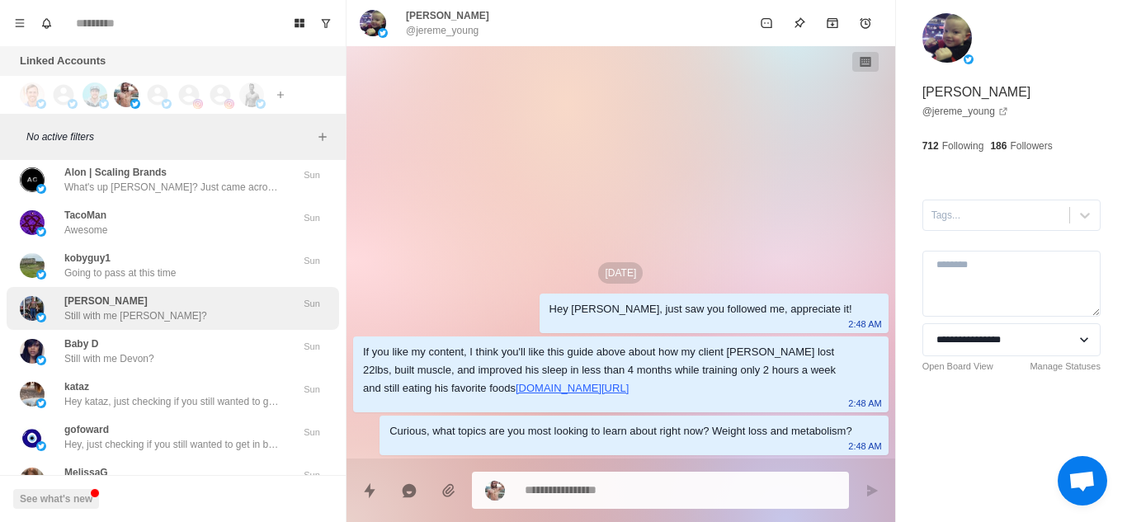
click at [194, 302] on div "[PERSON_NAME] Still with me [PERSON_NAME]?" at bounding box center [155, 309] width 271 height 30
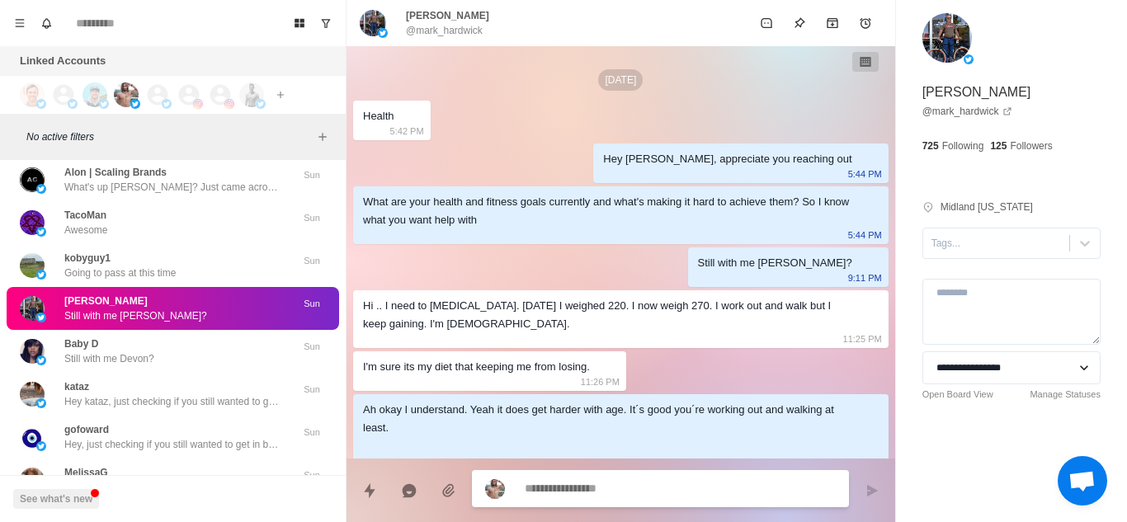
scroll to position [1299, 0]
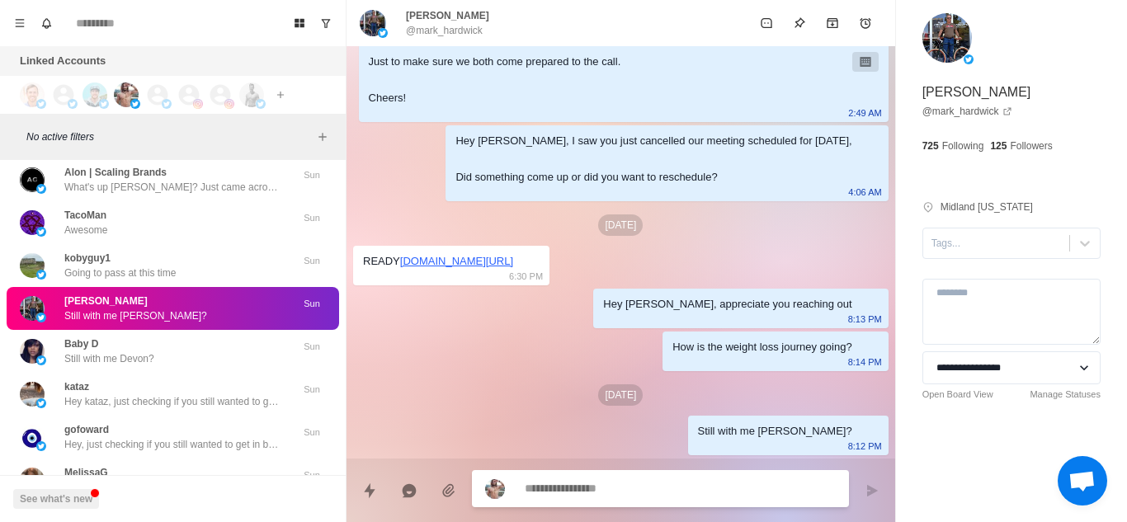
type textarea "*"
type textarea "**"
type textarea "*"
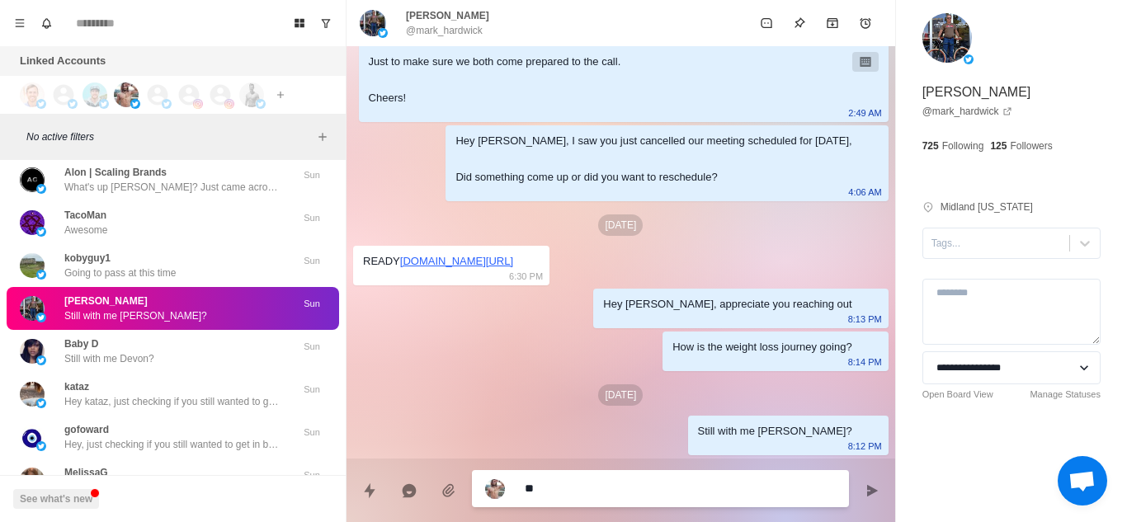
type textarea "*"
type textarea "**"
type textarea "*"
type textarea "***"
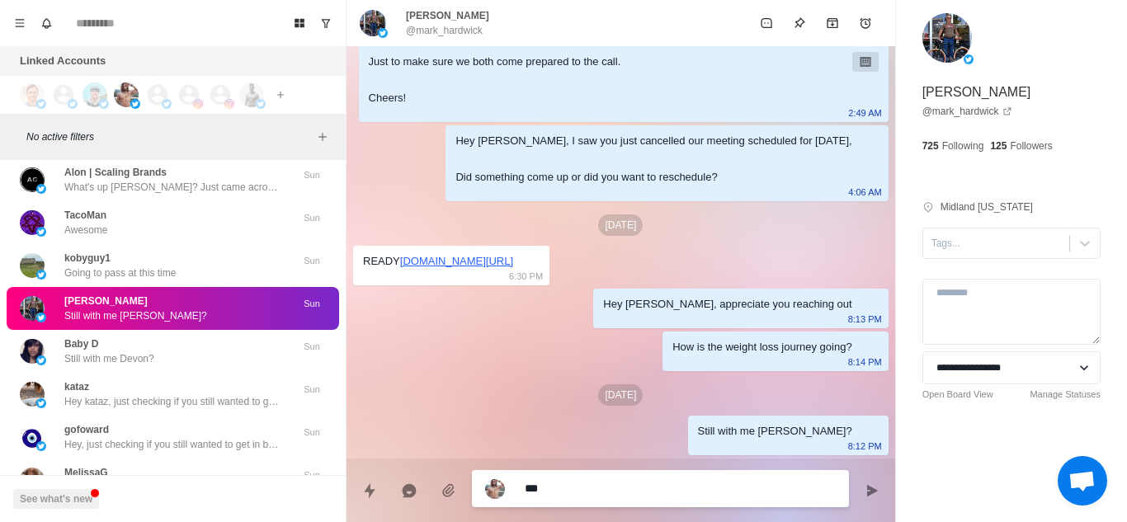
type textarea "*"
type textarea "****"
type textarea "*"
type textarea "*****"
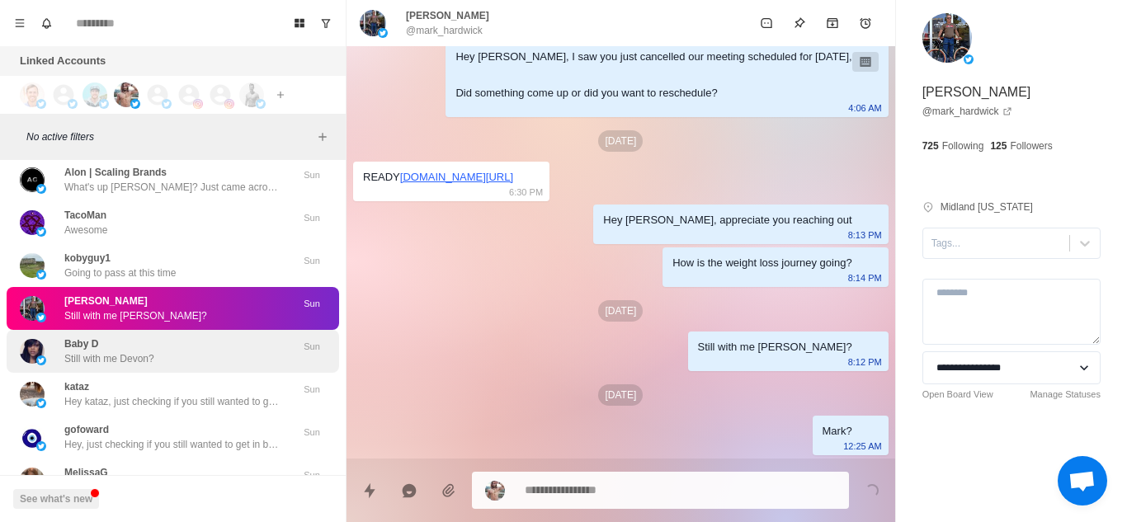
click at [128, 352] on p "Still with me Devon?" at bounding box center [109, 359] width 90 height 15
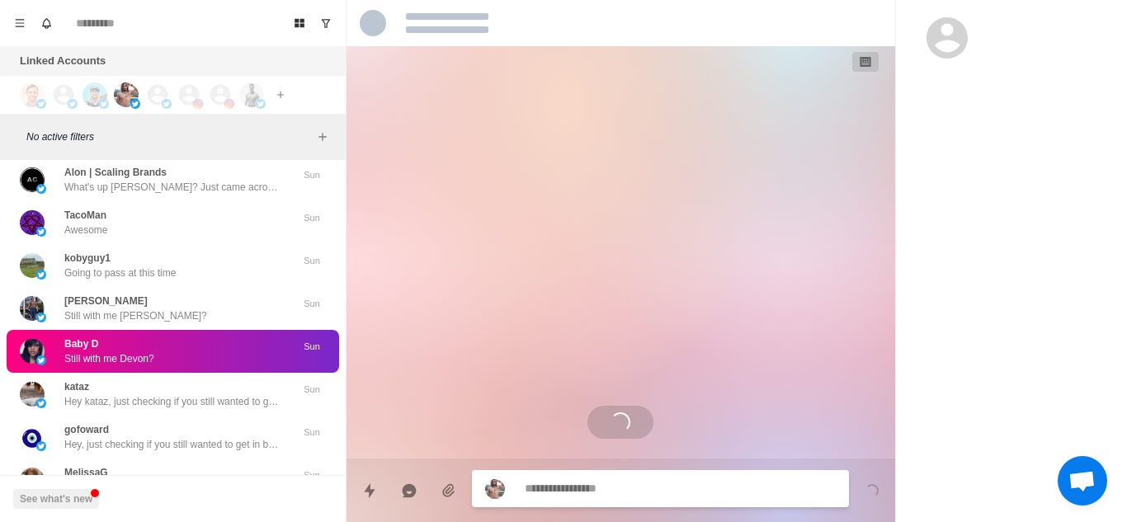
scroll to position [102, 0]
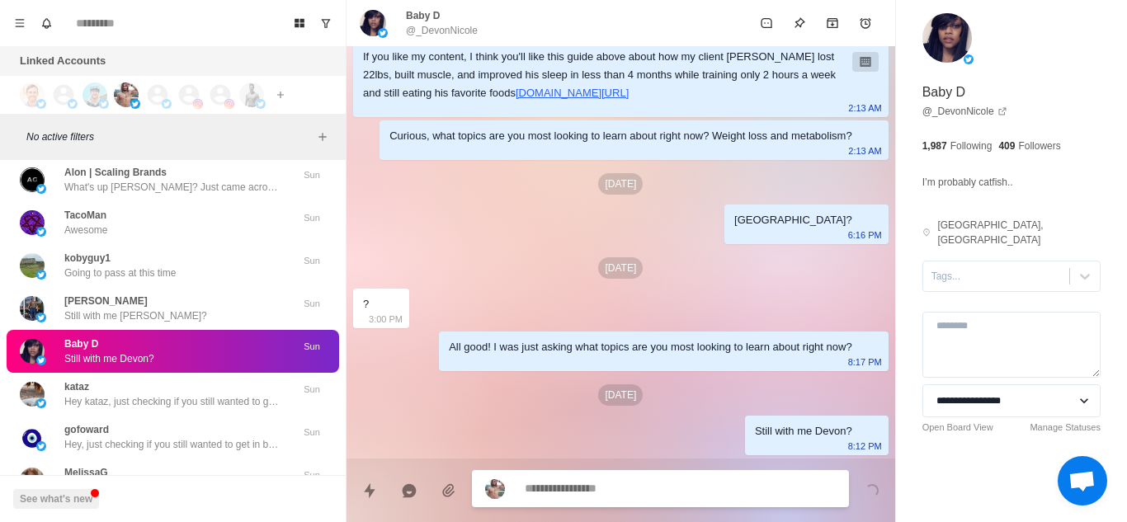
type textarea "*"
type textarea "**********"
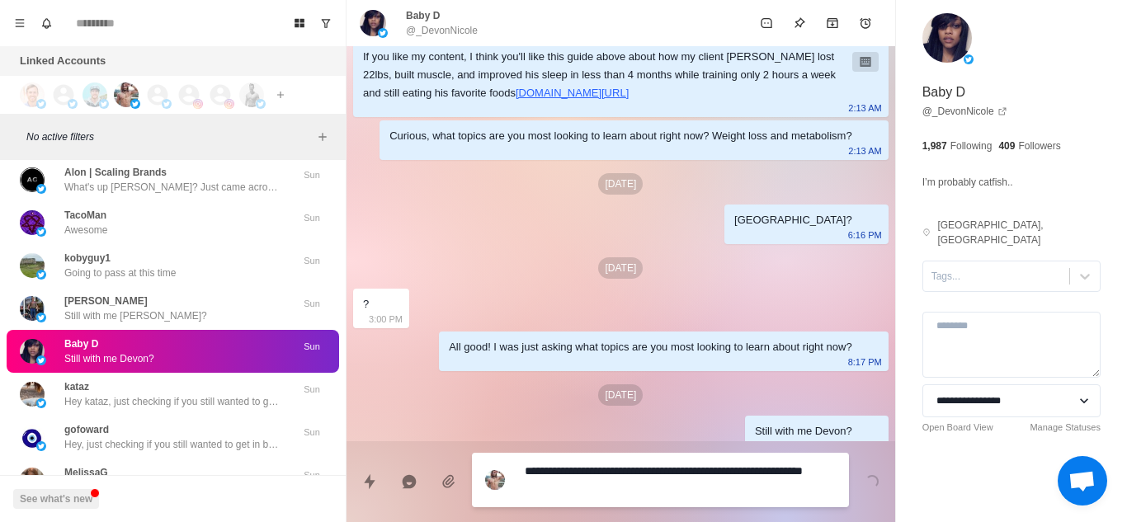
type textarea "*"
type textarea "**********"
type textarea "*"
type textarea "**********"
type textarea "*"
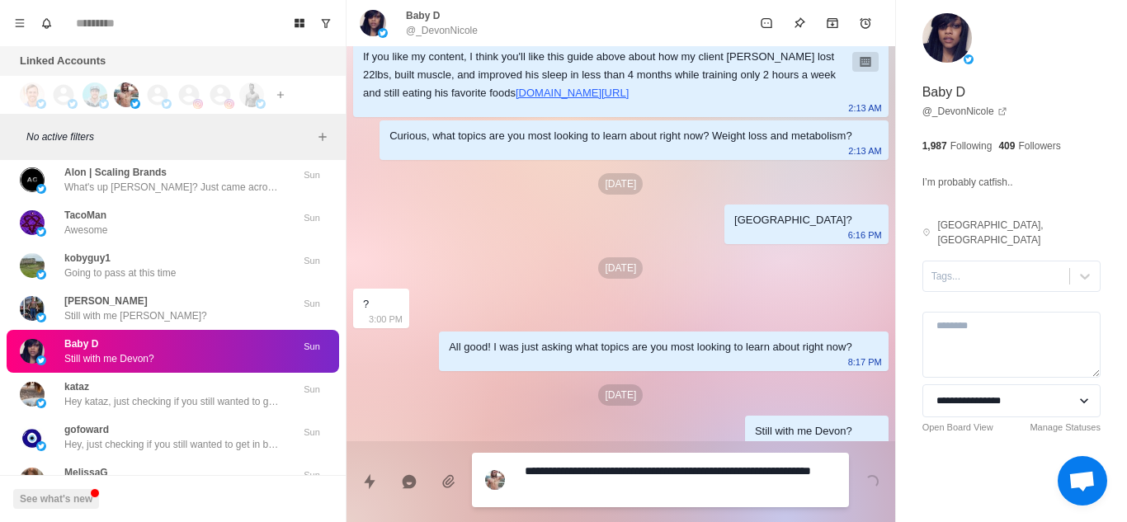
type textarea "**********"
type textarea "*"
type textarea "**********"
type textarea "*"
type textarea "**********"
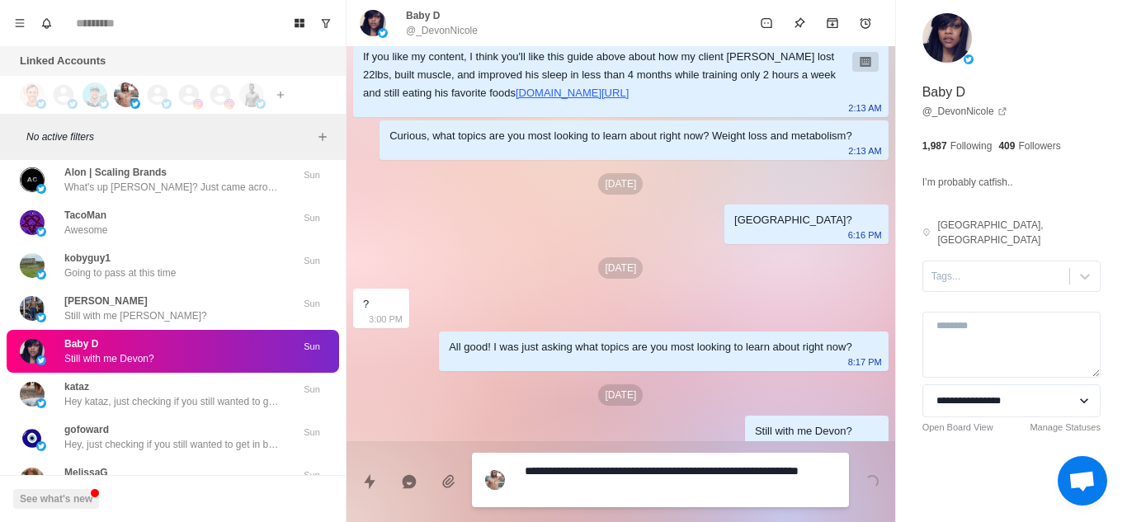
type textarea "*"
type textarea "**********"
type textarea "*"
type textarea "**********"
type textarea "*"
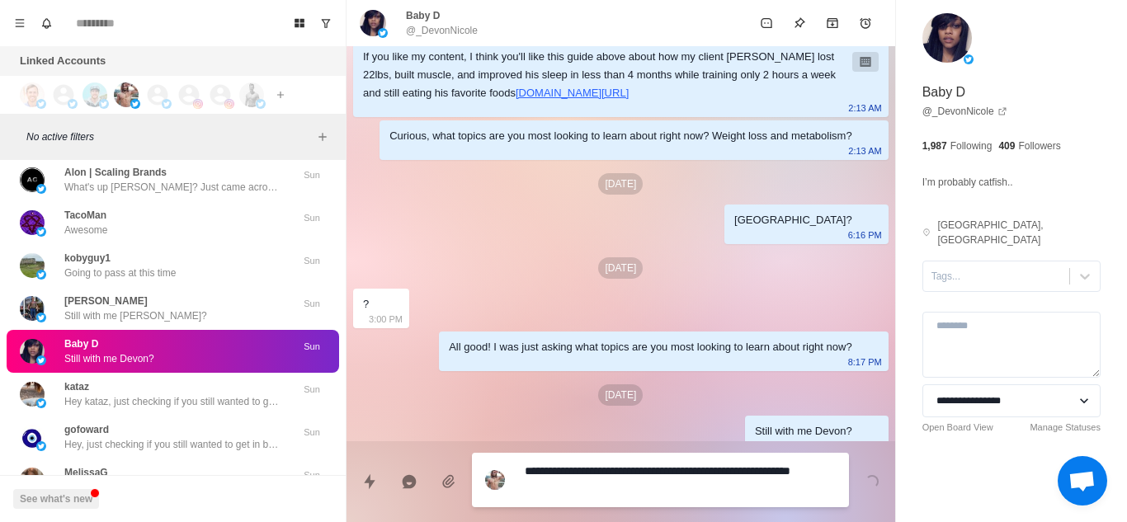
type textarea "**********"
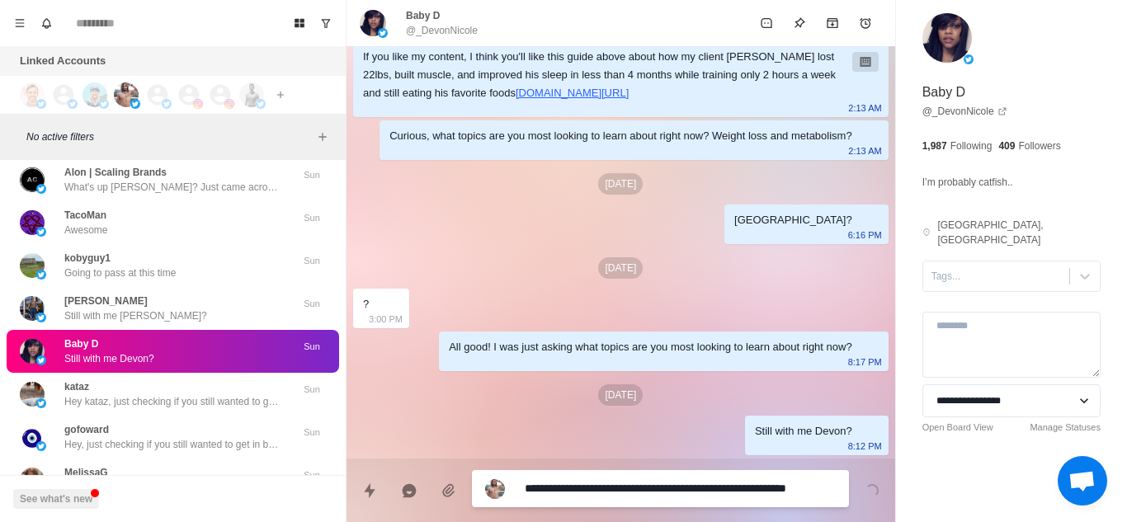
type textarea "*"
type textarea "**********"
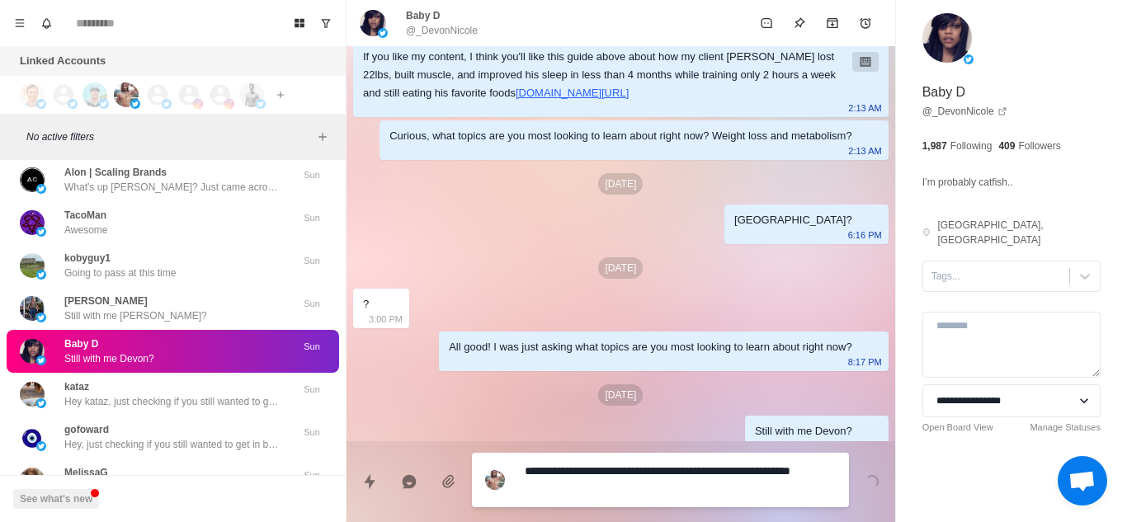
type textarea "*"
type textarea "**********"
type textarea "*"
type textarea "**********"
type textarea "*"
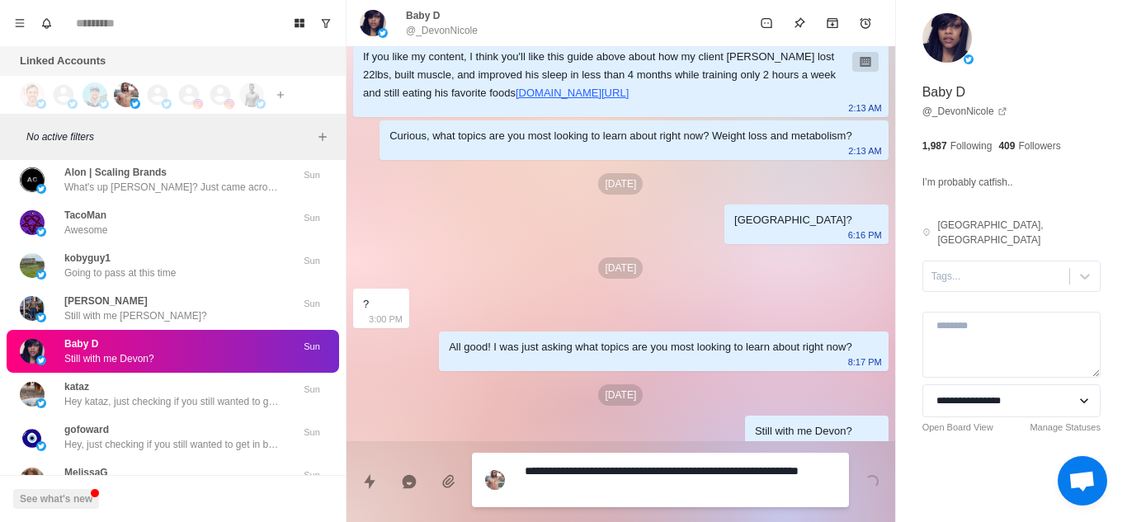
type textarea "**********"
type textarea "*"
type textarea "**********"
type textarea "*"
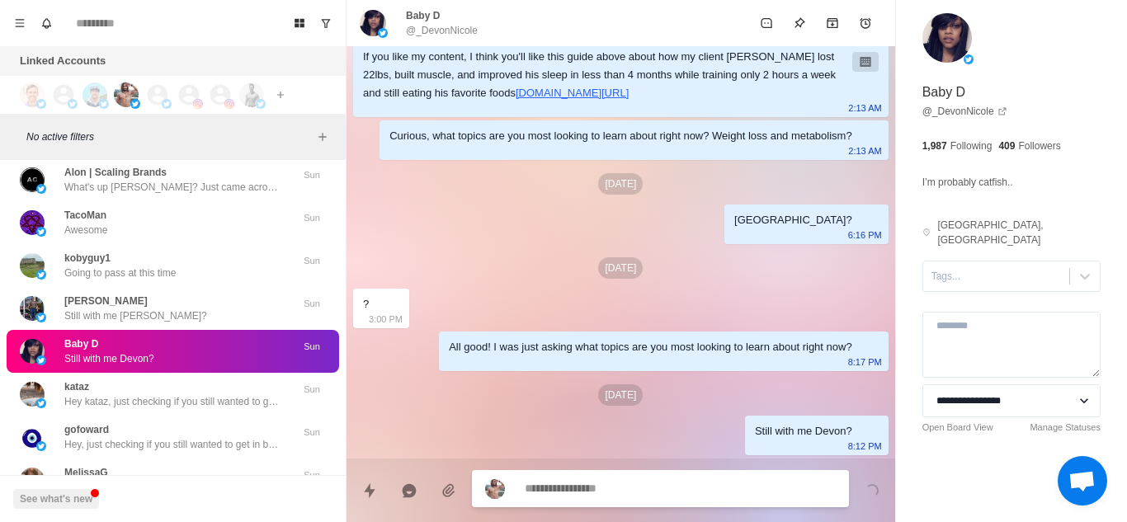
scroll to position [186, 0]
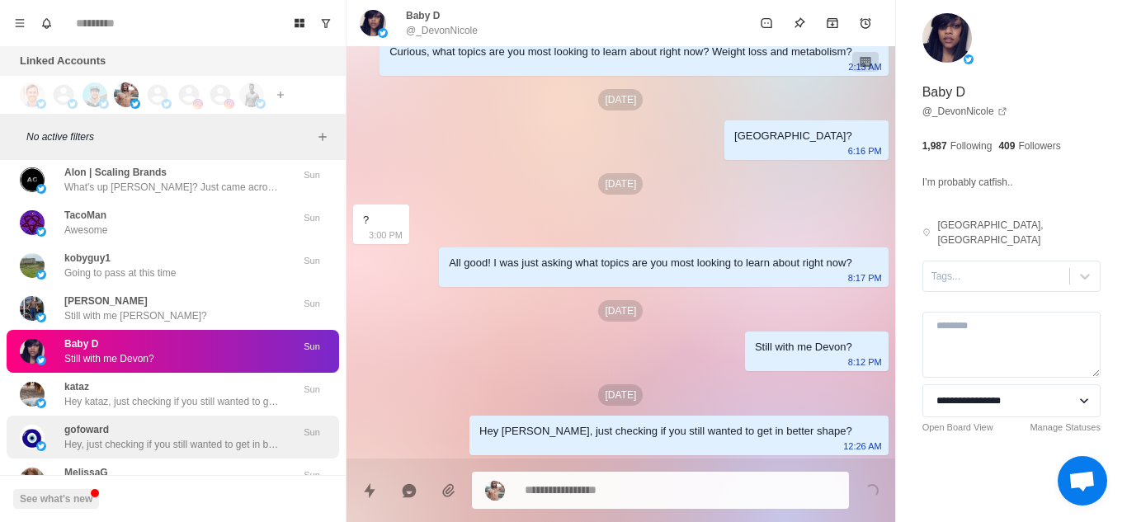
click at [117, 431] on div "gofoward Hey, just checking if you still wanted to get in better shape?" at bounding box center [171, 438] width 215 height 30
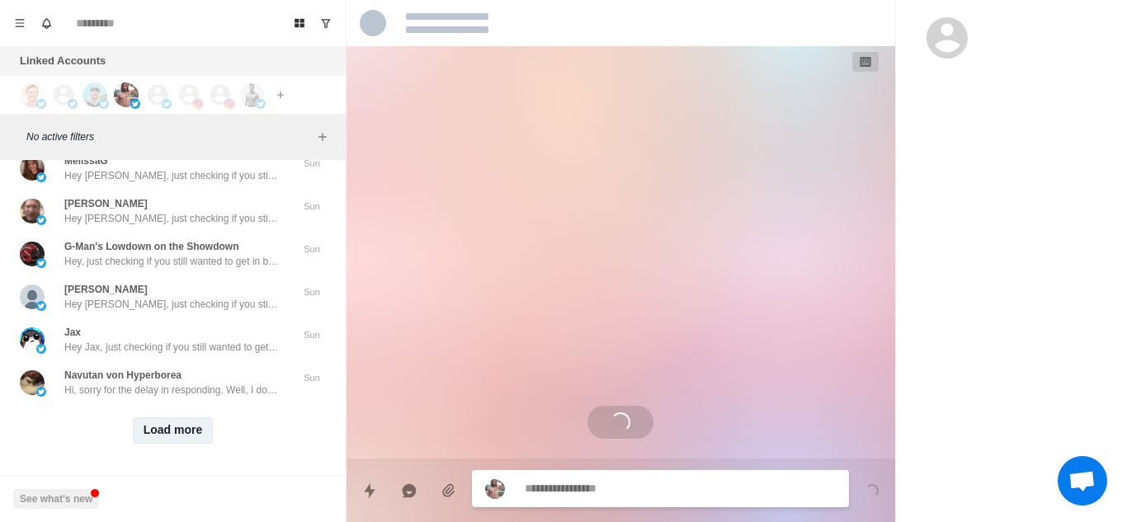
scroll to position [333, 0]
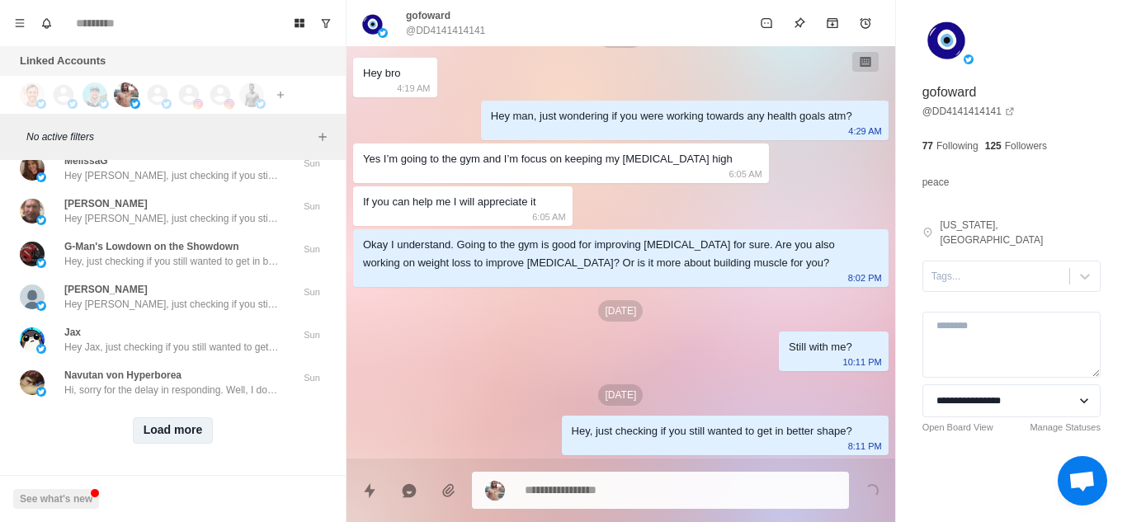
click at [173, 418] on button "Load more" at bounding box center [173, 431] width 81 height 26
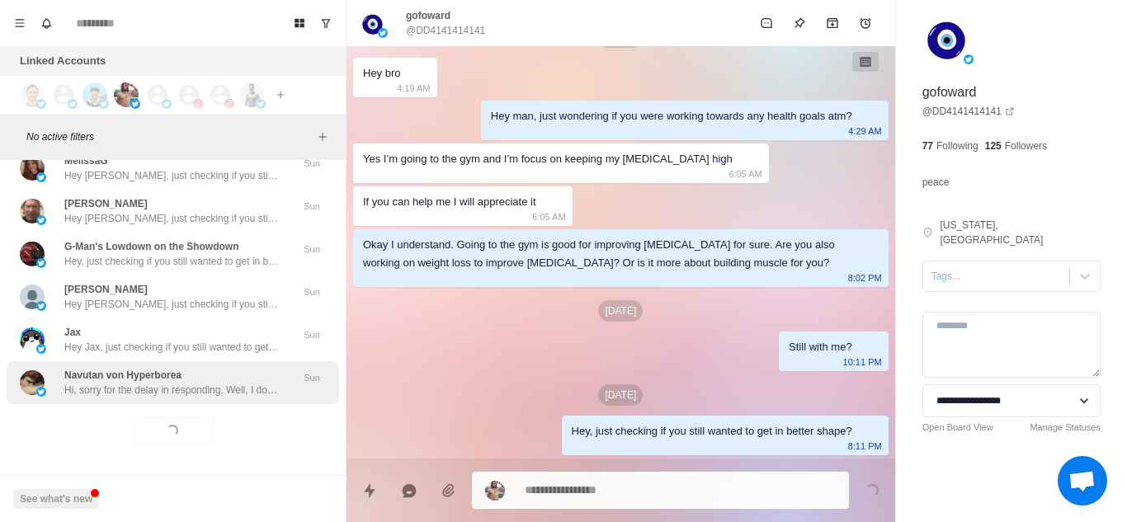
click at [257, 383] on p "Hi, sorry for the delay in responding. Well, I don't have that intention right …" at bounding box center [171, 390] width 215 height 15
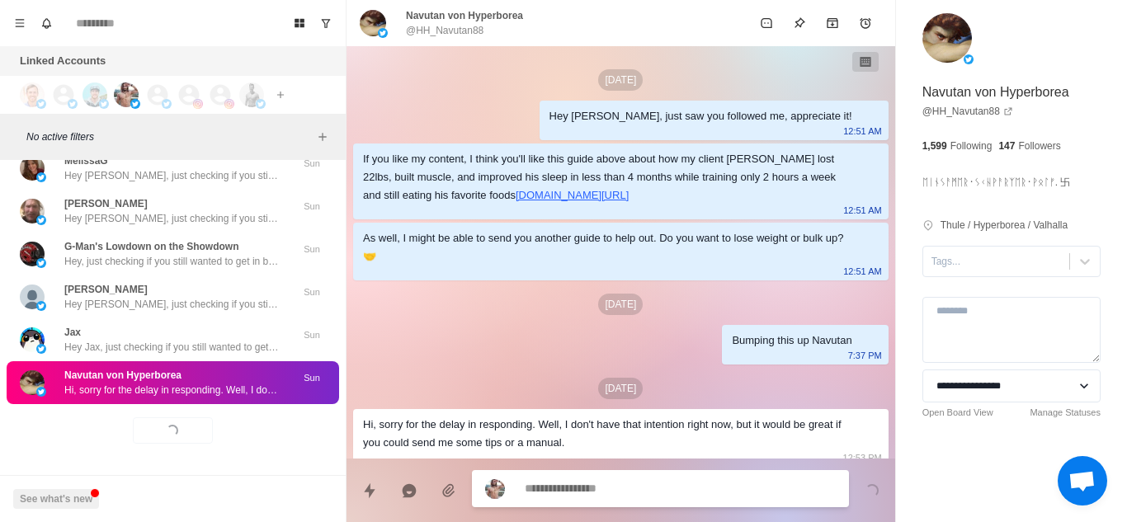
scroll to position [12, 0]
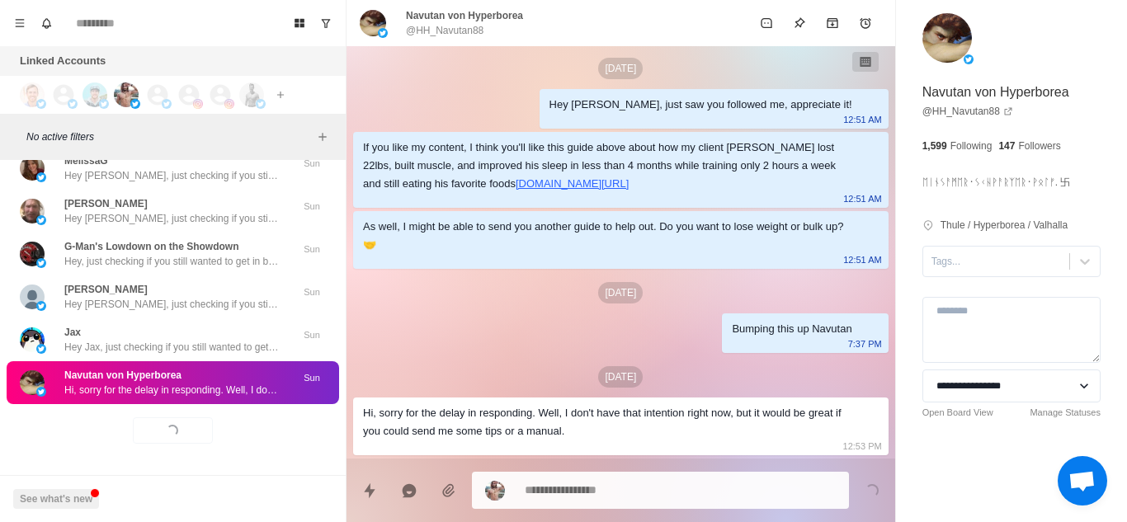
click at [257, 383] on p "Hi, sorry for the delay in responding. Well, I don't have that intention right …" at bounding box center [171, 390] width 215 height 15
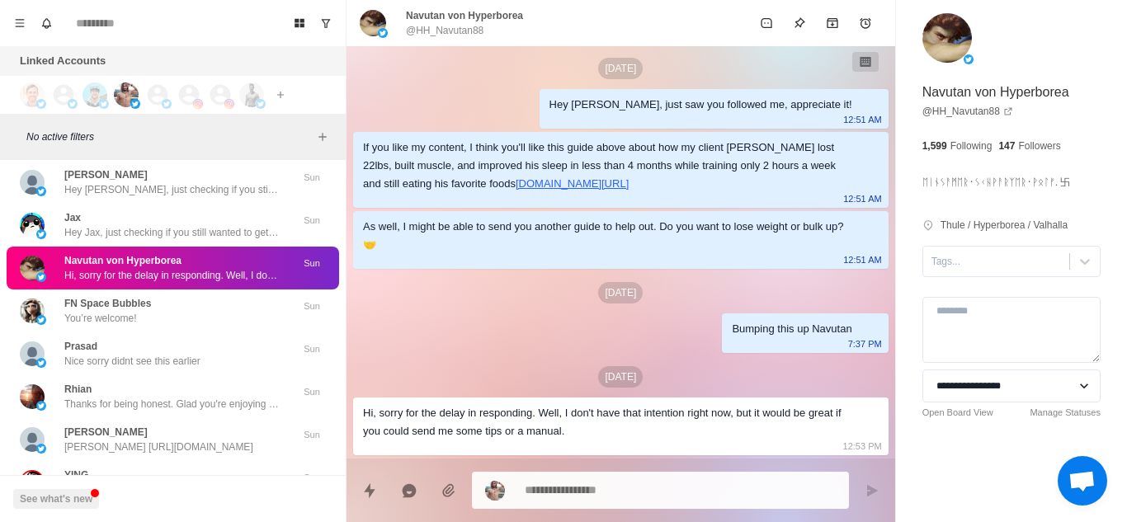
scroll to position [11945, 0]
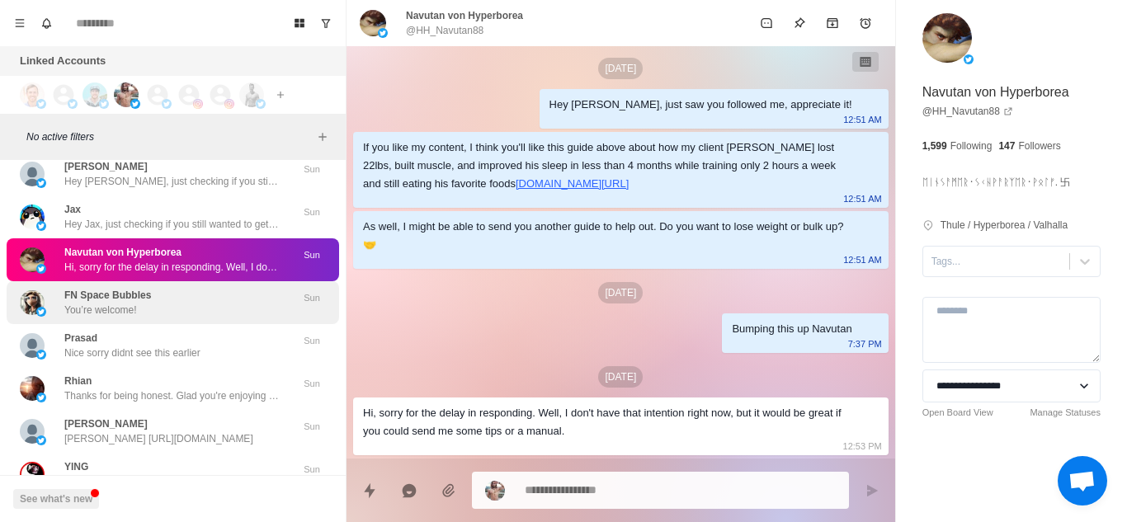
click at [207, 310] on div "FN Space Bubbles You’re welcome!" at bounding box center [155, 303] width 271 height 30
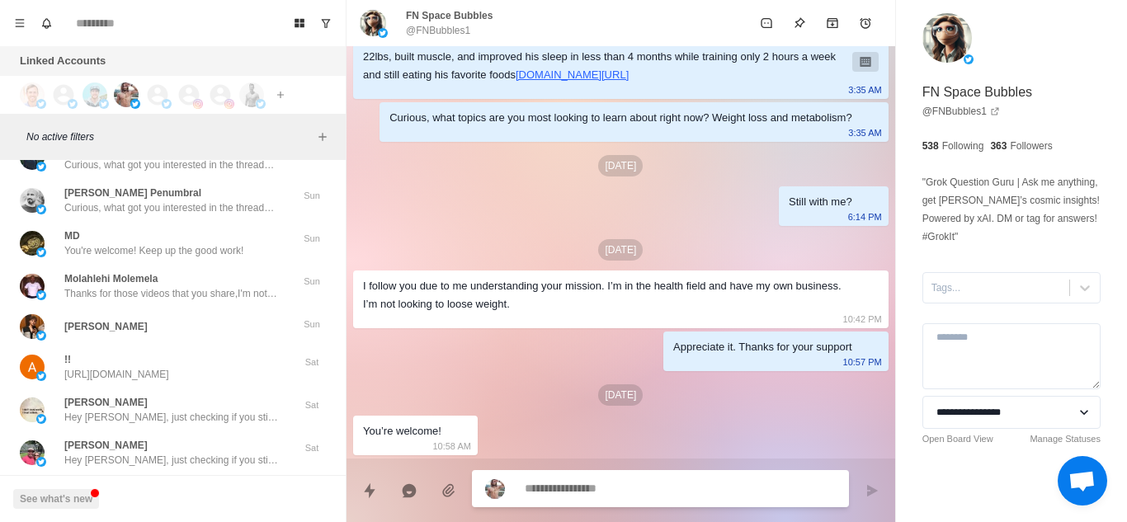
scroll to position [12434, 0]
click at [206, 274] on div "Molahlehi Molemela Thanks for those videos that you share,I'm not having weight…" at bounding box center [171, 286] width 215 height 30
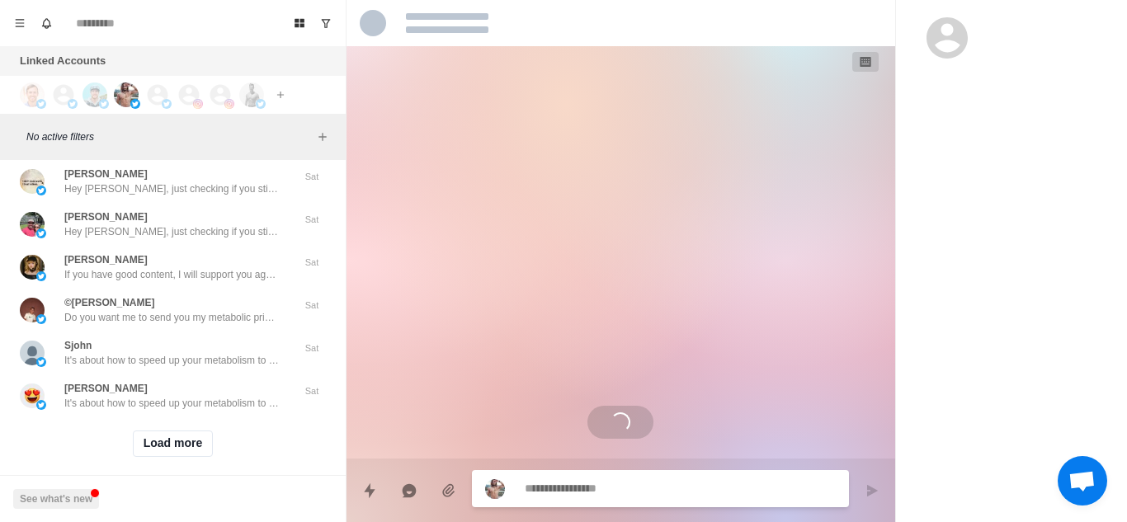
scroll to position [12688, 0]
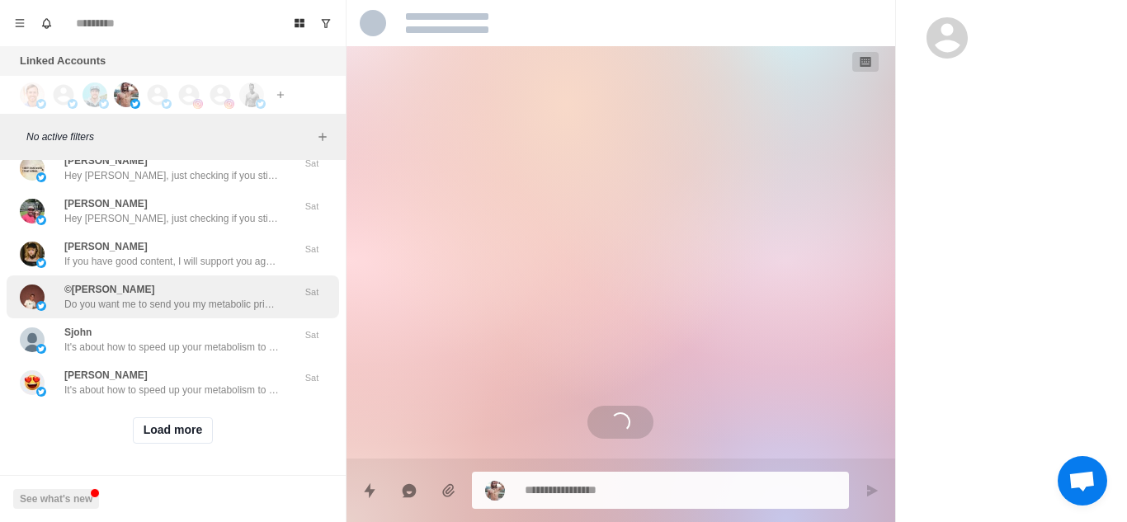
click at [196, 297] on p "Do you want me to send you my metabolic priming blueprint?" at bounding box center [171, 304] width 215 height 15
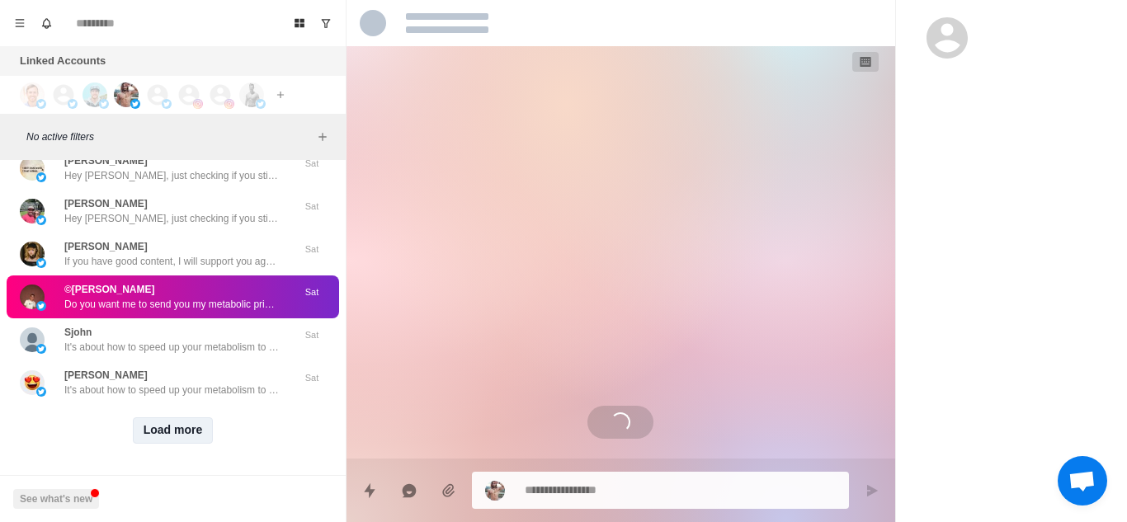
click at [167, 418] on button "Load more" at bounding box center [173, 431] width 81 height 26
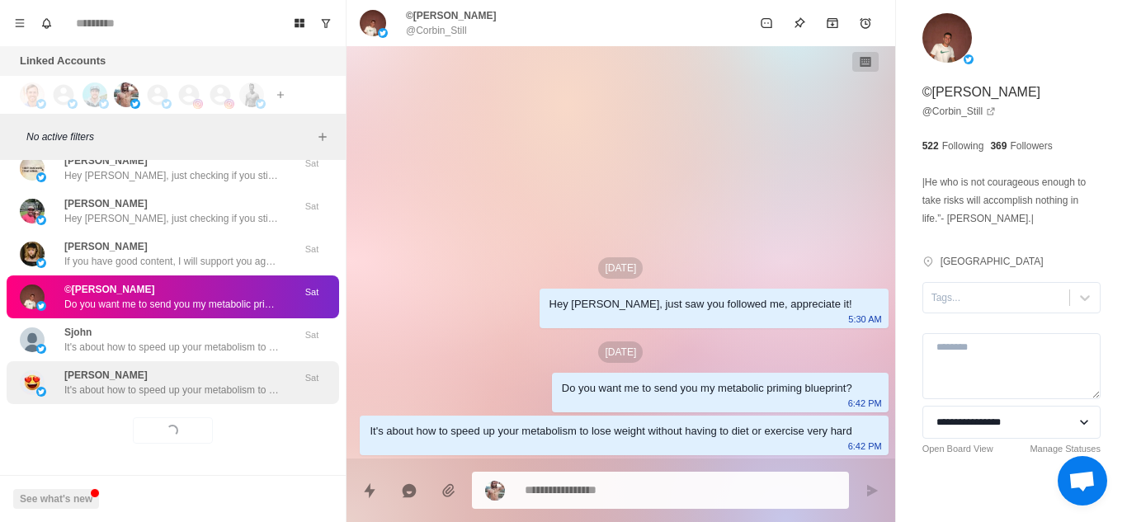
click at [180, 383] on p "It's about how to speed up your metabolism to lose weight without having to die…" at bounding box center [171, 390] width 215 height 15
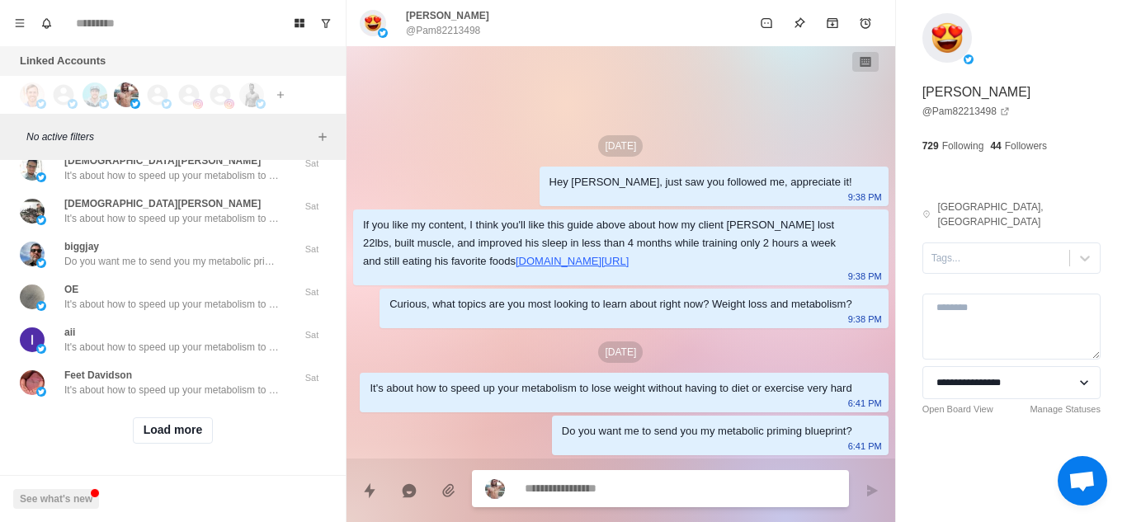
scroll to position [13546, 0]
click at [179, 418] on button "Load more" at bounding box center [173, 431] width 81 height 26
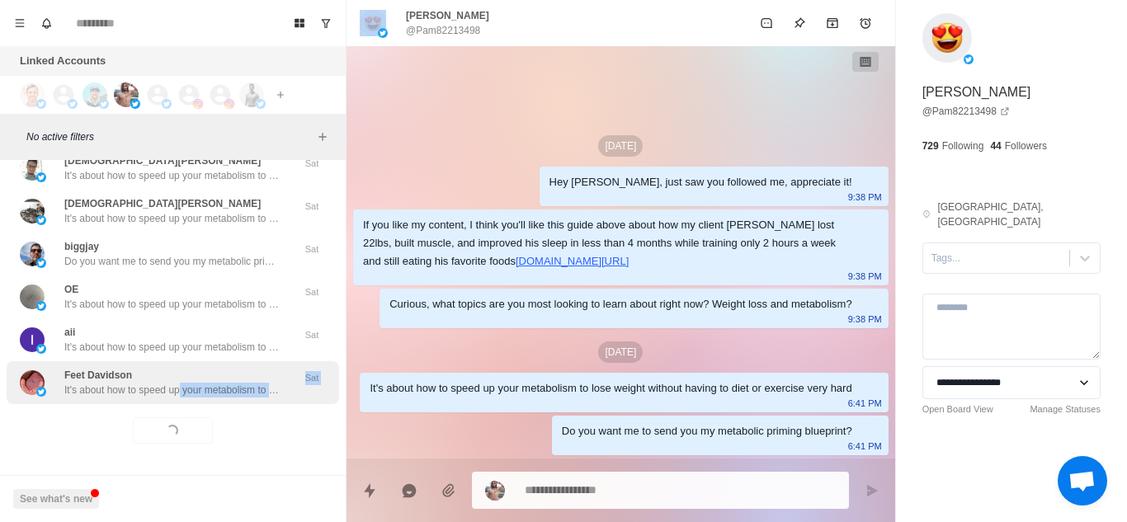
drag, startPoint x: 176, startPoint y: 391, endPoint x: 180, endPoint y: 378, distance: 13.8
click at [180, 383] on p "It's about how to speed up your metabolism to lose weight without having to die…" at bounding box center [171, 390] width 215 height 15
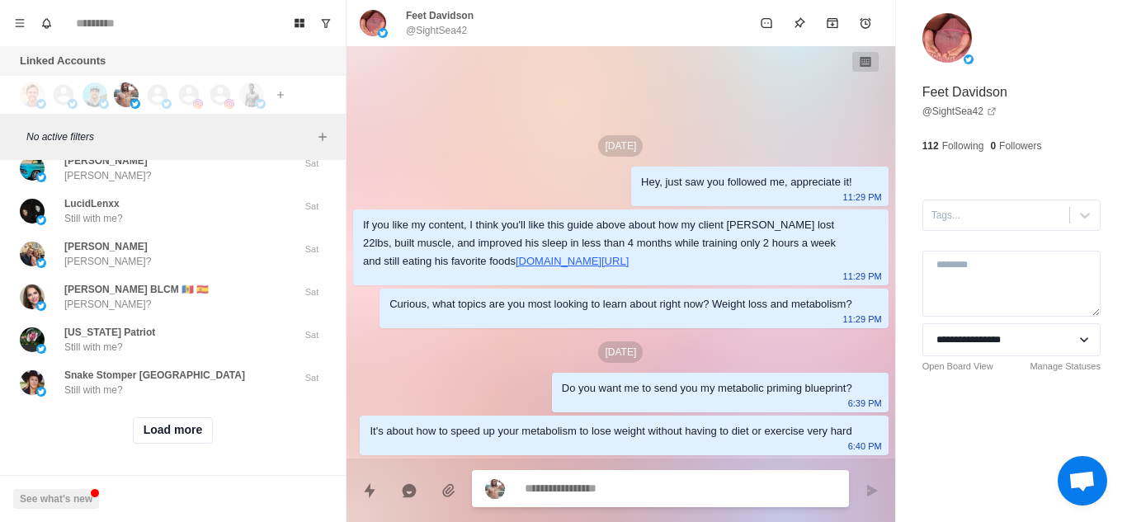
scroll to position [14404, 0]
click at [155, 418] on button "Load more" at bounding box center [173, 431] width 81 height 26
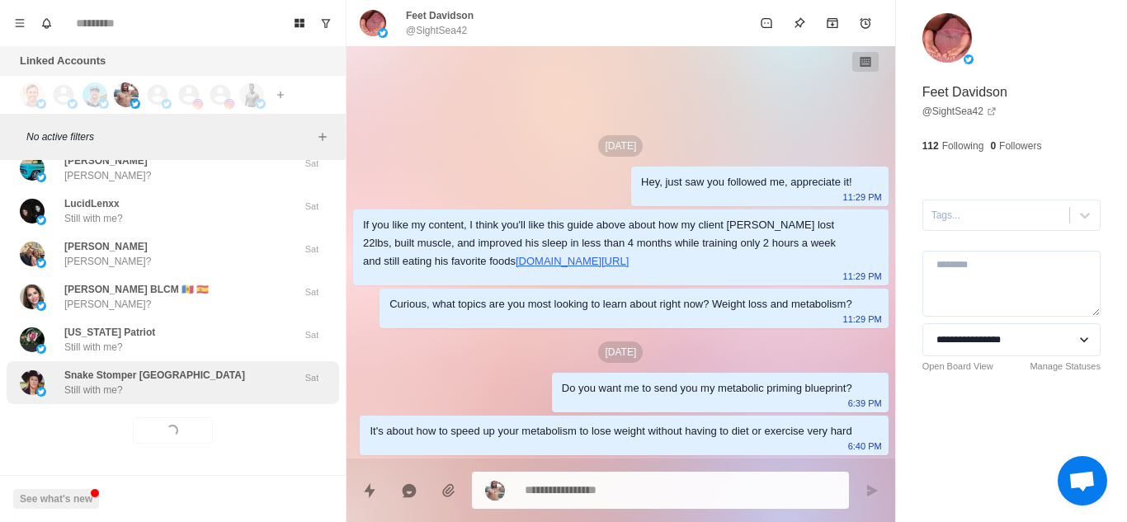
click at [221, 371] on div "Snake Stomper [GEOGRAPHIC_DATA] Still with me?" at bounding box center [155, 383] width 271 height 30
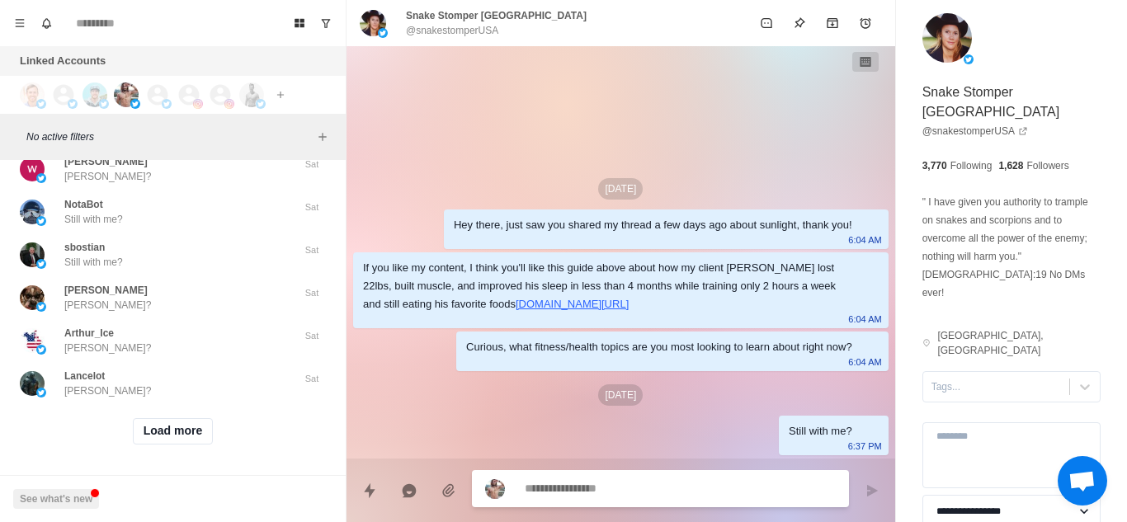
scroll to position [15277, 0]
click at [177, 418] on button "Load more" at bounding box center [173, 431] width 81 height 26
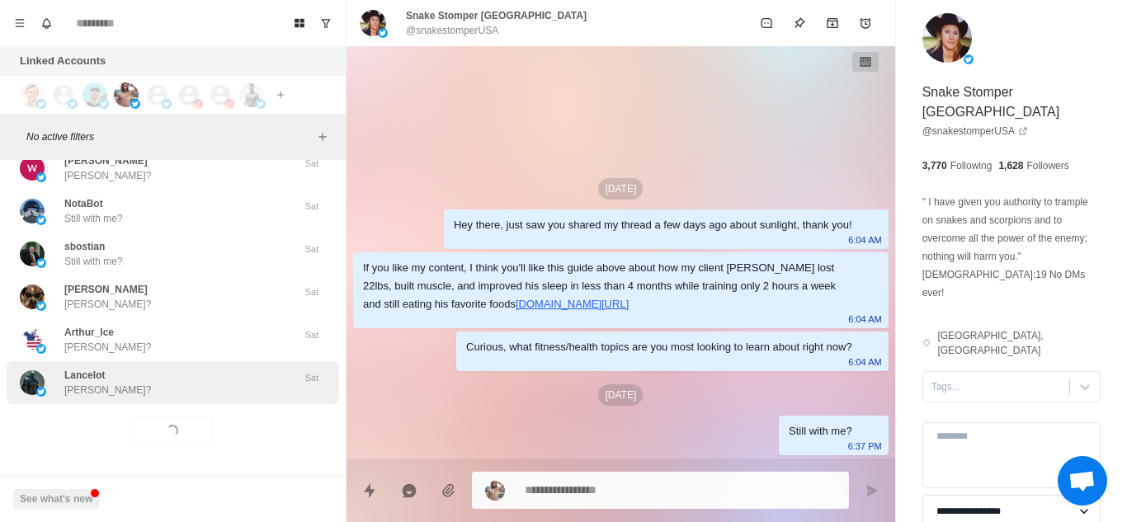
click at [237, 371] on div "[PERSON_NAME]?" at bounding box center [155, 383] width 271 height 30
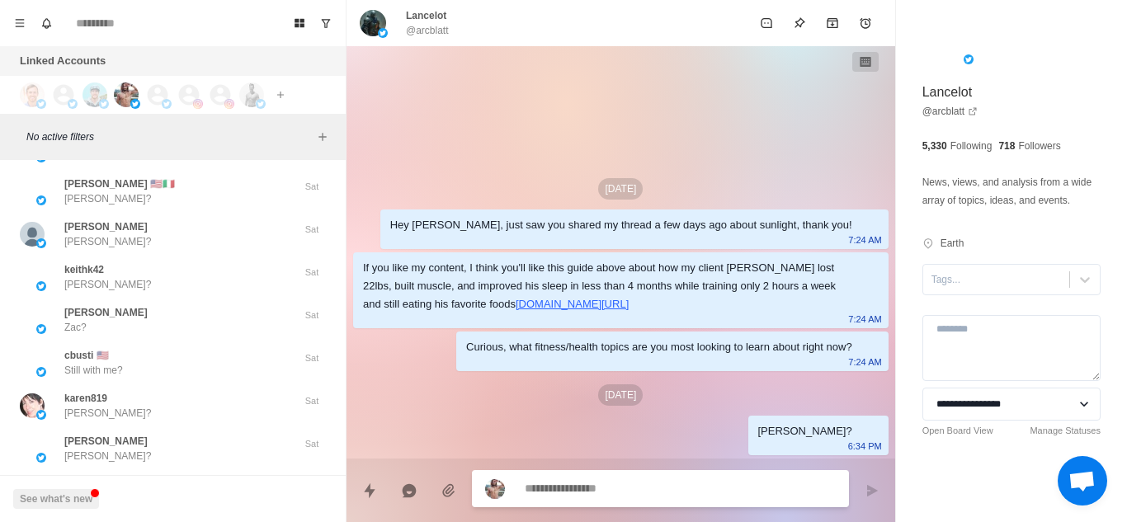
scroll to position [16135, 0]
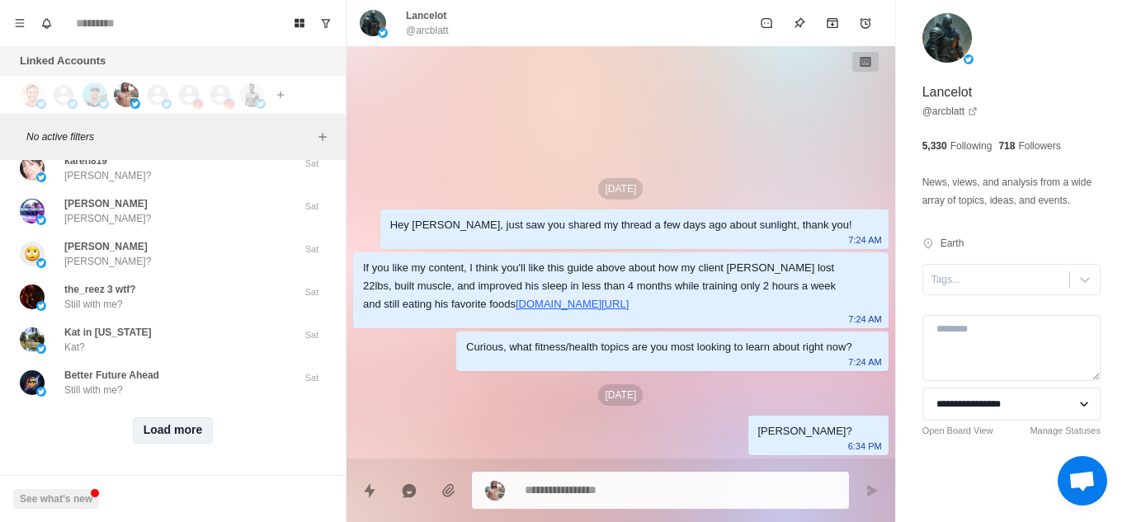
click at [174, 418] on button "Load more" at bounding box center [173, 431] width 81 height 26
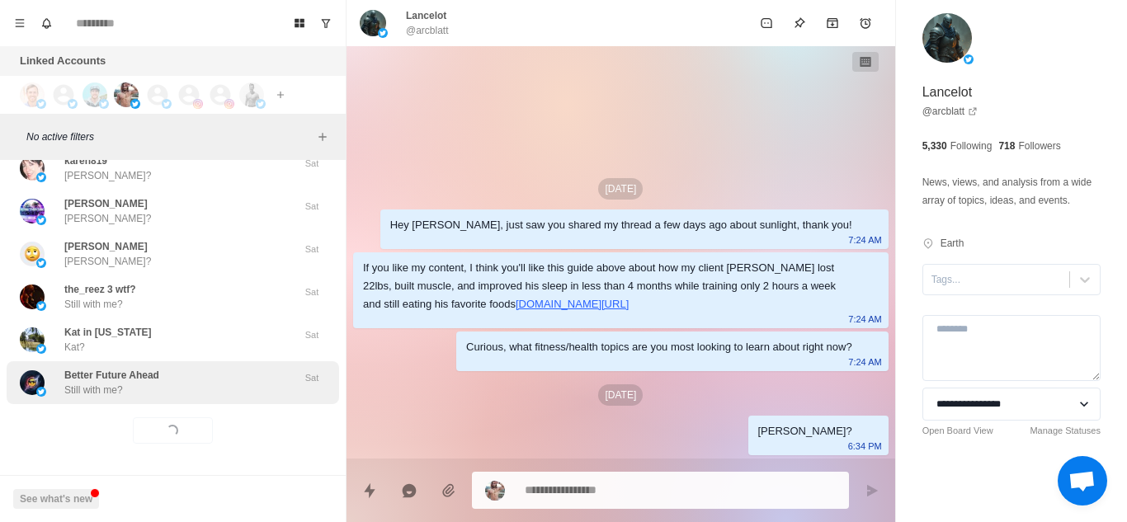
click at [251, 368] on div "Better Future Ahead Still with me?" at bounding box center [155, 383] width 271 height 30
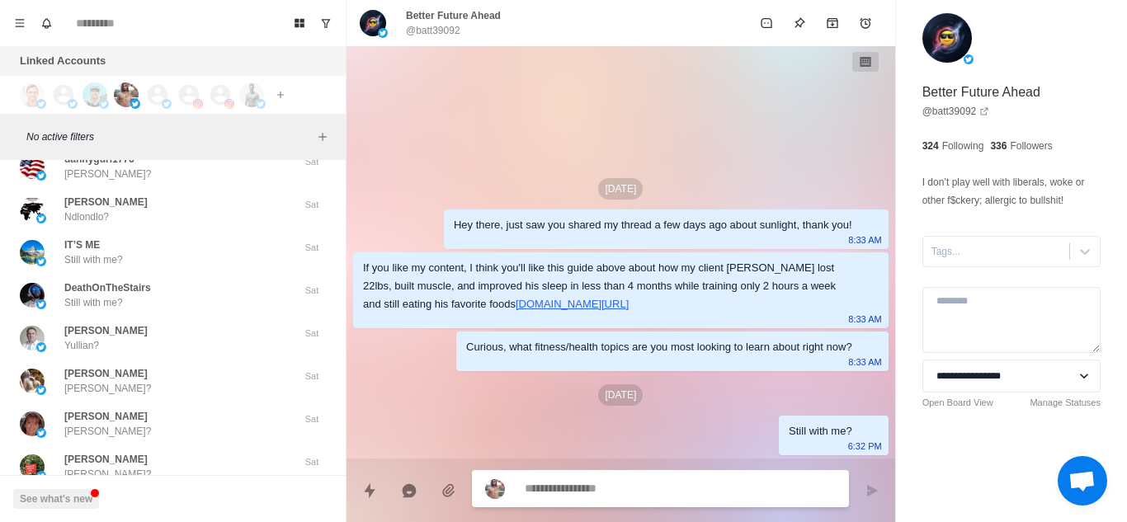
scroll to position [16994, 0]
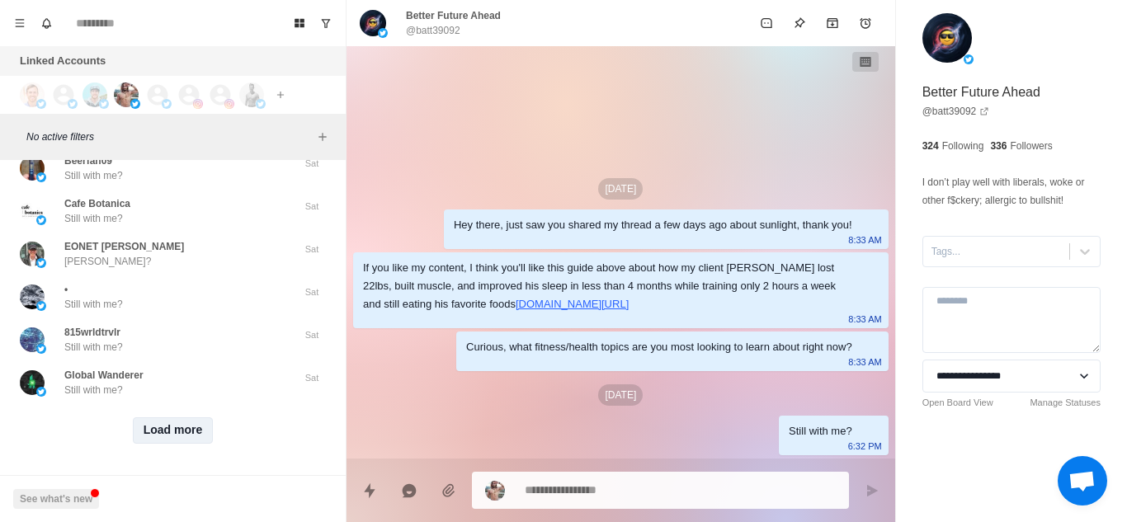
click at [192, 418] on button "Load more" at bounding box center [173, 431] width 81 height 26
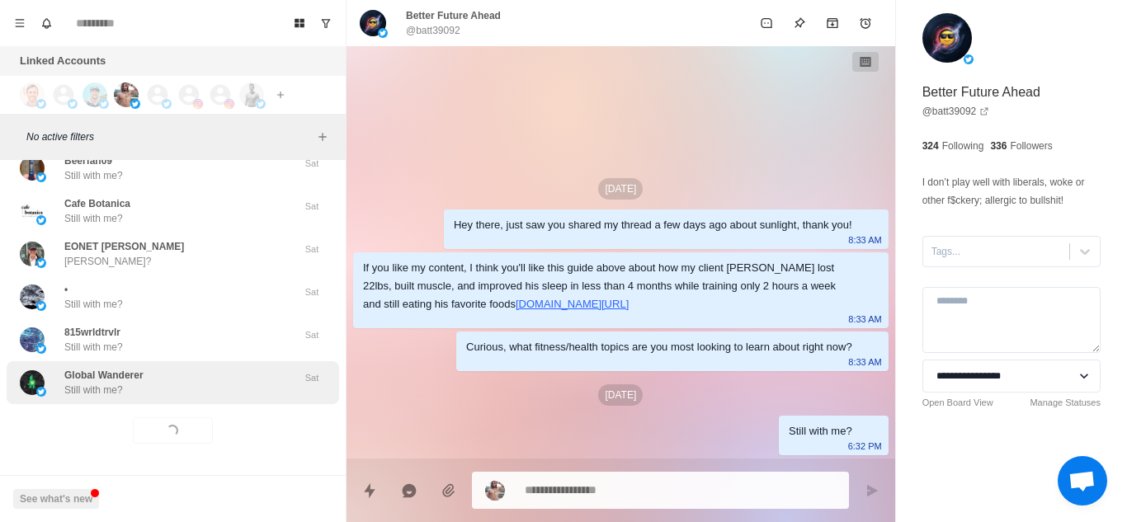
click at [229, 368] on div "Global Wanderer Still with me?" at bounding box center [155, 383] width 271 height 30
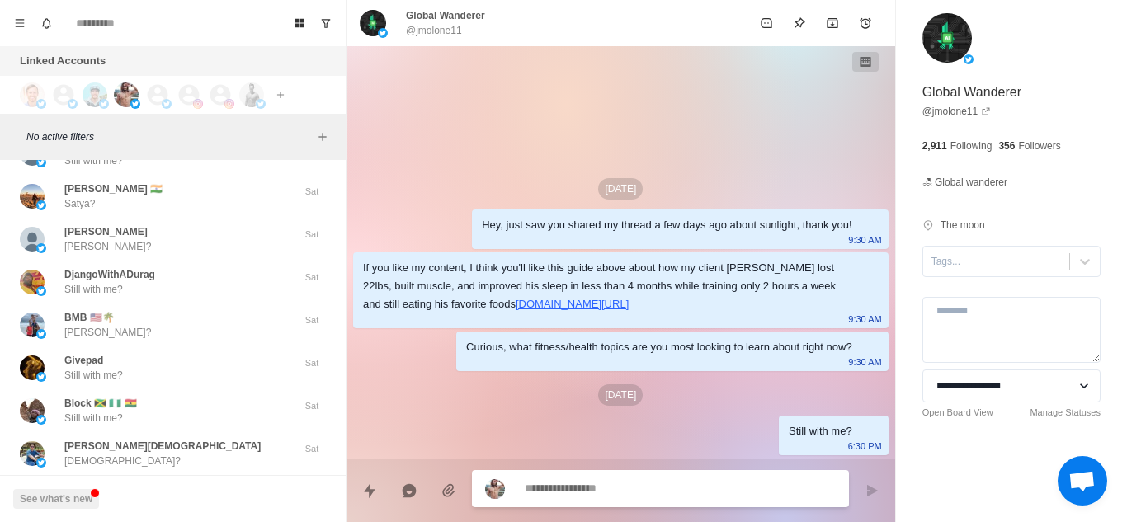
scroll to position [17852, 0]
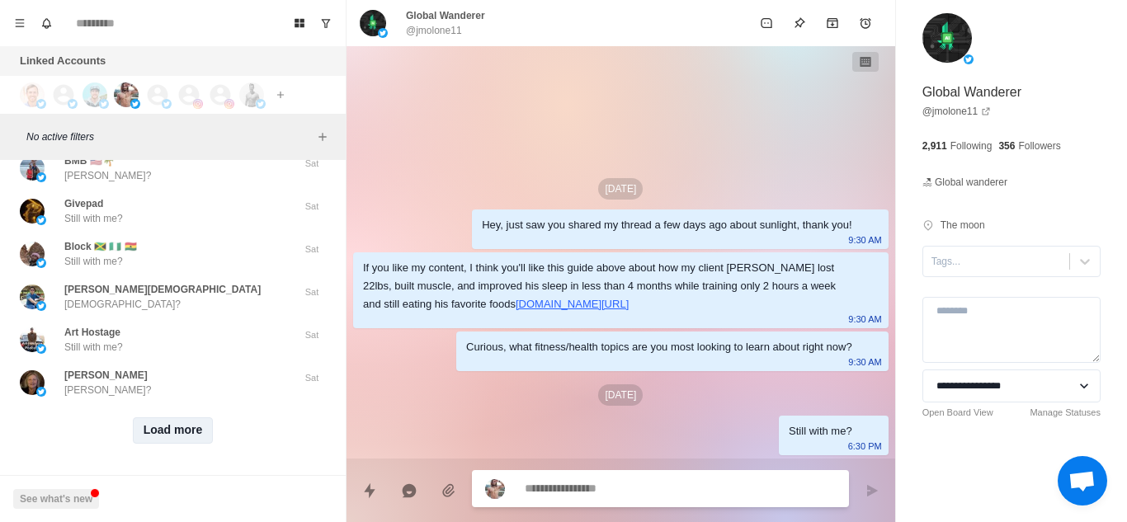
click at [174, 418] on button "Load more" at bounding box center [173, 431] width 81 height 26
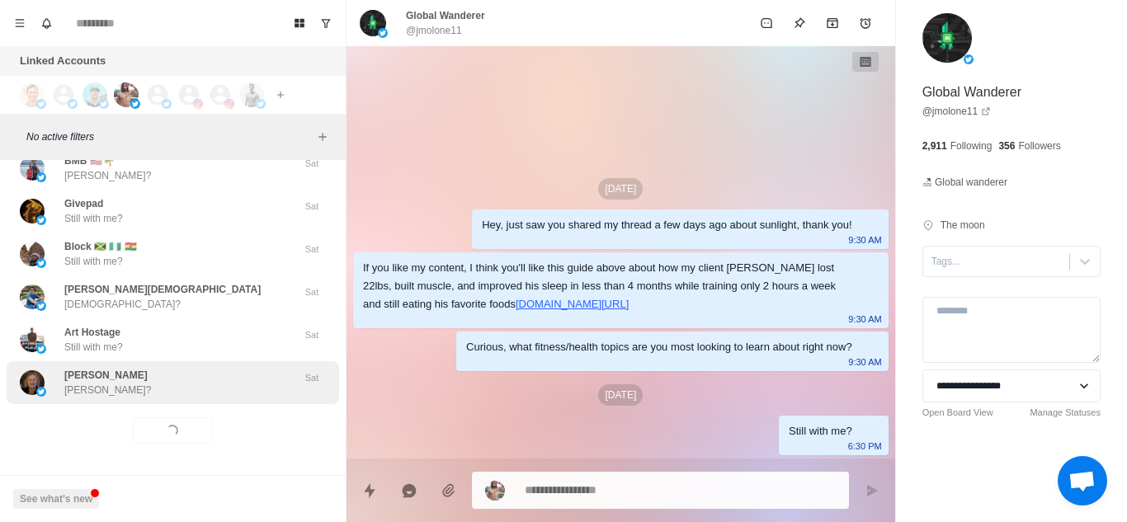
click at [220, 380] on div "[PERSON_NAME]?" at bounding box center [155, 383] width 271 height 30
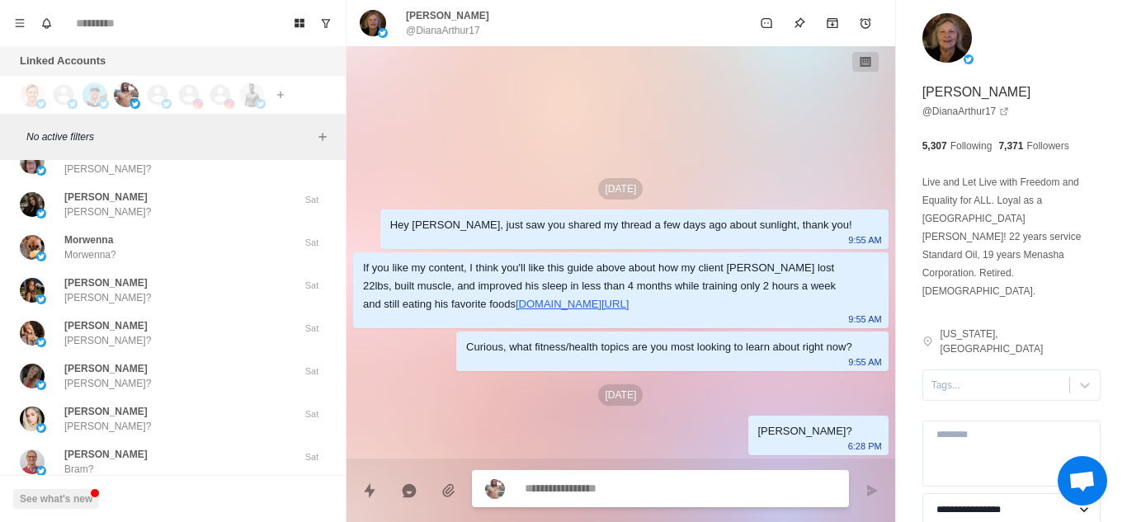
scroll to position [18710, 0]
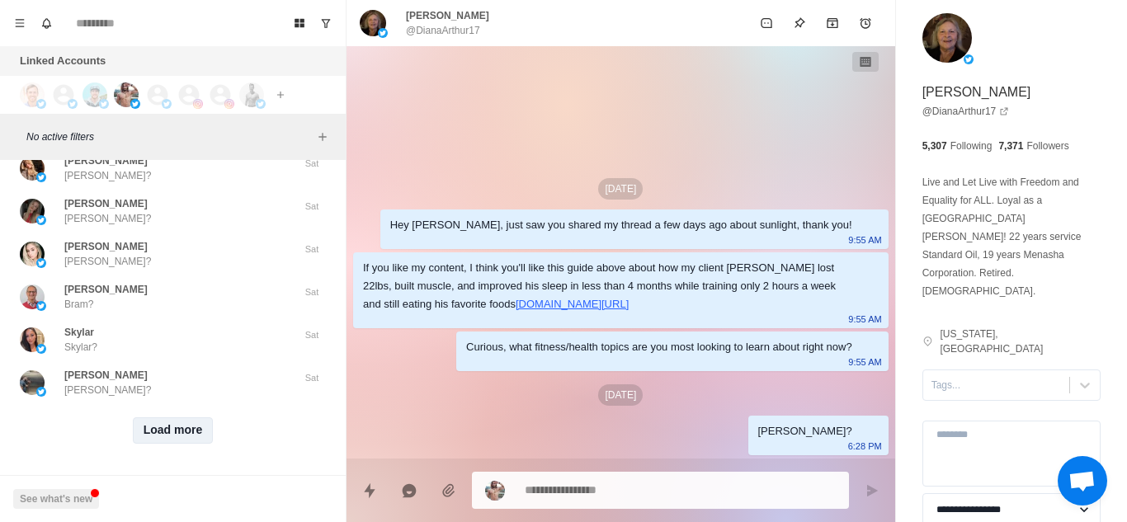
click at [181, 418] on button "Load more" at bounding box center [173, 431] width 81 height 26
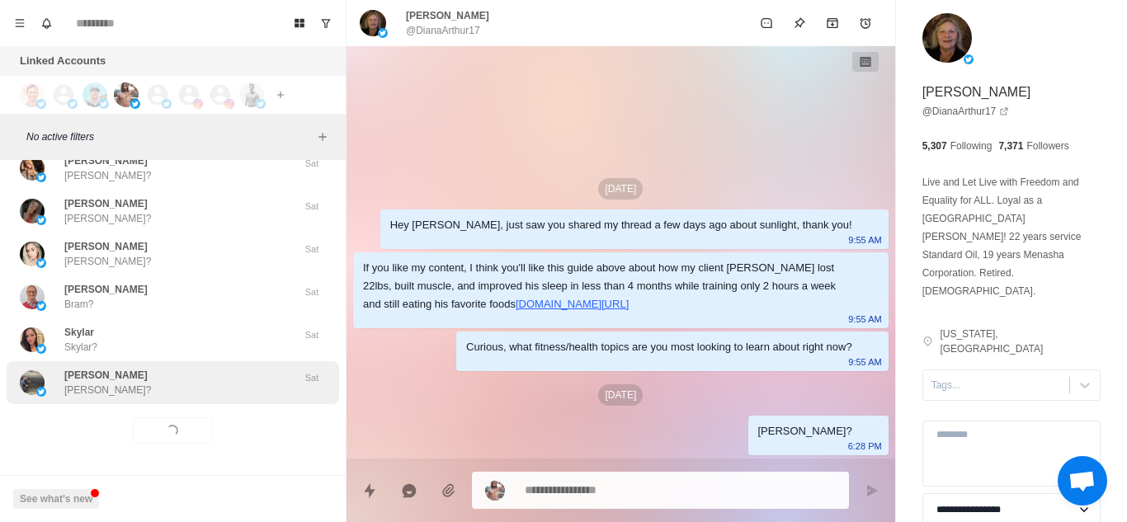
click at [239, 376] on div "[PERSON_NAME] [PERSON_NAME]?" at bounding box center [155, 383] width 271 height 30
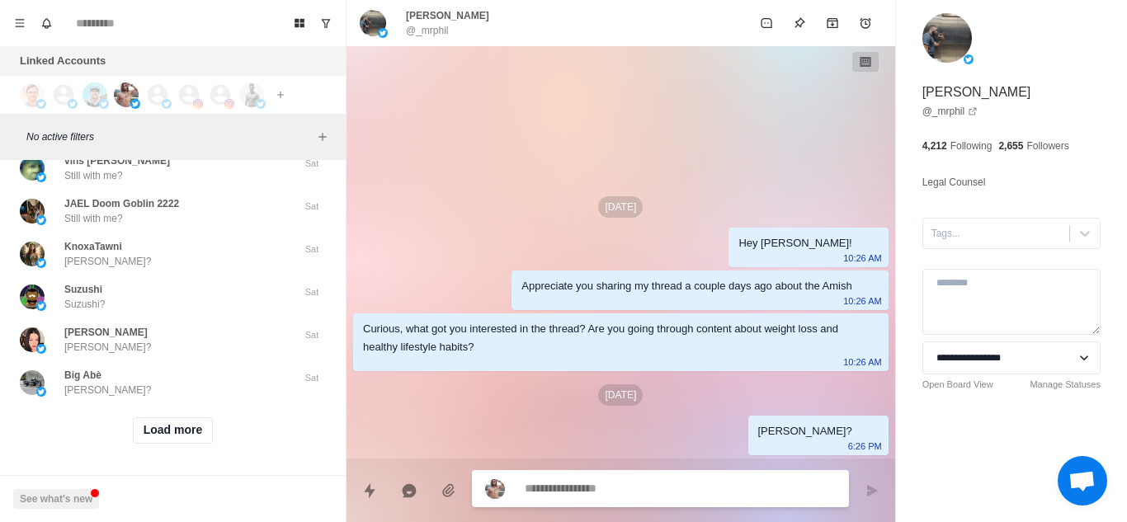
scroll to position [19568, 0]
click at [169, 418] on button "Load more" at bounding box center [173, 431] width 81 height 26
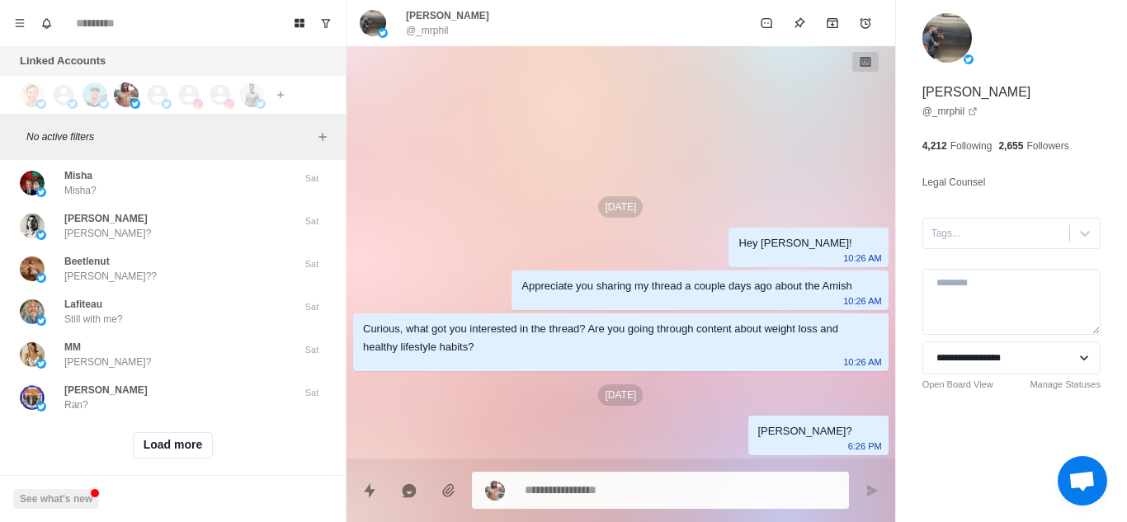
scroll to position [20427, 0]
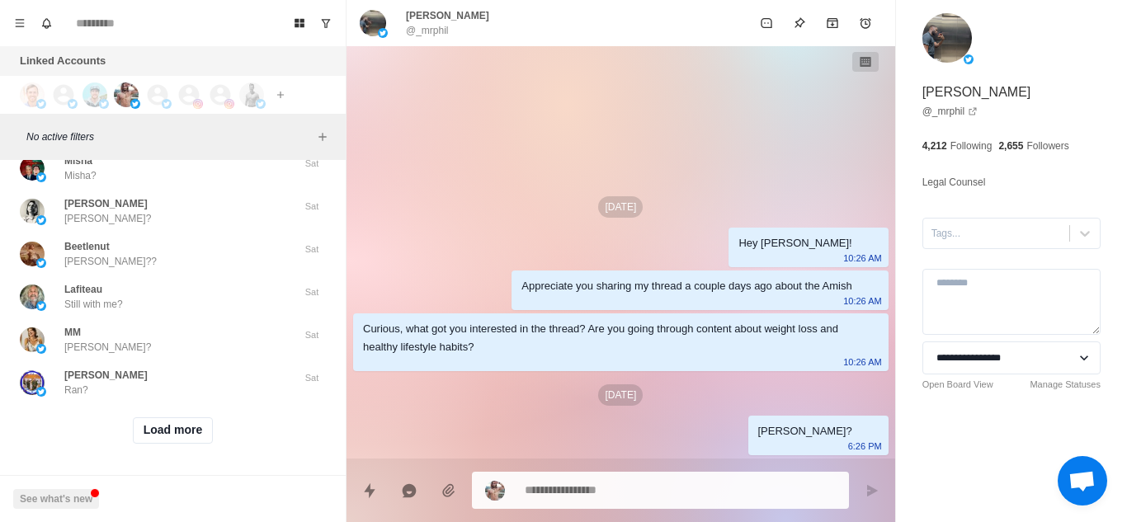
click at [157, 423] on button "Load more" at bounding box center [173, 431] width 81 height 26
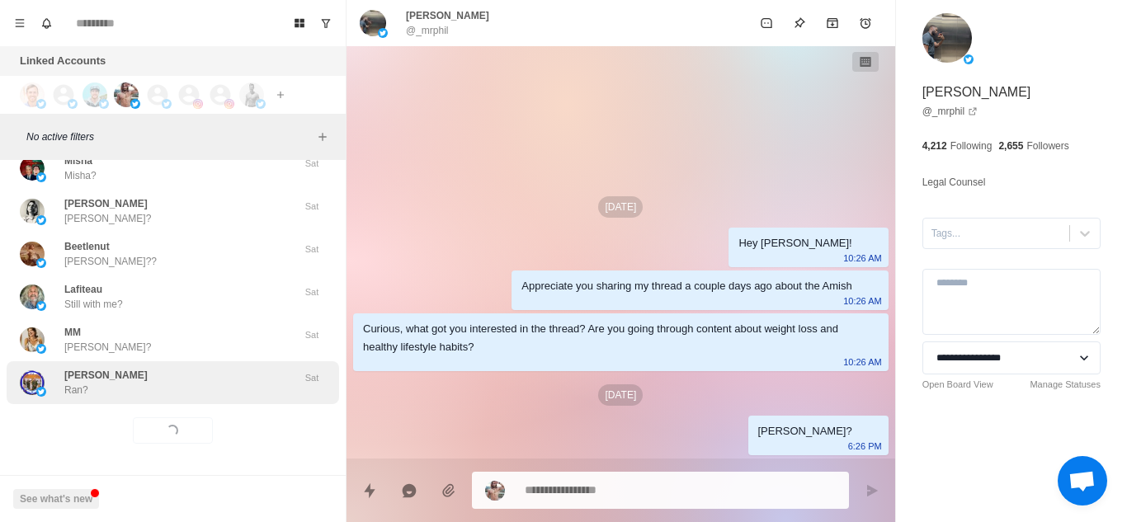
click at [233, 371] on div "[PERSON_NAME] Ran?" at bounding box center [155, 383] width 271 height 30
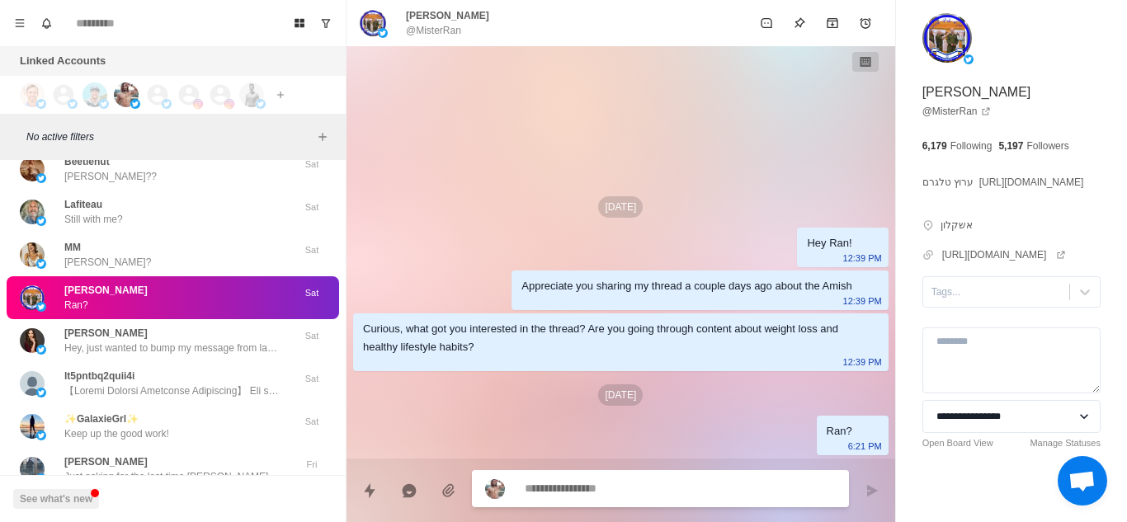
scroll to position [20500, 0]
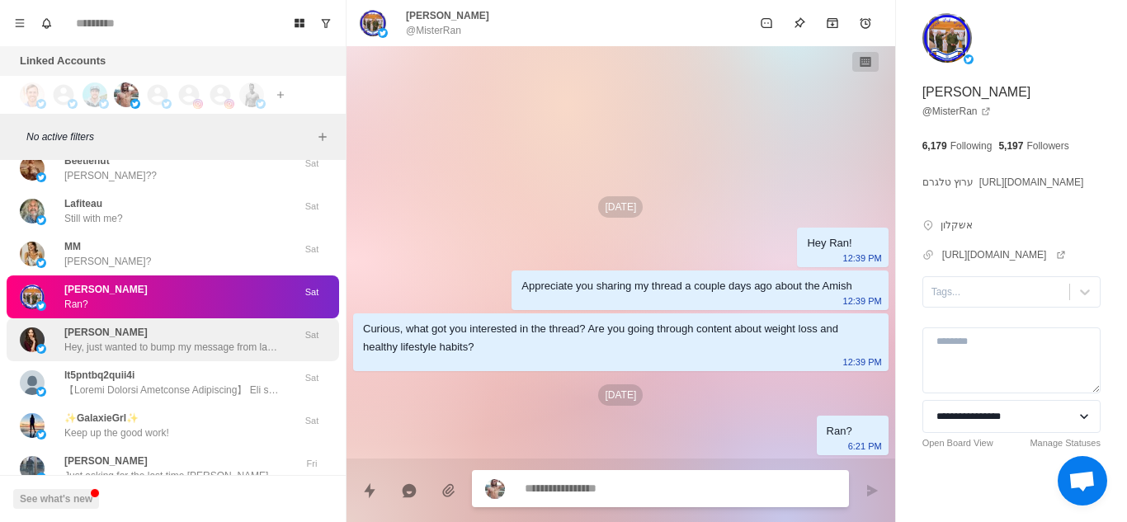
click at [218, 343] on p "Hey, just wanted to bump my message from last week about Really Global. Any int…" at bounding box center [171, 347] width 215 height 15
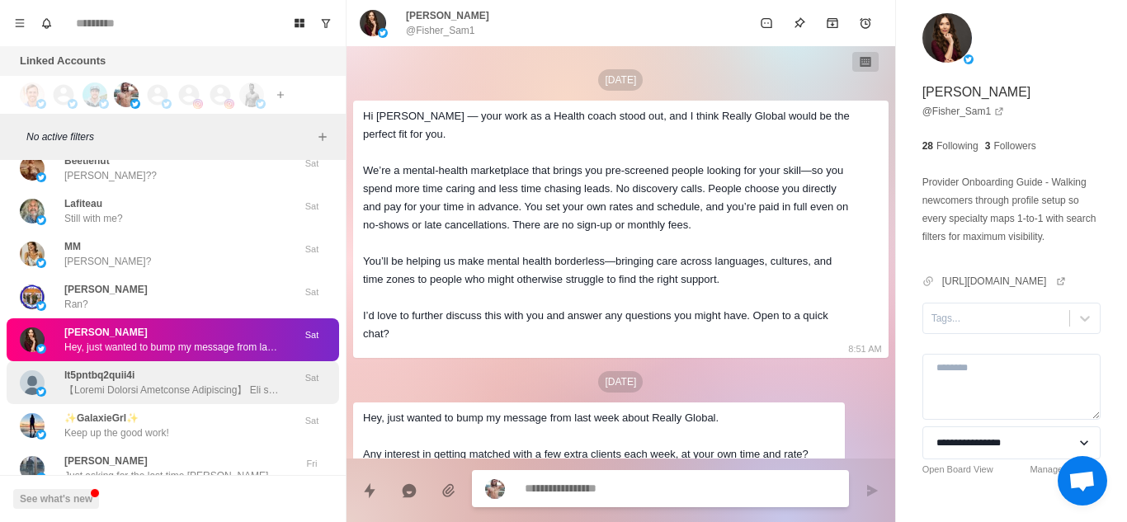
scroll to position [59, 0]
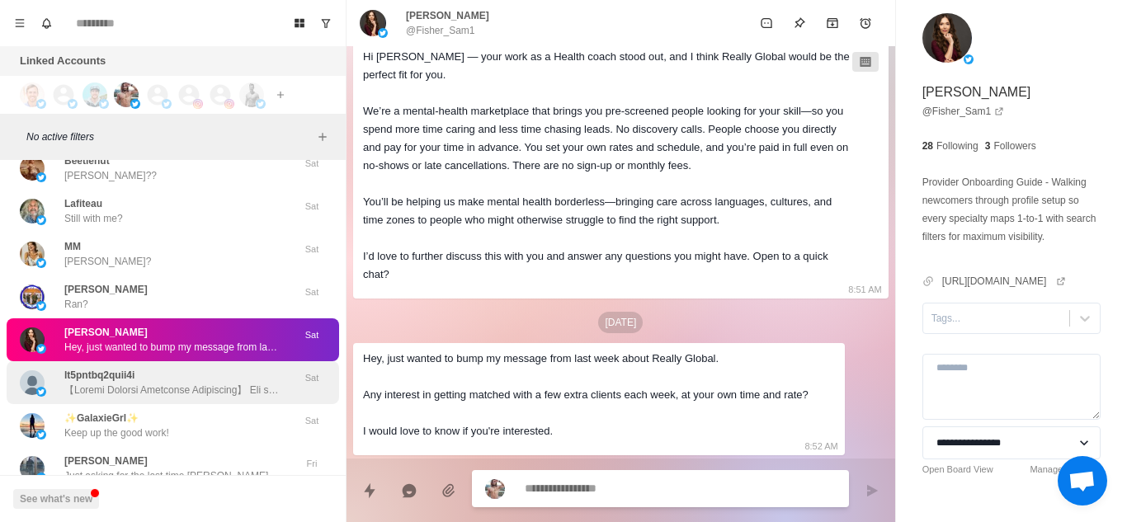
click at [202, 396] on p at bounding box center [171, 390] width 215 height 15
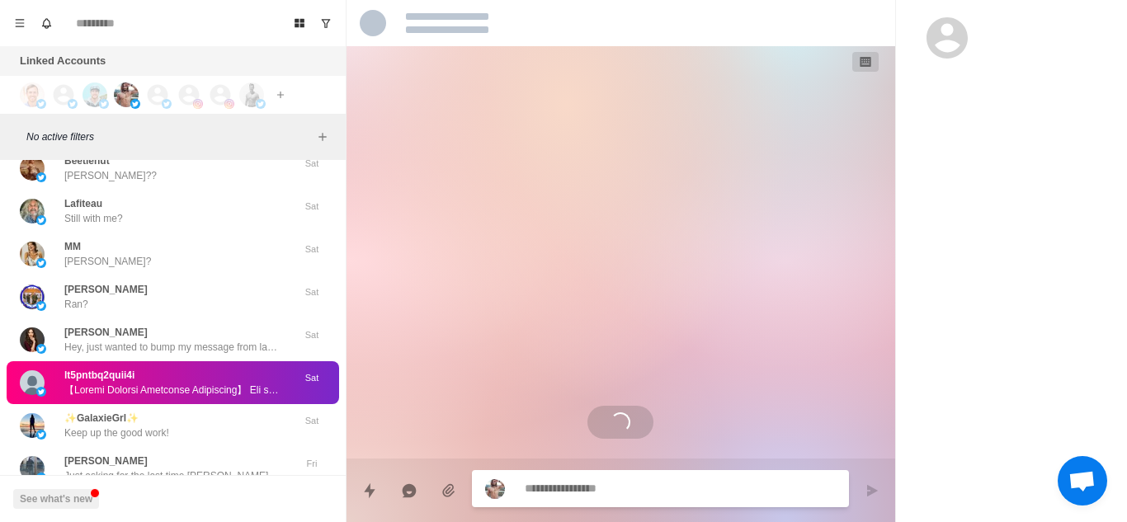
scroll to position [0, 0]
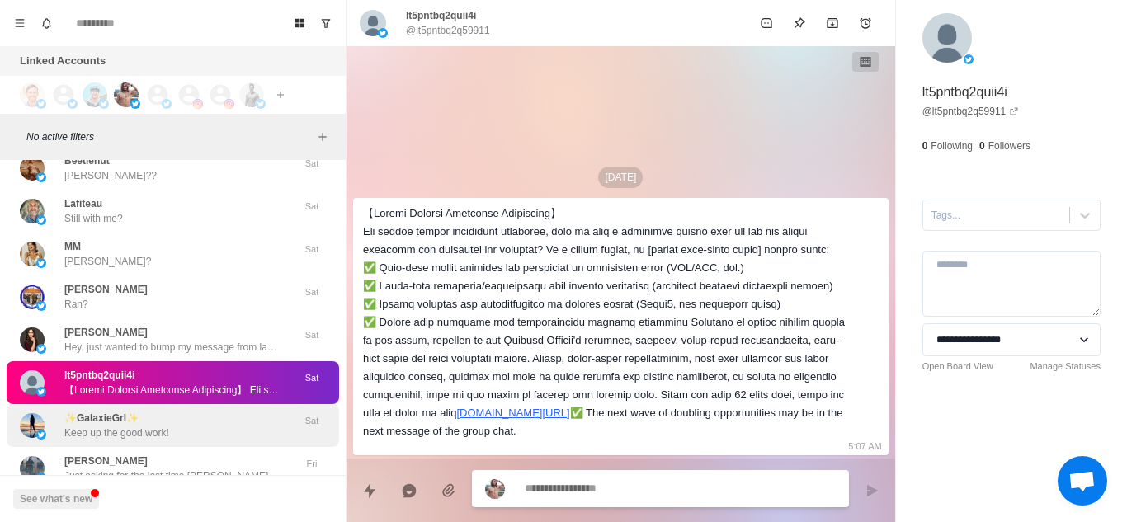
click at [202, 418] on div "✨GalaxieGrl✨ Keep up the good work!" at bounding box center [155, 426] width 271 height 30
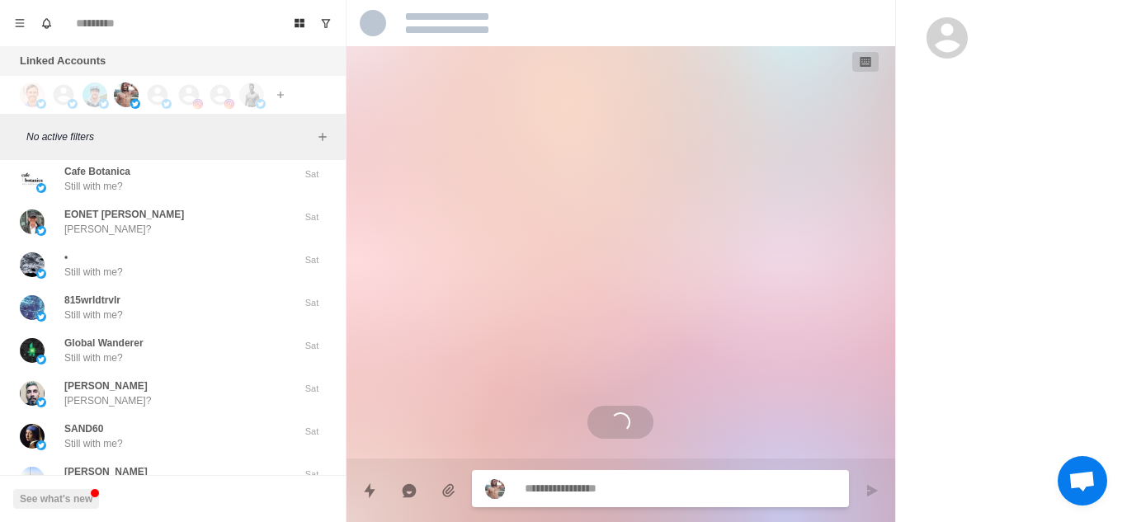
scroll to position [17013, 0]
click at [208, 298] on div "815wrldtrvlr Still with me?" at bounding box center [155, 309] width 271 height 30
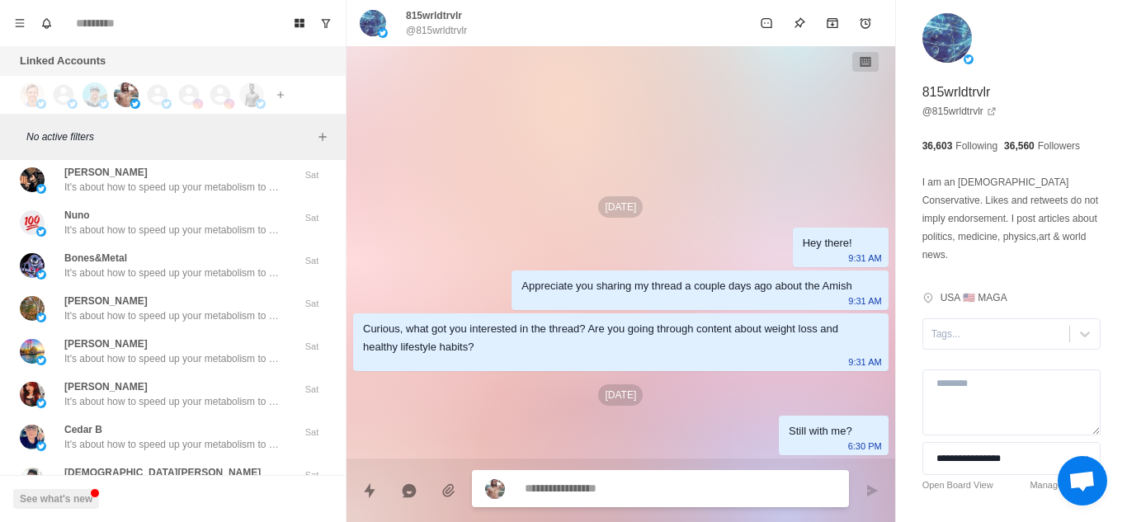
scroll to position [13185, 0]
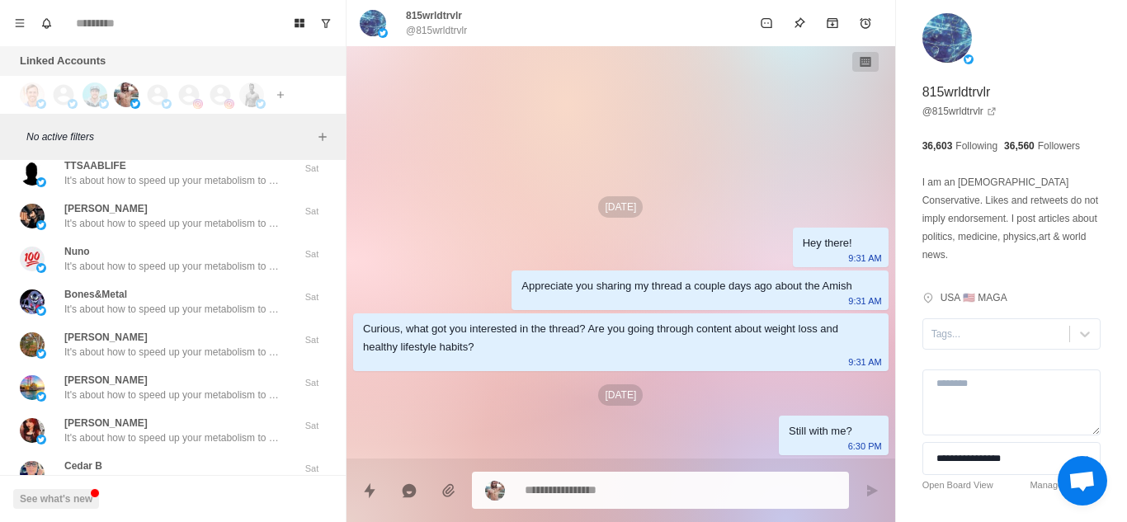
click at [204, 214] on div "[PERSON_NAME] It's about how to speed up your metabolism to lose weight without…" at bounding box center [171, 216] width 215 height 30
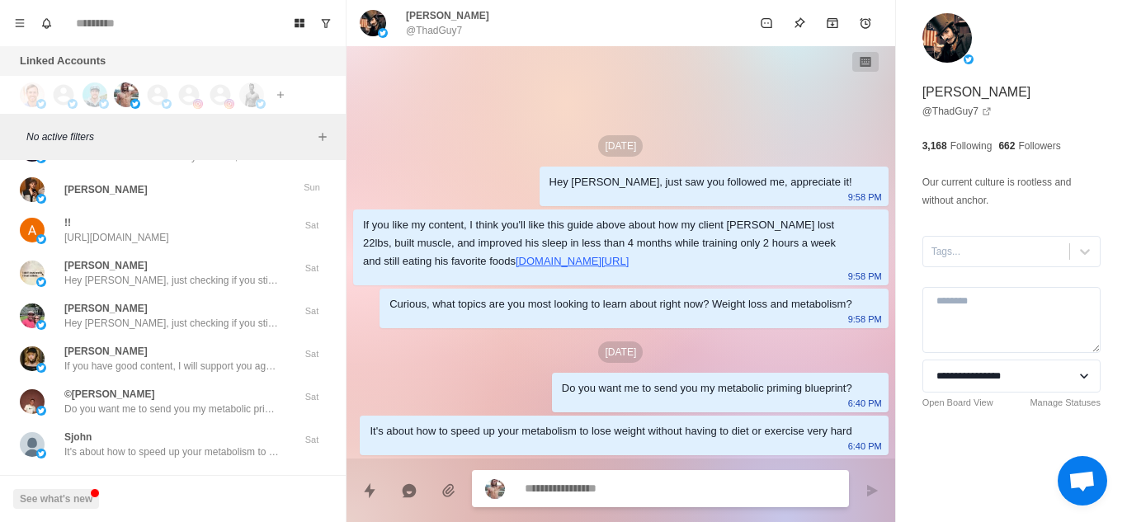
scroll to position [12554, 0]
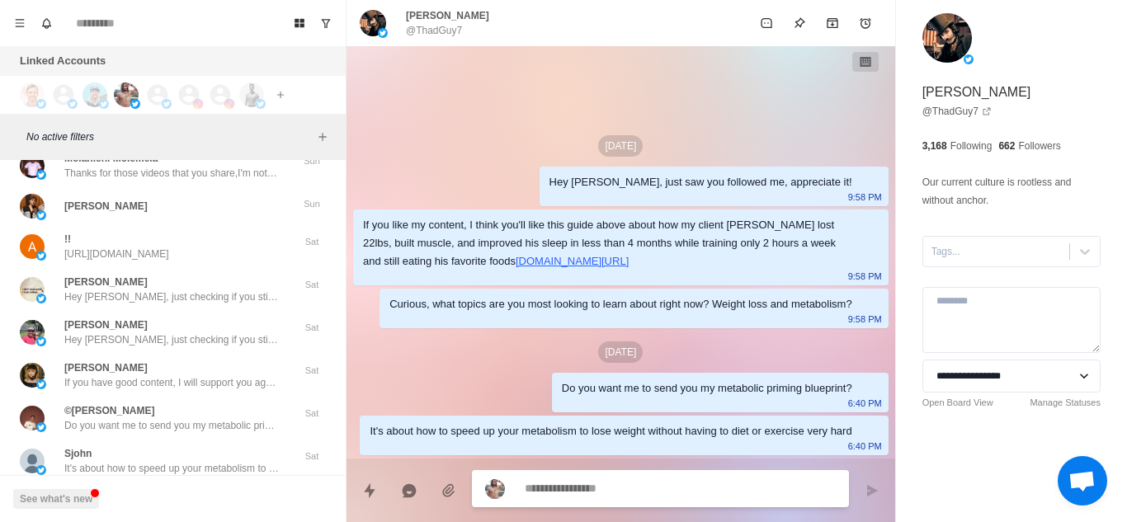
click at [204, 214] on div "[PERSON_NAME]" at bounding box center [155, 206] width 271 height 25
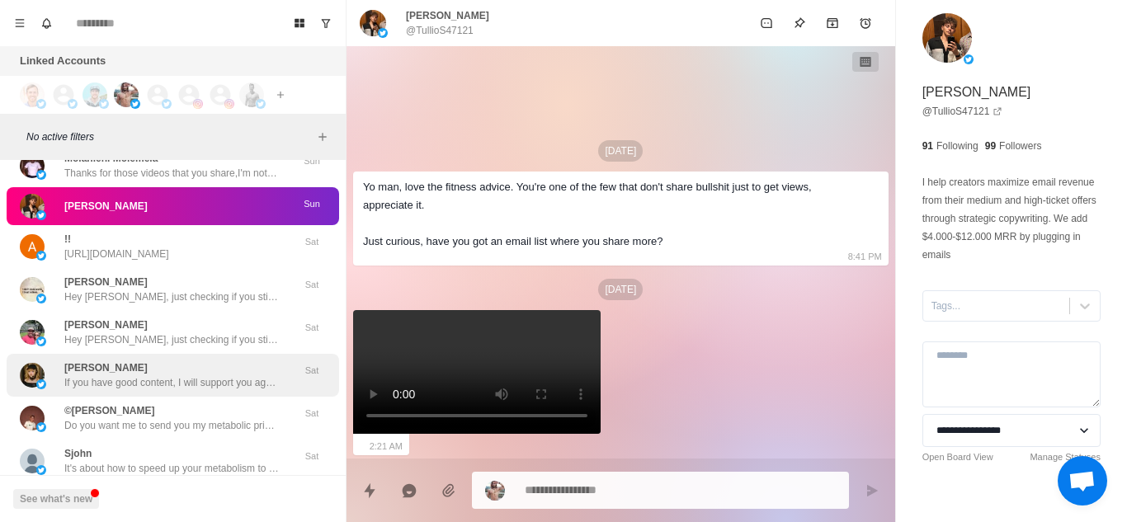
click at [197, 370] on div "[PERSON_NAME] If you have good content, I will support you again. No problem. 😂" at bounding box center [171, 376] width 215 height 30
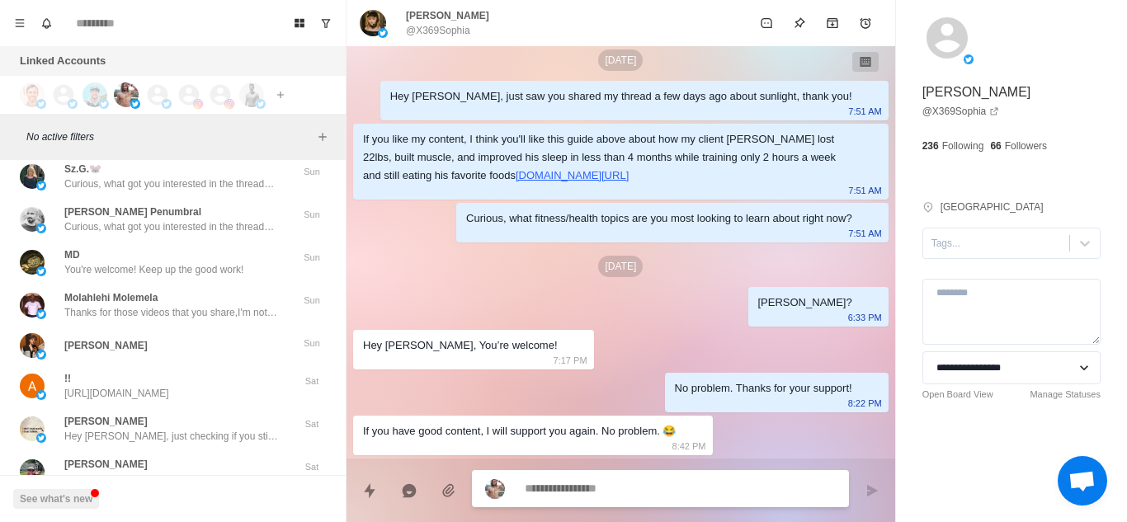
scroll to position [12413, 0]
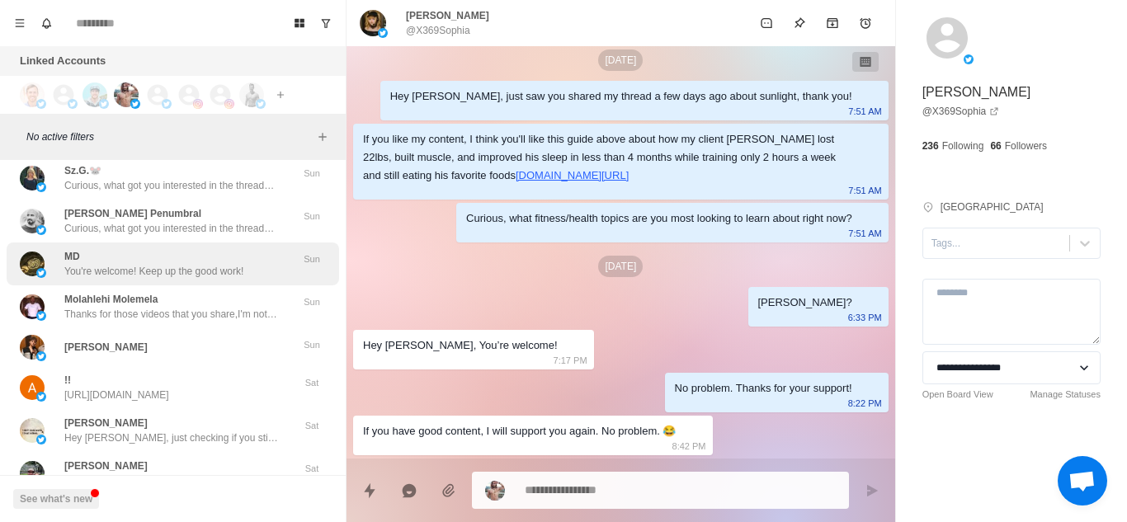
click at [205, 271] on p "You're welcome! Keep up the good work!" at bounding box center [153, 271] width 179 height 15
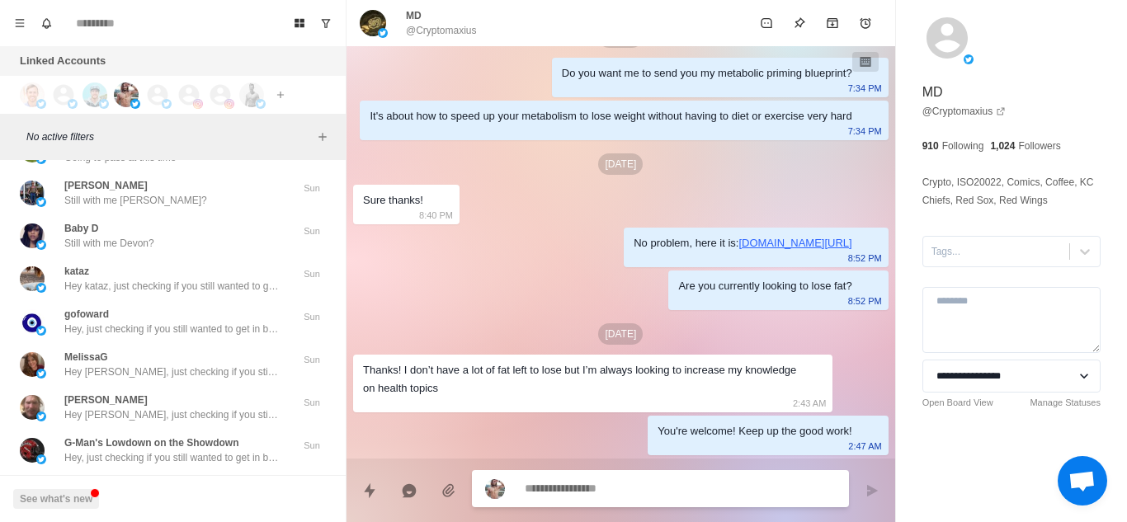
scroll to position [11624, 0]
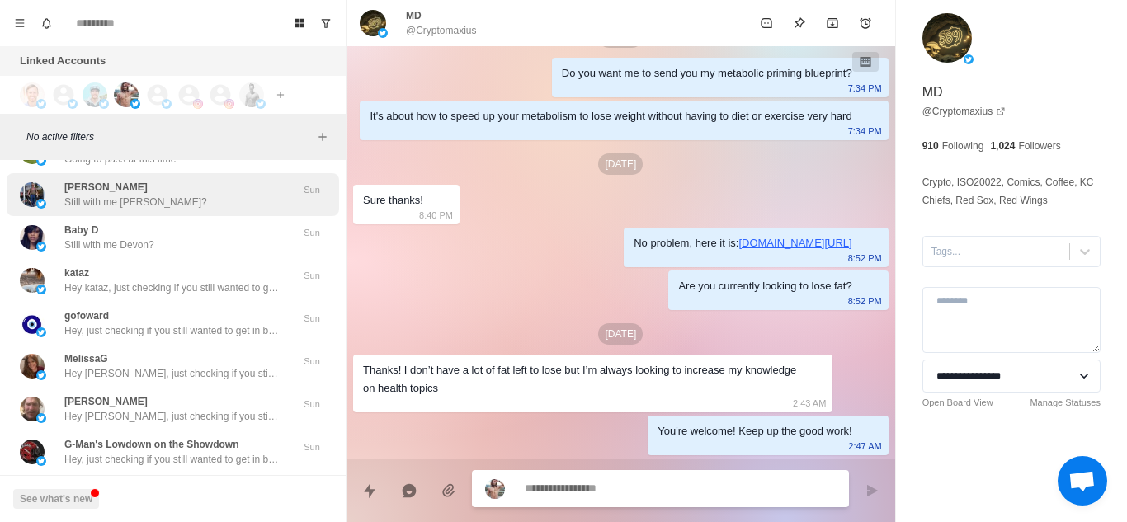
click at [205, 211] on div "[PERSON_NAME] Still with me [PERSON_NAME]? Sun" at bounding box center [173, 194] width 333 height 43
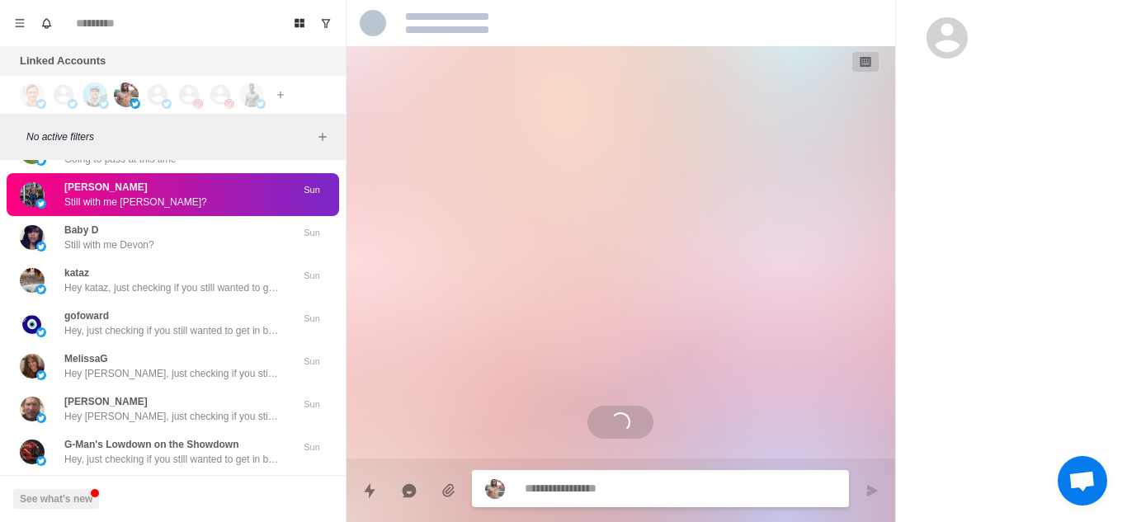
scroll to position [11582, 0]
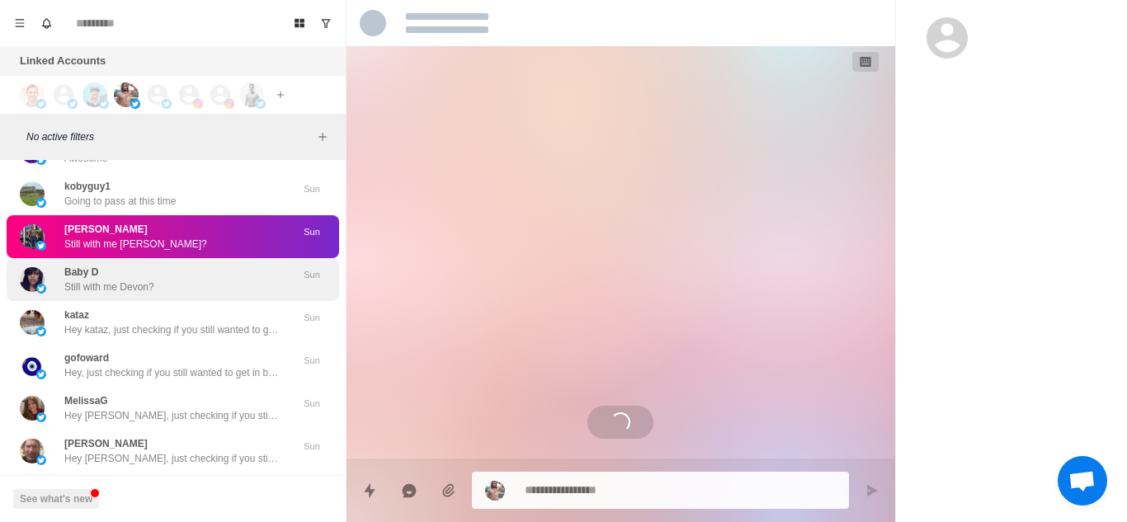
click at [177, 280] on div "Baby D Still with me [PERSON_NAME]?" at bounding box center [155, 280] width 271 height 30
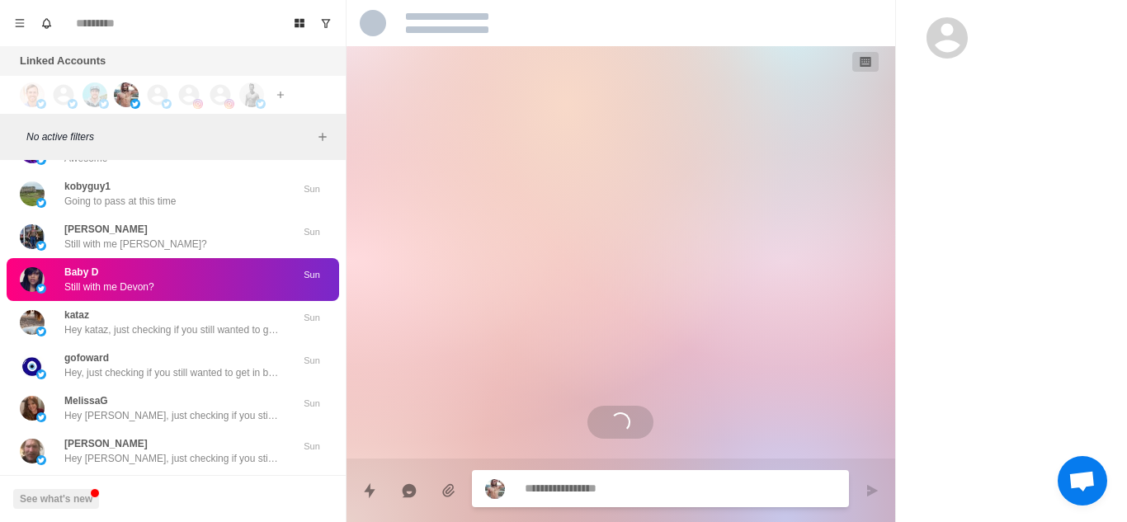
scroll to position [186, 0]
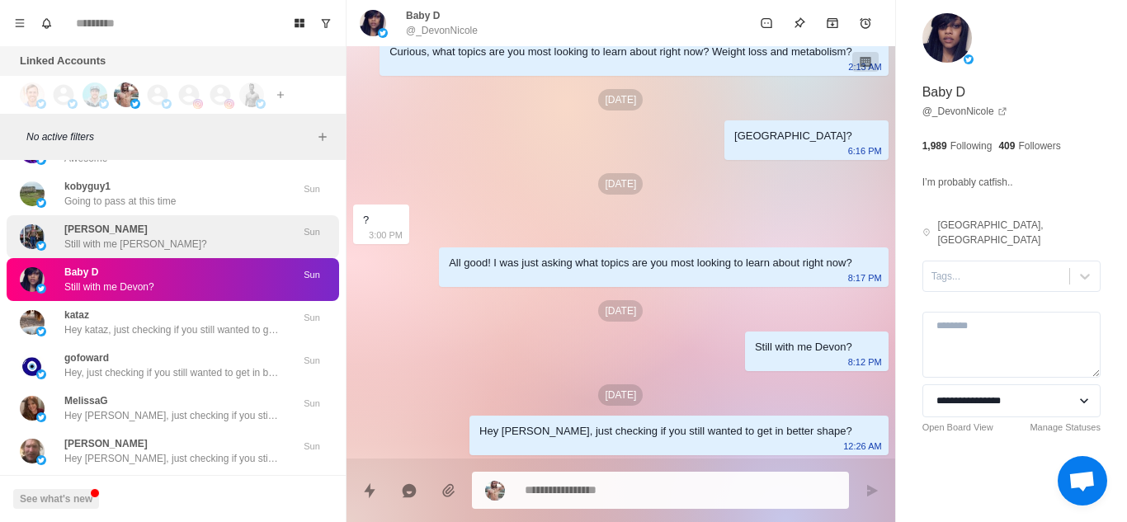
click at [173, 238] on div "[PERSON_NAME] Still with me [PERSON_NAME]?" at bounding box center [155, 237] width 271 height 30
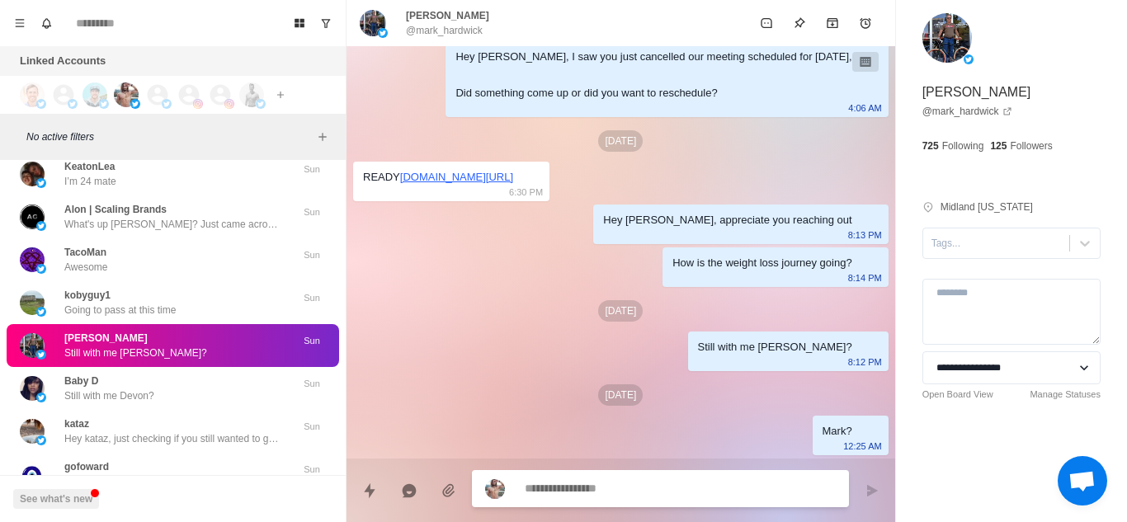
scroll to position [11472, 0]
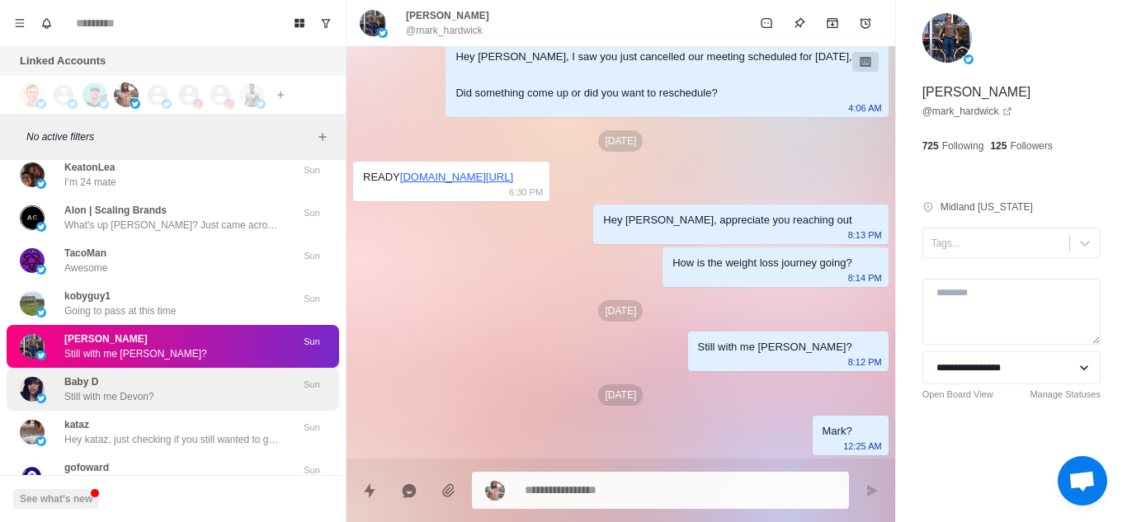
click at [116, 390] on p "Still with me Devon?" at bounding box center [109, 397] width 90 height 15
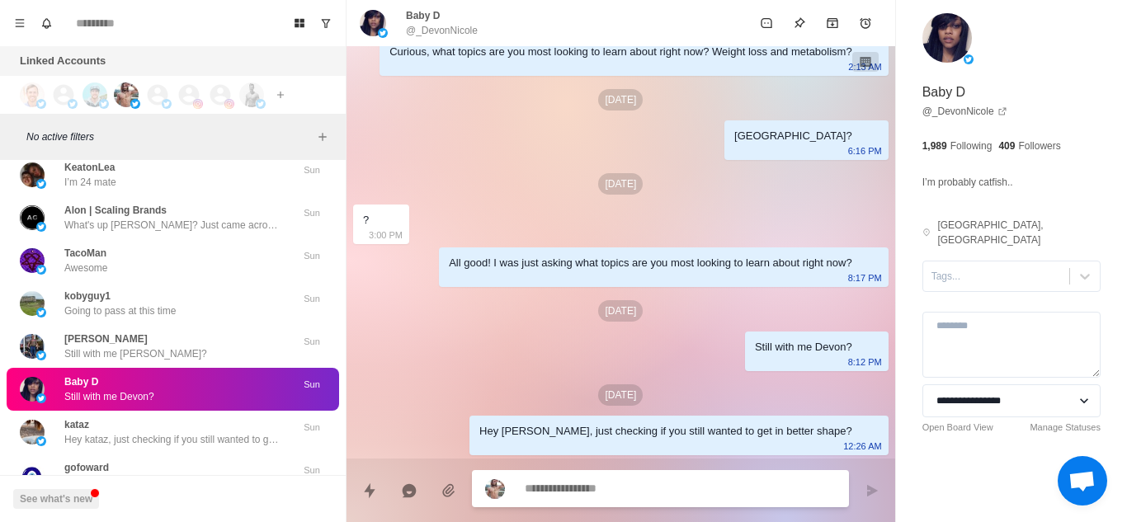
scroll to position [186, 0]
click at [120, 371] on div "Baby D Still with me [PERSON_NAME]? Sun" at bounding box center [173, 389] width 333 height 43
type textarea "*"
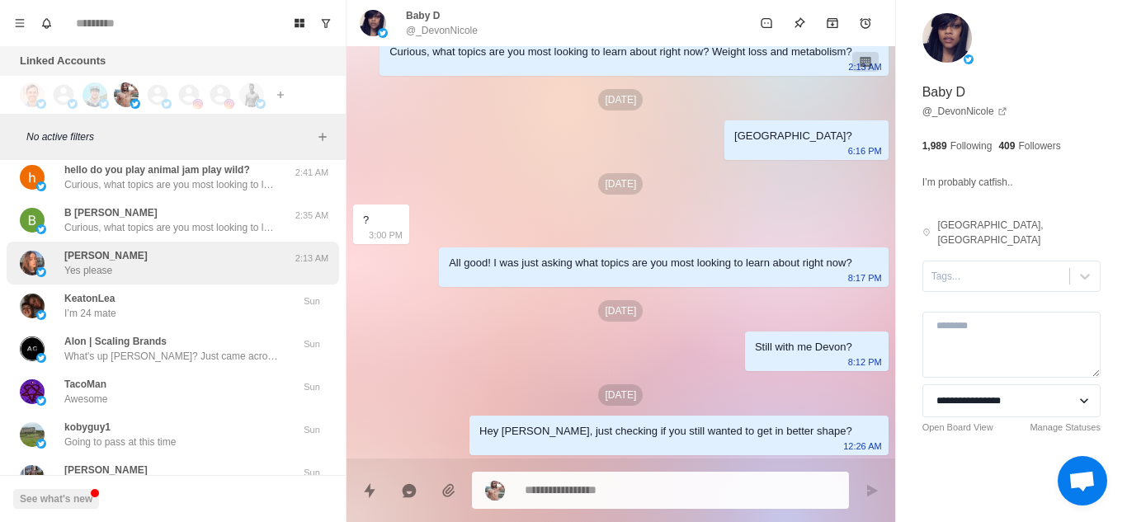
scroll to position [11343, 0]
